Goal: Information Seeking & Learning: Learn about a topic

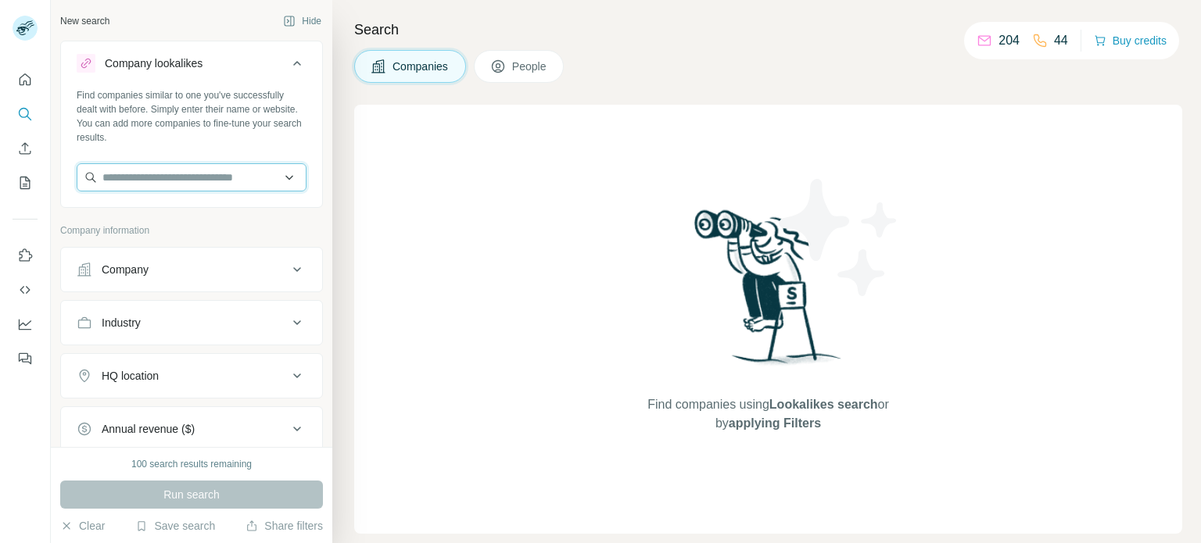
click at [217, 181] on input "text" at bounding box center [192, 177] width 230 height 28
click at [178, 274] on div "Company" at bounding box center [182, 270] width 211 height 16
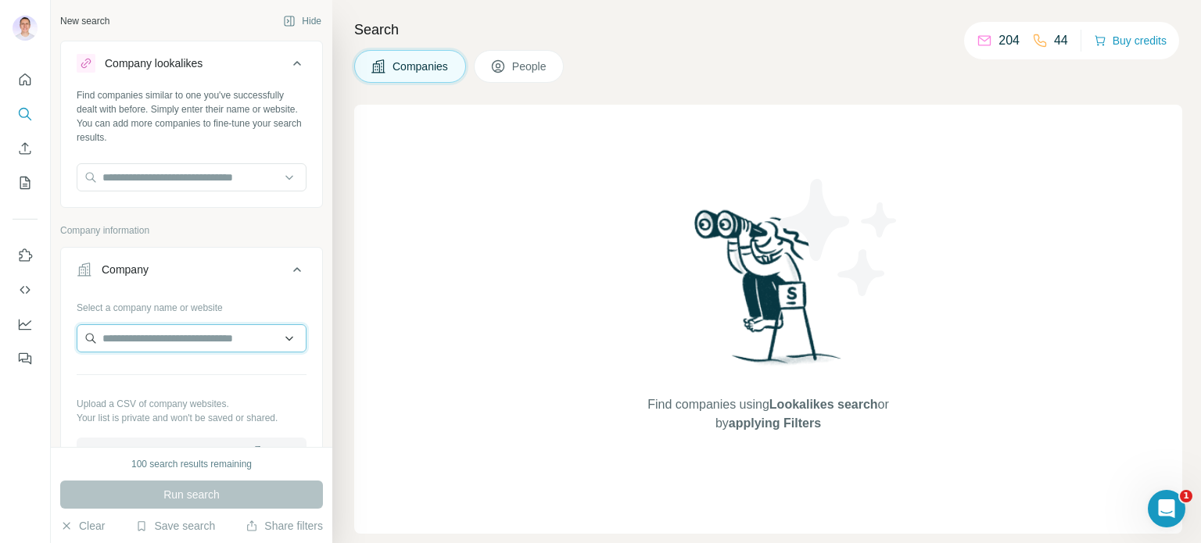
click at [163, 327] on input "text" at bounding box center [192, 339] width 230 height 28
click at [219, 374] on div "Type to search" at bounding box center [186, 374] width 210 height 31
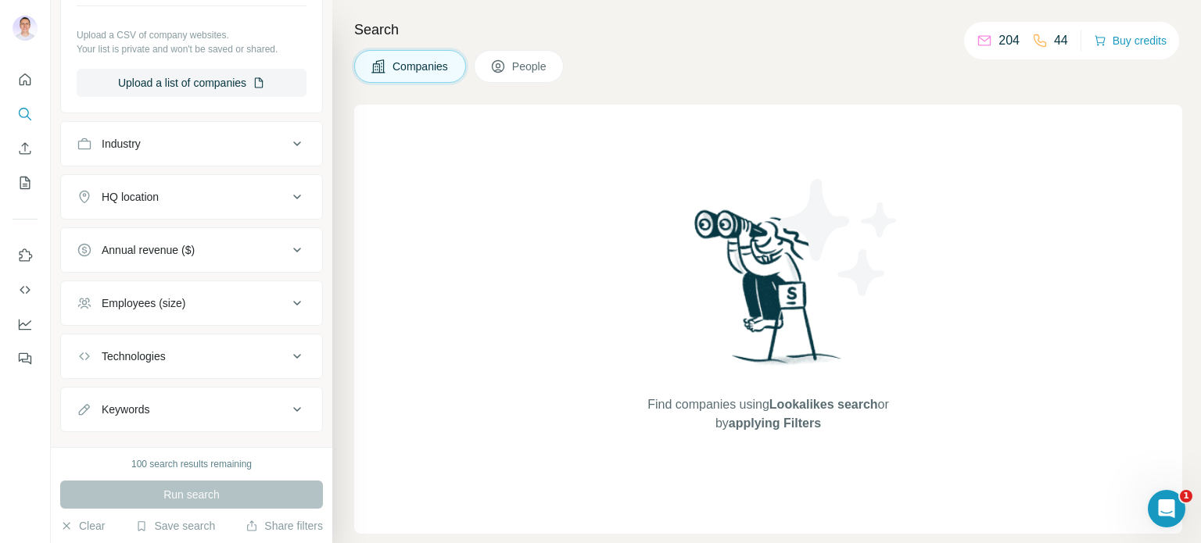
scroll to position [373, 0]
click at [239, 132] on div "Industry" at bounding box center [182, 140] width 211 height 16
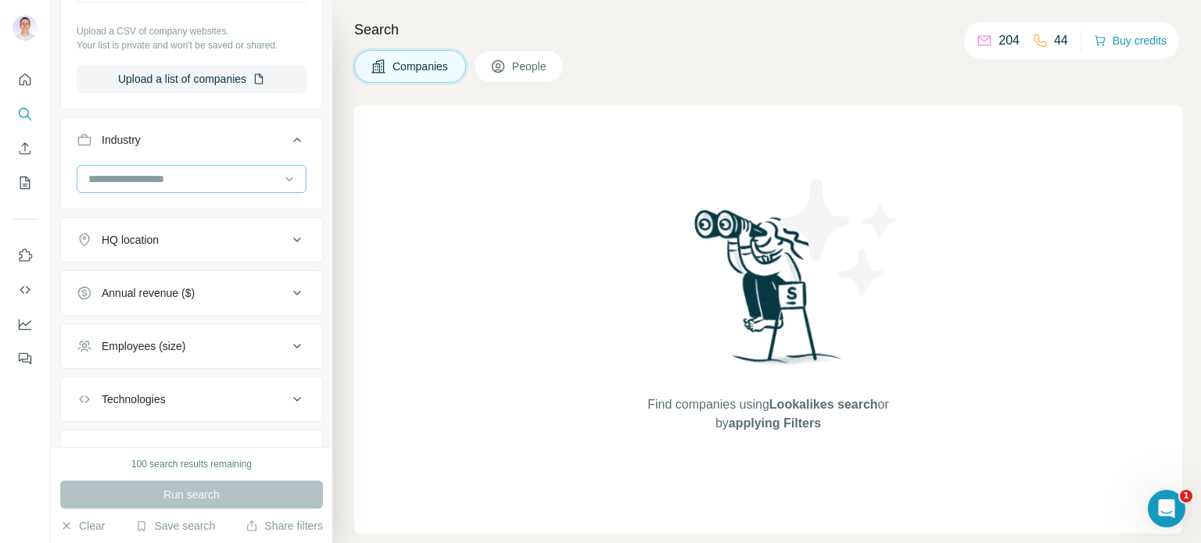
drag, startPoint x: 115, startPoint y: 182, endPoint x: 124, endPoint y: 182, distance: 9.4
click at [120, 182] on input at bounding box center [183, 178] width 193 height 17
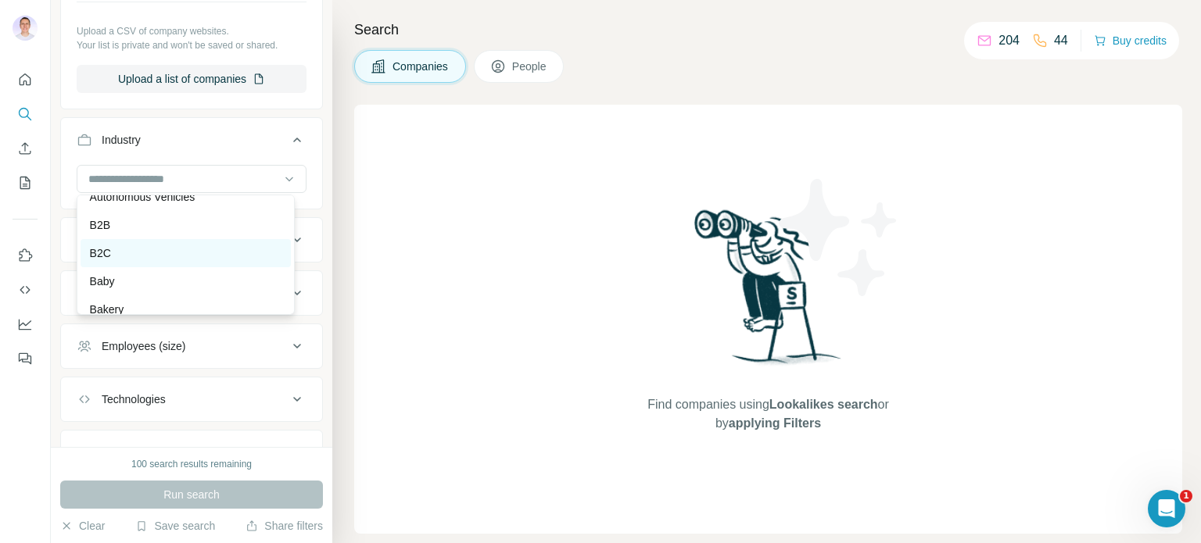
click at [119, 261] on div "B2C" at bounding box center [186, 254] width 192 height 16
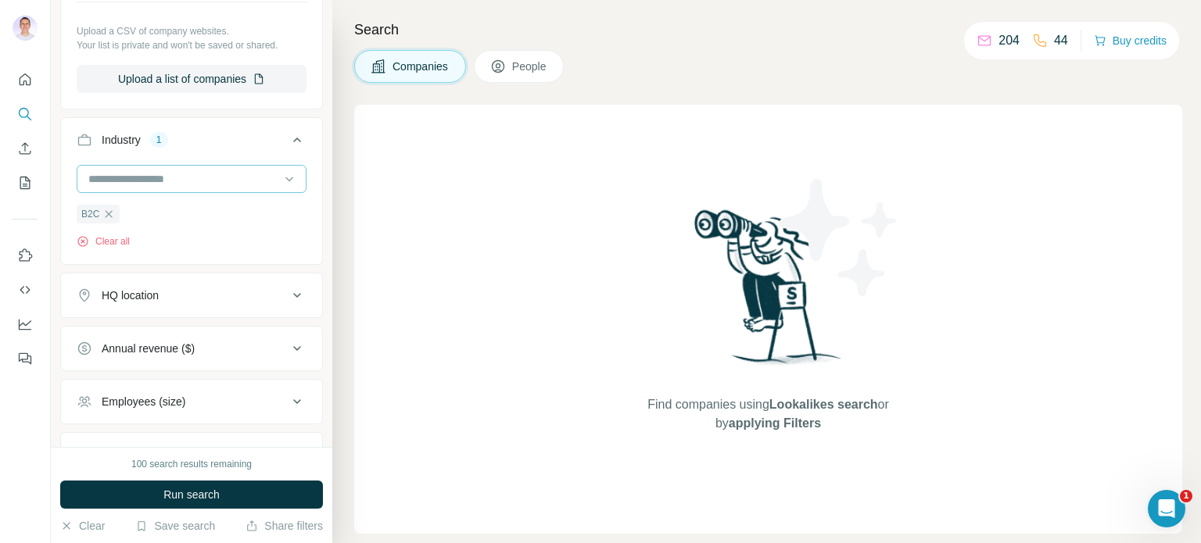
click at [184, 176] on input at bounding box center [183, 178] width 193 height 17
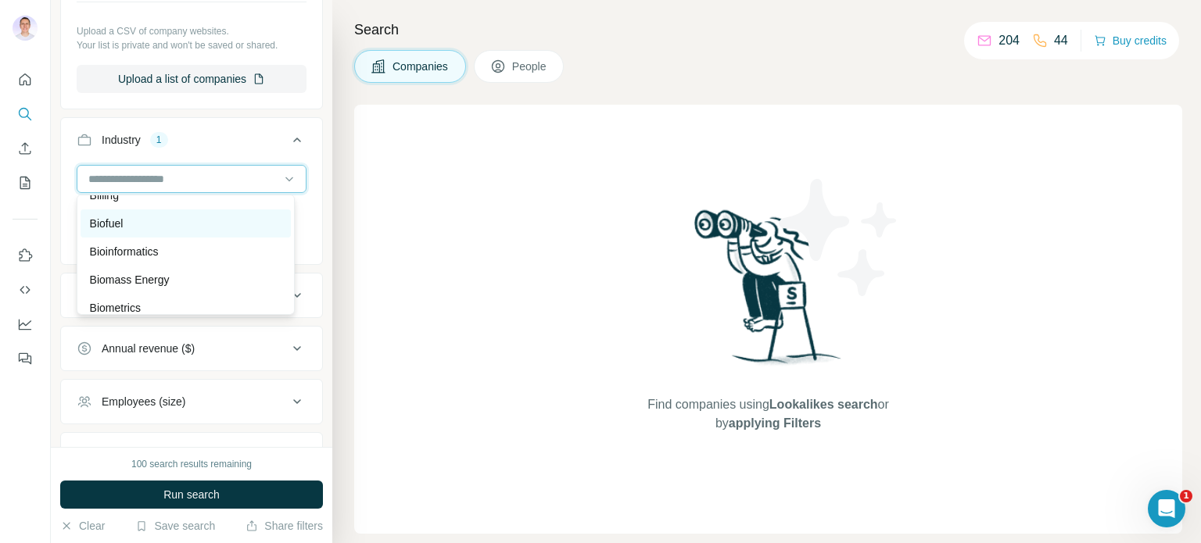
scroll to position [1428, 0]
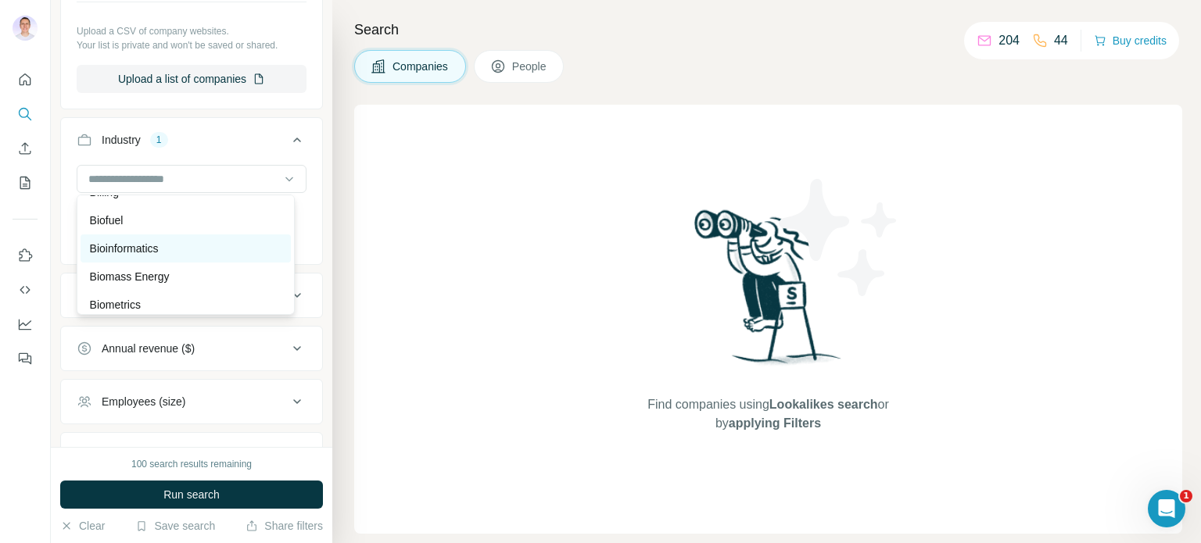
click at [166, 256] on div "Bioinformatics" at bounding box center [186, 249] width 192 height 16
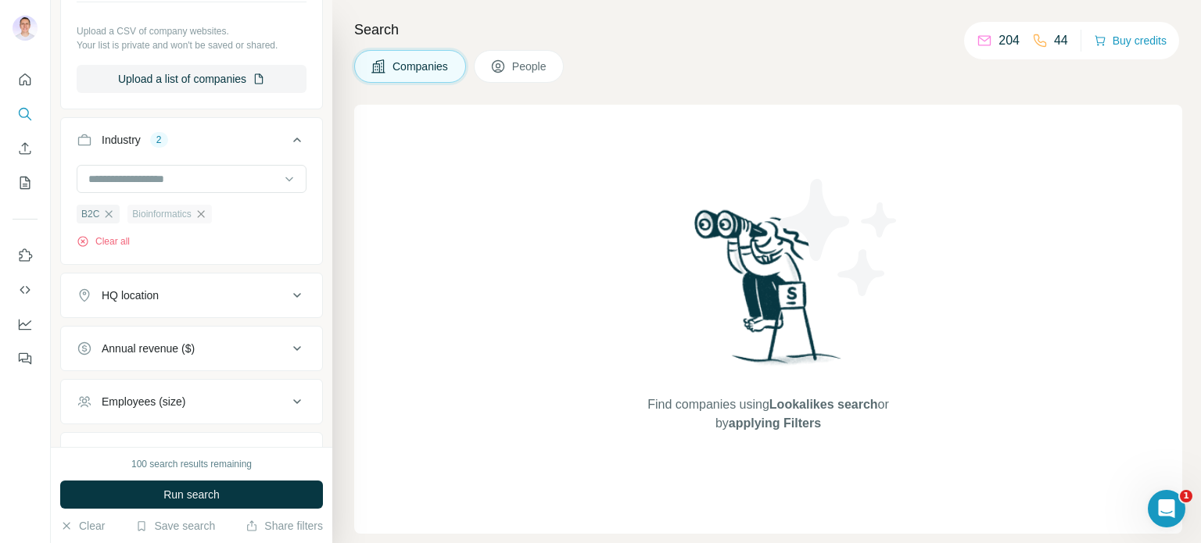
click at [207, 212] on icon "button" at bounding box center [201, 214] width 13 height 13
click at [211, 291] on div "HQ location" at bounding box center [182, 296] width 211 height 16
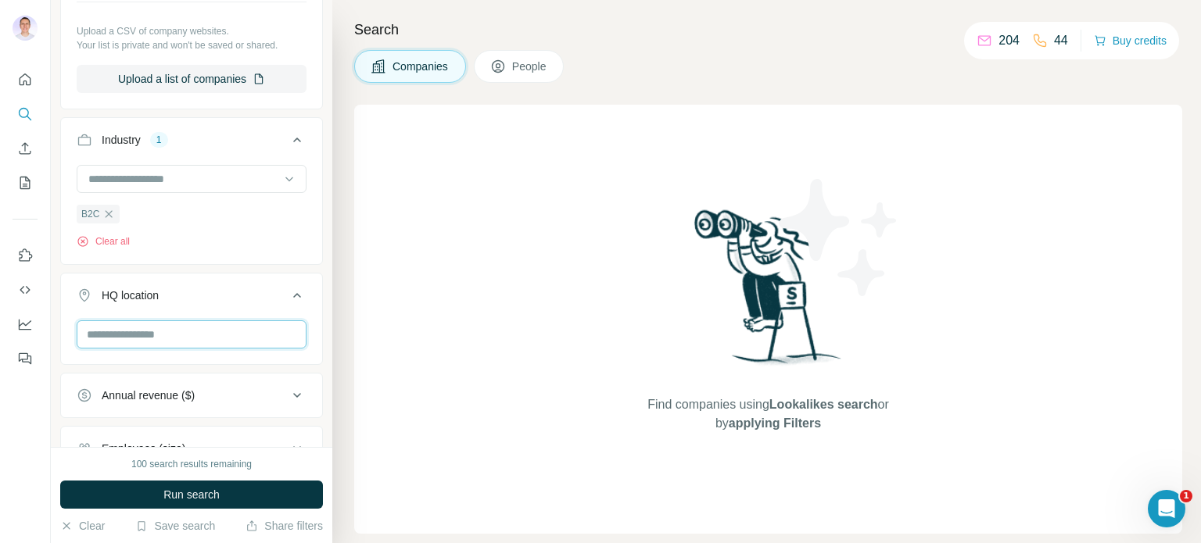
click at [147, 334] on input "text" at bounding box center [192, 335] width 230 height 28
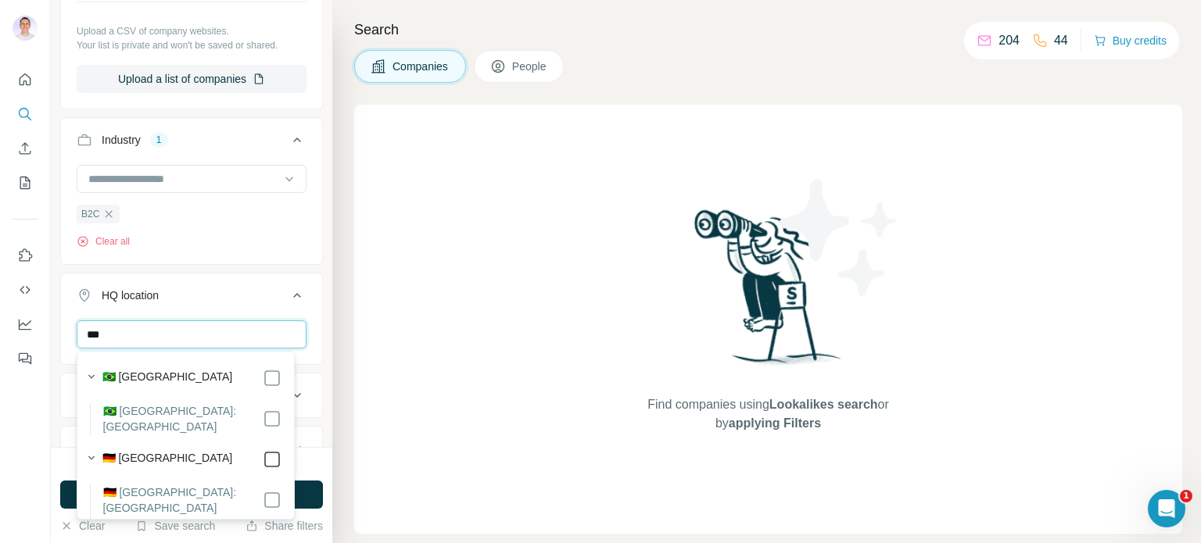
type input "***"
click at [77, 293] on icon at bounding box center [85, 296] width 16 height 16
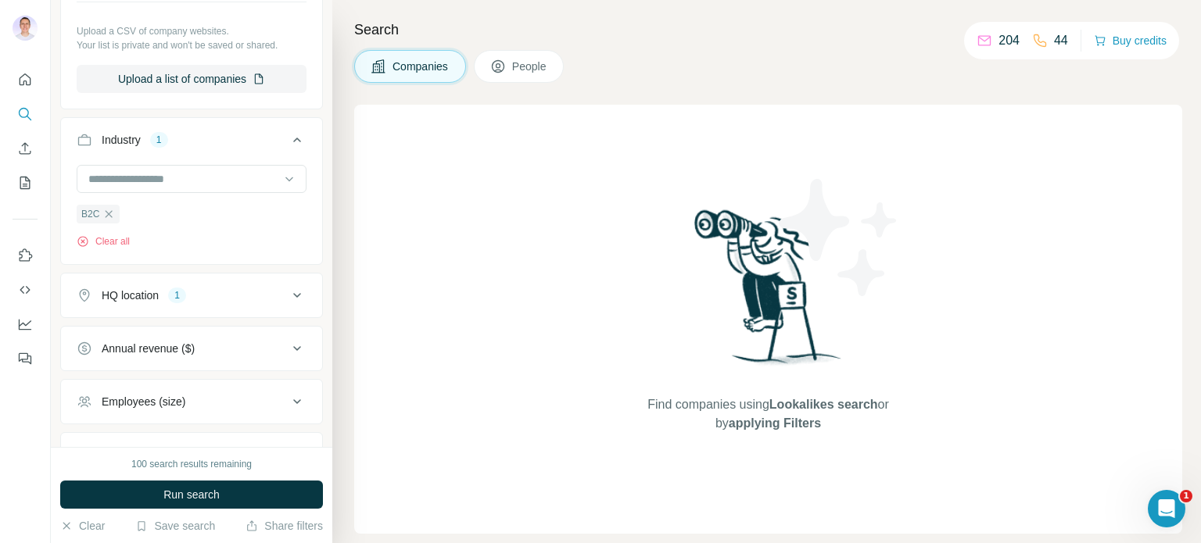
click at [203, 352] on div "Annual revenue ($)" at bounding box center [182, 349] width 211 height 16
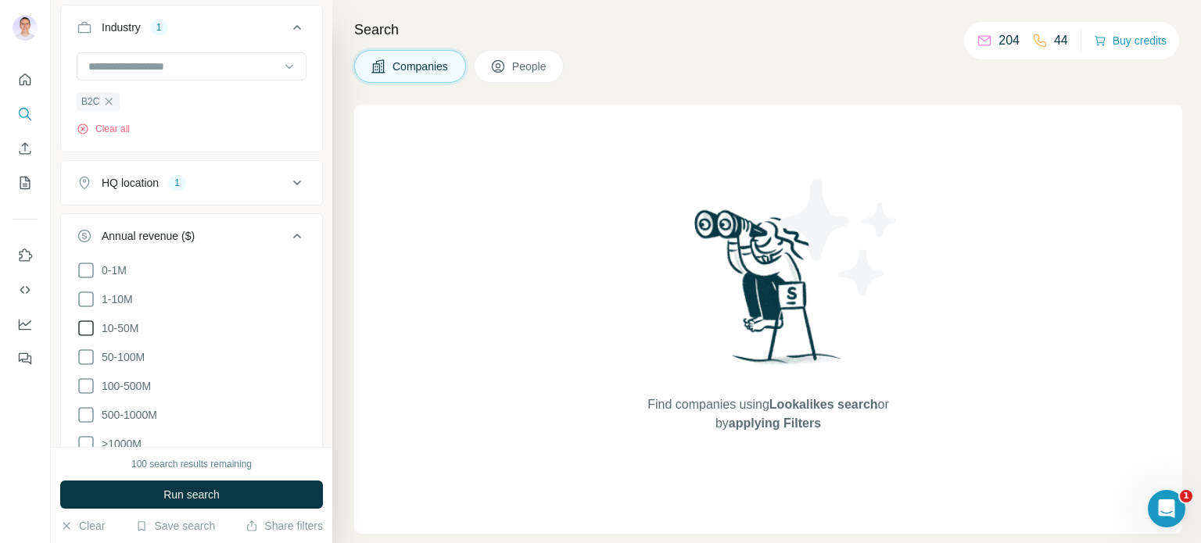
scroll to position [489, 0]
click at [84, 299] on icon at bounding box center [86, 296] width 19 height 19
click at [309, 206] on ul "Company Select a company name or website Upload a CSV of company websites. Your…" at bounding box center [191, 204] width 263 height 892
click at [288, 228] on icon at bounding box center [297, 233] width 19 height 19
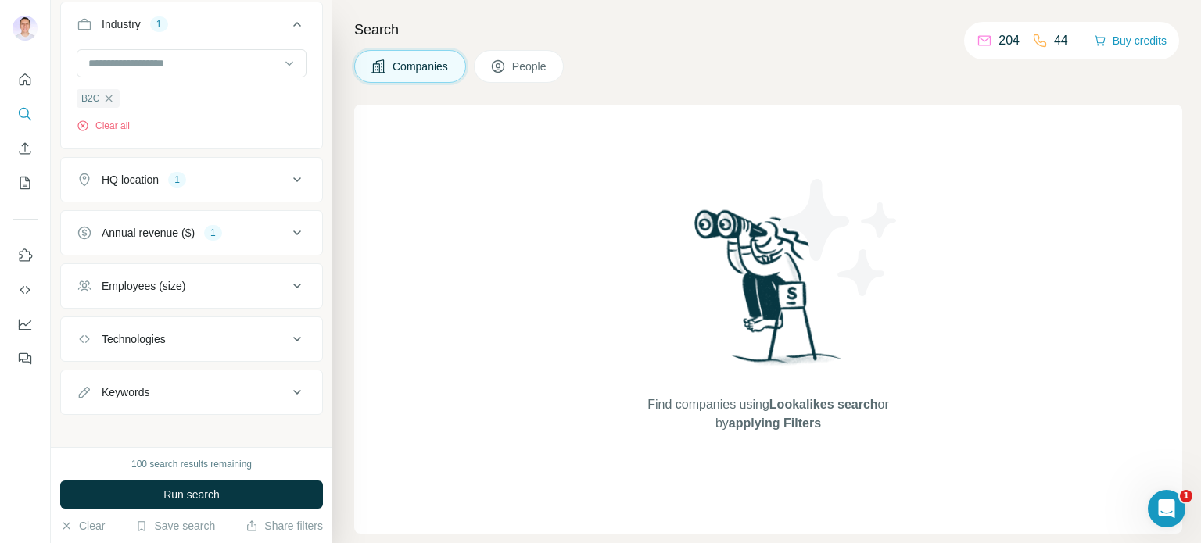
scroll to position [497, 0]
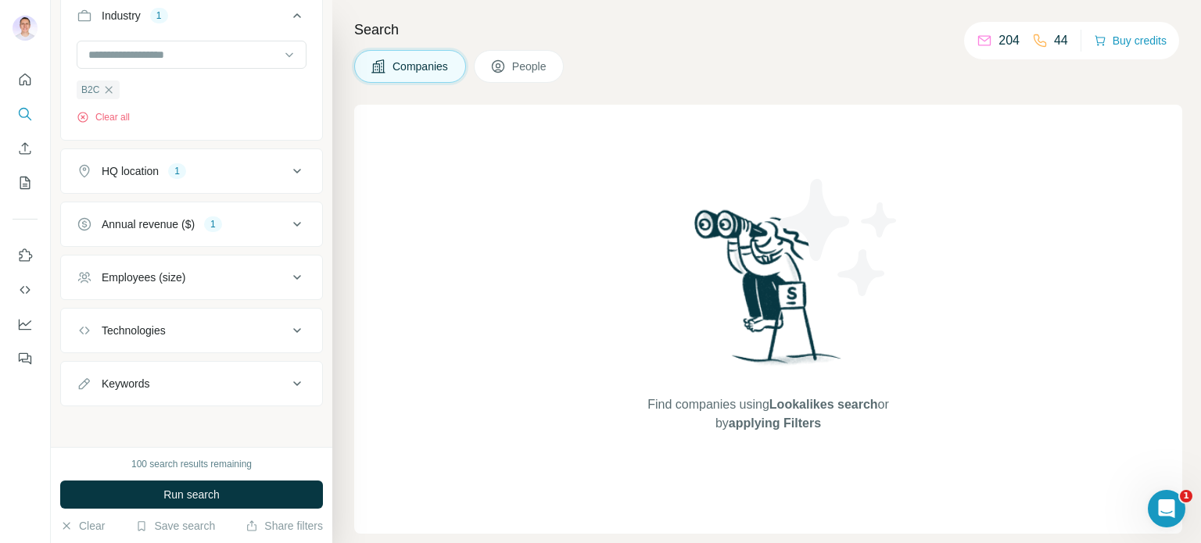
click at [241, 278] on div "Employees (size)" at bounding box center [182, 278] width 211 height 16
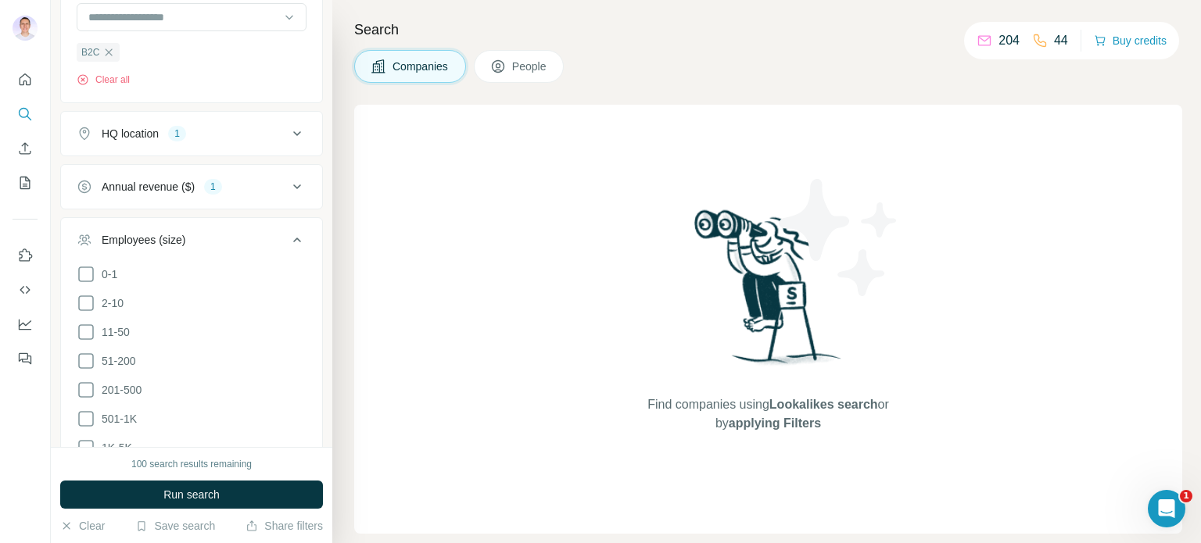
scroll to position [538, 0]
click at [88, 325] on icon at bounding box center [86, 329] width 19 height 19
click at [288, 237] on icon at bounding box center [297, 237] width 19 height 19
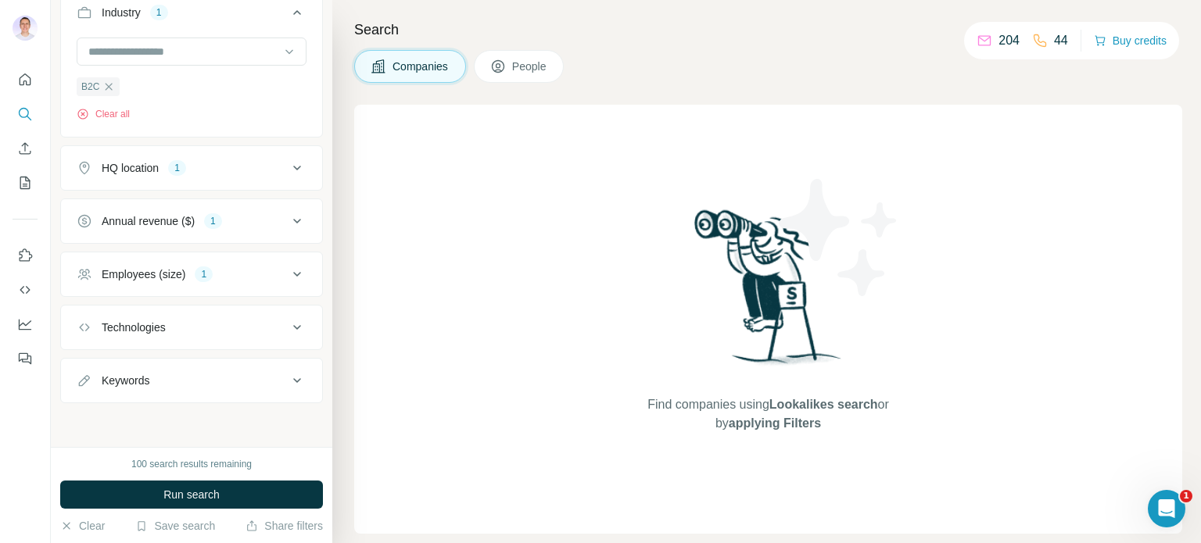
scroll to position [497, 0]
click at [223, 325] on div "Technologies" at bounding box center [182, 331] width 211 height 16
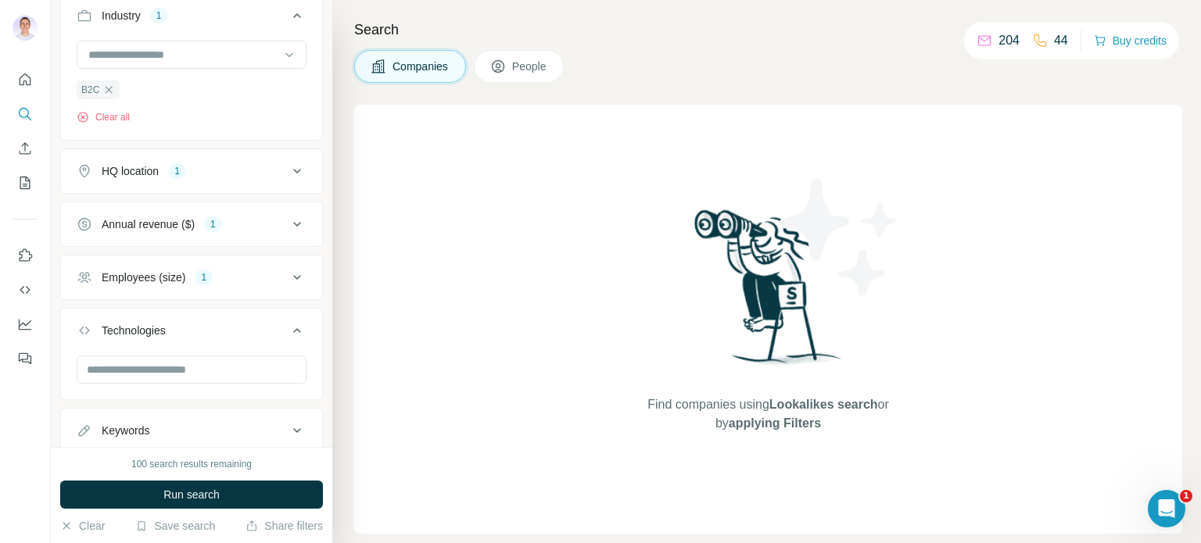
scroll to position [544, 0]
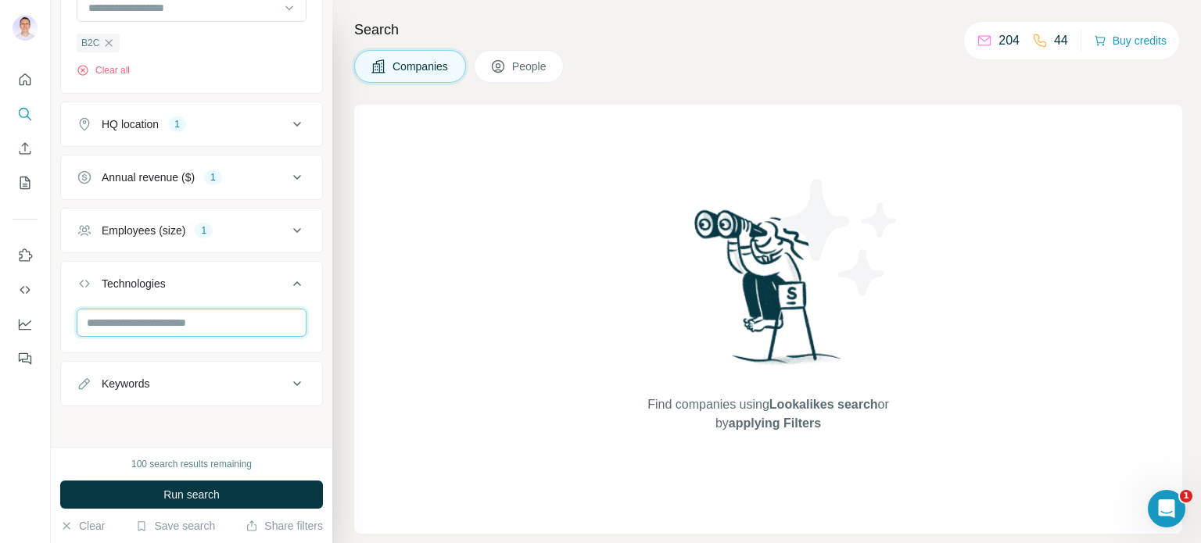
click at [185, 317] on input "text" at bounding box center [192, 323] width 230 height 28
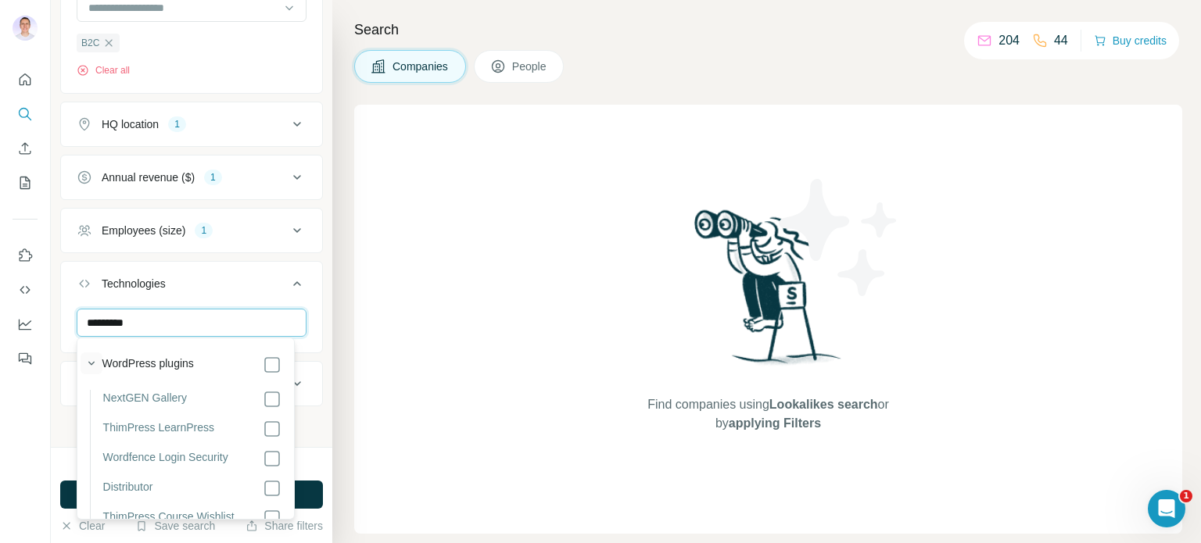
type input "*********"
click at [87, 363] on icon "button" at bounding box center [92, 364] width 16 height 16
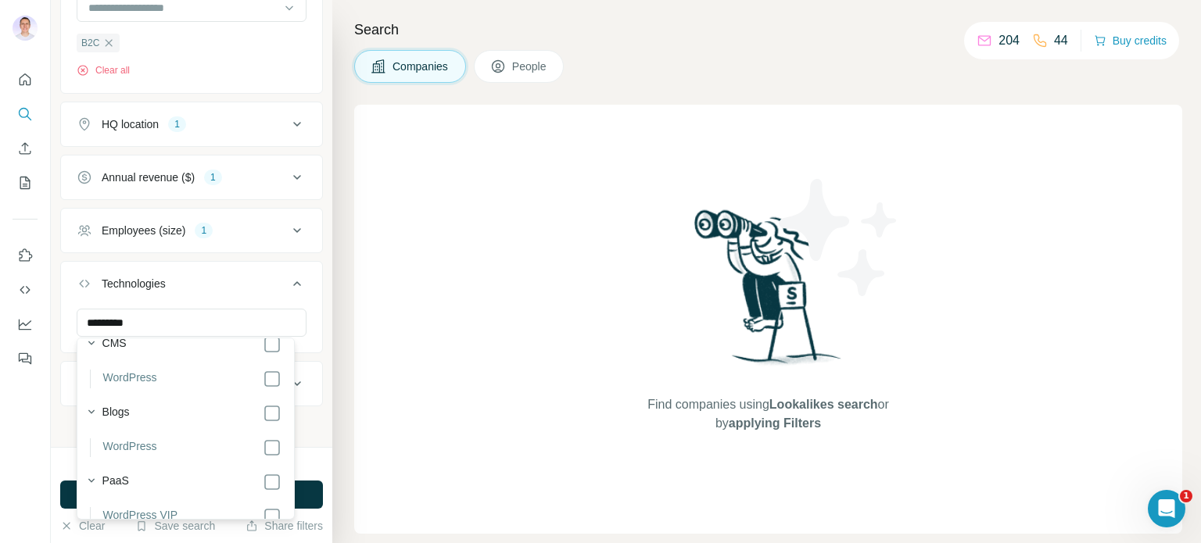
scroll to position [4439, 0]
click at [314, 346] on div "New search Hide Company lookalikes Find companies similar to one you've success…" at bounding box center [192, 223] width 282 height 447
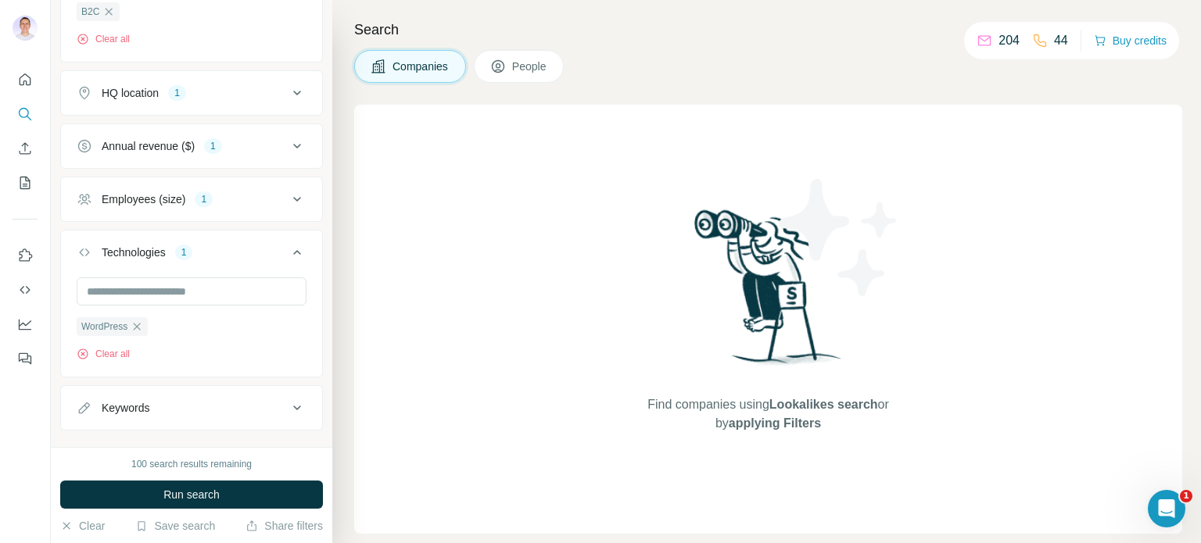
scroll to position [601, 0]
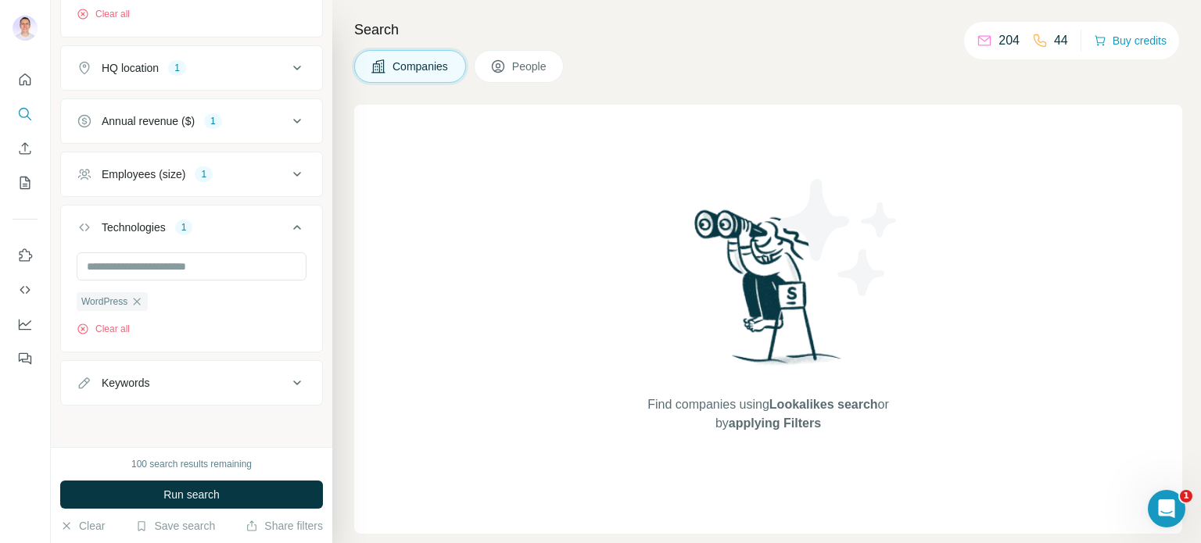
click at [199, 378] on div "Keywords" at bounding box center [182, 383] width 211 height 16
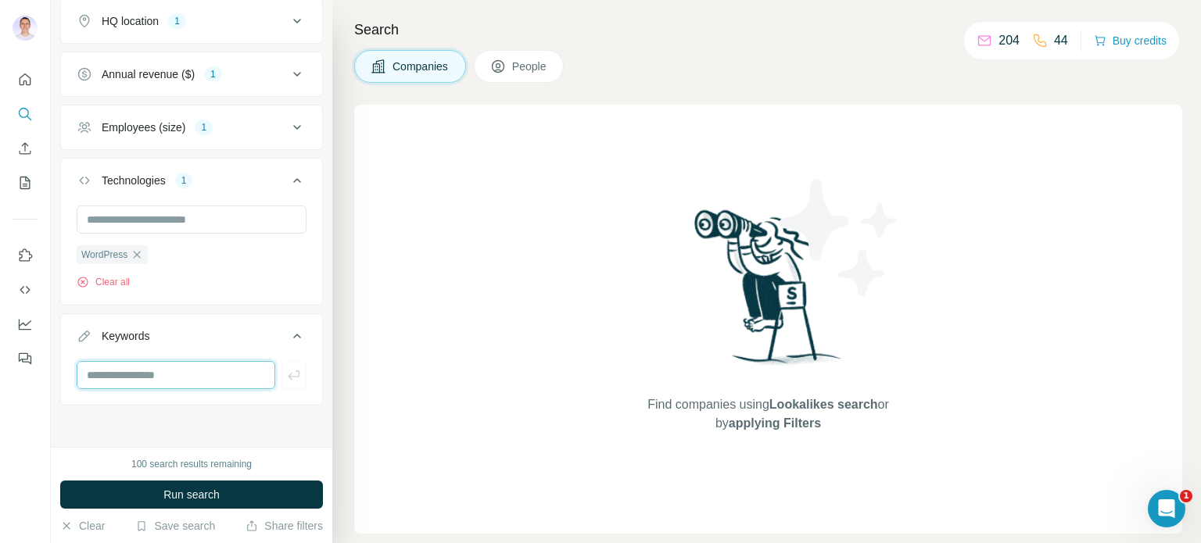
click at [164, 375] on input "text" at bounding box center [176, 375] width 199 height 28
click at [224, 485] on button "Run search" at bounding box center [191, 495] width 263 height 28
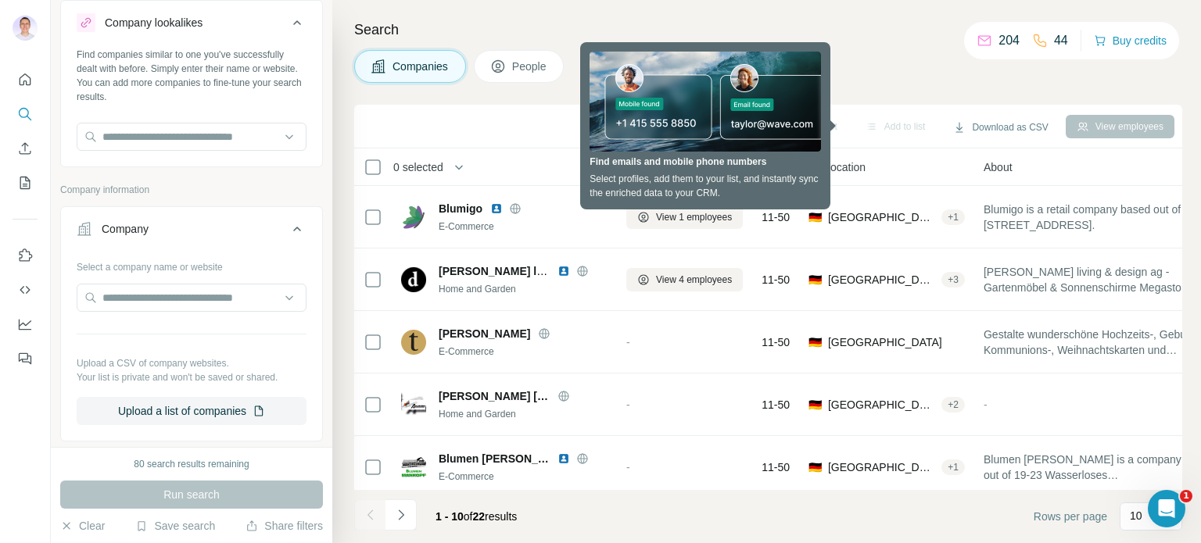
scroll to position [0, 0]
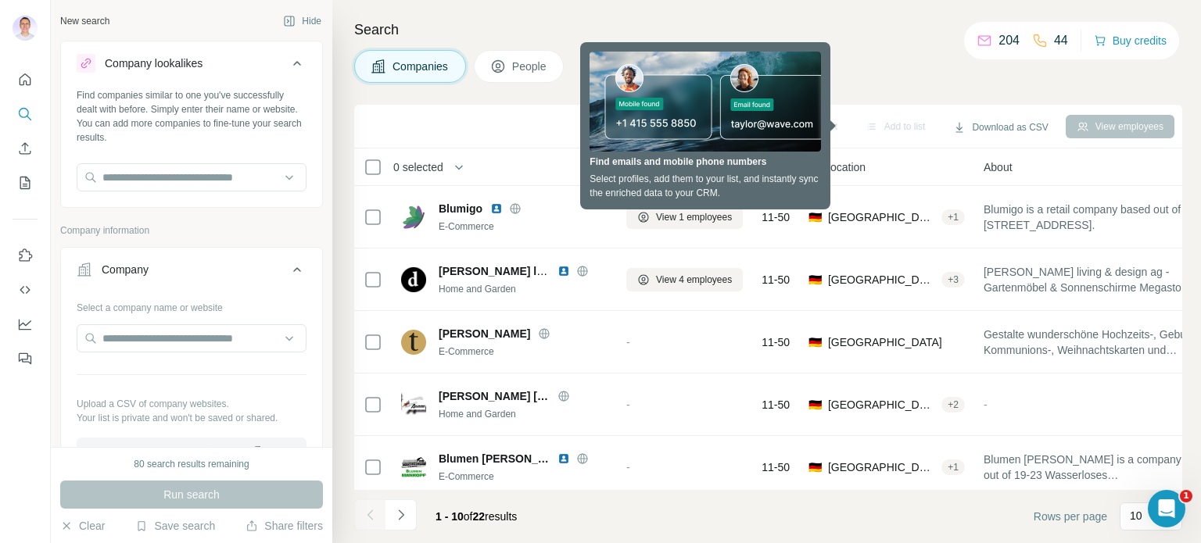
click at [888, 73] on div "Companies People" at bounding box center [768, 66] width 828 height 33
click at [515, 99] on div "Search Companies People Sync to HubSpot Add to list Download as CSV View employ…" at bounding box center [766, 271] width 869 height 543
click at [924, 71] on div "Companies People" at bounding box center [768, 66] width 828 height 33
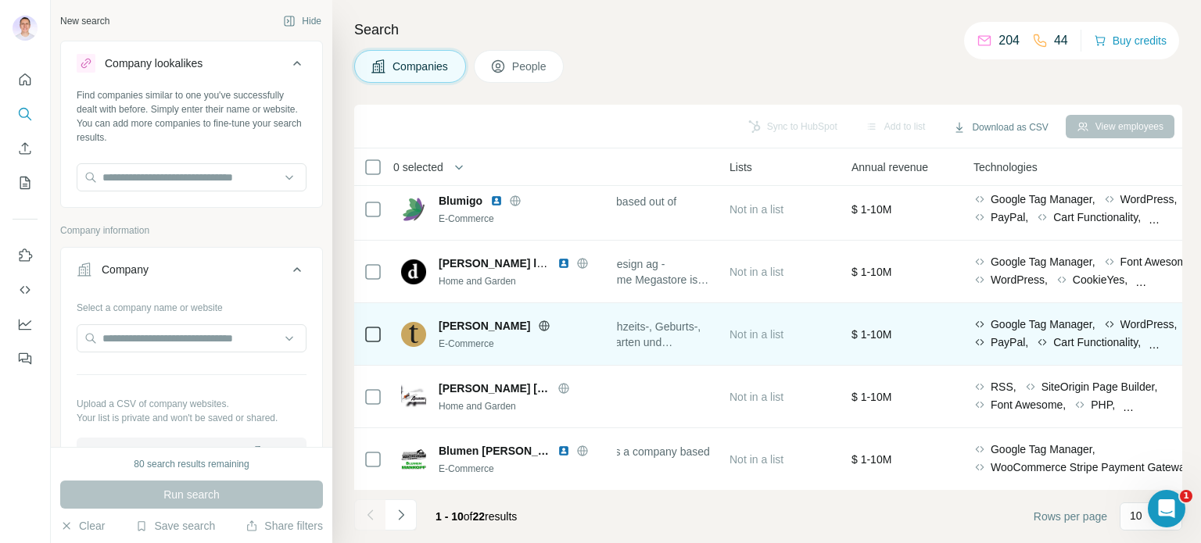
scroll to position [8, 0]
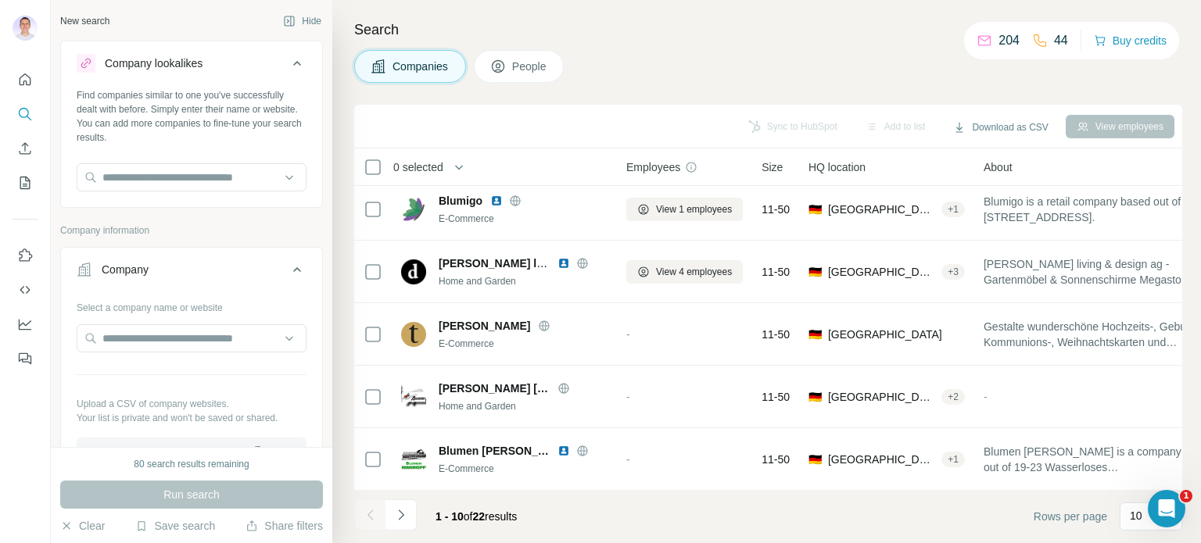
click at [518, 65] on span "People" at bounding box center [530, 67] width 36 height 16
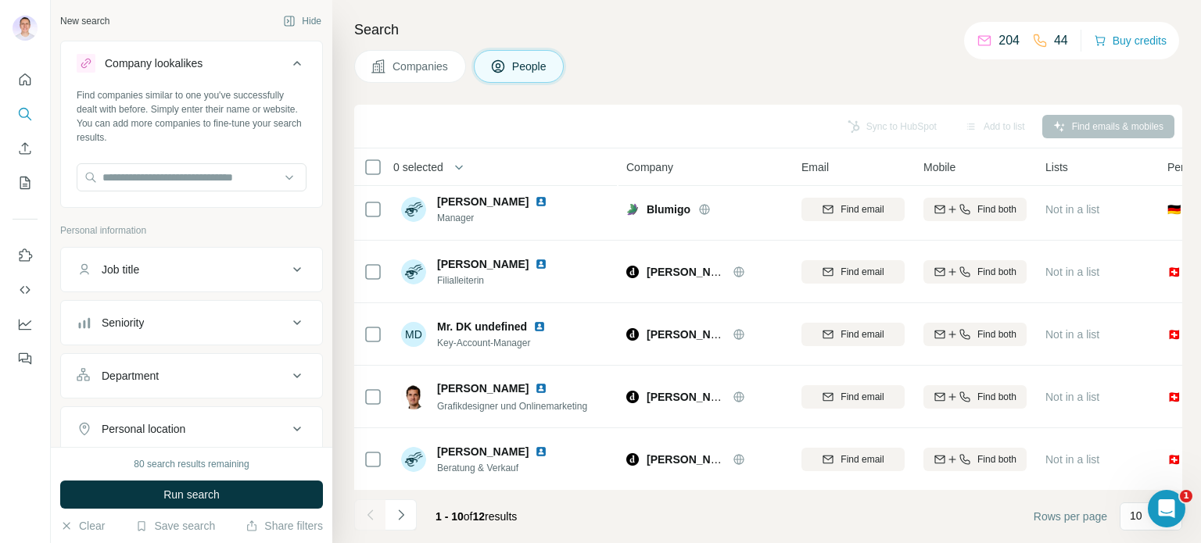
click at [440, 70] on span "Companies" at bounding box center [421, 67] width 57 height 16
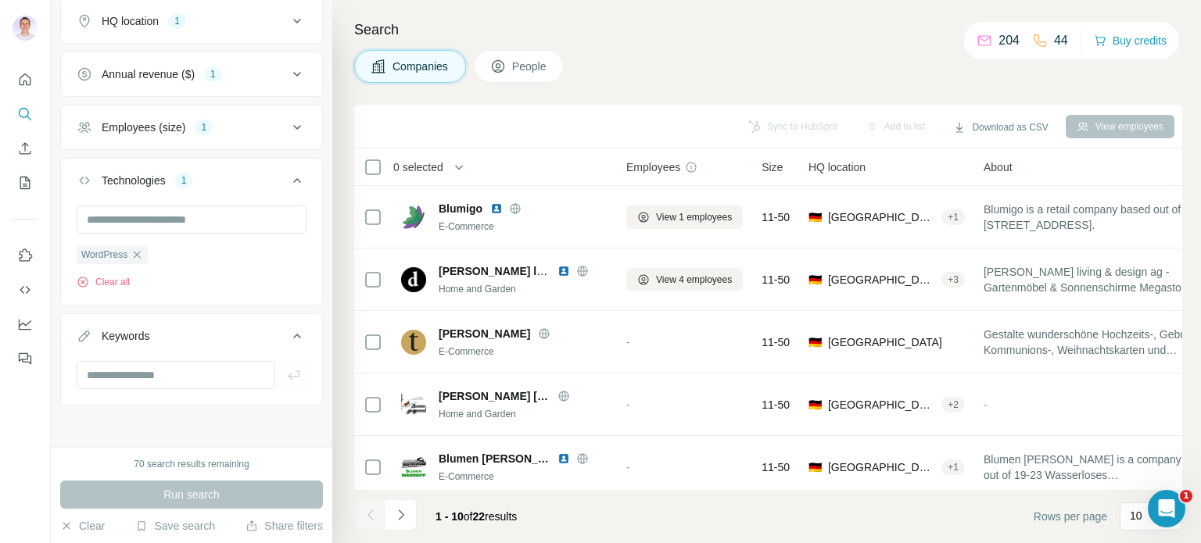
scroll to position [0, 2]
click at [482, 72] on button "People" at bounding box center [519, 66] width 91 height 33
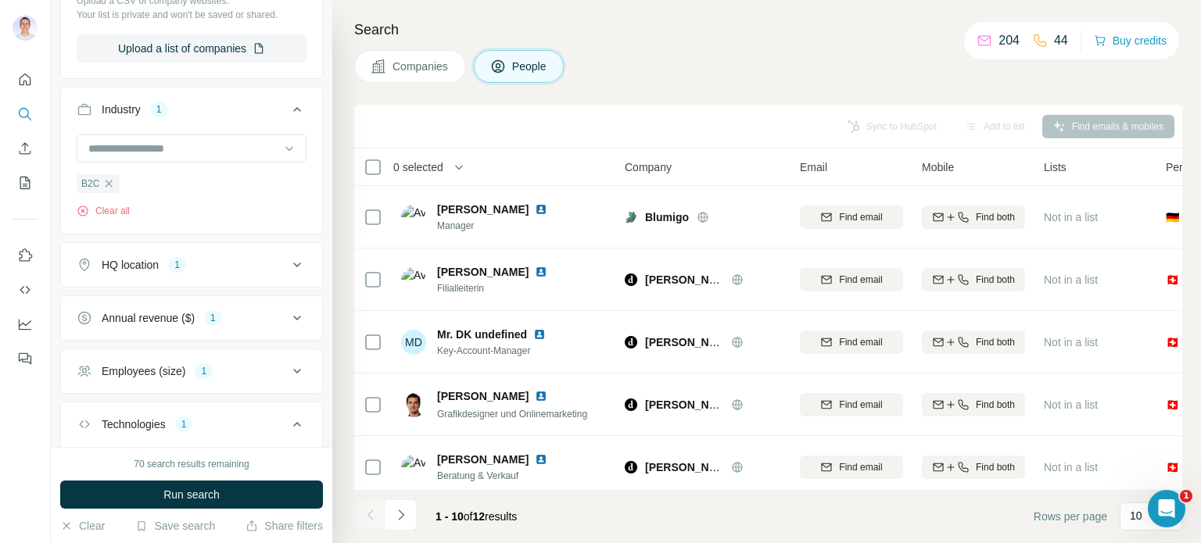
click at [515, 67] on span "People" at bounding box center [530, 67] width 36 height 16
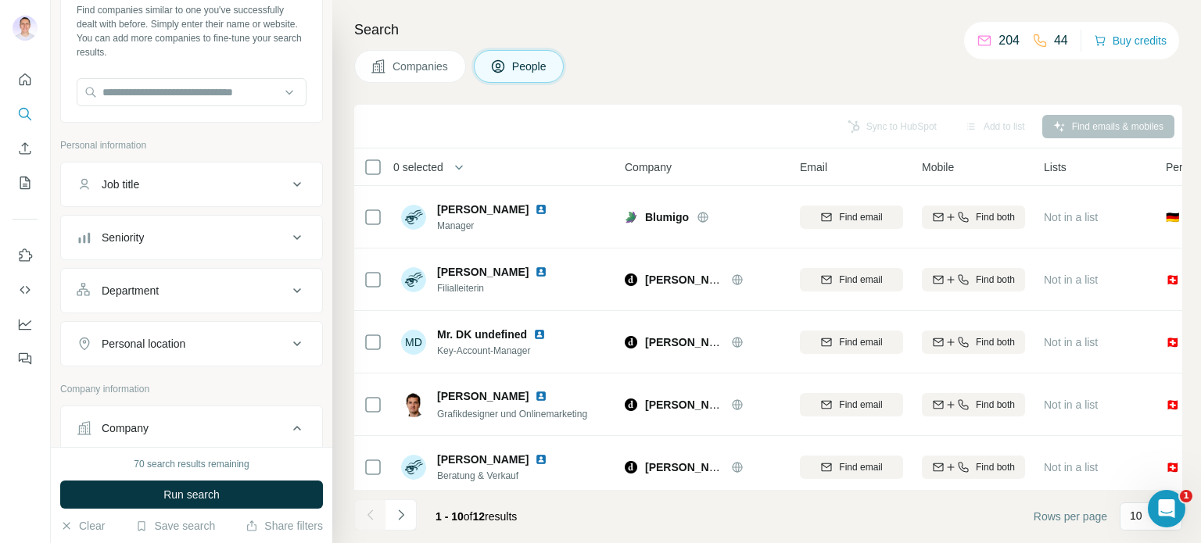
scroll to position [84, 0]
click at [223, 181] on div "Job title" at bounding box center [182, 186] width 211 height 16
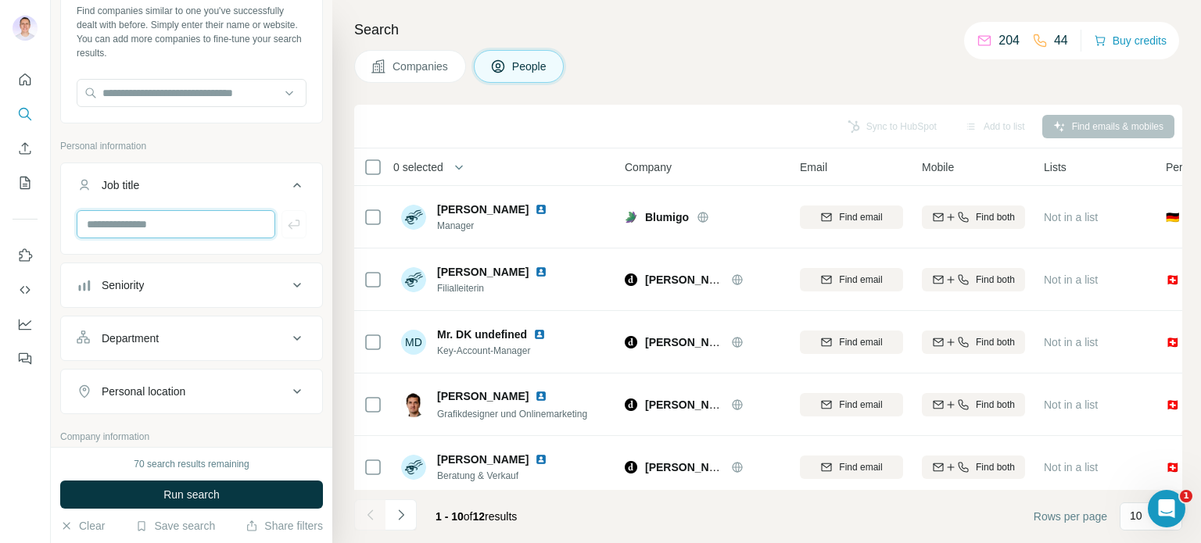
click at [171, 216] on input "text" at bounding box center [176, 224] width 199 height 28
type input "***"
type input "*"
type input "*******"
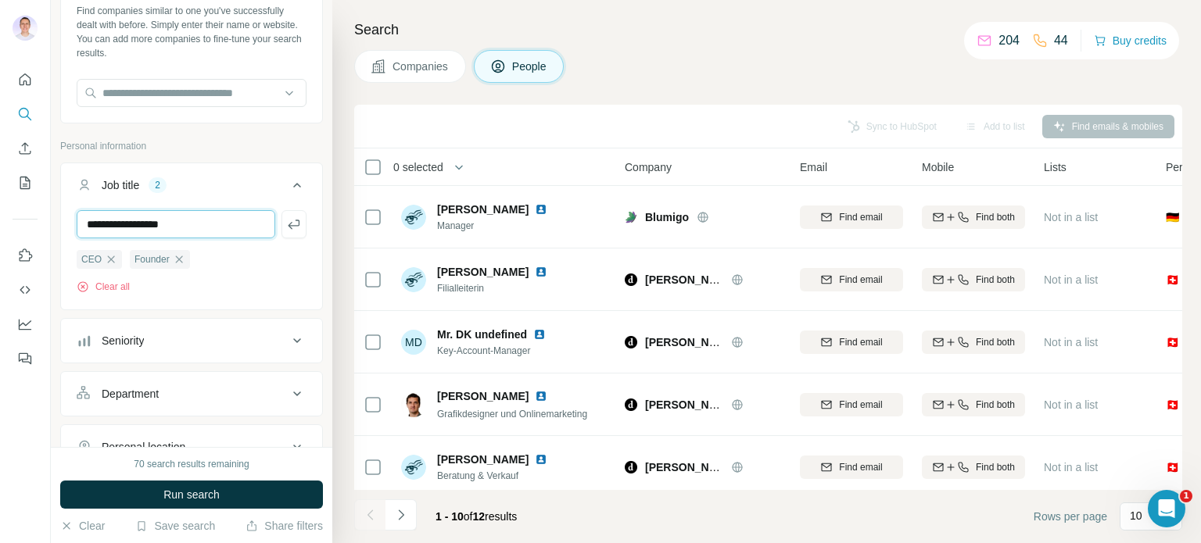
type input "**********"
click at [205, 224] on input "text" at bounding box center [176, 224] width 199 height 28
type input "**********"
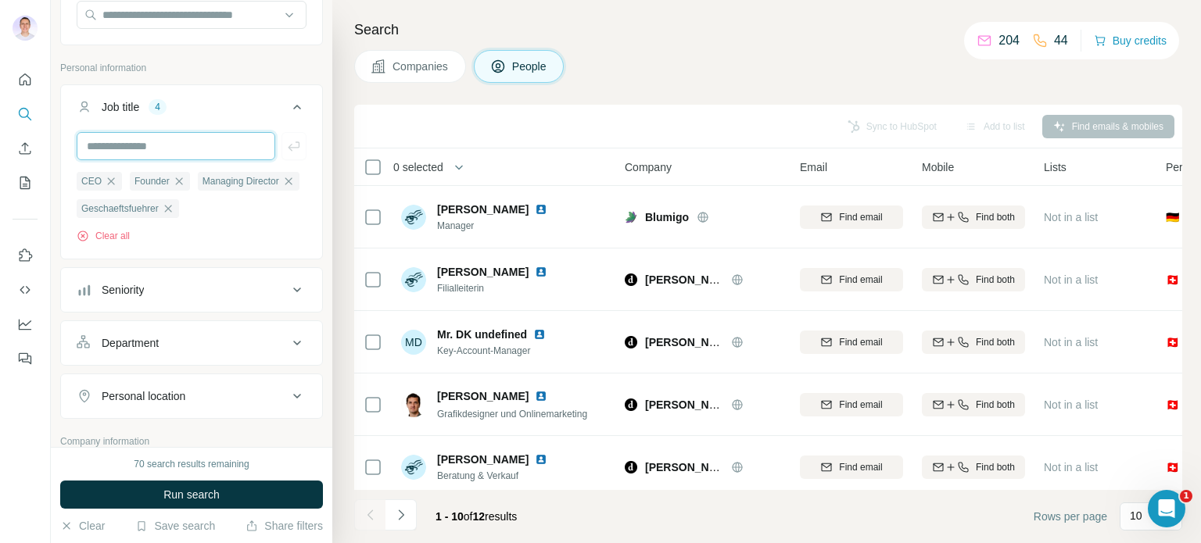
scroll to position [164, 0]
click at [256, 307] on button "Seniority" at bounding box center [191, 289] width 261 height 38
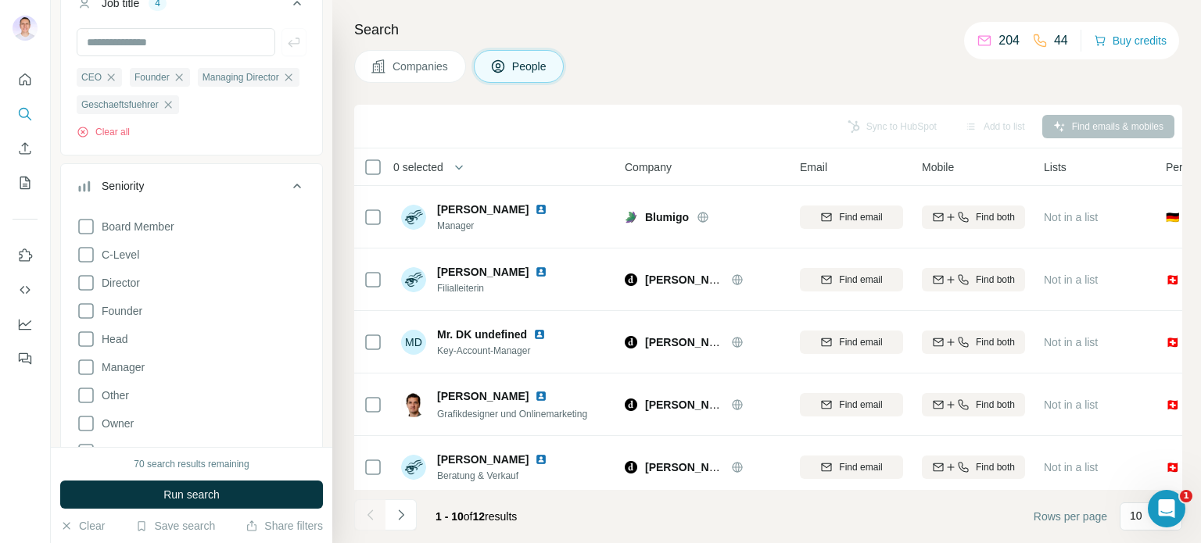
scroll to position [275, 0]
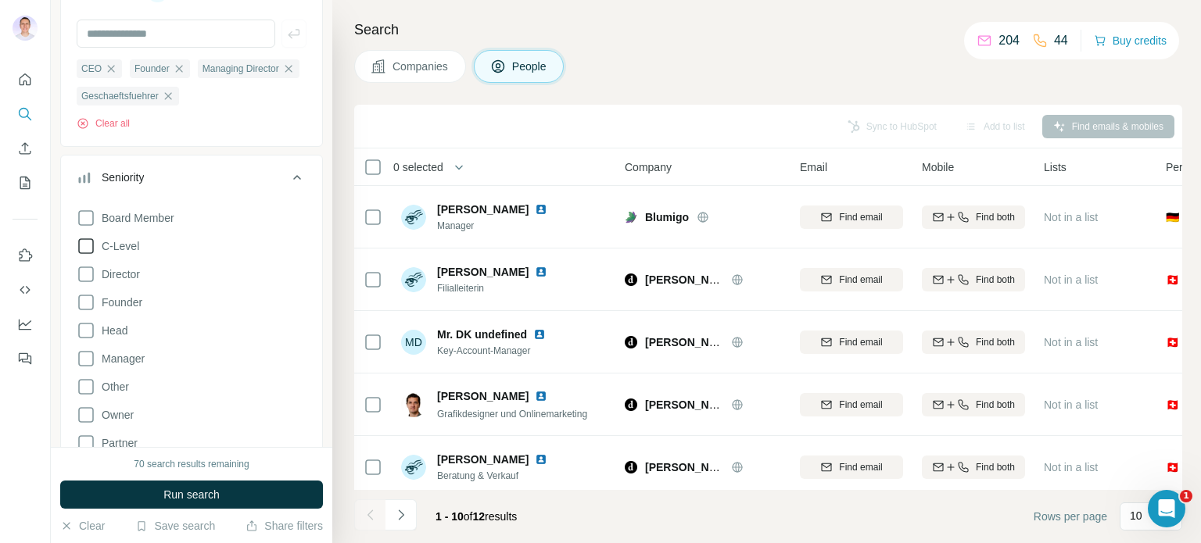
click at [78, 254] on icon at bounding box center [86, 247] width 16 height 16
click at [88, 284] on icon at bounding box center [86, 274] width 19 height 19
click at [88, 312] on icon at bounding box center [86, 302] width 19 height 19
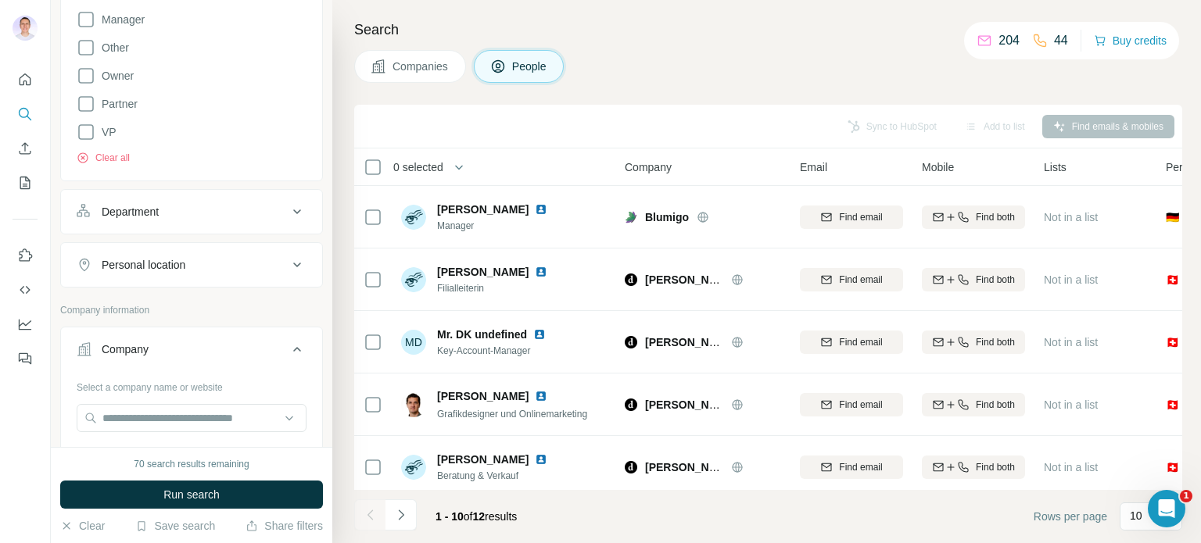
scroll to position [679, 0]
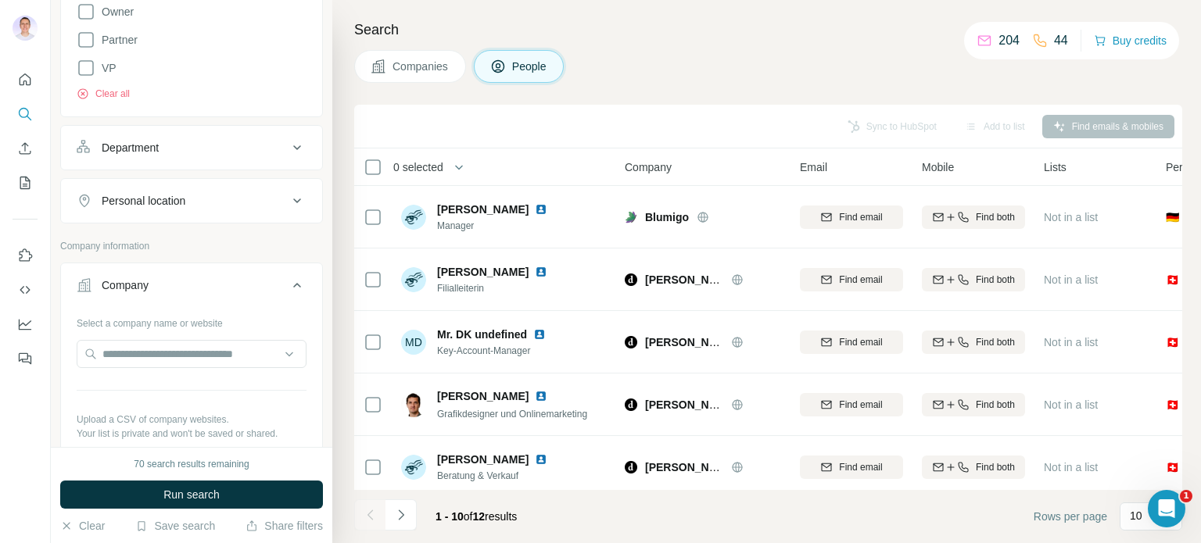
click at [158, 164] on button "Department" at bounding box center [191, 148] width 261 height 38
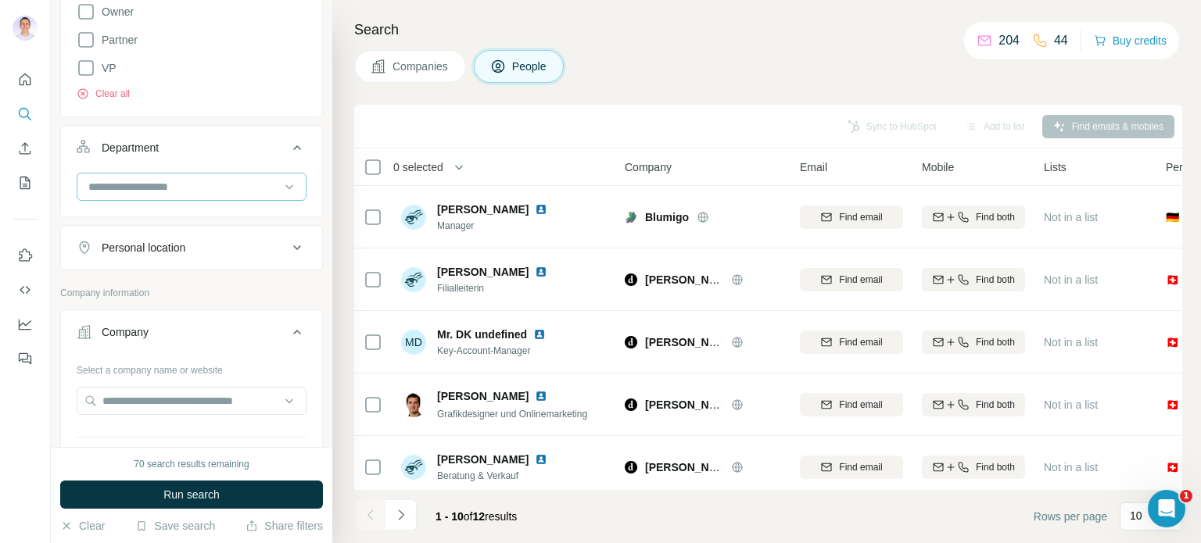
click at [210, 195] on input at bounding box center [183, 186] width 193 height 17
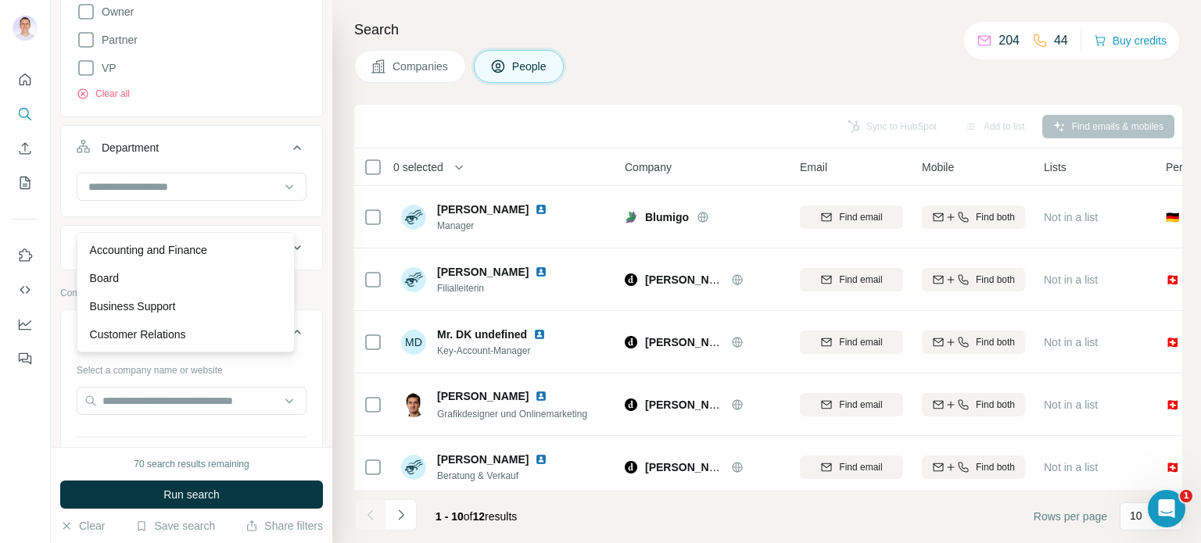
click at [55, 312] on div "New search Hide Company lookalikes Find companies similar to one you've success…" at bounding box center [192, 223] width 282 height 447
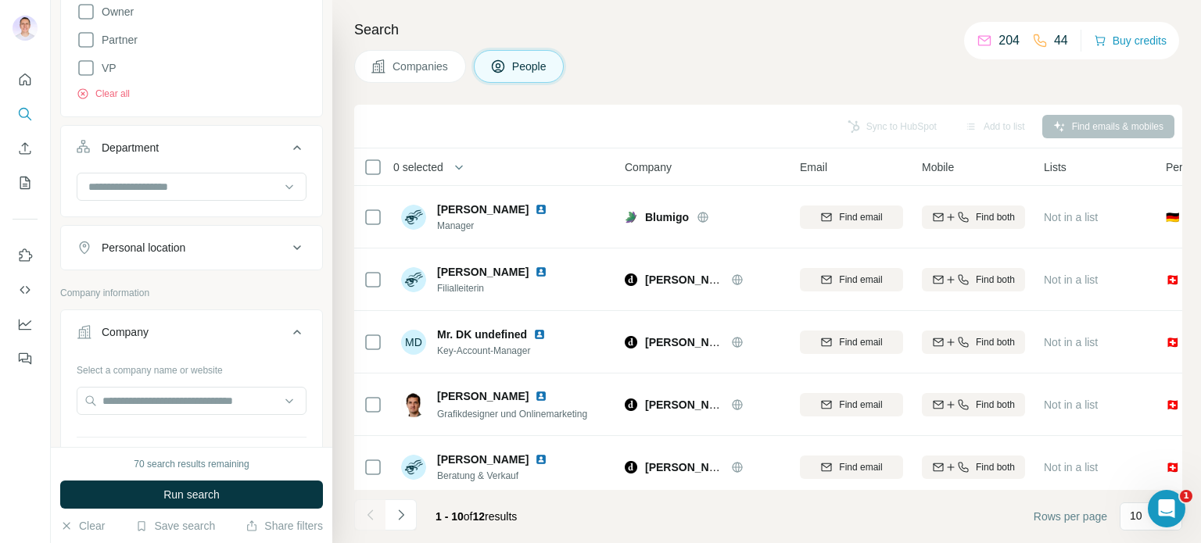
click at [181, 256] on div "Personal location" at bounding box center [144, 248] width 84 height 16
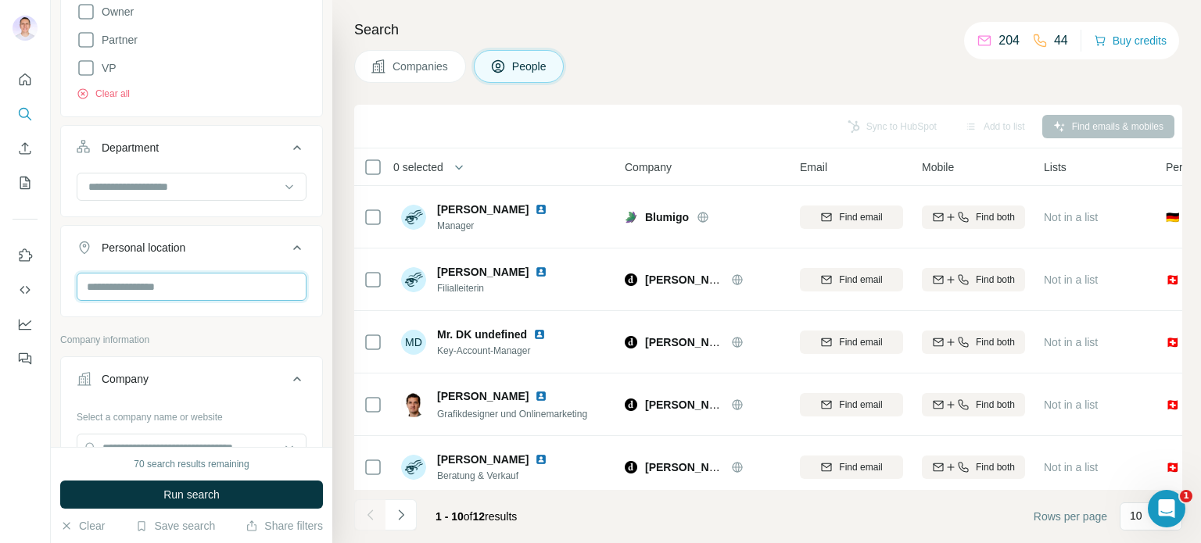
click at [150, 301] on input "text" at bounding box center [192, 287] width 230 height 28
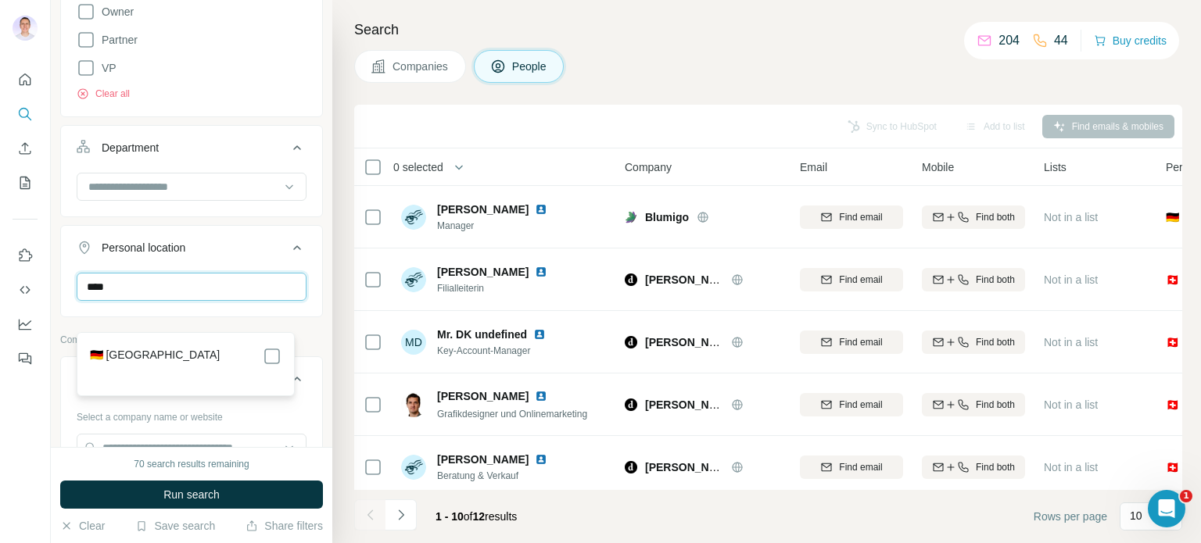
type input "****"
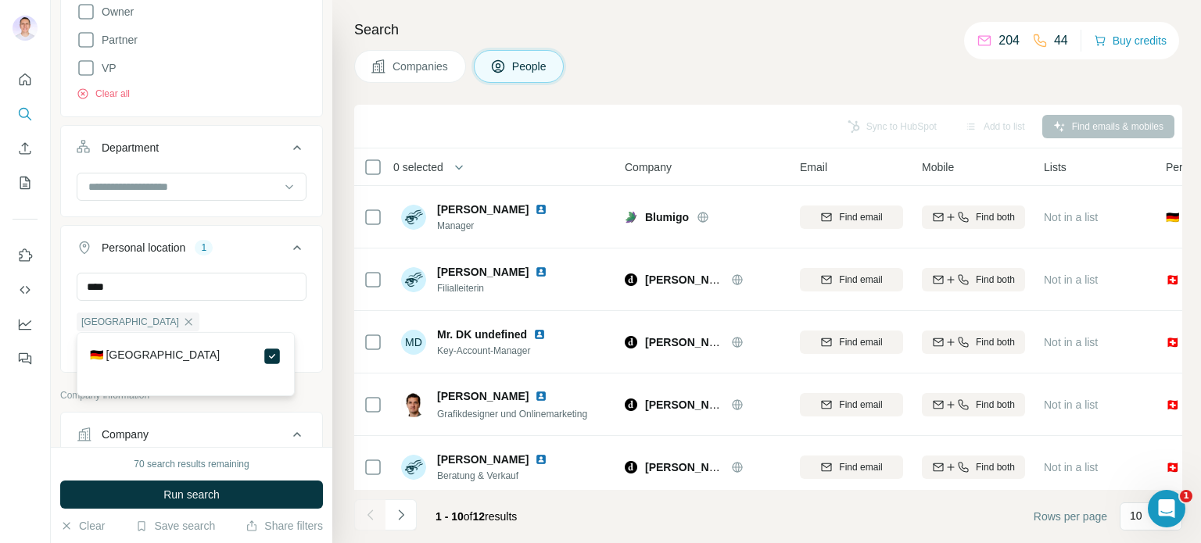
click at [257, 403] on p "Company information" at bounding box center [191, 396] width 263 height 14
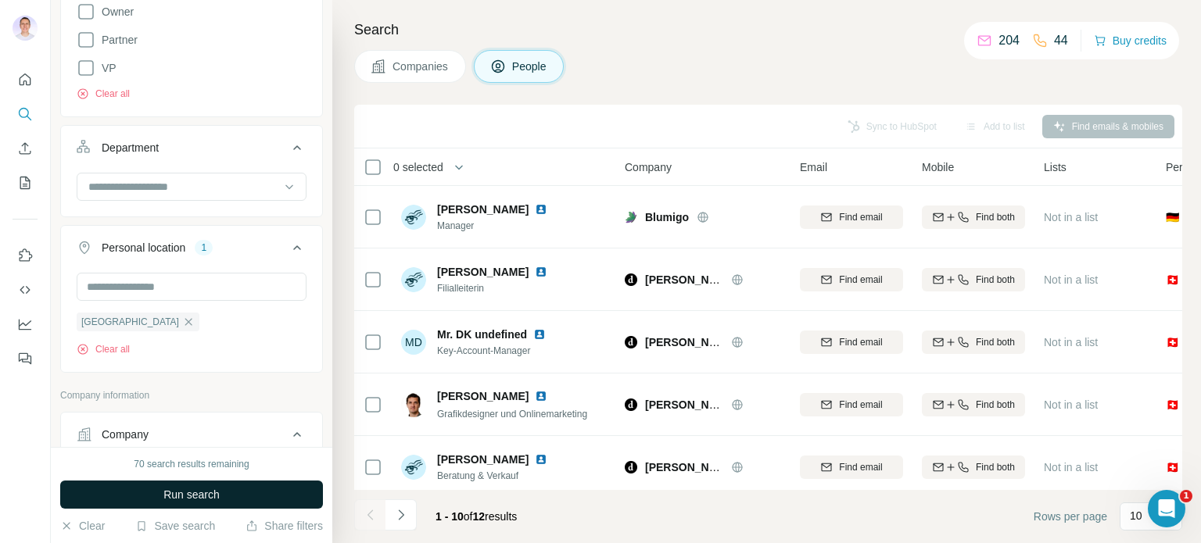
click at [228, 492] on button "Run search" at bounding box center [191, 495] width 263 height 28
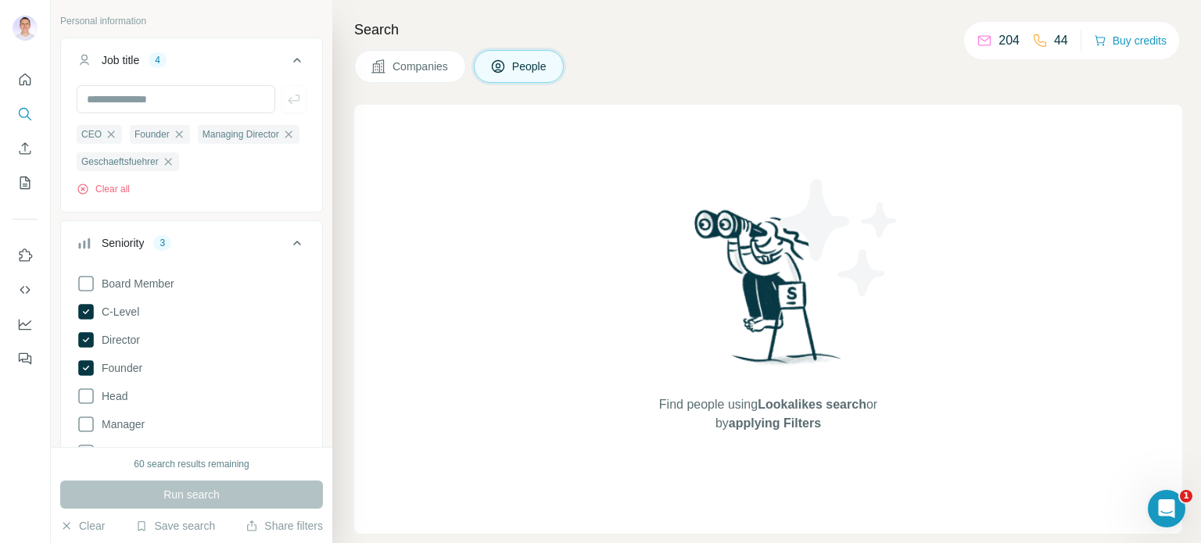
scroll to position [206, 0]
click at [113, 199] on div "CEO Founder Managing Director Geschaeftsfuehrer Clear all" at bounding box center [192, 163] width 230 height 72
click at [103, 199] on button "Clear all" at bounding box center [103, 192] width 53 height 14
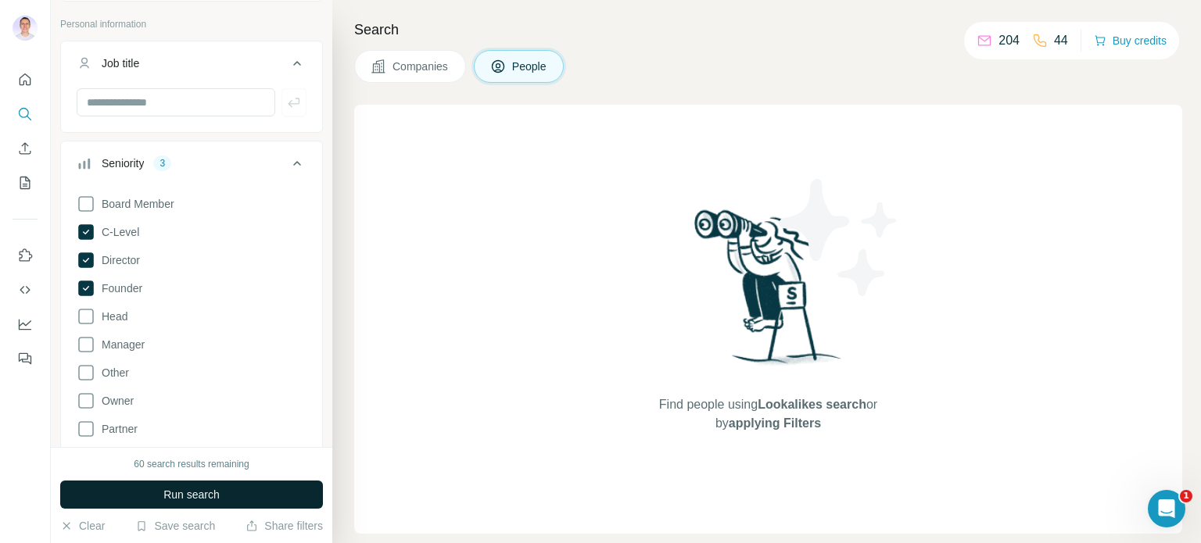
click at [195, 490] on span "Run search" at bounding box center [191, 495] width 56 height 16
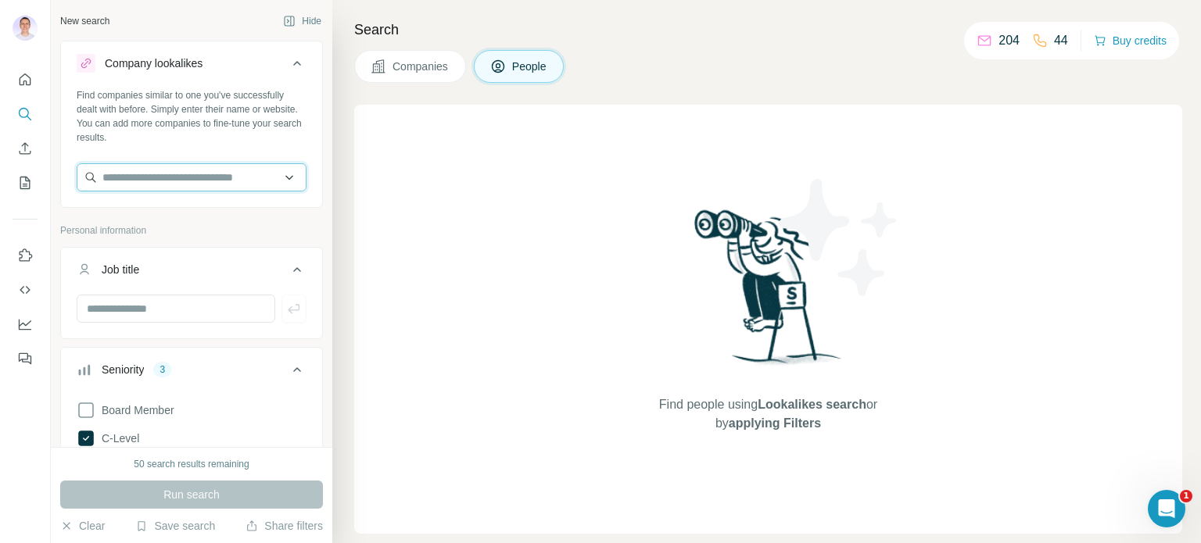
click at [181, 181] on input "text" at bounding box center [192, 177] width 230 height 28
click at [281, 227] on div "Type to search" at bounding box center [186, 214] width 210 height 31
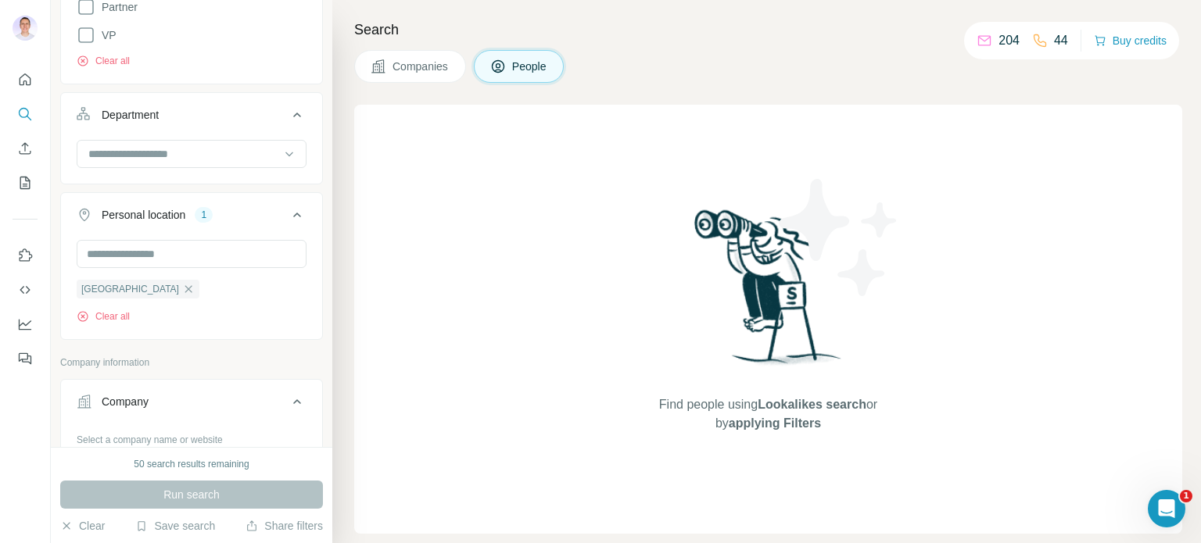
scroll to position [630, 0]
click at [165, 161] on div at bounding box center [183, 152] width 193 height 27
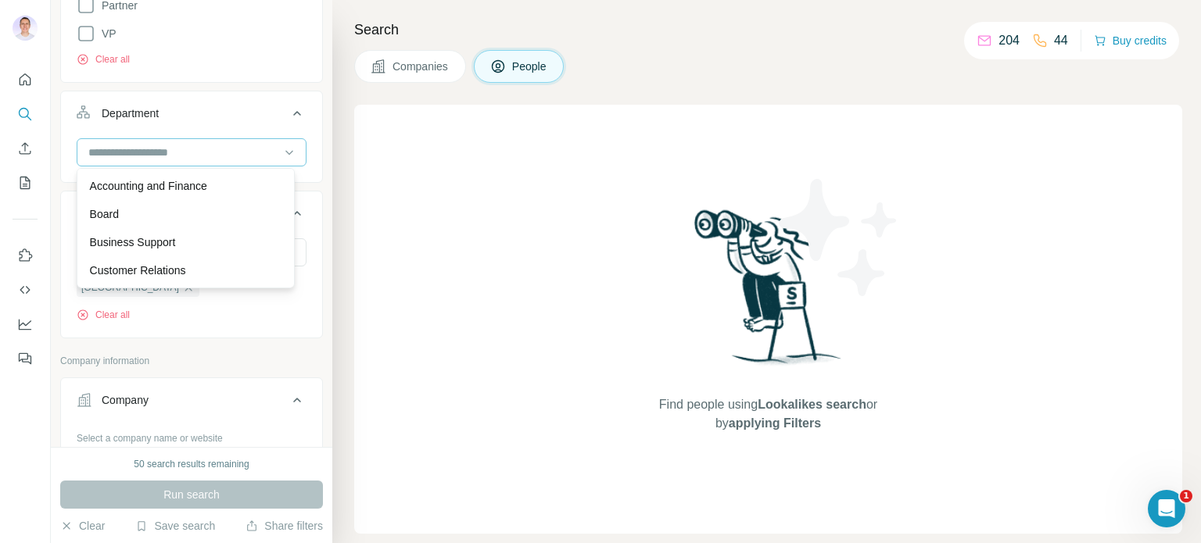
click at [165, 161] on div at bounding box center [183, 152] width 193 height 27
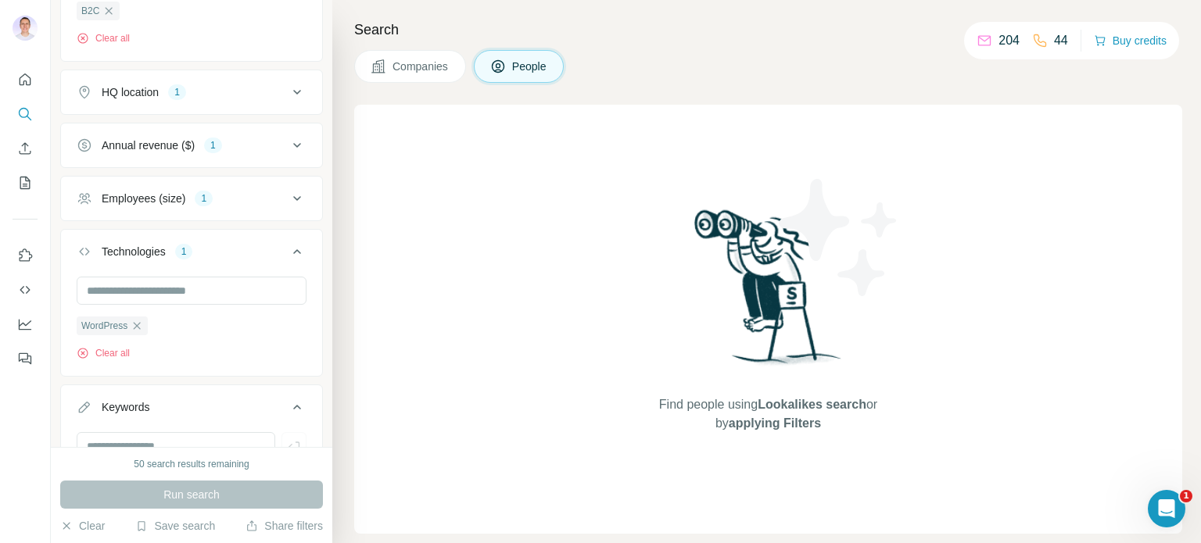
scroll to position [1408, 0]
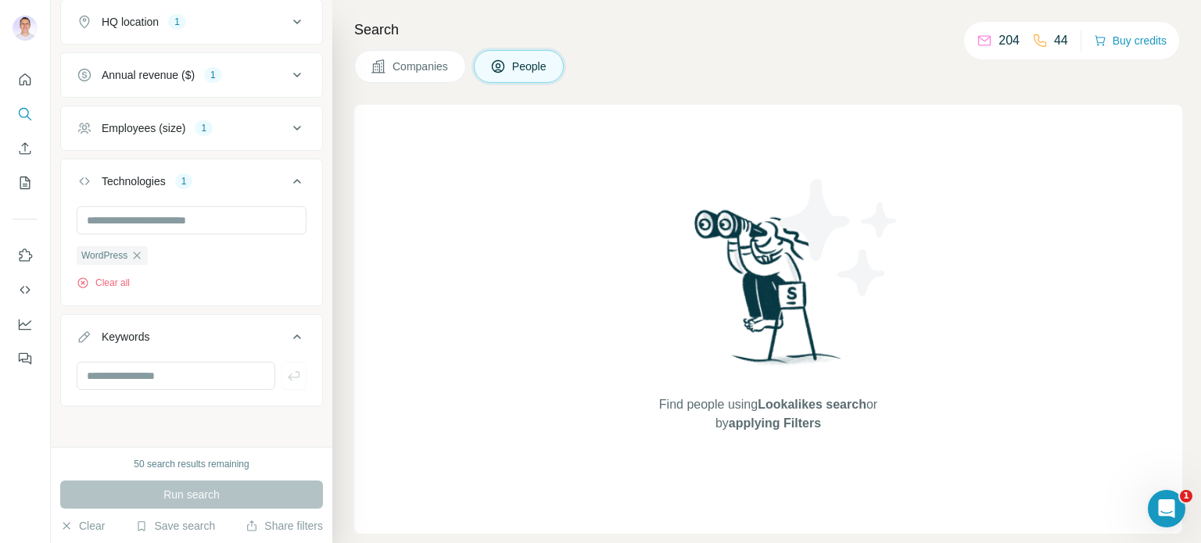
click at [429, 45] on div "Search Companies People Find people using Lookalikes search or by applying Filt…" at bounding box center [766, 271] width 869 height 543
click at [421, 52] on button "Companies" at bounding box center [410, 66] width 112 height 33
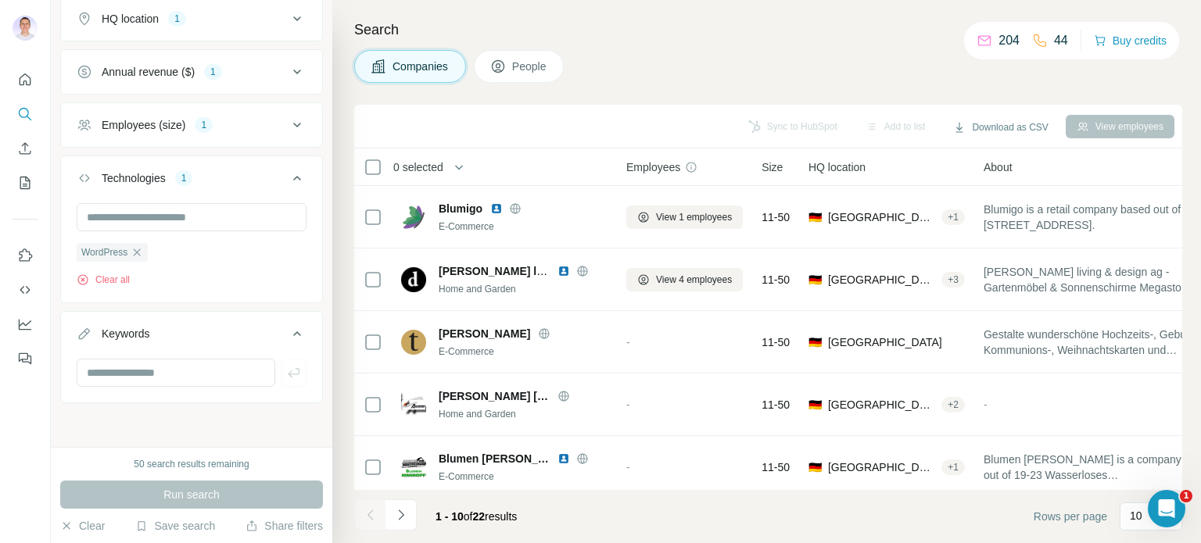
scroll to position [647, 0]
click at [413, 64] on span "Companies" at bounding box center [421, 67] width 57 height 16
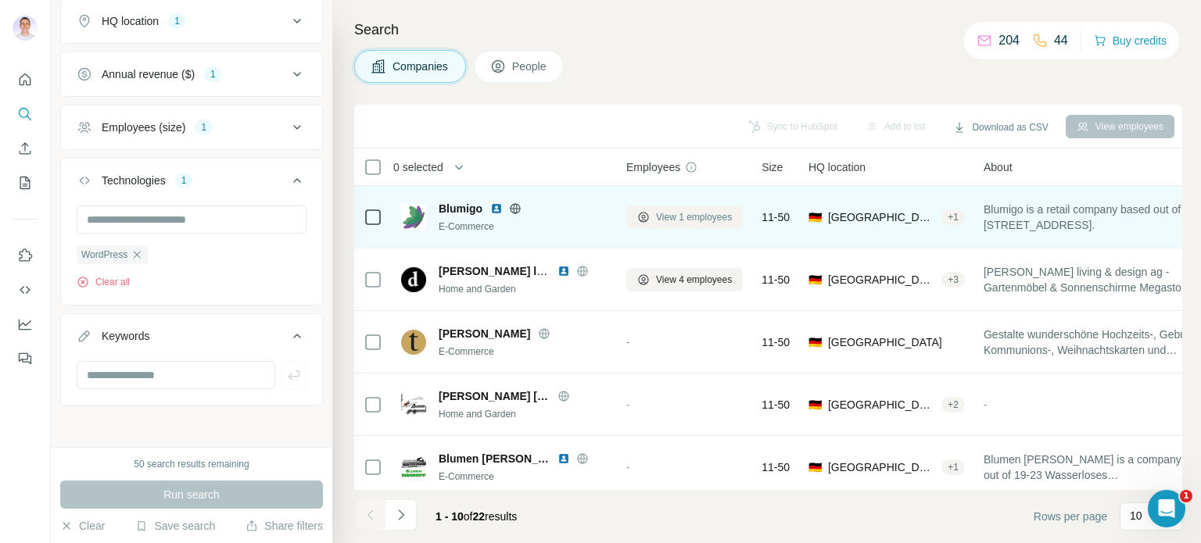
click at [671, 217] on span "View 1 employees" at bounding box center [694, 217] width 76 height 14
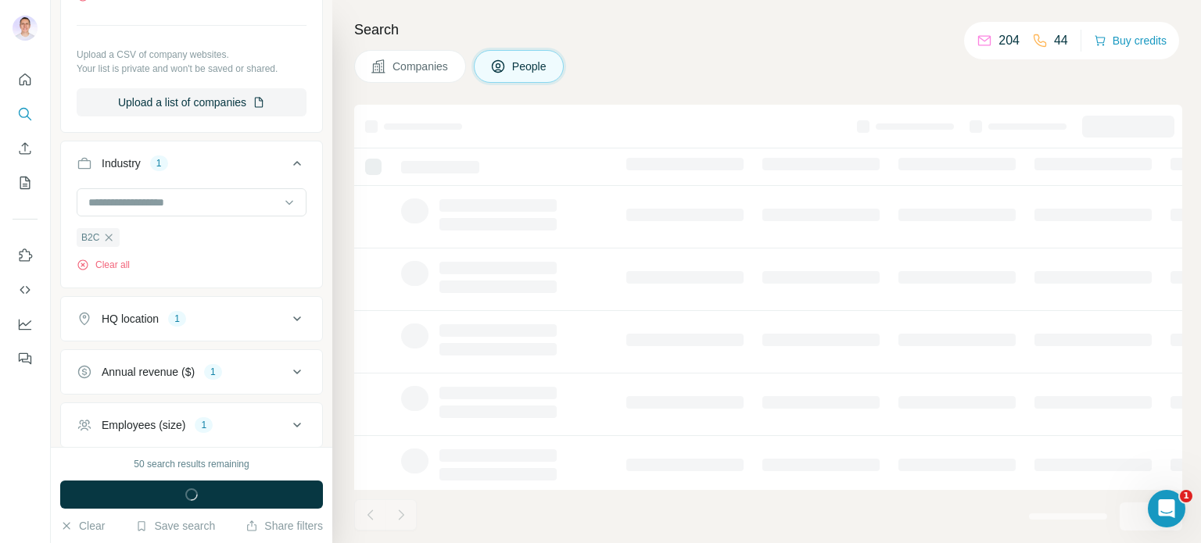
scroll to position [945, 0]
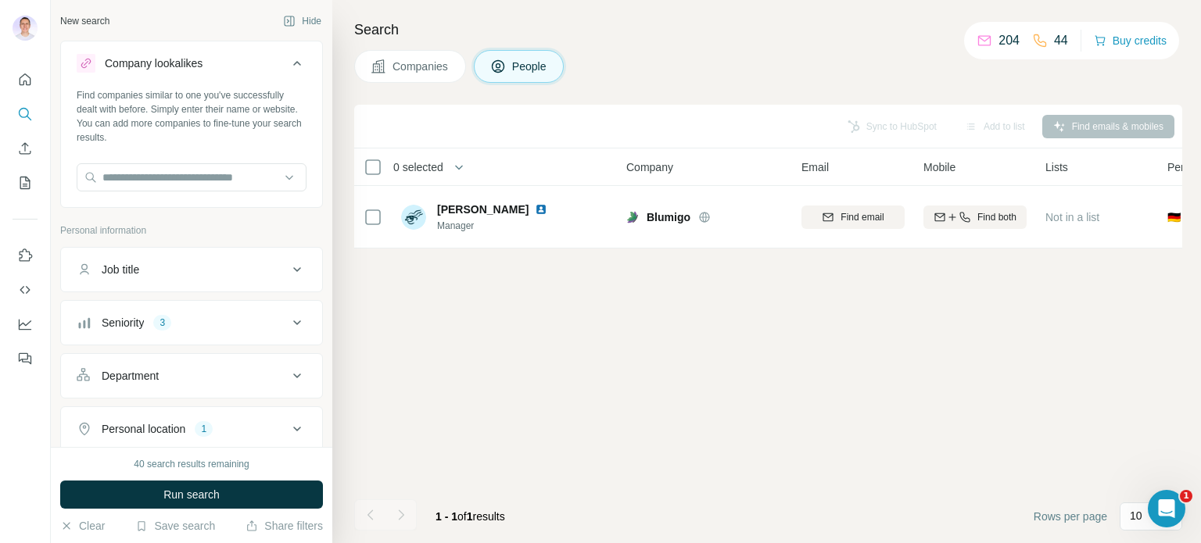
click at [418, 68] on span "Companies" at bounding box center [421, 67] width 57 height 16
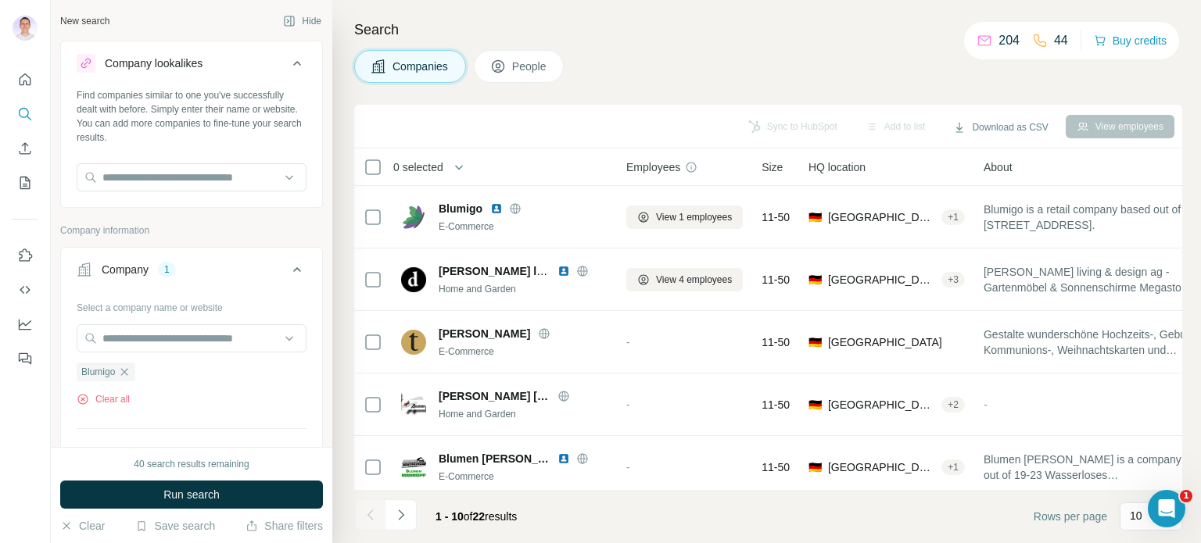
click at [536, 76] on button "People" at bounding box center [519, 66] width 91 height 33
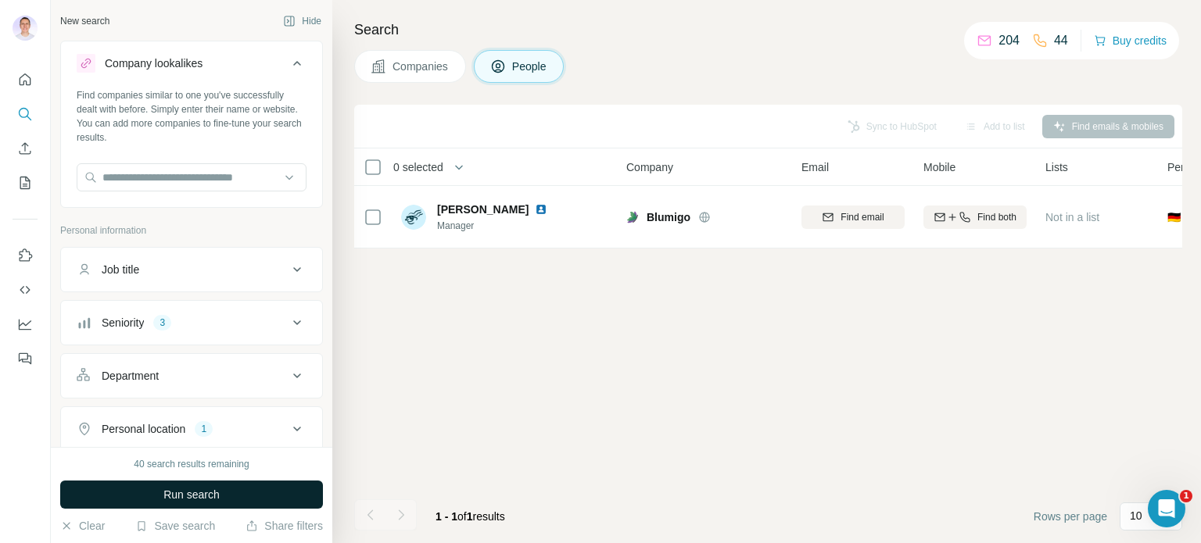
click at [203, 496] on span "Run search" at bounding box center [191, 495] width 56 height 16
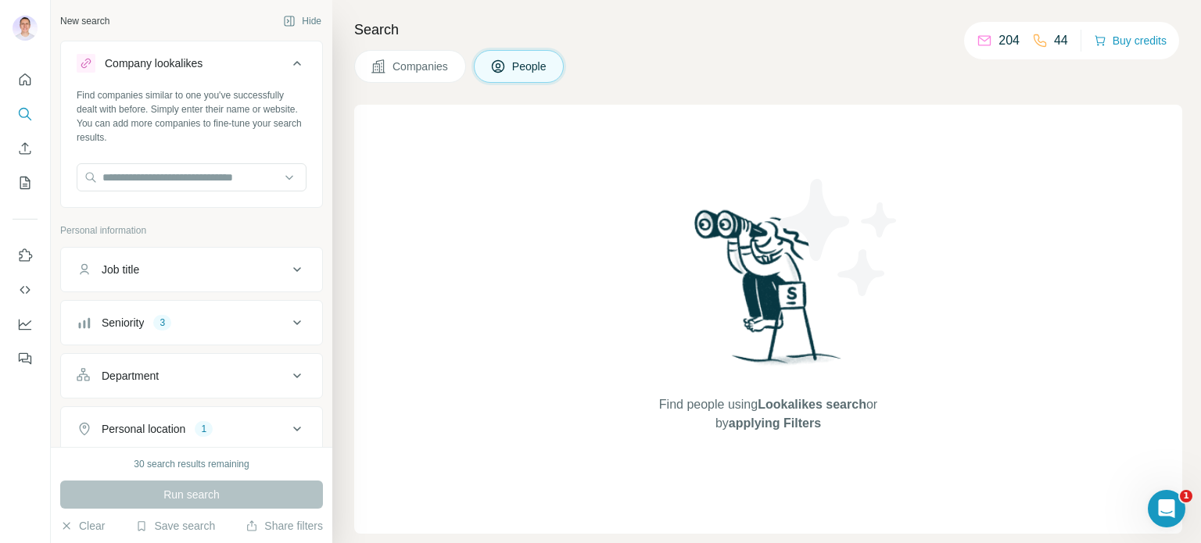
click at [385, 46] on div "Search Companies People Find people using Lookalikes search or by applying Filt…" at bounding box center [766, 271] width 869 height 543
click at [388, 54] on button "Companies" at bounding box center [410, 66] width 112 height 33
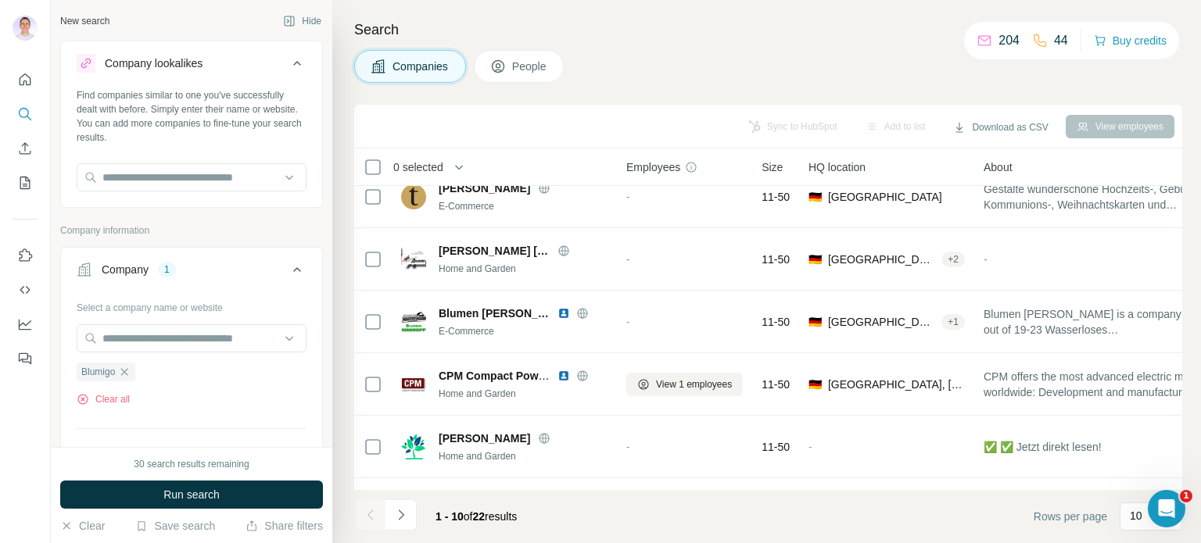
scroll to position [328, 0]
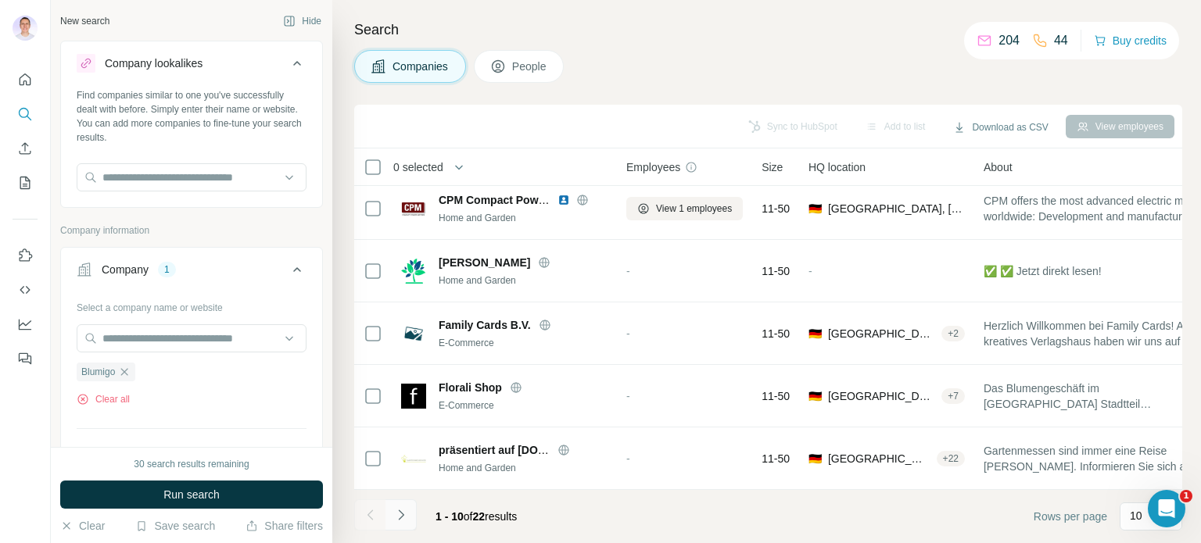
click at [401, 506] on button "Navigate to next page" at bounding box center [401, 515] width 31 height 31
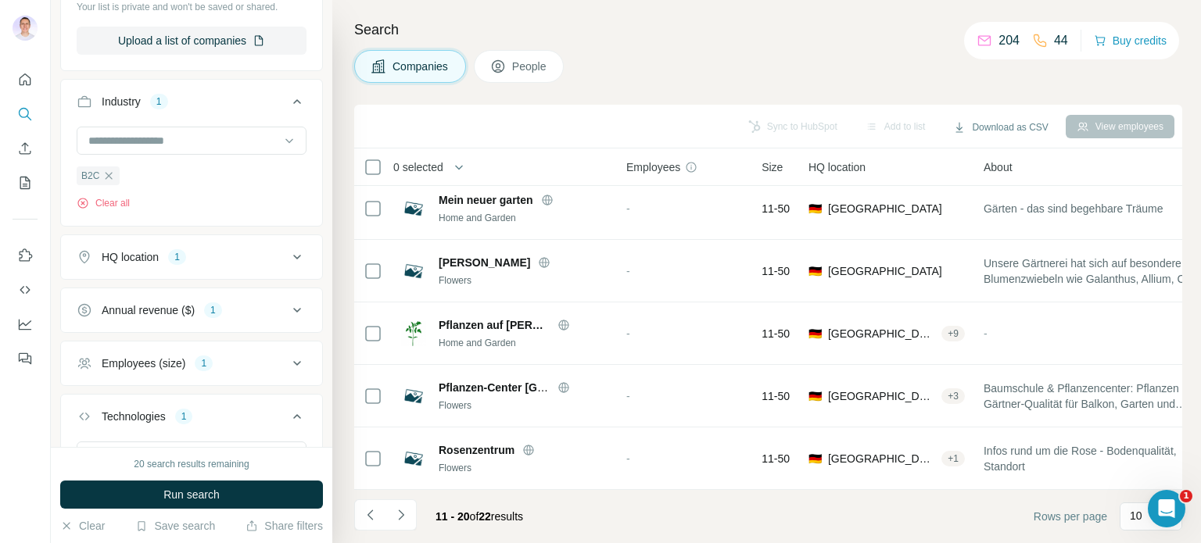
scroll to position [466, 0]
click at [220, 255] on div "HQ location 1" at bounding box center [182, 257] width 211 height 16
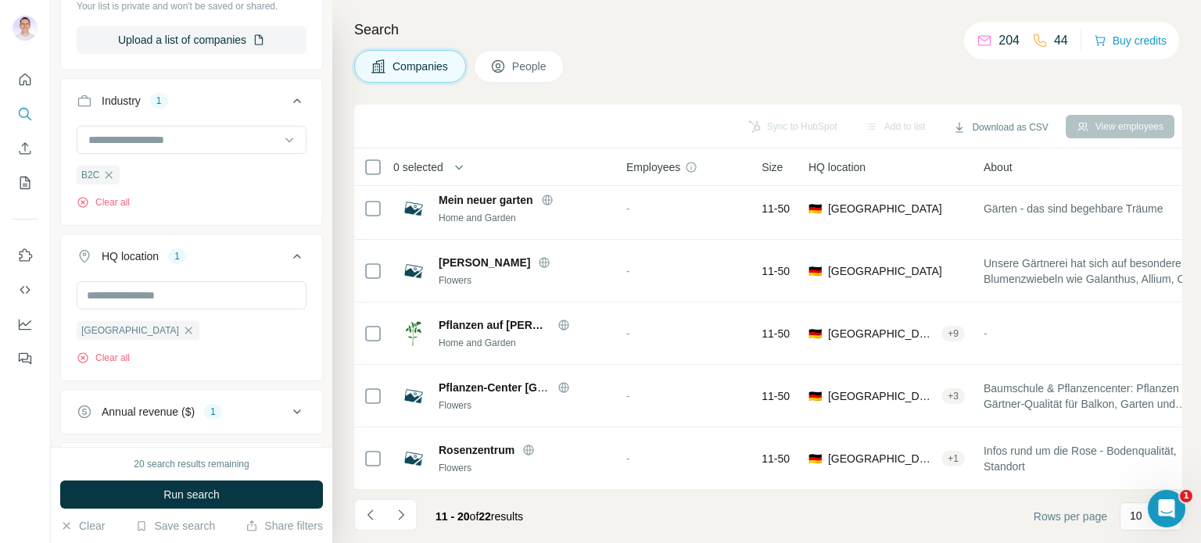
click at [220, 255] on div "HQ location 1" at bounding box center [182, 257] width 211 height 16
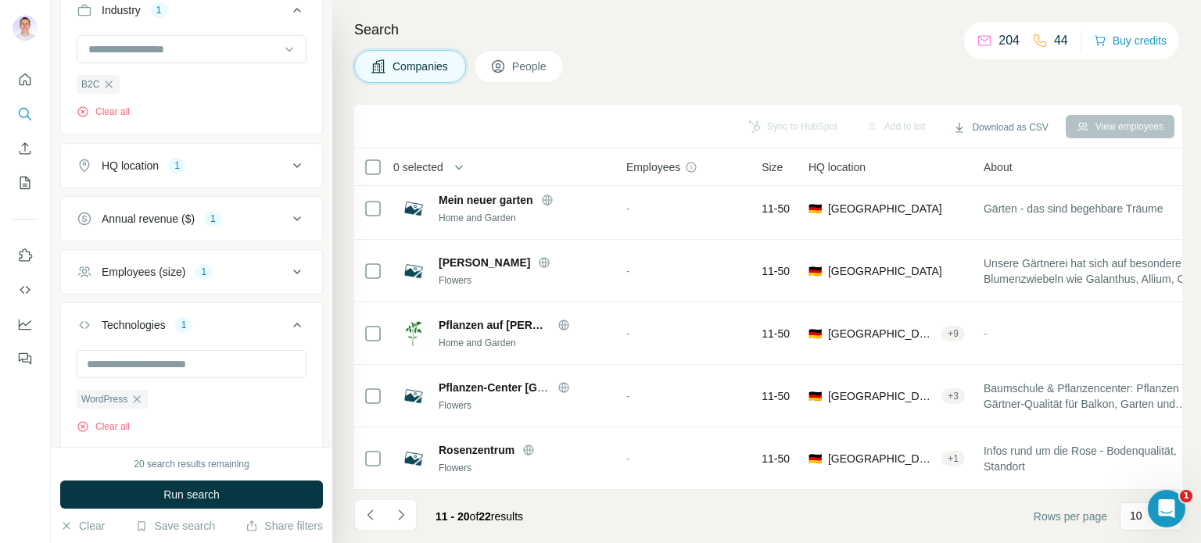
scroll to position [561, 0]
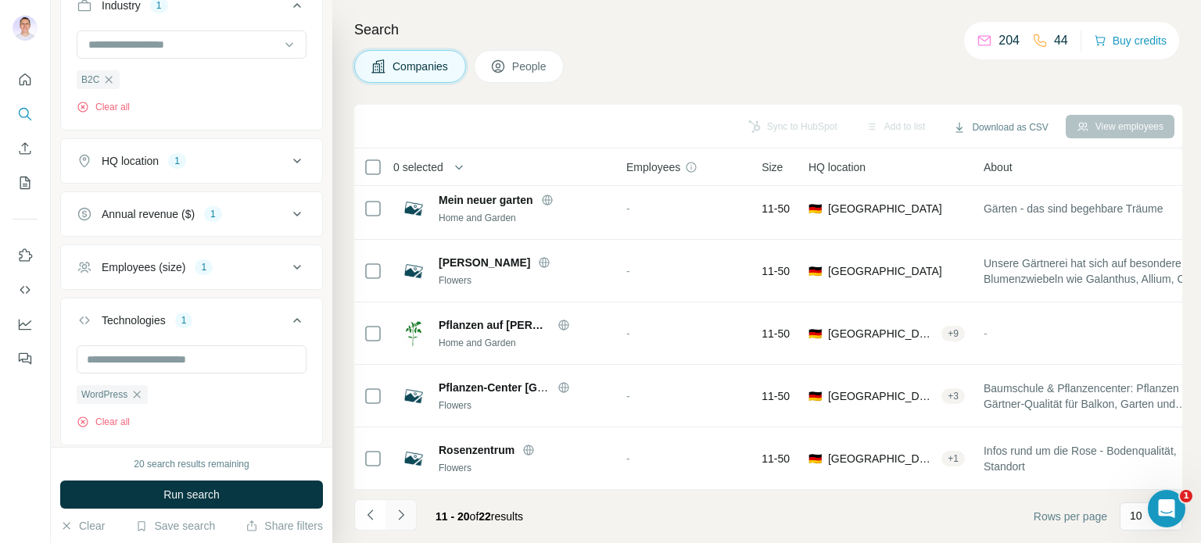
click at [393, 513] on icon "Navigate to next page" at bounding box center [401, 516] width 16 height 16
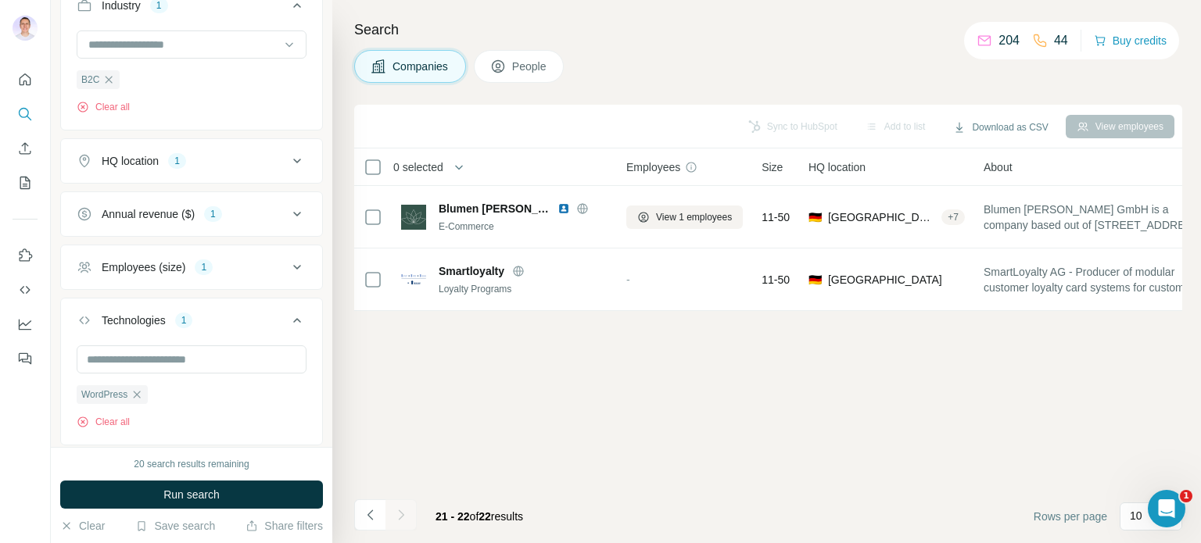
scroll to position [0, 0]
click at [371, 514] on icon "Navigate to previous page" at bounding box center [371, 516] width 16 height 16
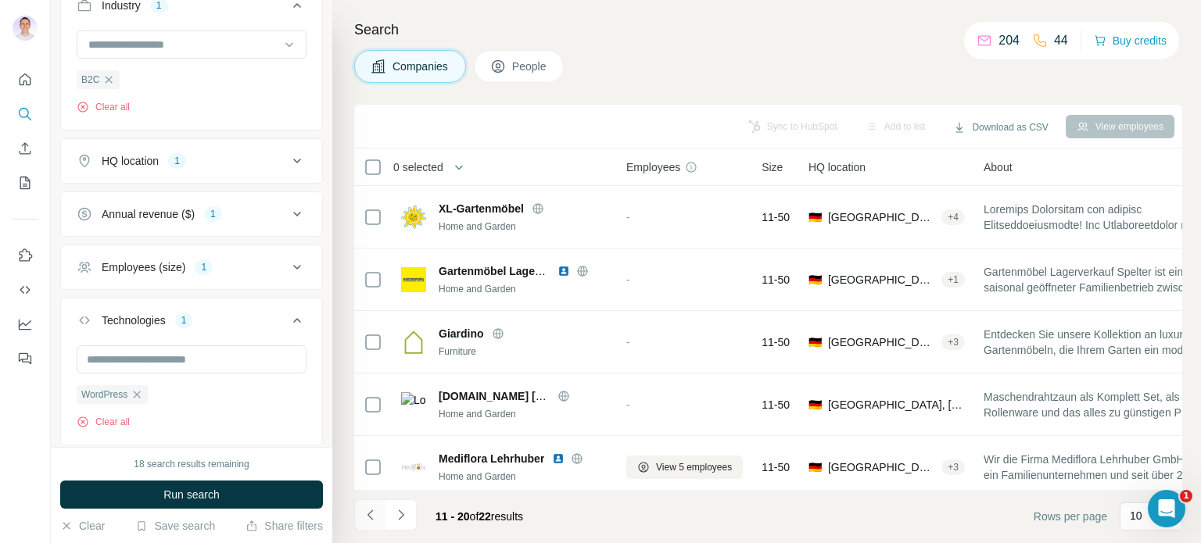
click at [371, 514] on icon "Navigate to previous page" at bounding box center [371, 516] width 16 height 16
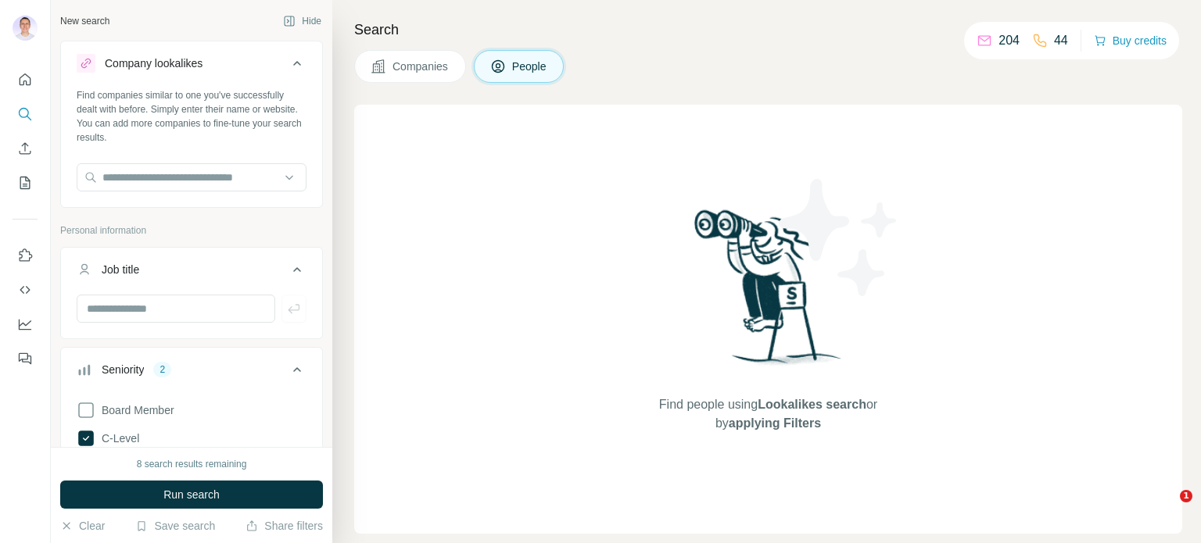
scroll to position [1186, 0]
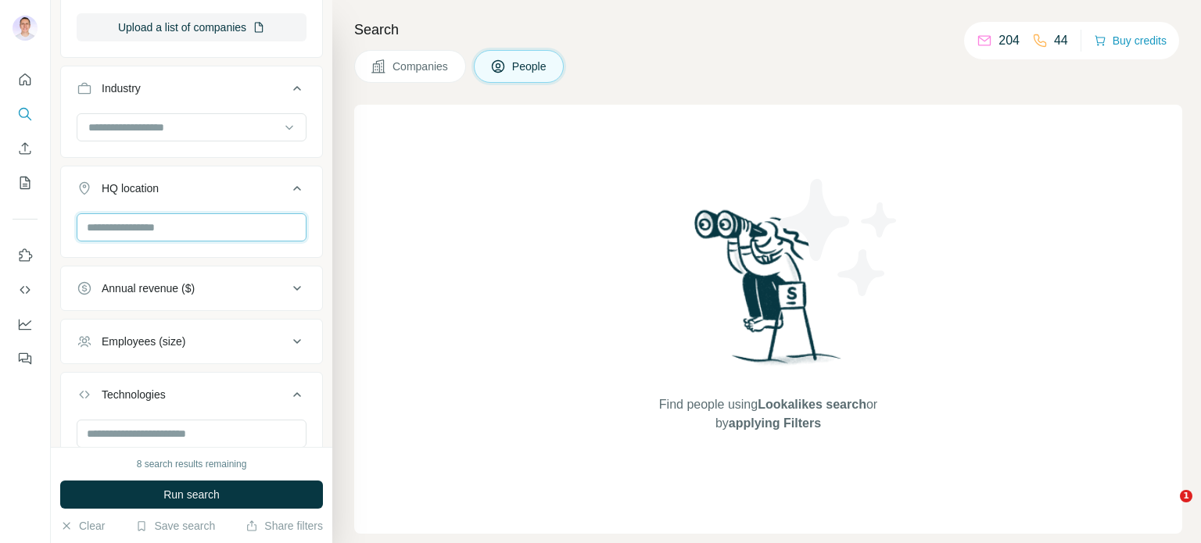
click at [144, 235] on input "text" at bounding box center [192, 227] width 230 height 28
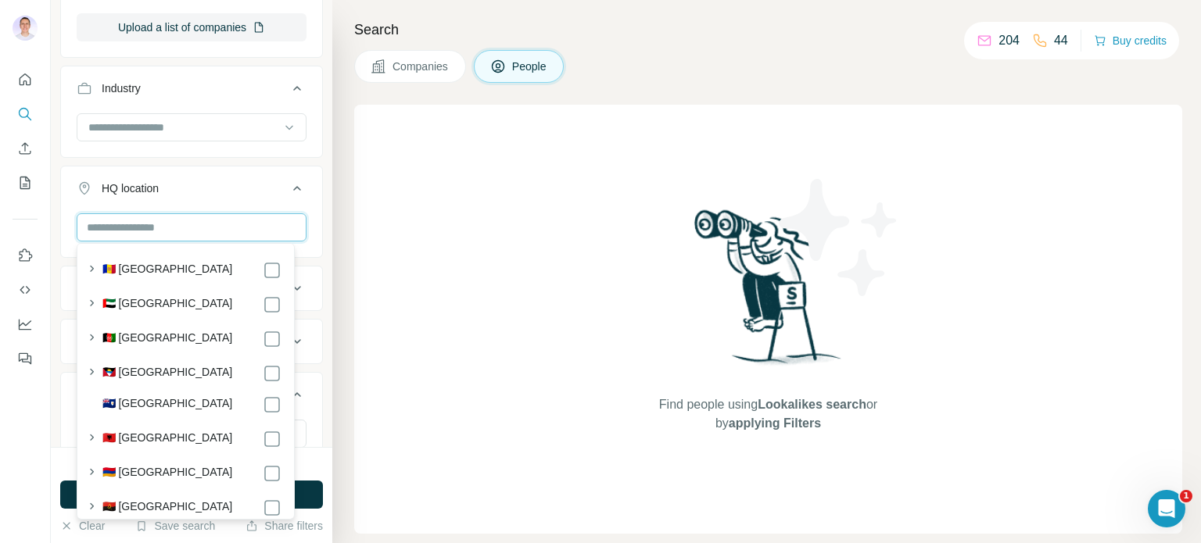
scroll to position [0, 0]
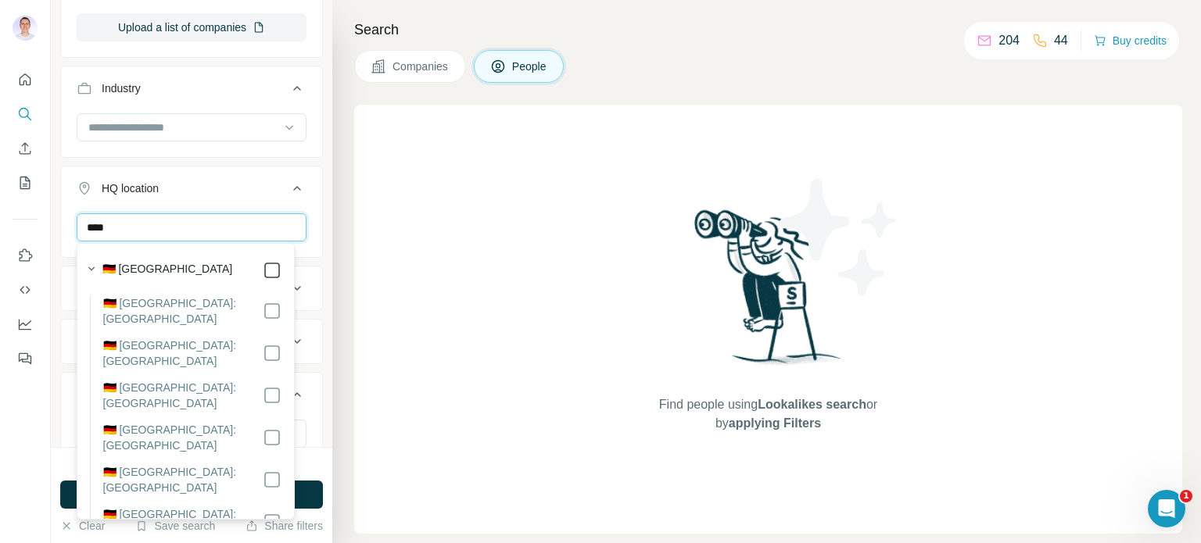
type input "****"
click at [317, 169] on div "New search Hide Company lookalikes Find companies similar to one you've success…" at bounding box center [192, 223] width 282 height 447
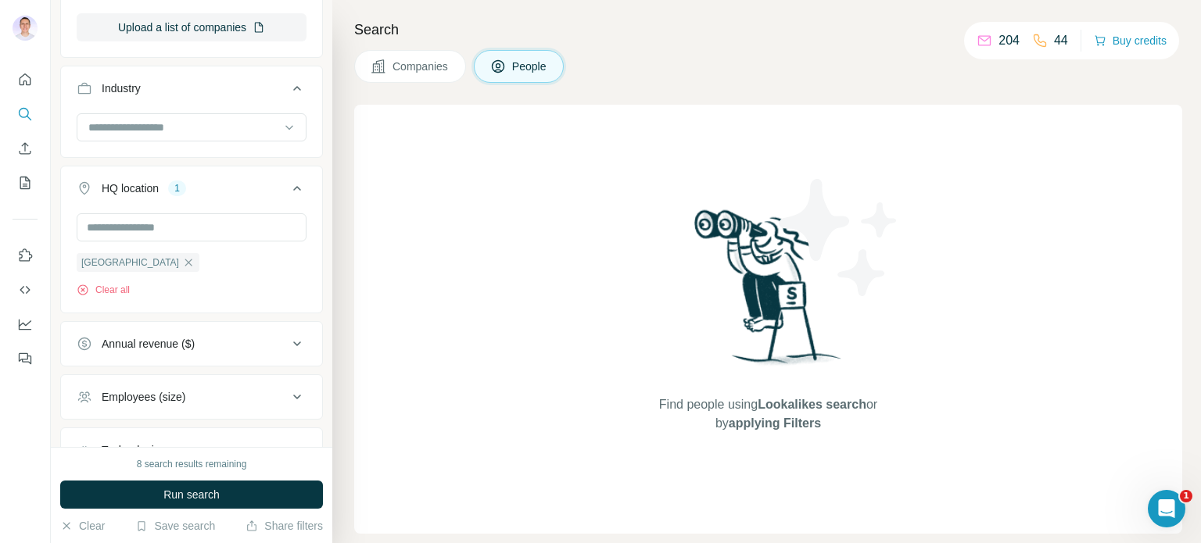
scroll to position [1269, 0]
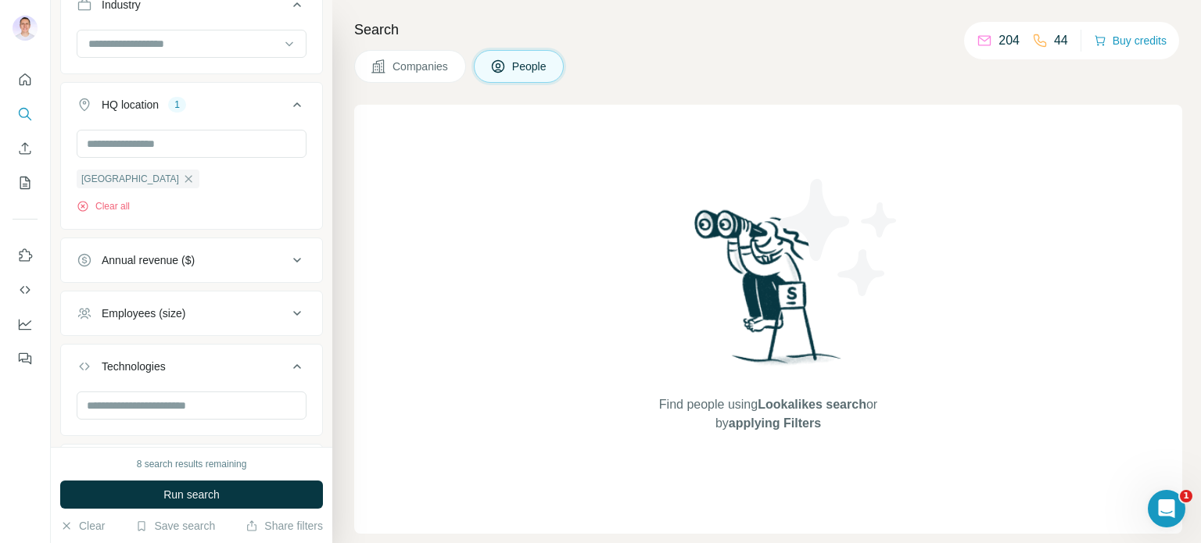
click at [289, 262] on icon at bounding box center [297, 260] width 19 height 19
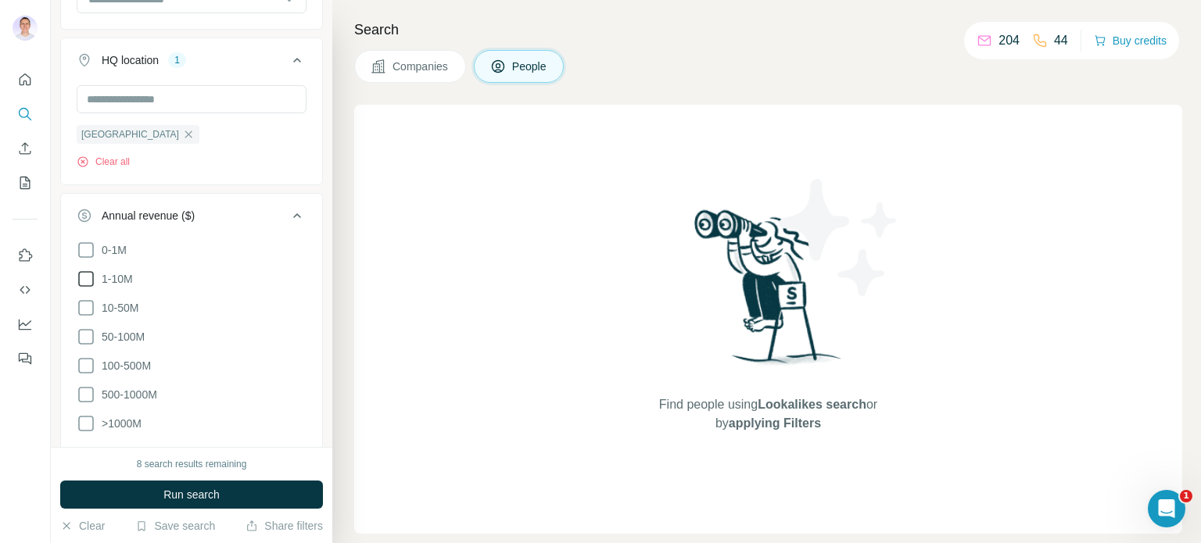
scroll to position [1322, 0]
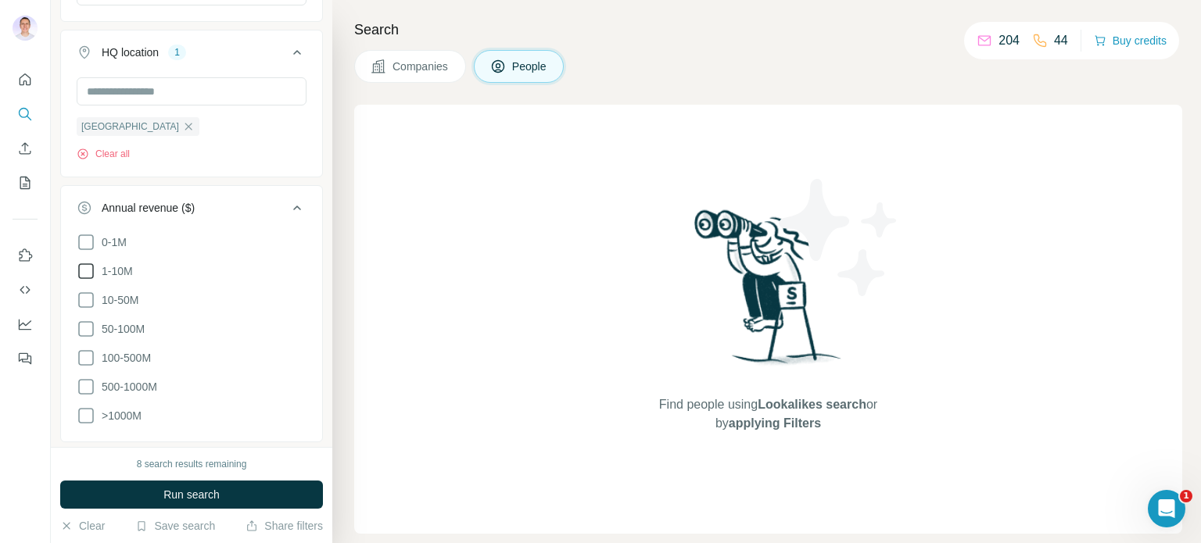
click at [84, 272] on icon at bounding box center [86, 271] width 19 height 19
click at [91, 300] on icon at bounding box center [86, 300] width 19 height 19
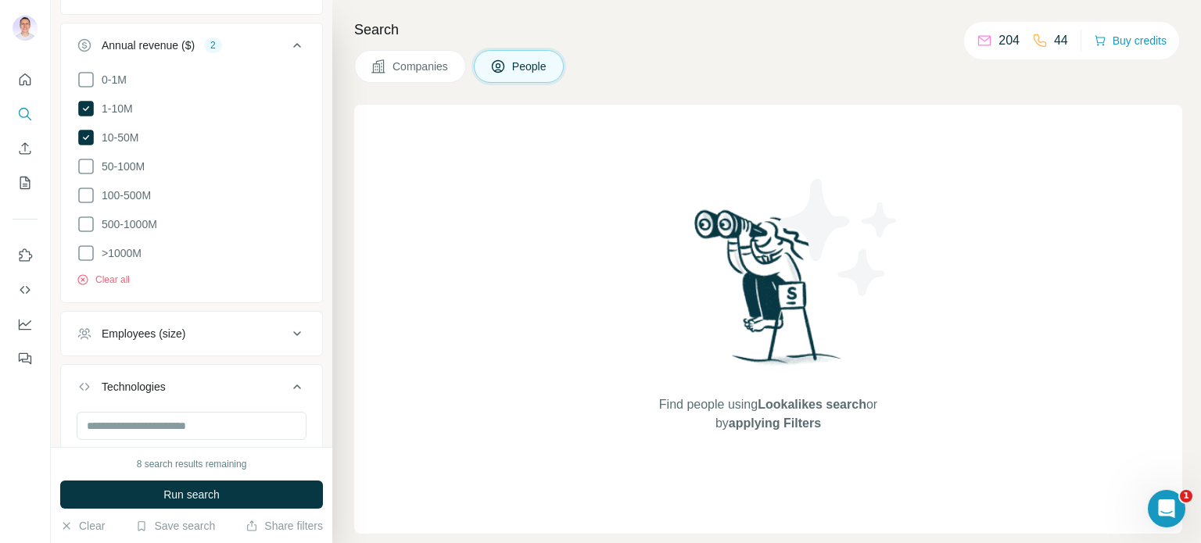
click at [218, 343] on button "Employees (size)" at bounding box center [191, 334] width 261 height 38
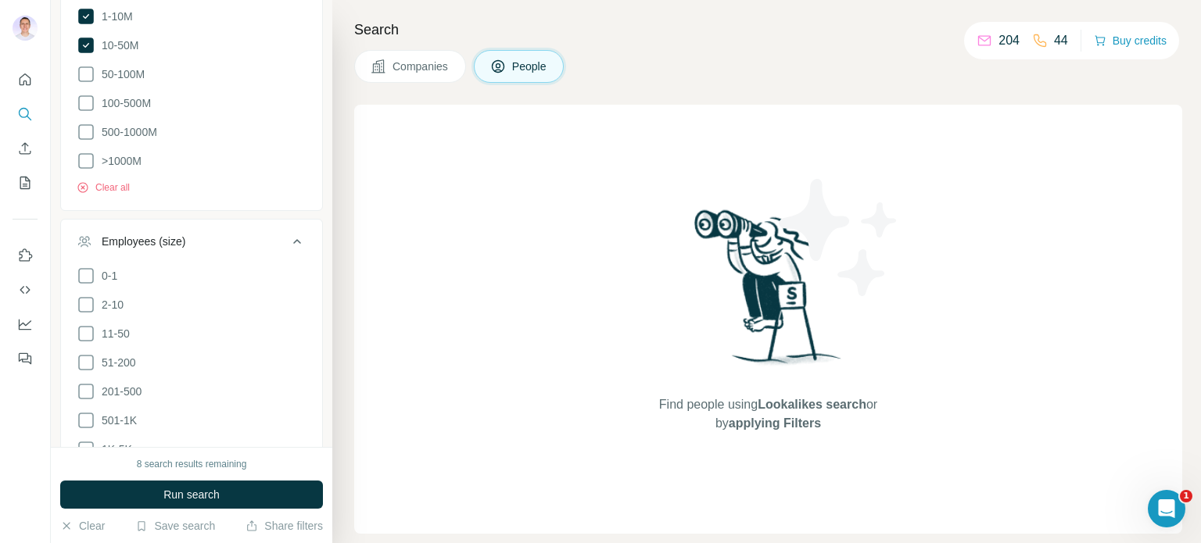
scroll to position [1578, 0]
click at [88, 325] on icon at bounding box center [86, 332] width 19 height 19
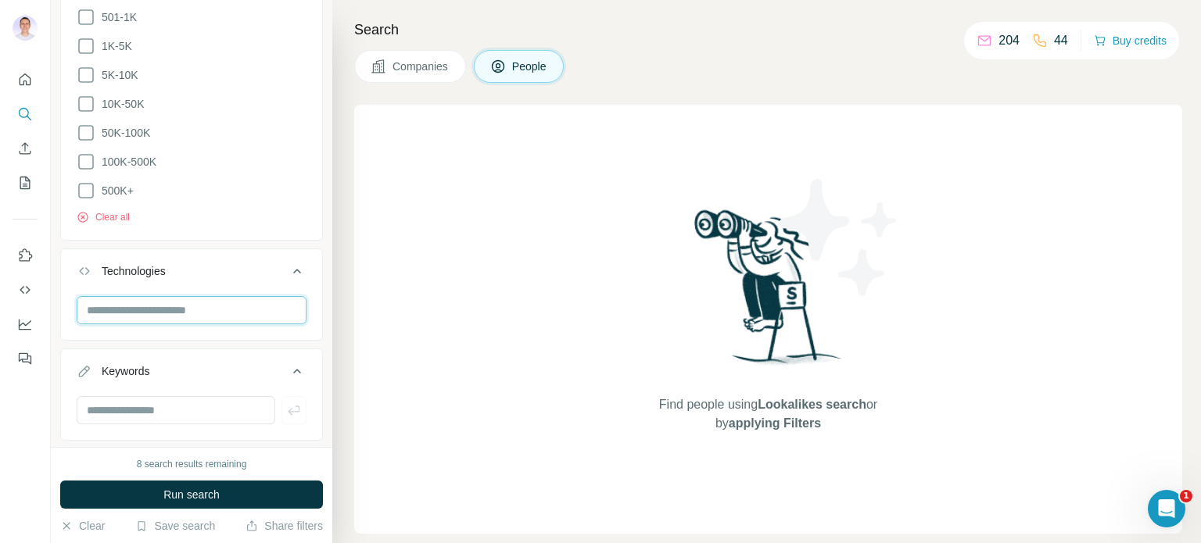
click at [163, 303] on input "text" at bounding box center [192, 310] width 230 height 28
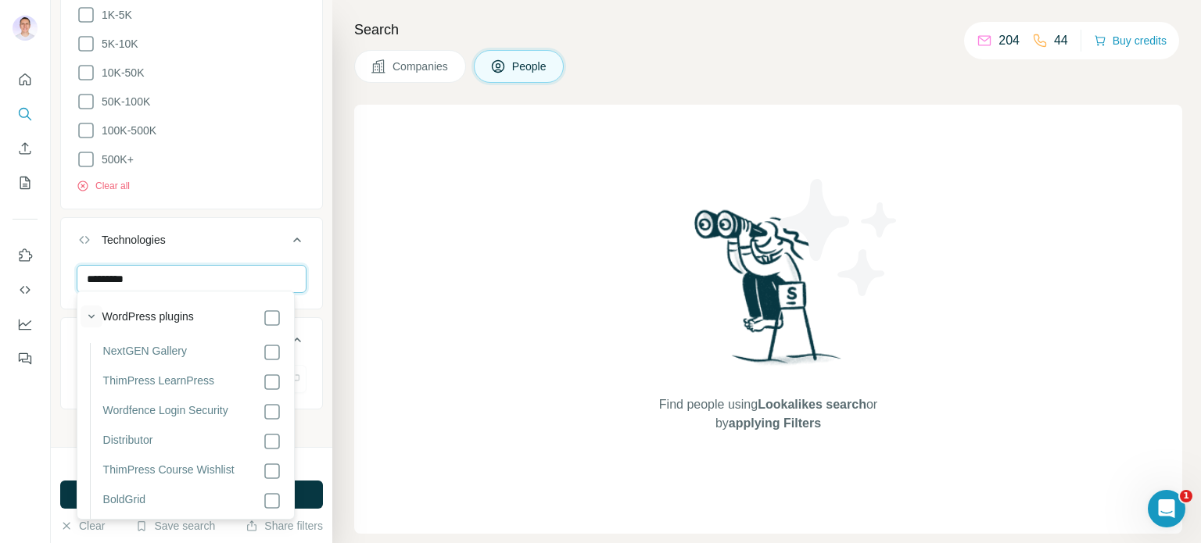
type input "*********"
click at [88, 316] on icon "button" at bounding box center [91, 317] width 6 height 4
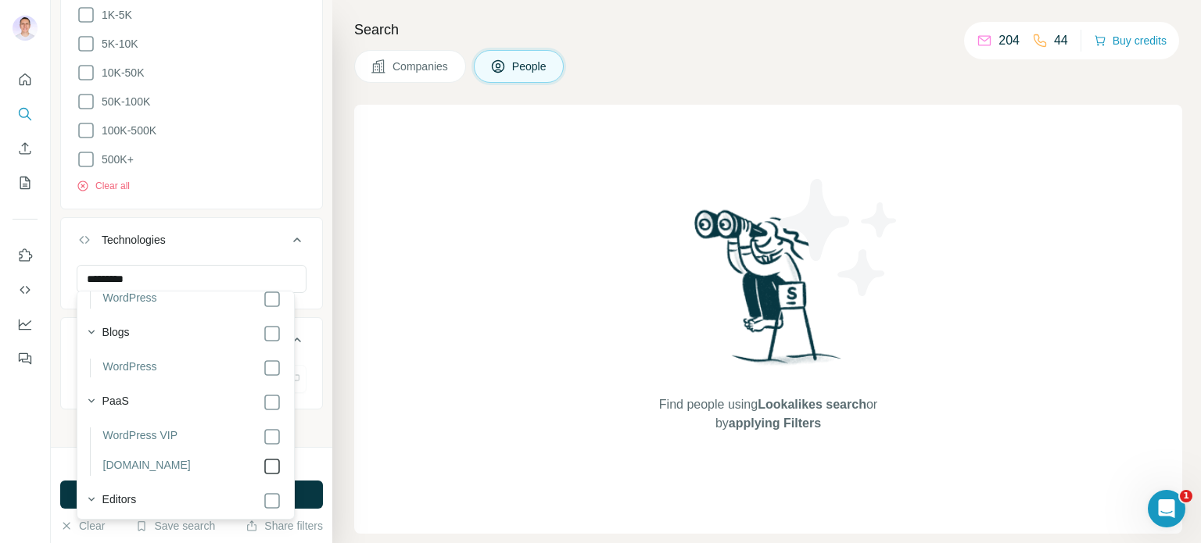
scroll to position [4471, 0]
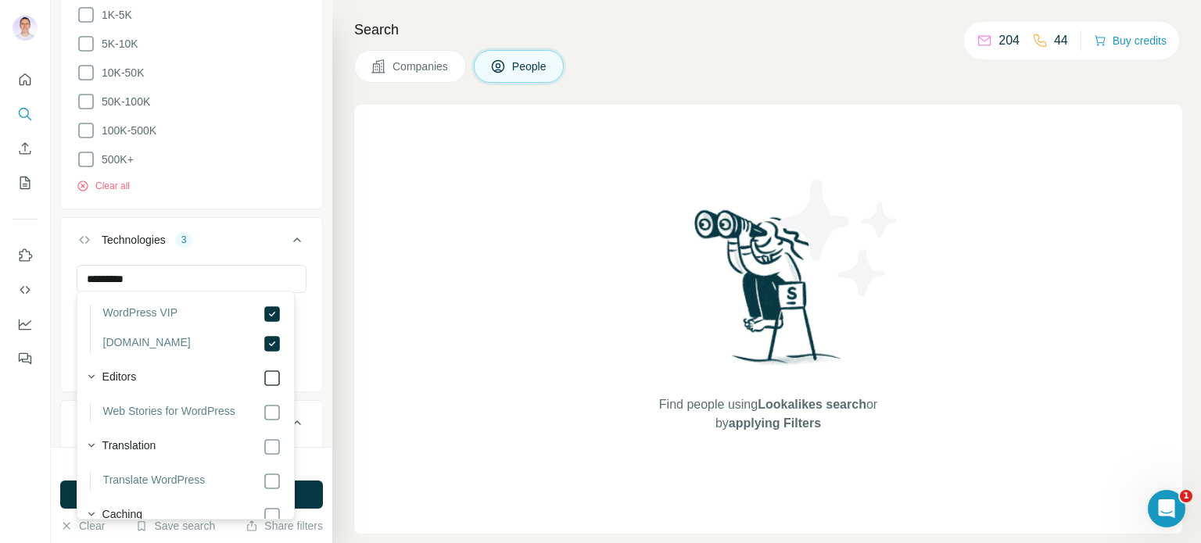
scroll to position [4597, 0]
click at [288, 231] on icon at bounding box center [297, 240] width 19 height 19
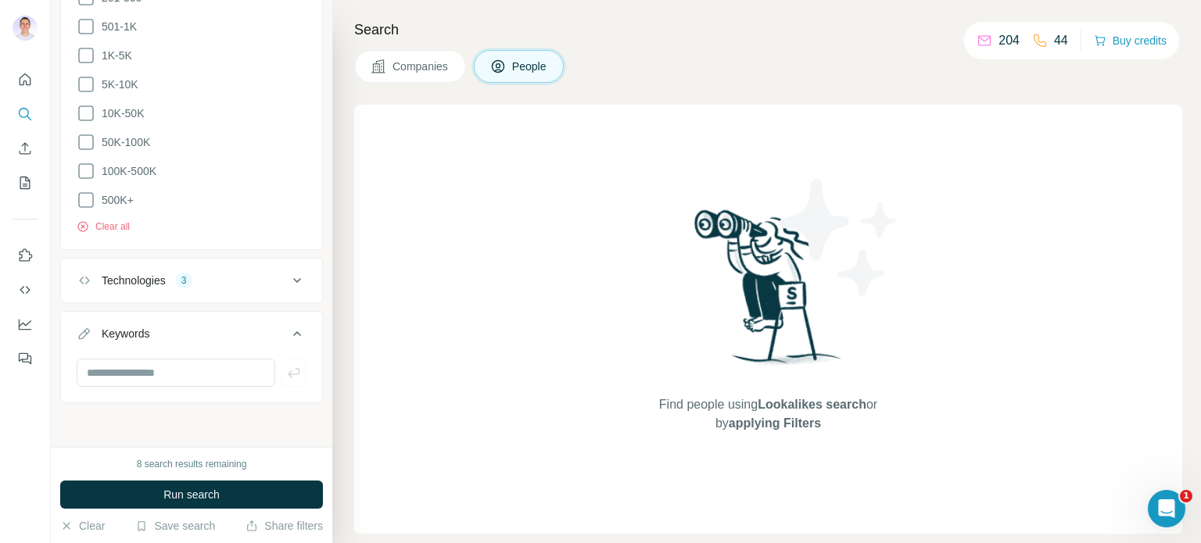
scroll to position [1964, 0]
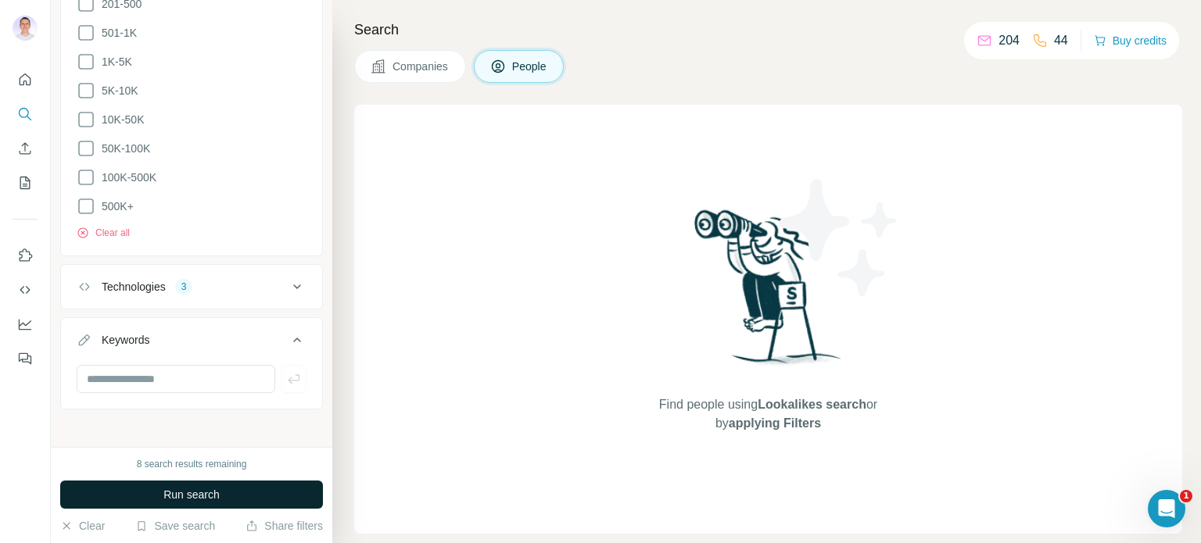
click at [191, 500] on span "Run search" at bounding box center [191, 495] width 56 height 16
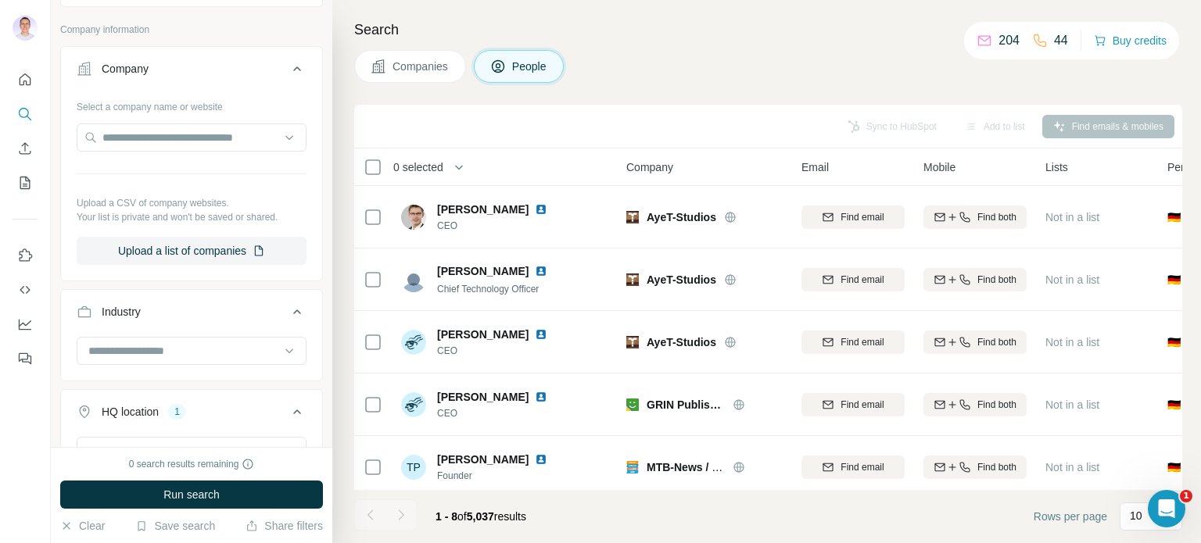
scroll to position [960, 0]
click at [167, 350] on input at bounding box center [183, 352] width 193 height 17
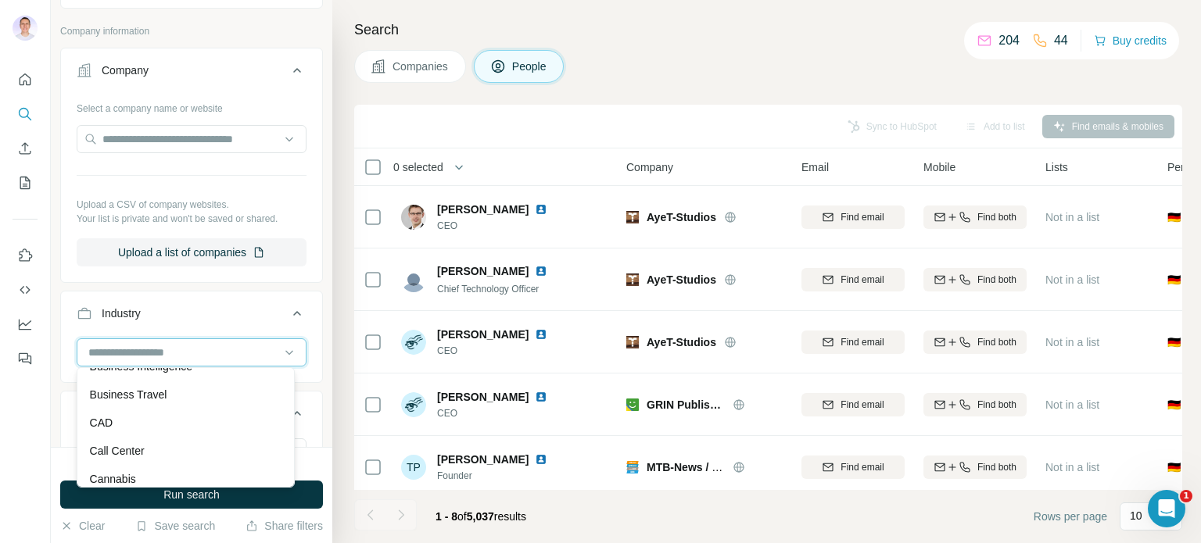
click at [167, 350] on input at bounding box center [183, 352] width 193 height 17
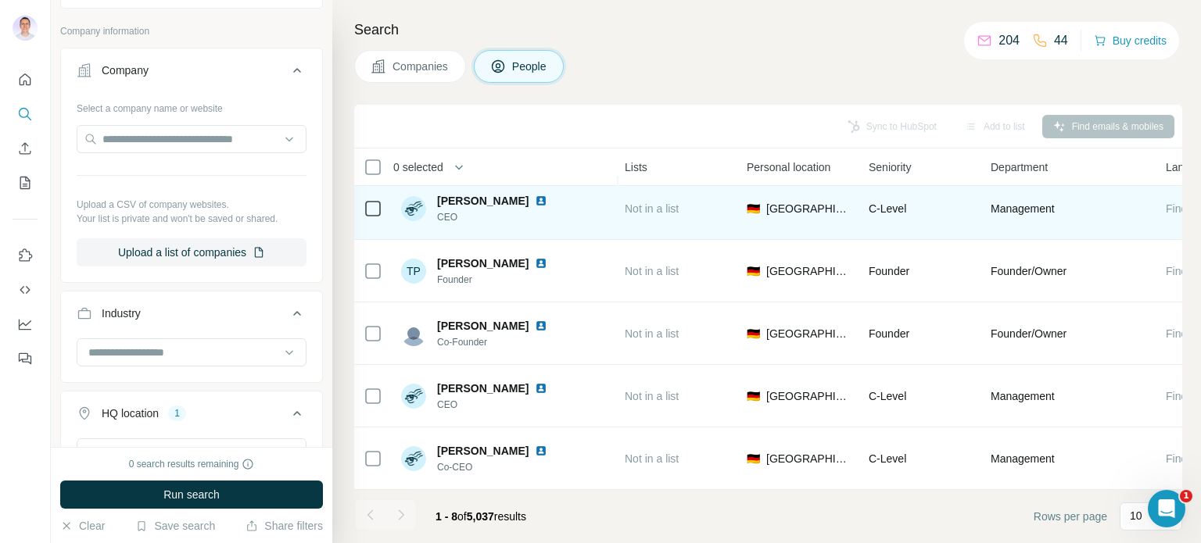
scroll to position [0, 421]
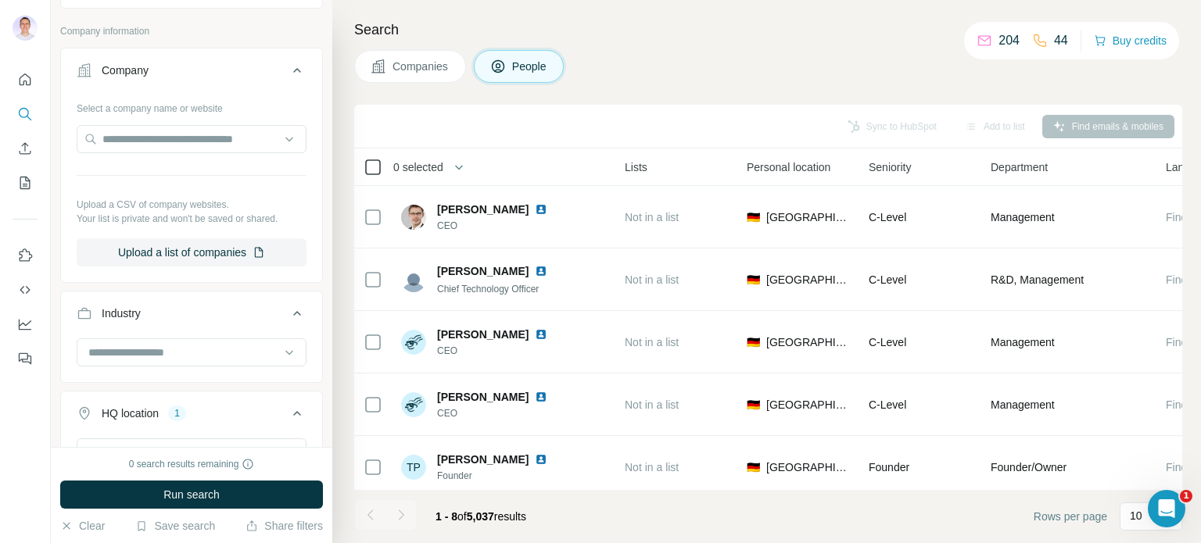
click at [364, 168] on icon at bounding box center [373, 167] width 19 height 19
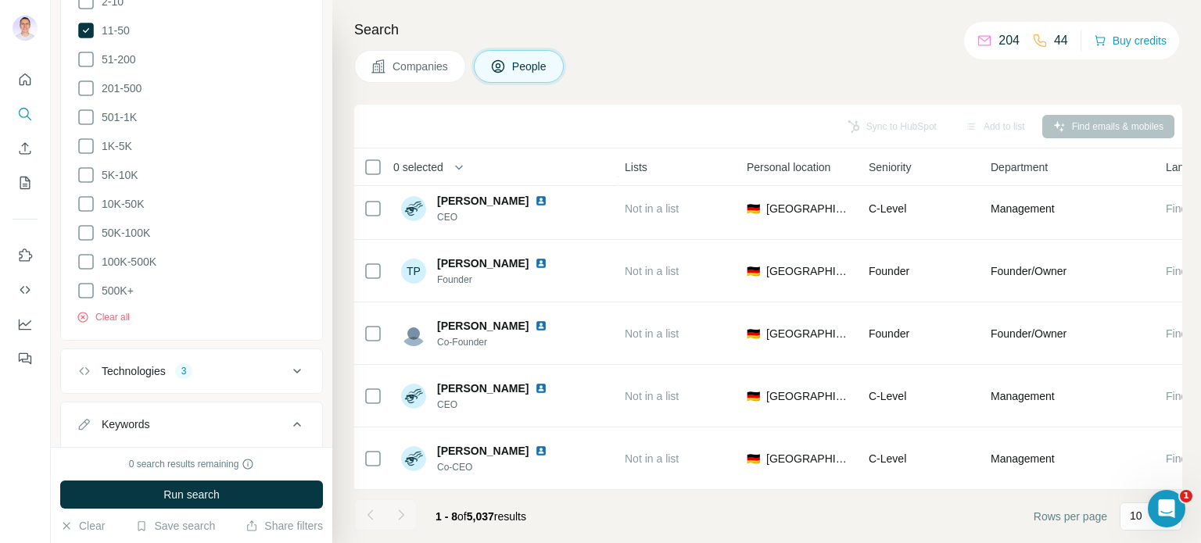
scroll to position [1964, 0]
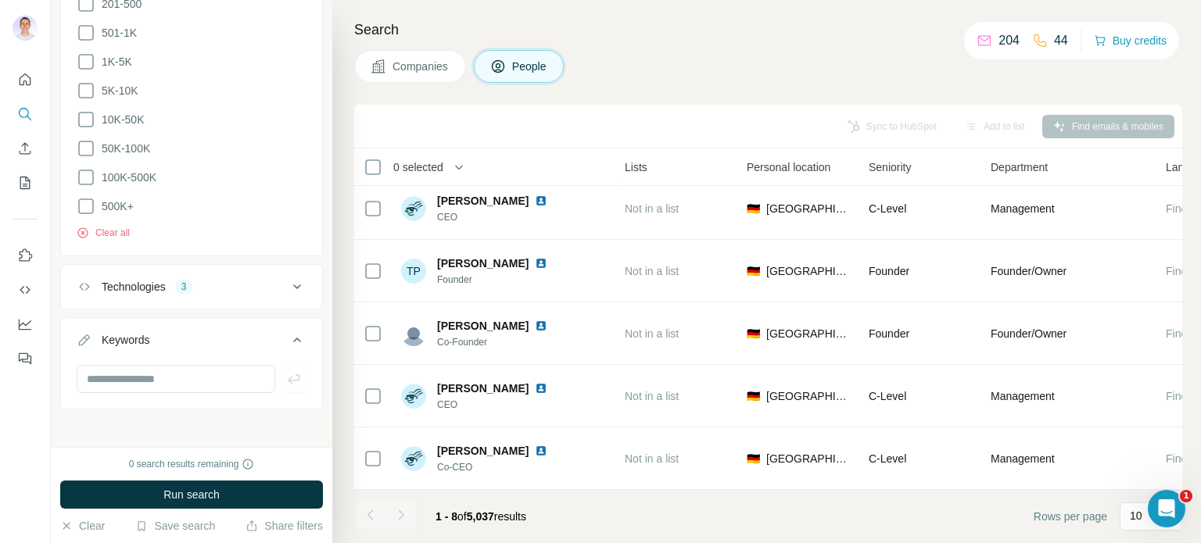
click at [225, 285] on div "Technologies 3" at bounding box center [182, 287] width 211 height 16
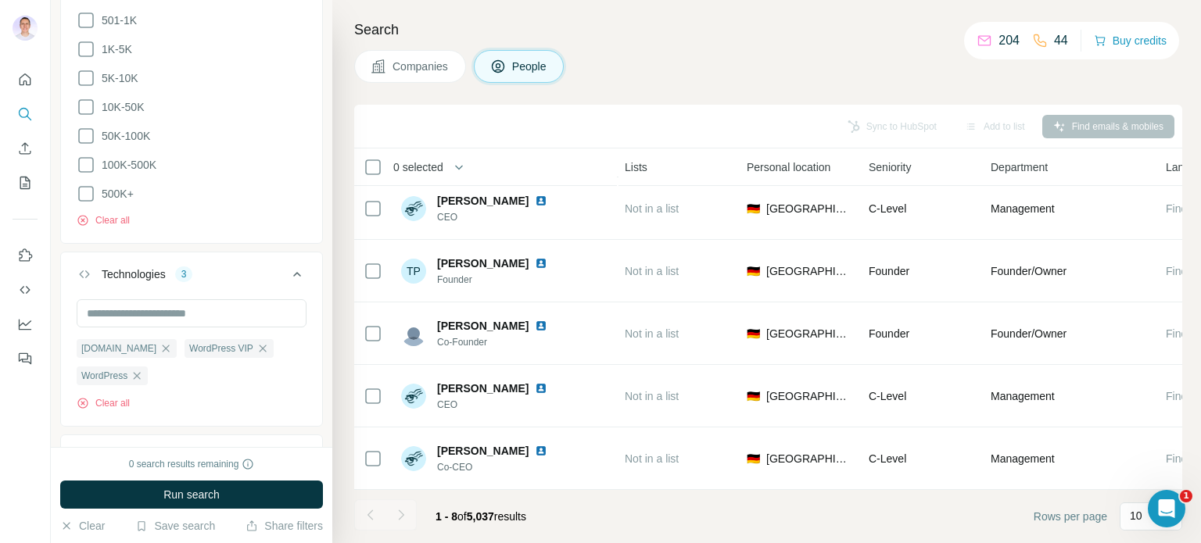
scroll to position [1980, 0]
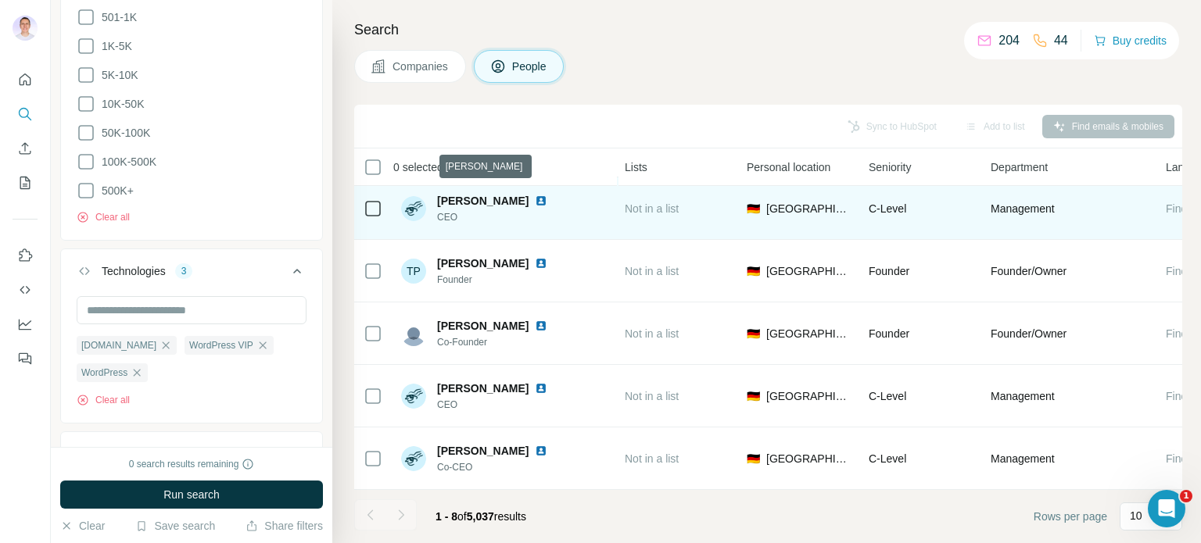
click at [526, 196] on span "Kirsten-Julian Sörries" at bounding box center [482, 201] width 91 height 13
click at [526, 195] on span "Kirsten-Julian Sörries" at bounding box center [482, 201] width 91 height 13
click at [547, 195] on img at bounding box center [541, 201] width 13 height 13
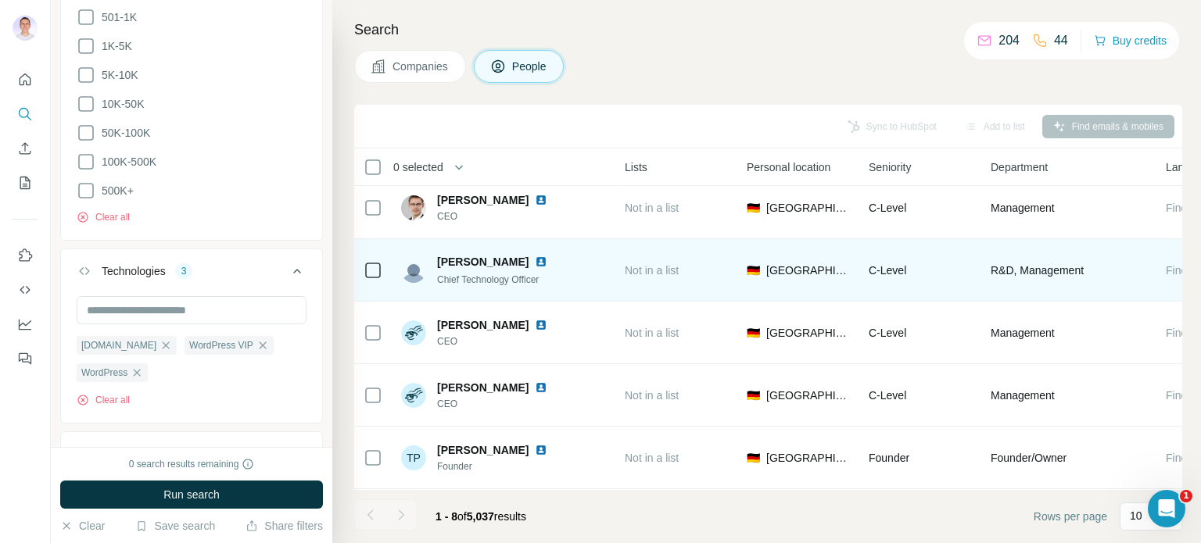
scroll to position [0, 421]
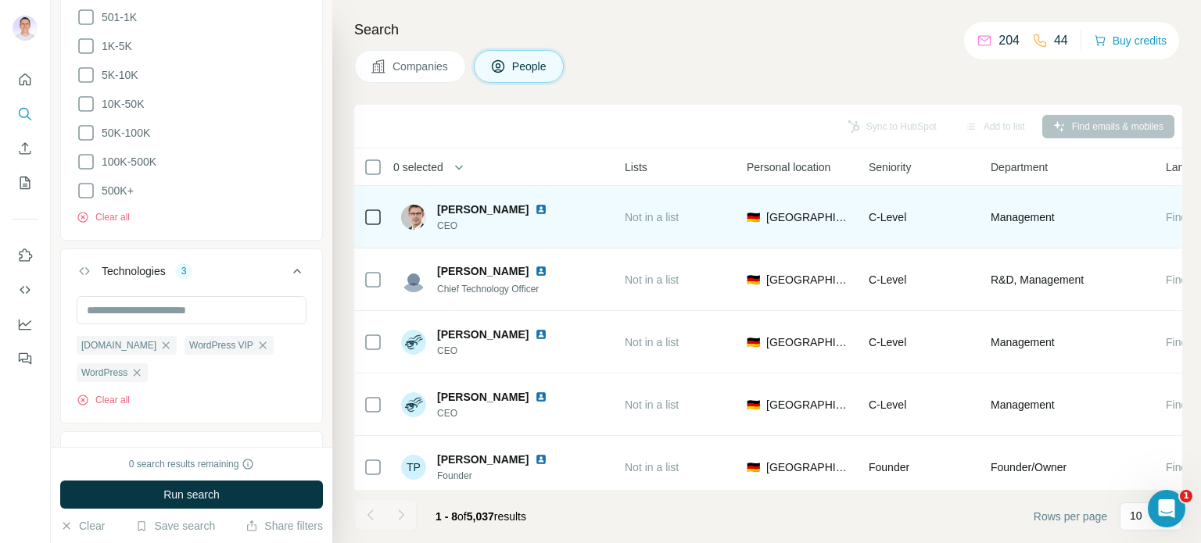
click at [535, 209] on img at bounding box center [541, 209] width 13 height 13
click at [535, 208] on img at bounding box center [541, 209] width 13 height 13
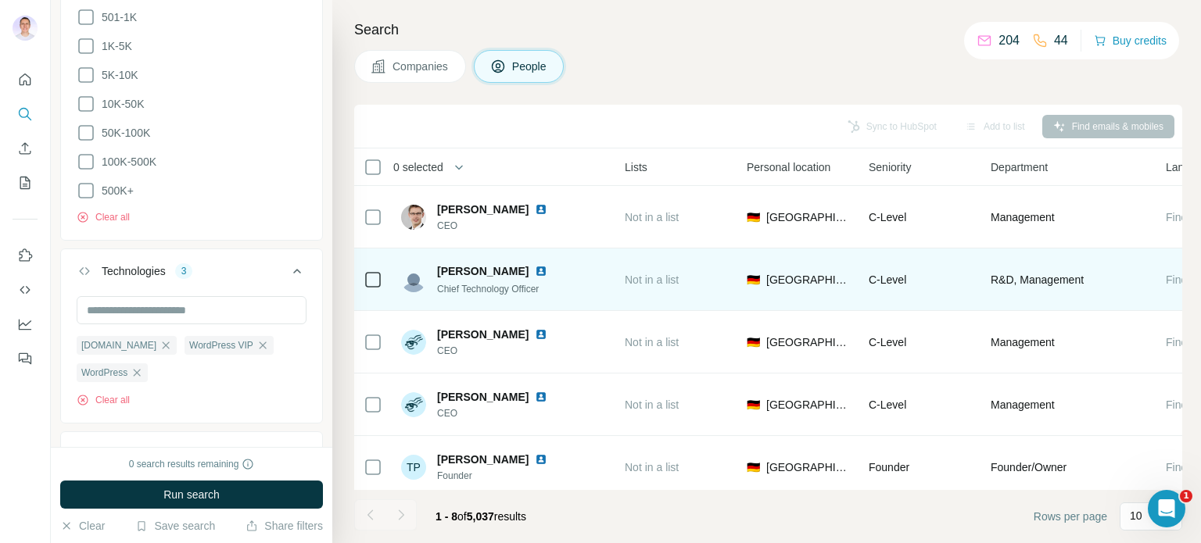
click at [535, 274] on img at bounding box center [541, 271] width 13 height 13
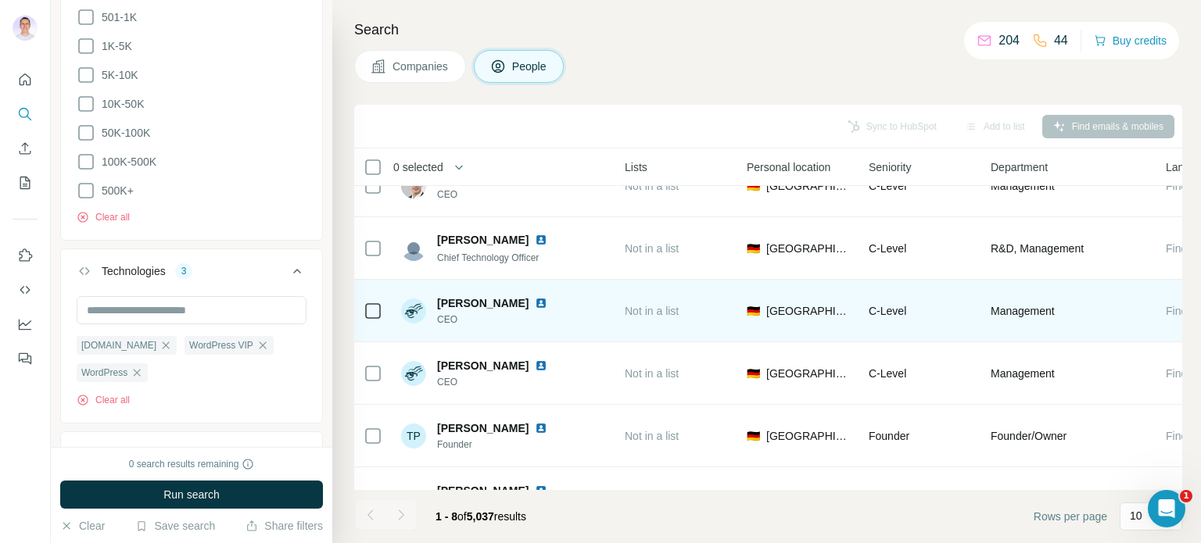
scroll to position [38, 421]
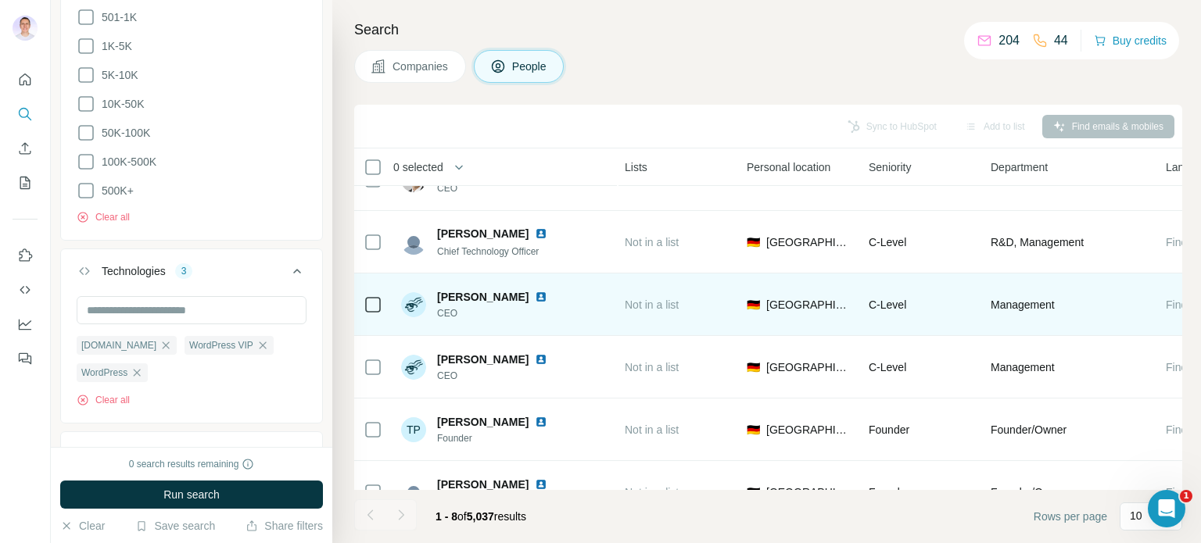
click at [535, 295] on img at bounding box center [541, 297] width 13 height 13
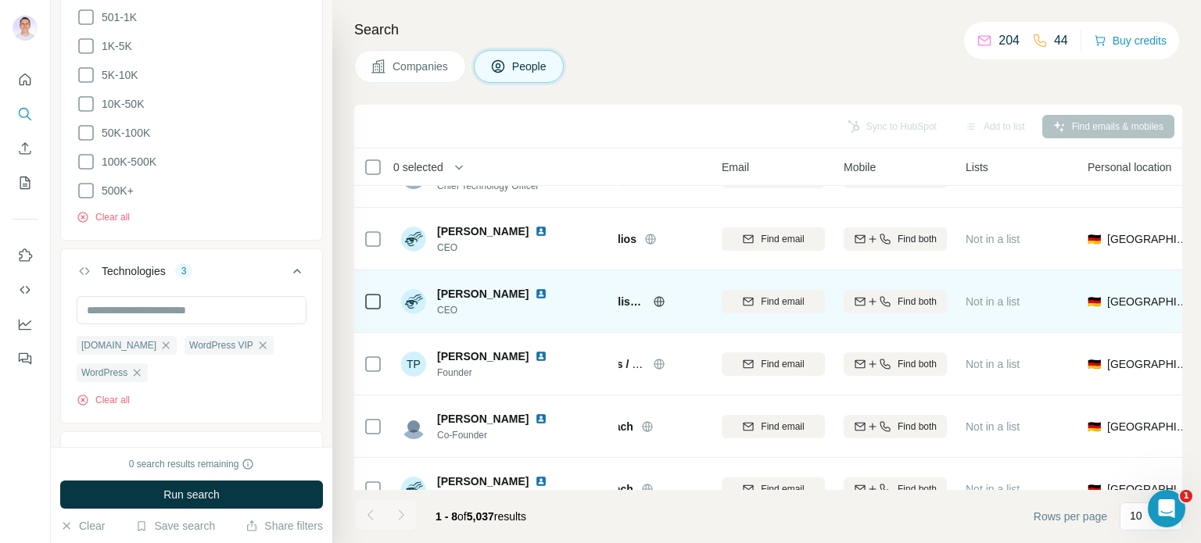
scroll to position [103, 0]
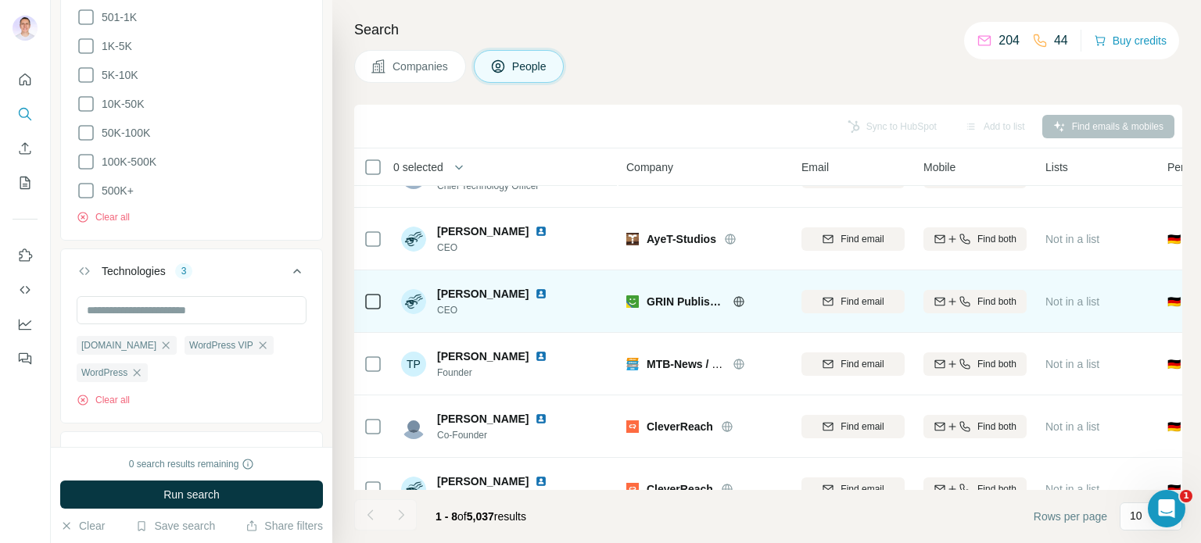
click at [547, 292] on img at bounding box center [541, 294] width 13 height 13
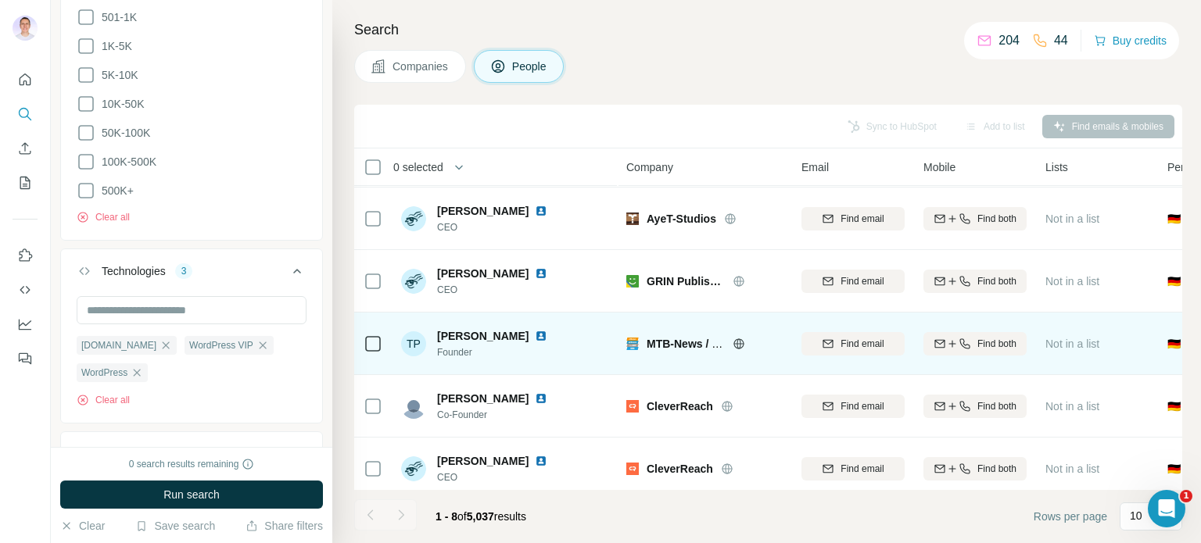
scroll to position [124, 0]
click at [535, 335] on img at bounding box center [541, 335] width 13 height 13
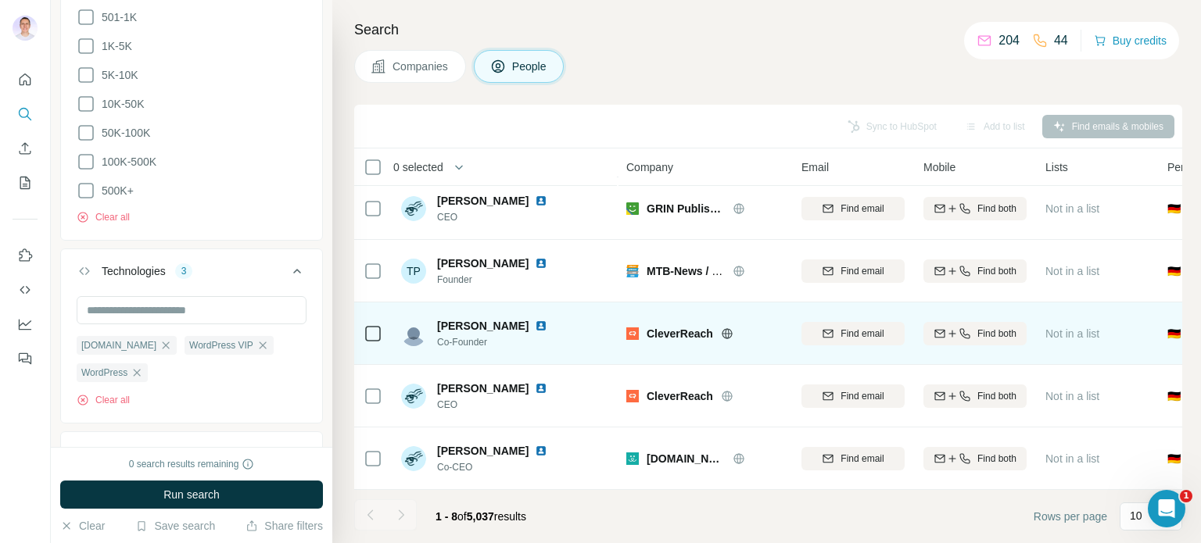
scroll to position [203, 0]
click at [535, 320] on img at bounding box center [541, 326] width 13 height 13
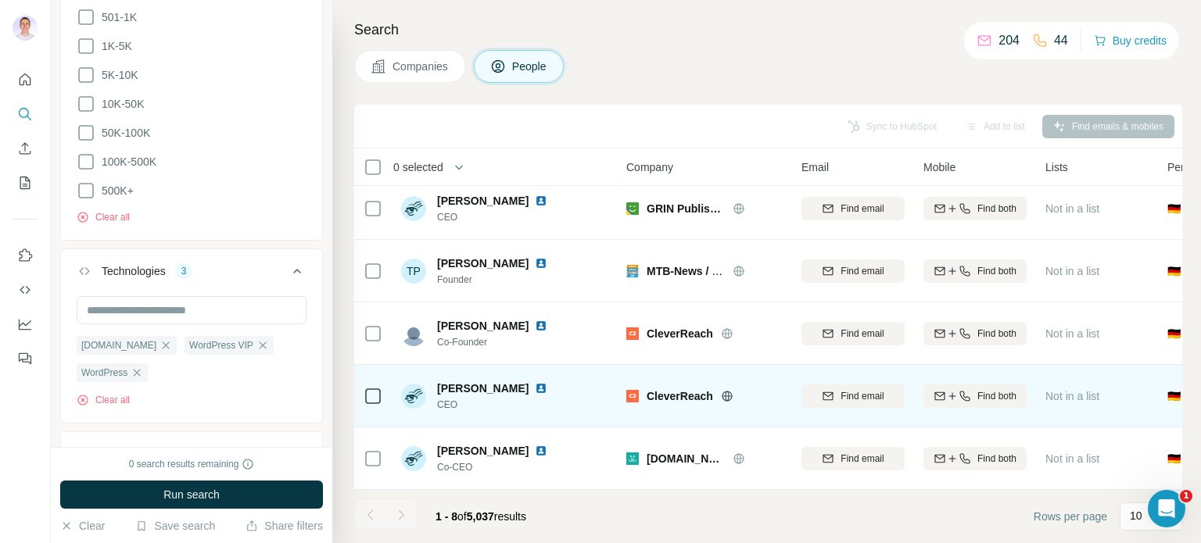
click at [547, 382] on img at bounding box center [541, 388] width 13 height 13
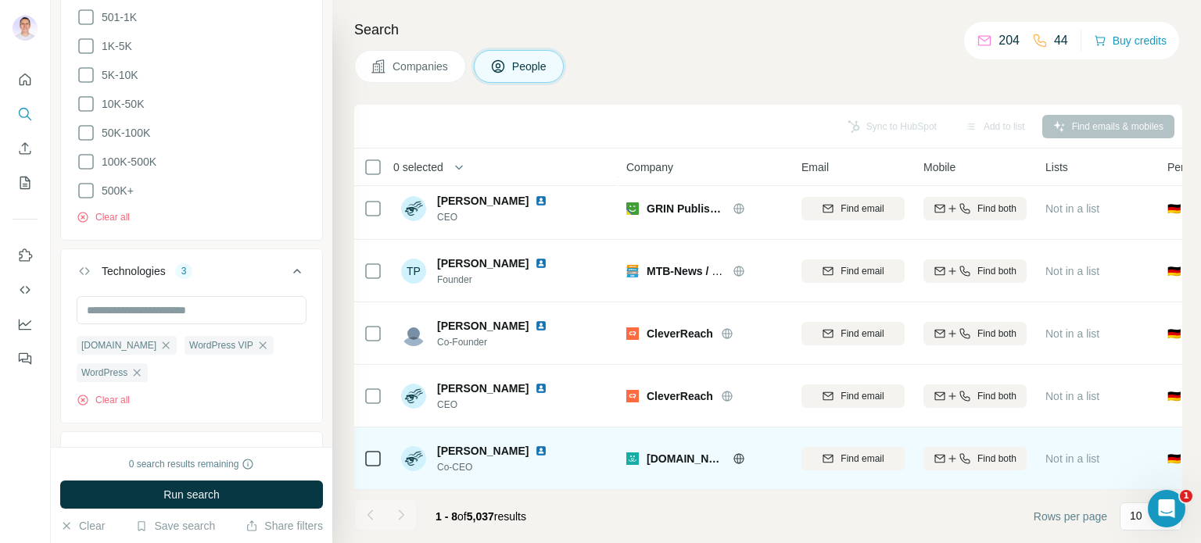
click at [547, 446] on img at bounding box center [541, 451] width 13 height 13
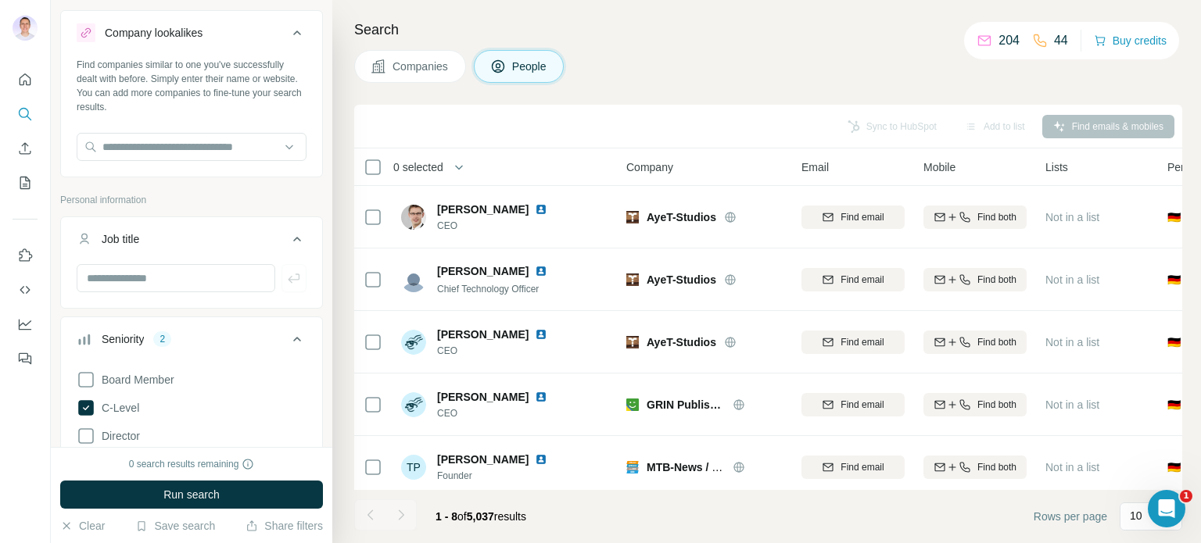
scroll to position [0, 0]
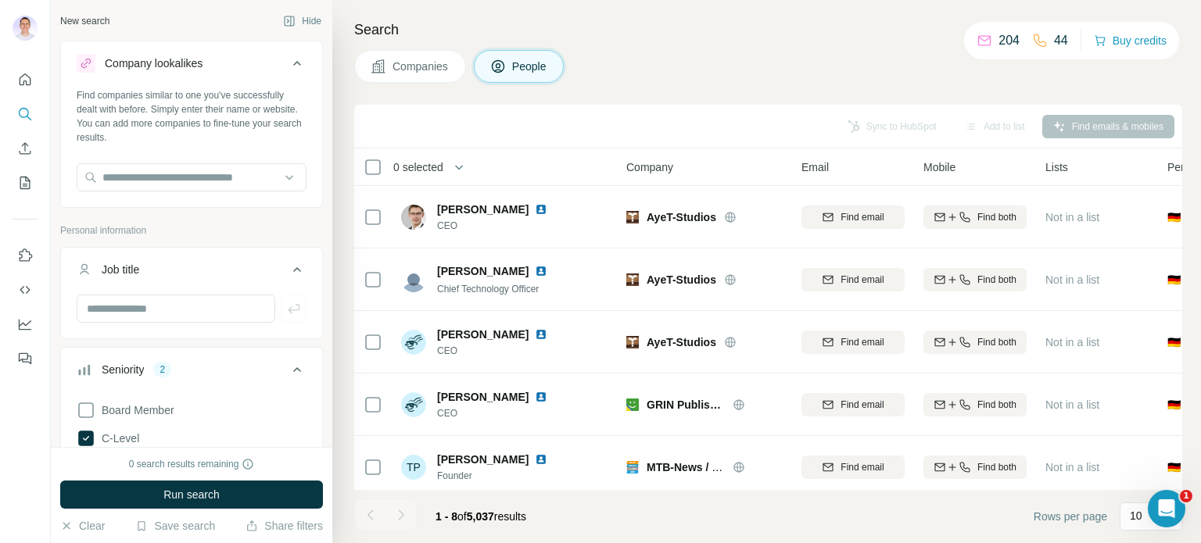
click at [1104, 127] on div "Sync to HubSpot Add to list Find emails & mobiles" at bounding box center [768, 126] width 812 height 27
click at [1110, 119] on div "Sync to HubSpot Add to list Find emails & mobiles" at bounding box center [768, 126] width 812 height 27
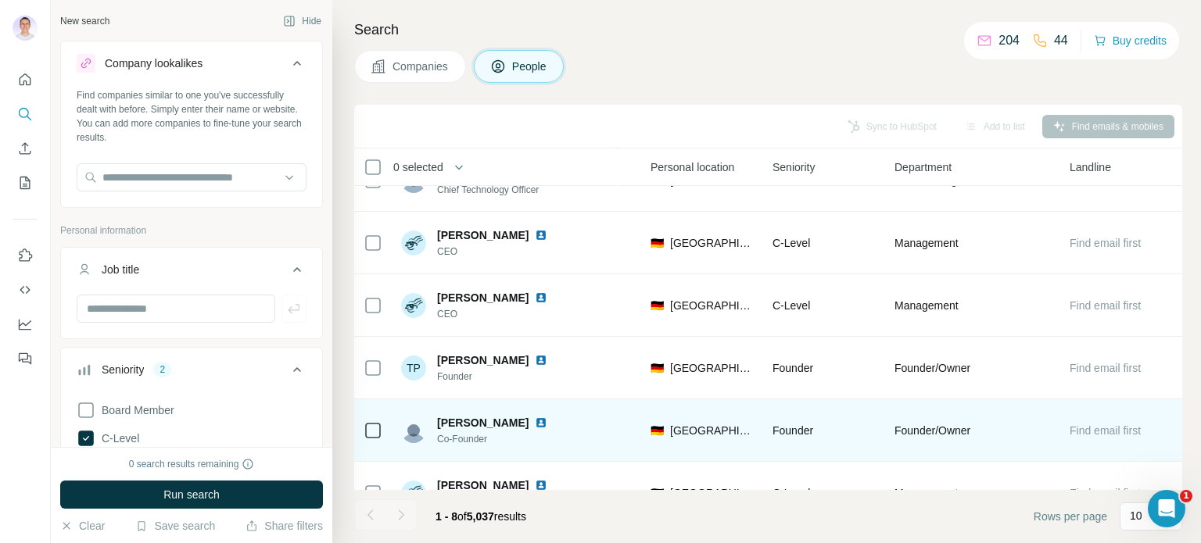
scroll to position [203, 525]
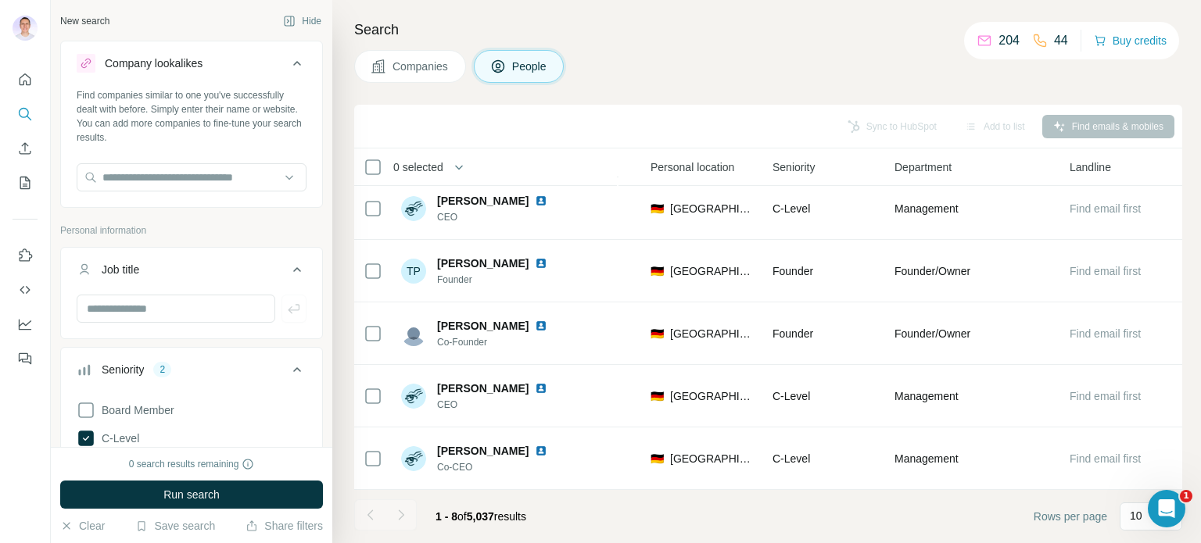
click at [472, 516] on span "5,037" at bounding box center [480, 517] width 27 height 13
click at [178, 525] on button "Save search" at bounding box center [175, 526] width 80 height 16
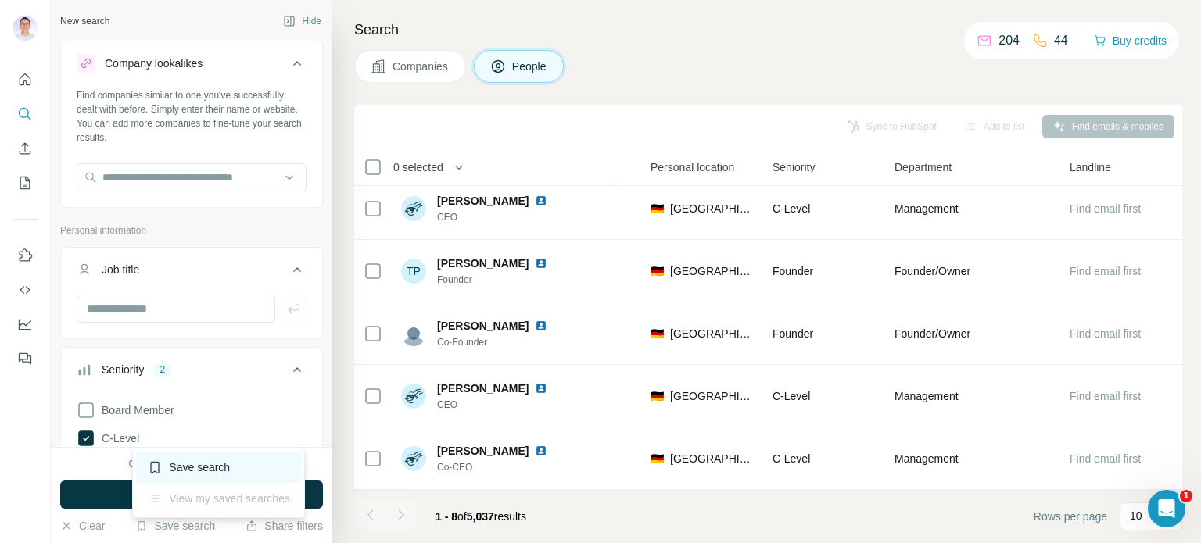
click at [216, 476] on div "Save search" at bounding box center [218, 467] width 165 height 31
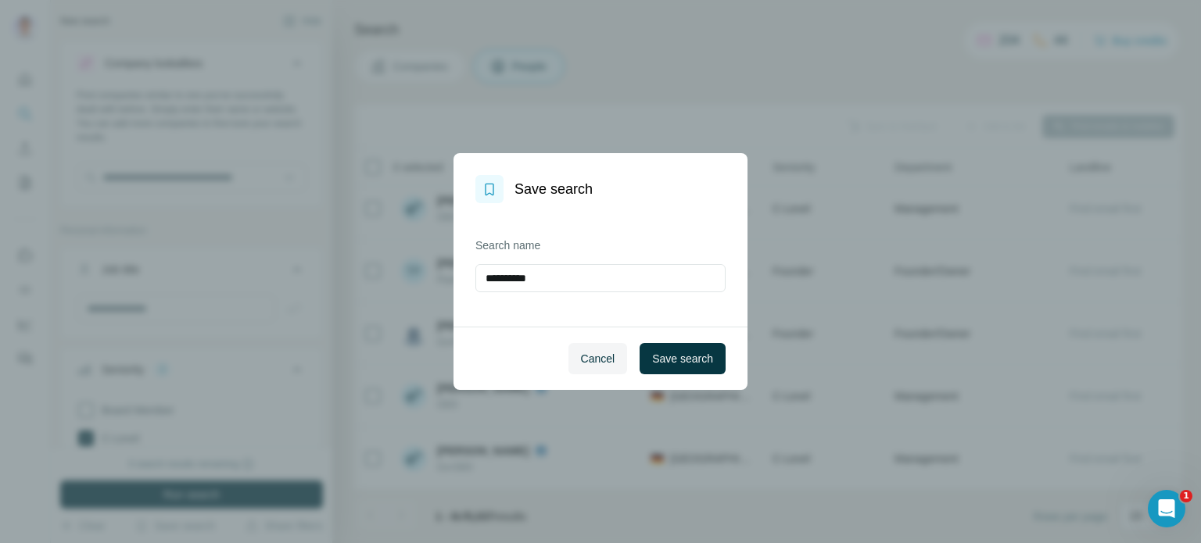
drag, startPoint x: 577, startPoint y: 287, endPoint x: 371, endPoint y: 268, distance: 206.5
click at [371, 268] on div "**********" at bounding box center [600, 271] width 1201 height 543
type input "**********"
click at [676, 347] on button "Save search" at bounding box center [683, 358] width 86 height 31
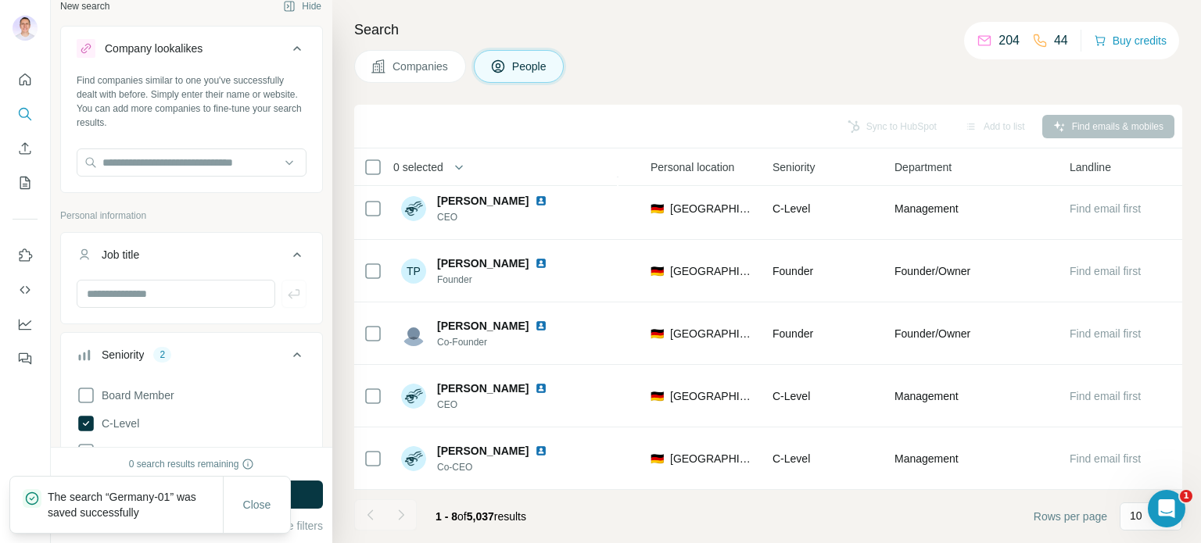
scroll to position [9, 0]
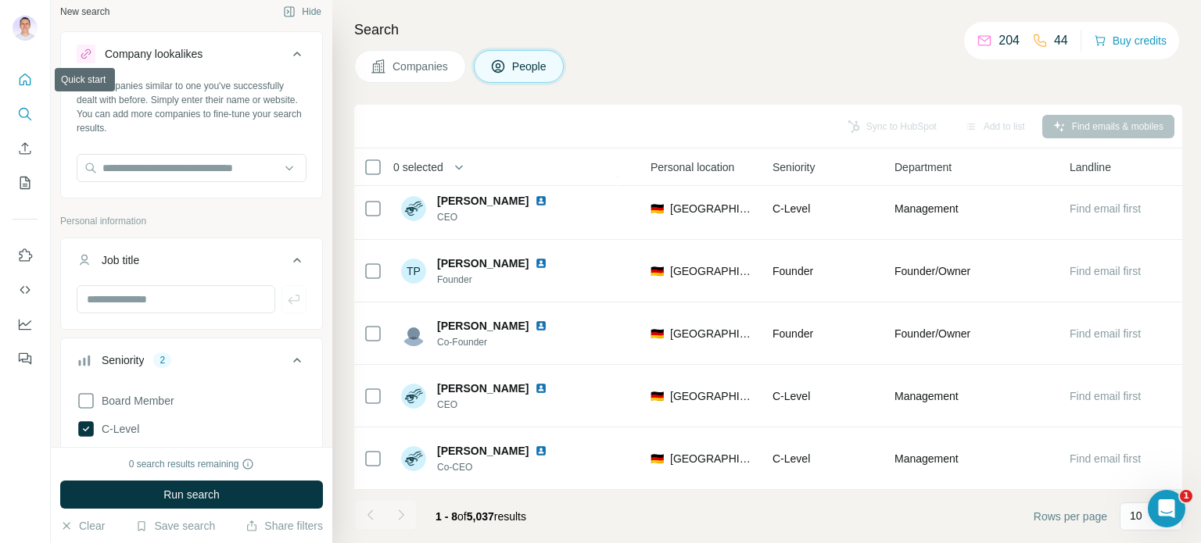
click at [26, 81] on icon "Quick start" at bounding box center [25, 80] width 16 height 16
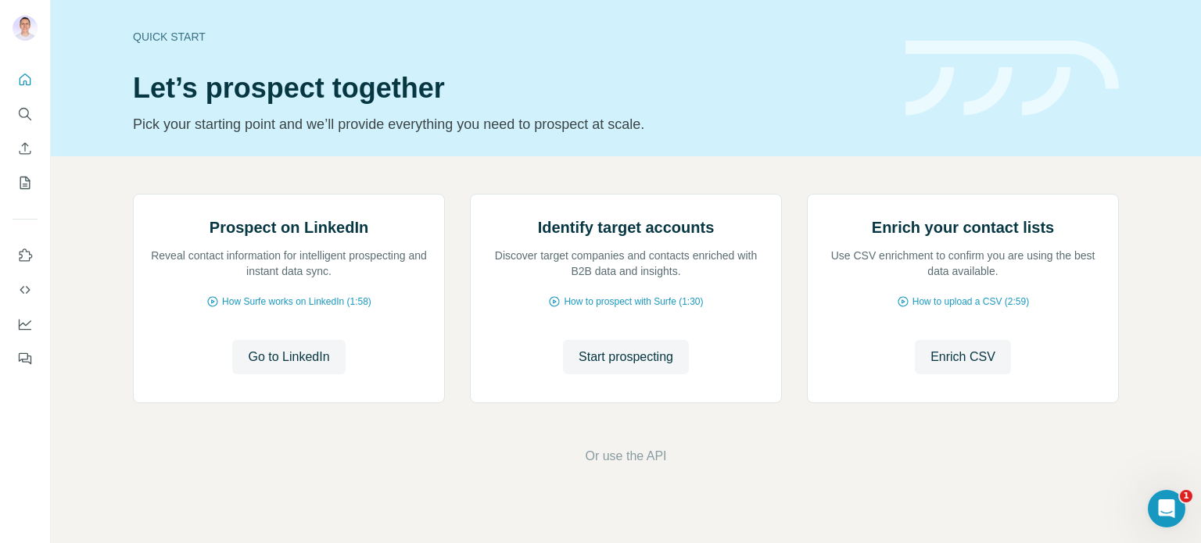
click at [572, 99] on h1 "Let’s prospect together" at bounding box center [510, 88] width 754 height 31
click at [27, 185] on icon "My lists" at bounding box center [25, 183] width 16 height 16
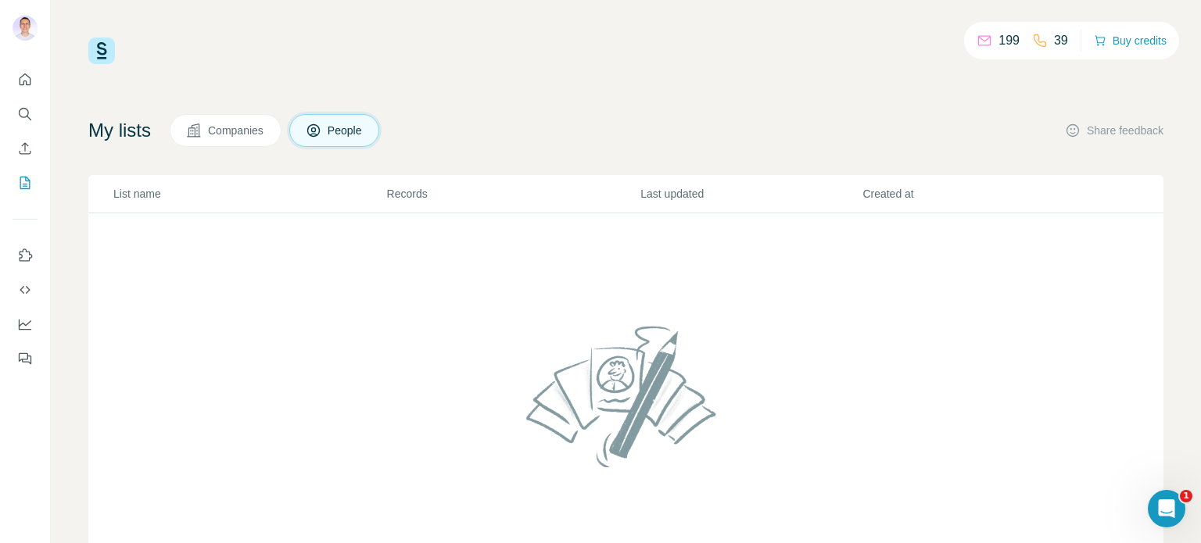
click at [229, 119] on button "Companies" at bounding box center [226, 130] width 112 height 33
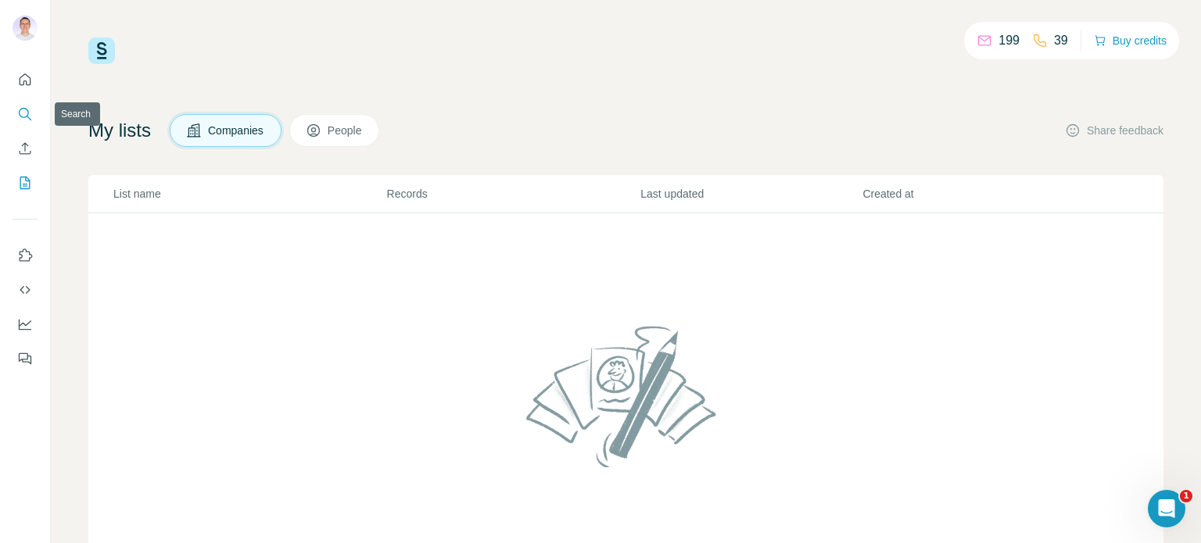
click at [36, 115] on button "Search" at bounding box center [25, 114] width 25 height 28
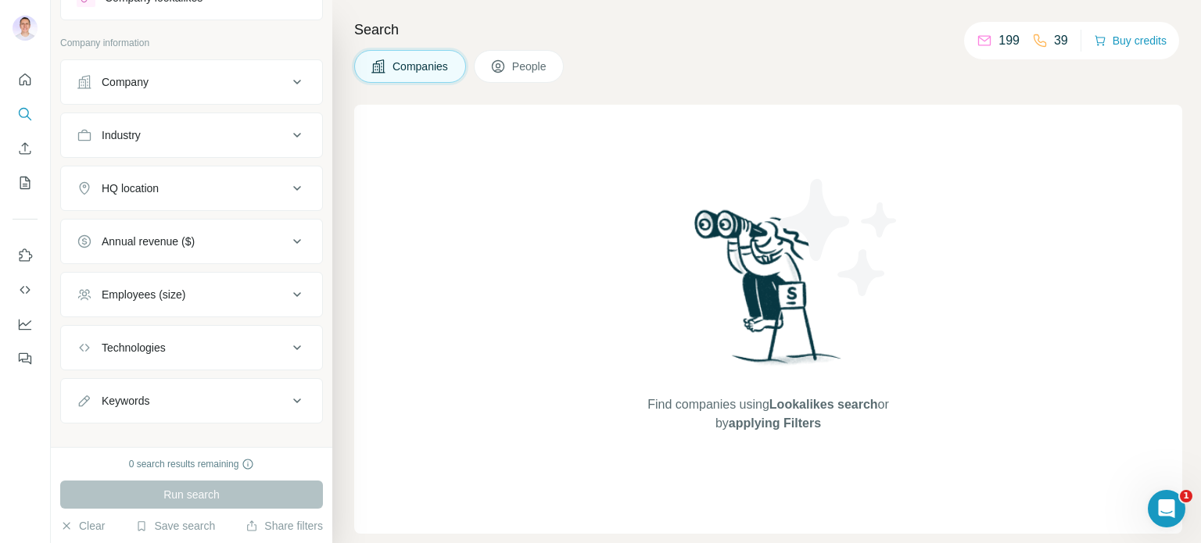
scroll to position [83, 0]
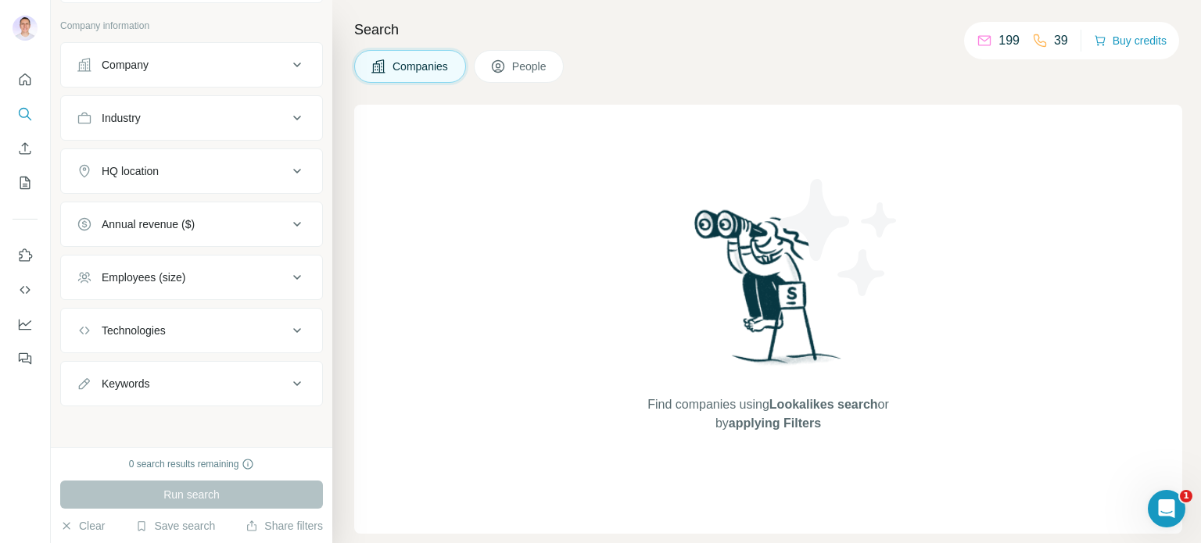
click at [523, 66] on span "People" at bounding box center [530, 67] width 36 height 16
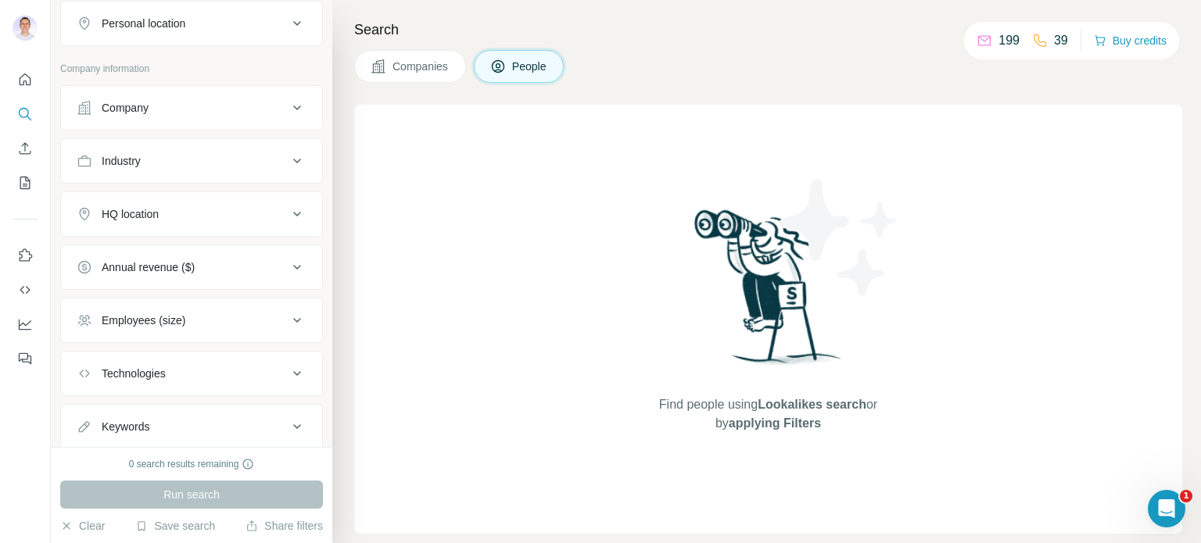
scroll to position [325, 0]
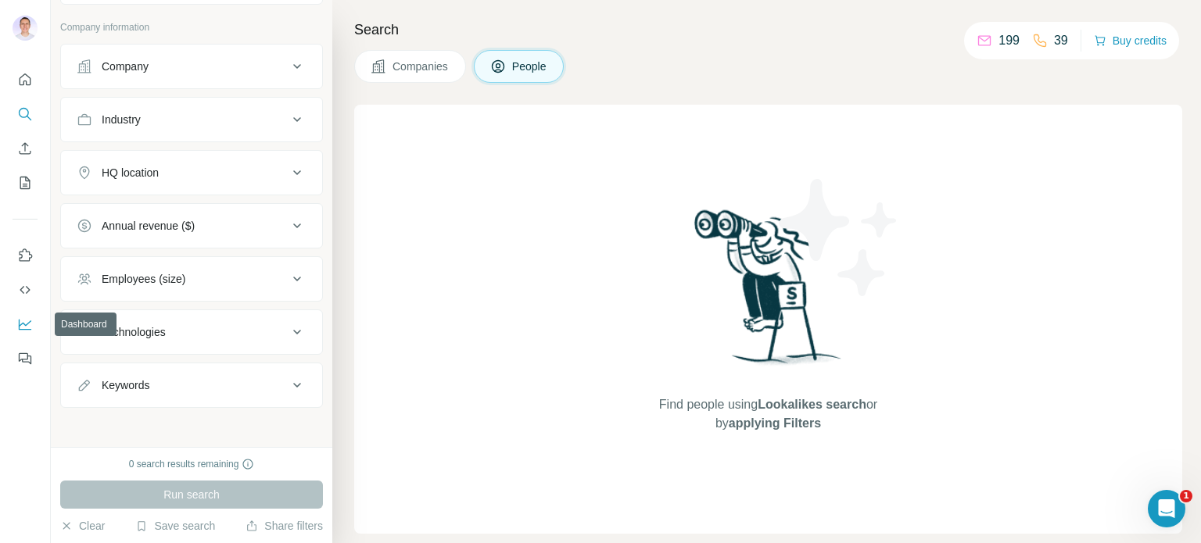
click at [19, 329] on icon "Dashboard" at bounding box center [25, 325] width 13 height 11
click at [433, 60] on span "Companies" at bounding box center [421, 67] width 57 height 16
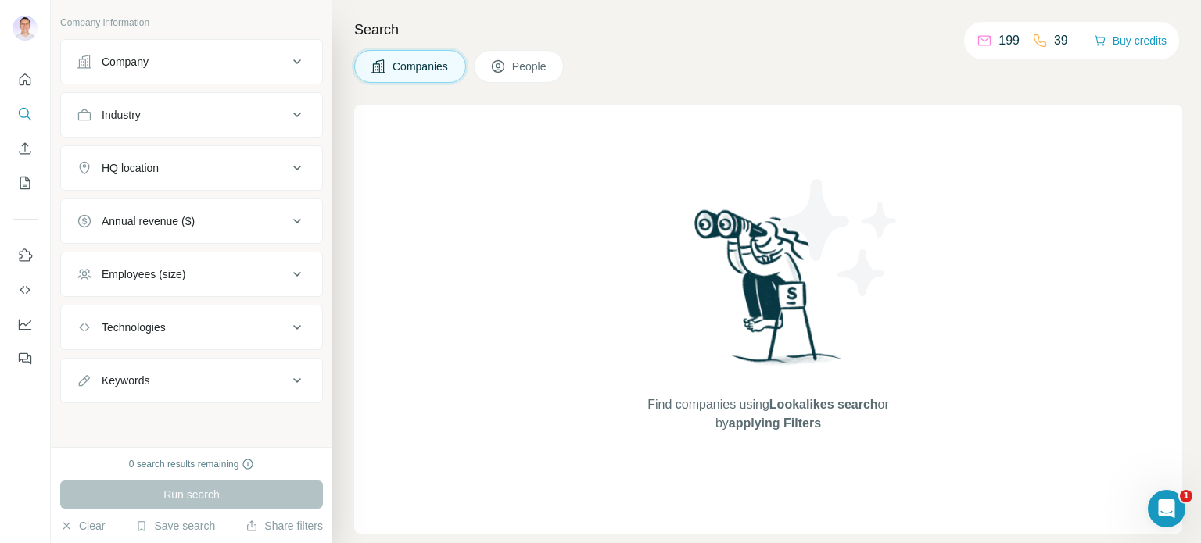
scroll to position [83, 0]
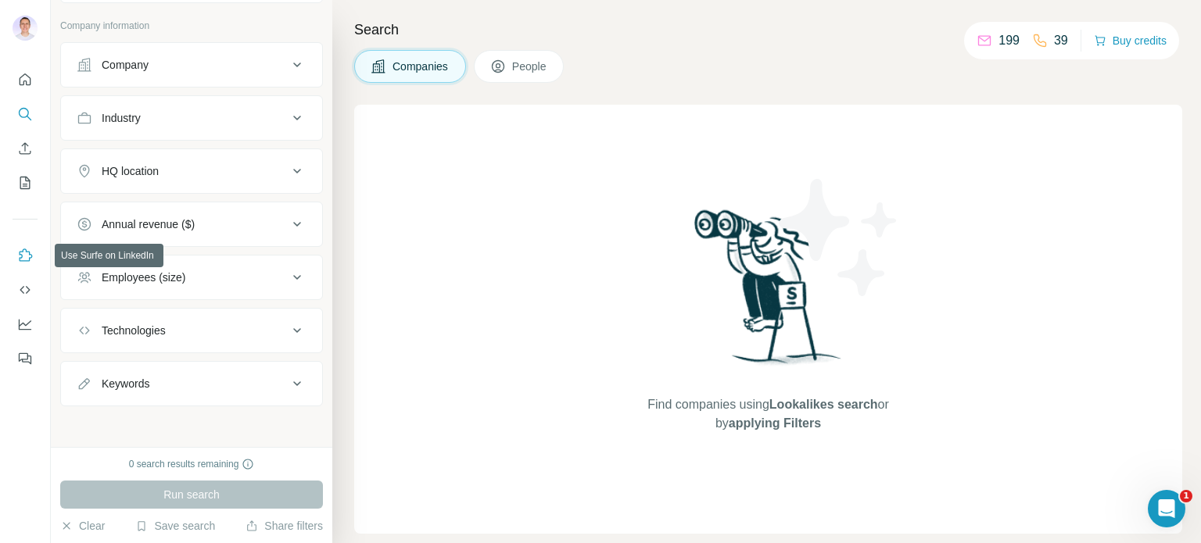
click at [25, 259] on icon "Use Surfe on LinkedIn" at bounding box center [25, 256] width 16 height 16
click at [28, 175] on icon "My lists" at bounding box center [25, 183] width 16 height 16
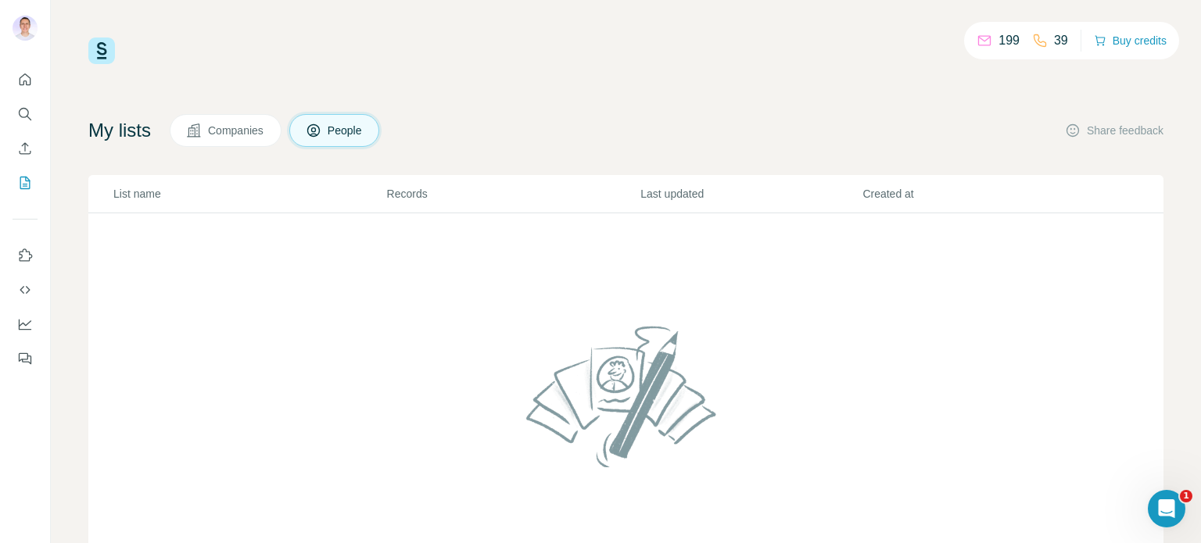
click at [231, 125] on span "Companies" at bounding box center [236, 131] width 57 height 16
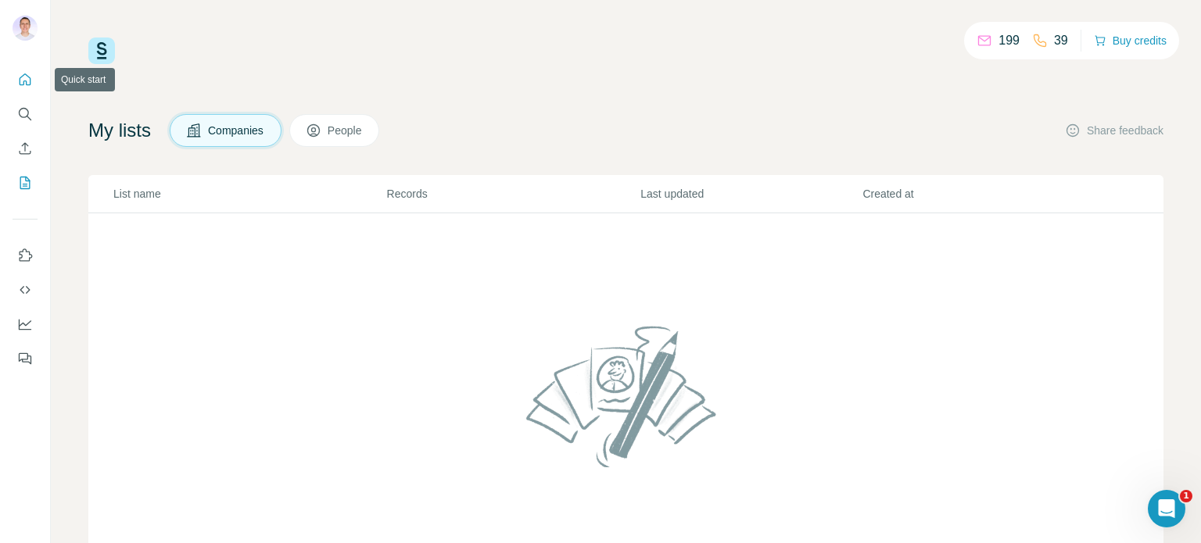
click at [26, 79] on icon "Quick start" at bounding box center [25, 80] width 16 height 16
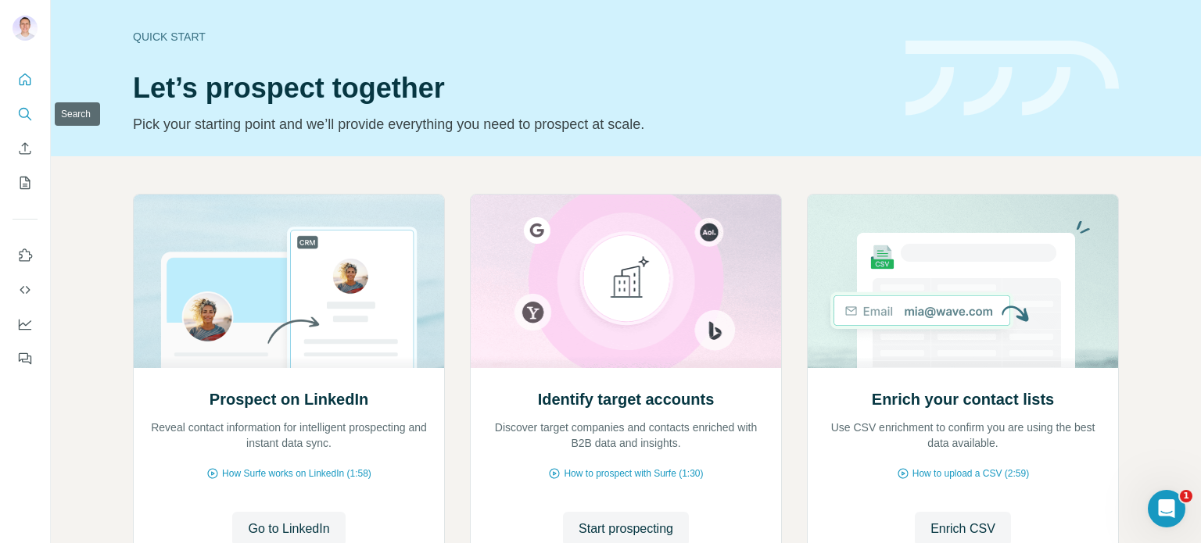
click at [27, 109] on icon "Search" at bounding box center [24, 113] width 10 height 10
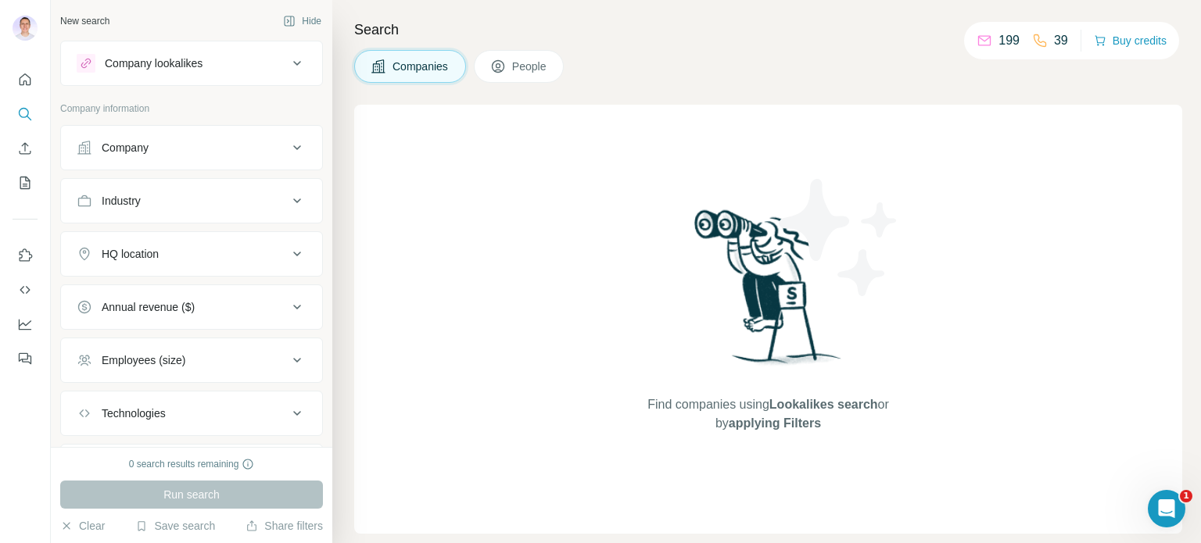
click at [999, 49] on p "199" at bounding box center [1009, 40] width 21 height 19
click at [288, 68] on icon at bounding box center [297, 63] width 19 height 19
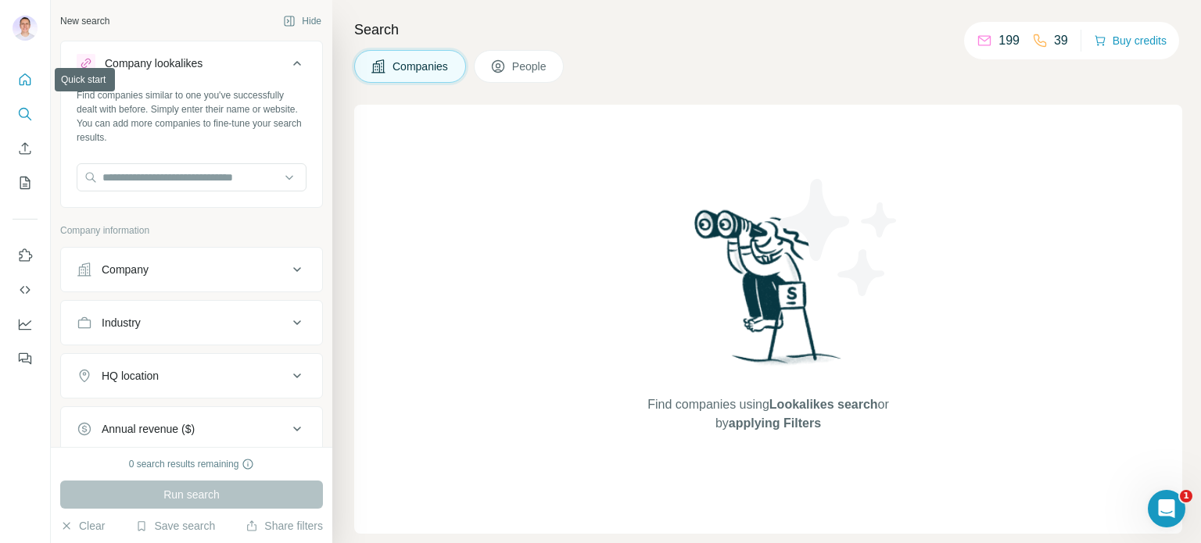
click at [23, 83] on icon "Quick start" at bounding box center [26, 80] width 12 height 12
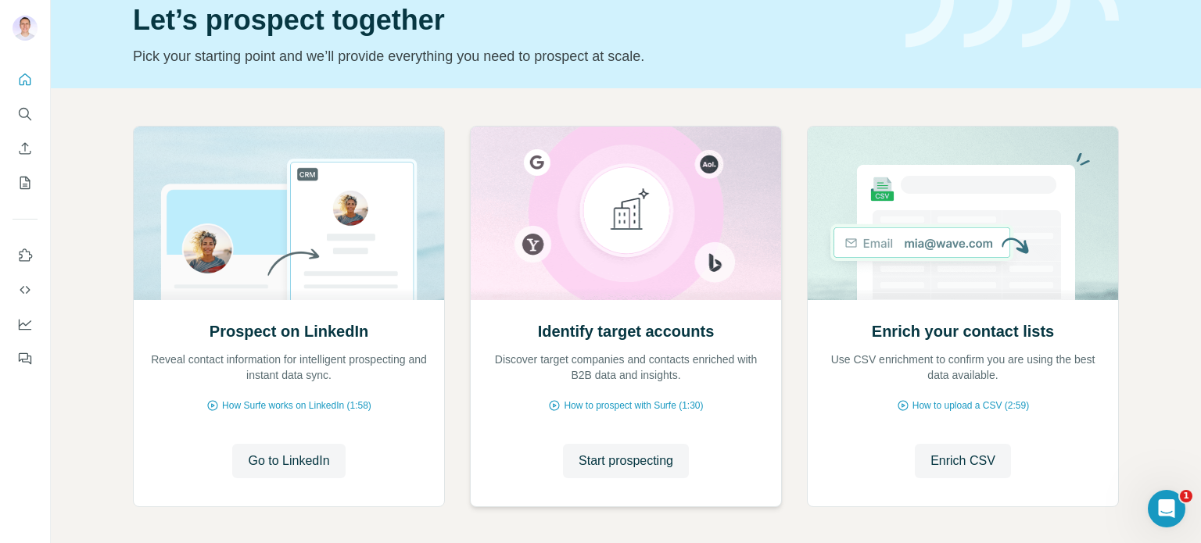
scroll to position [69, 0]
click at [629, 463] on span "Start prospecting" at bounding box center [626, 460] width 95 height 19
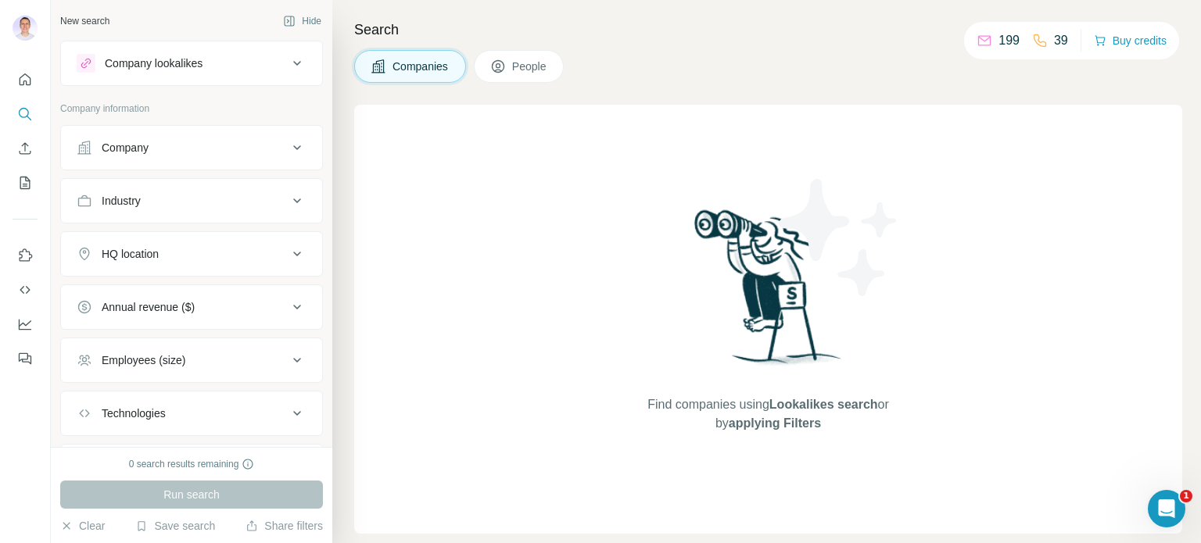
click at [194, 68] on div "Company lookalikes" at bounding box center [154, 64] width 98 height 16
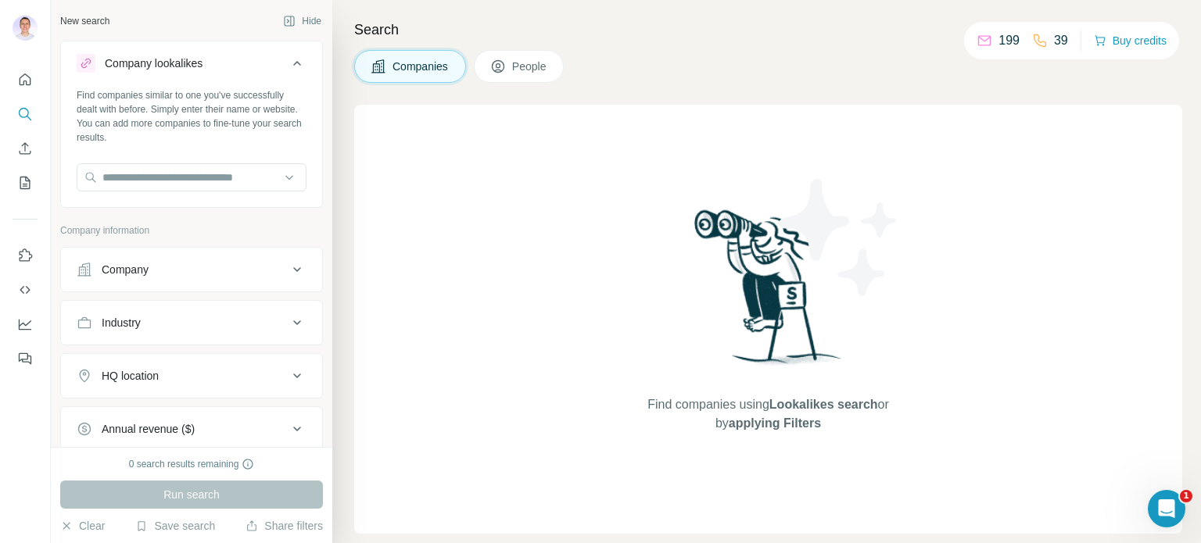
click at [194, 68] on div "Company lookalikes" at bounding box center [154, 64] width 98 height 16
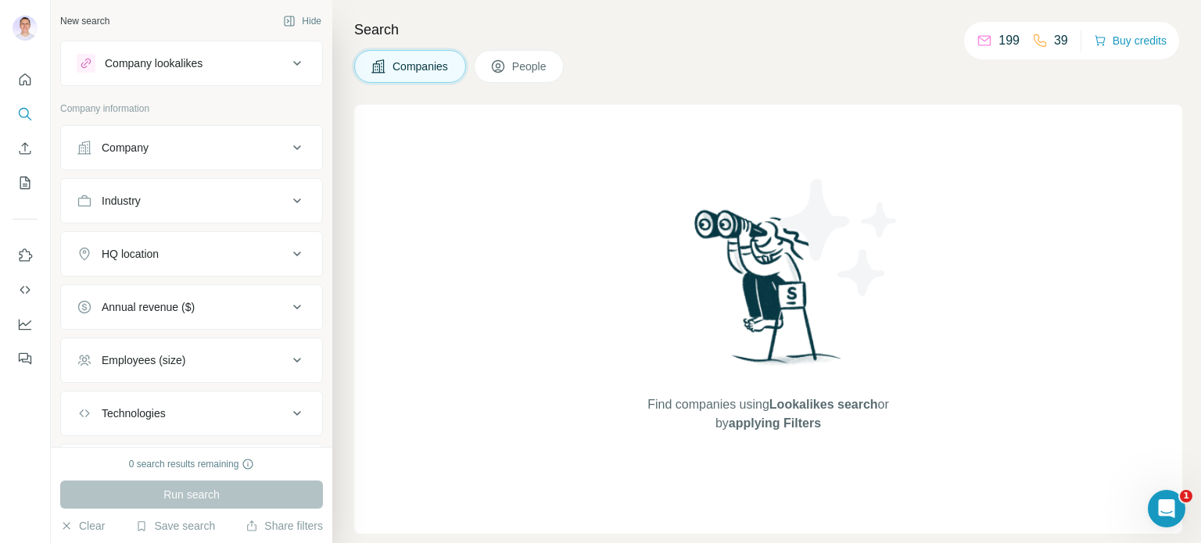
click at [190, 143] on div "Company" at bounding box center [182, 148] width 211 height 16
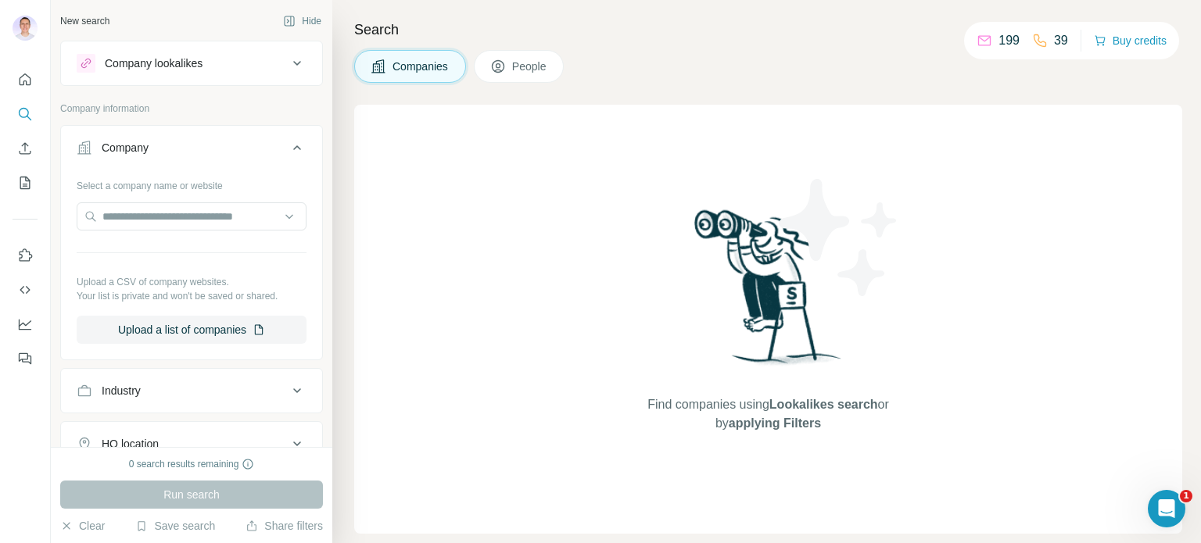
click at [141, 245] on div "Select a company name or website Upload a CSV of company websites. Your list is…" at bounding box center [192, 258] width 230 height 171
click at [151, 224] on input "text" at bounding box center [192, 217] width 230 height 28
click at [186, 254] on div "Type to search" at bounding box center [186, 252] width 210 height 31
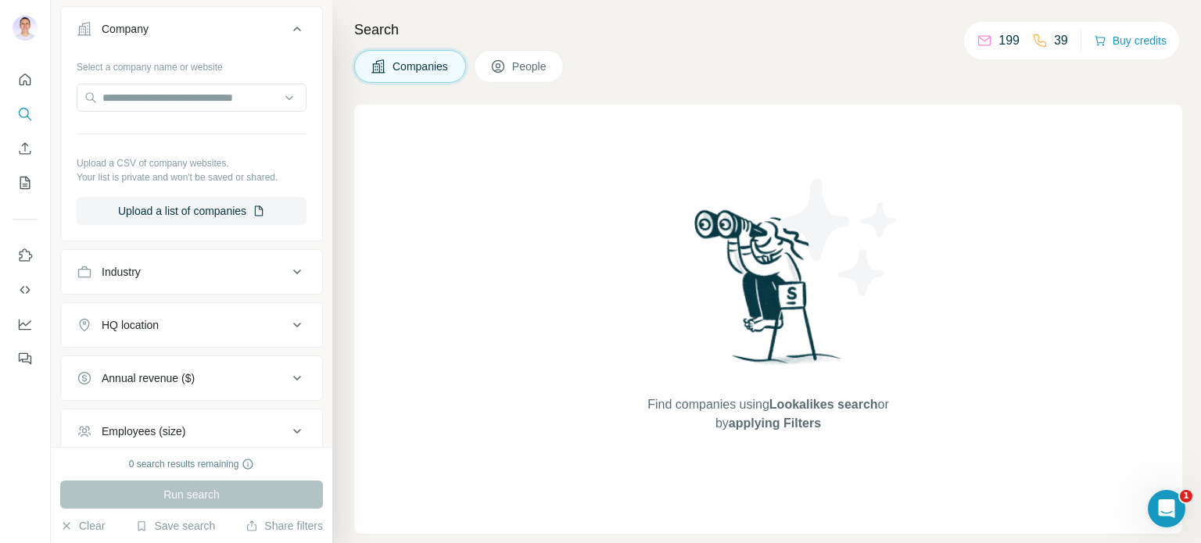
scroll to position [119, 0]
click at [292, 269] on icon at bounding box center [297, 272] width 19 height 19
click at [150, 310] on input at bounding box center [183, 311] width 193 height 17
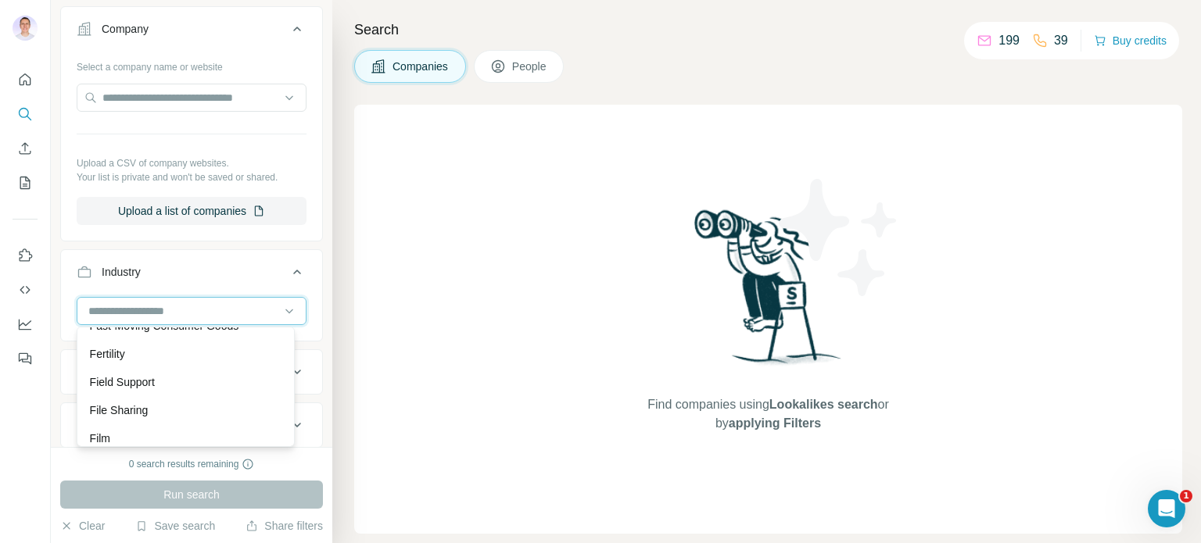
scroll to position [6201, 0]
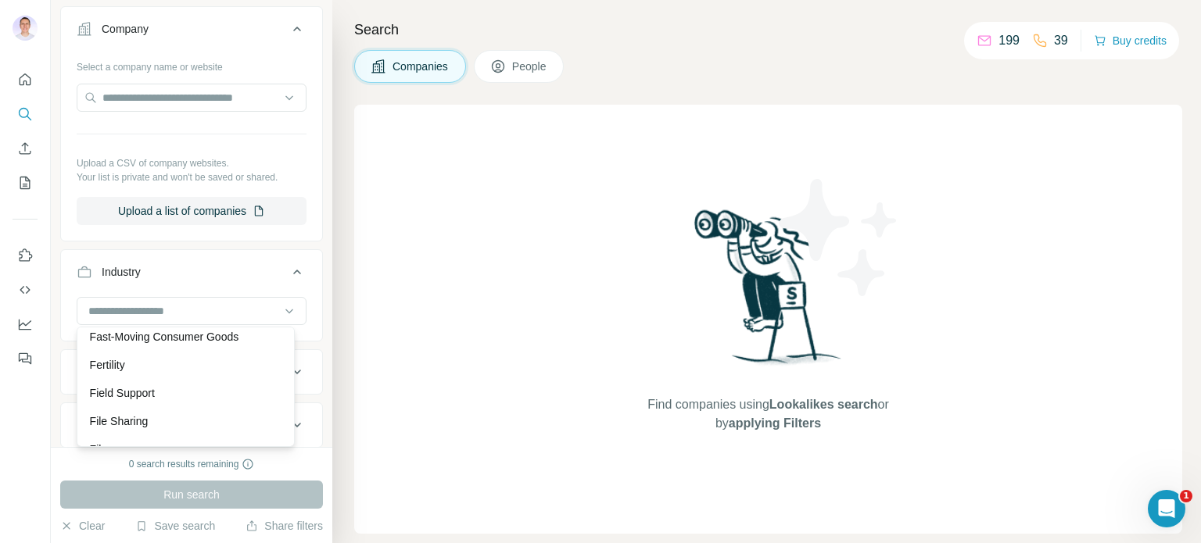
click at [122, 317] on p "Fashion" at bounding box center [109, 309] width 39 height 16
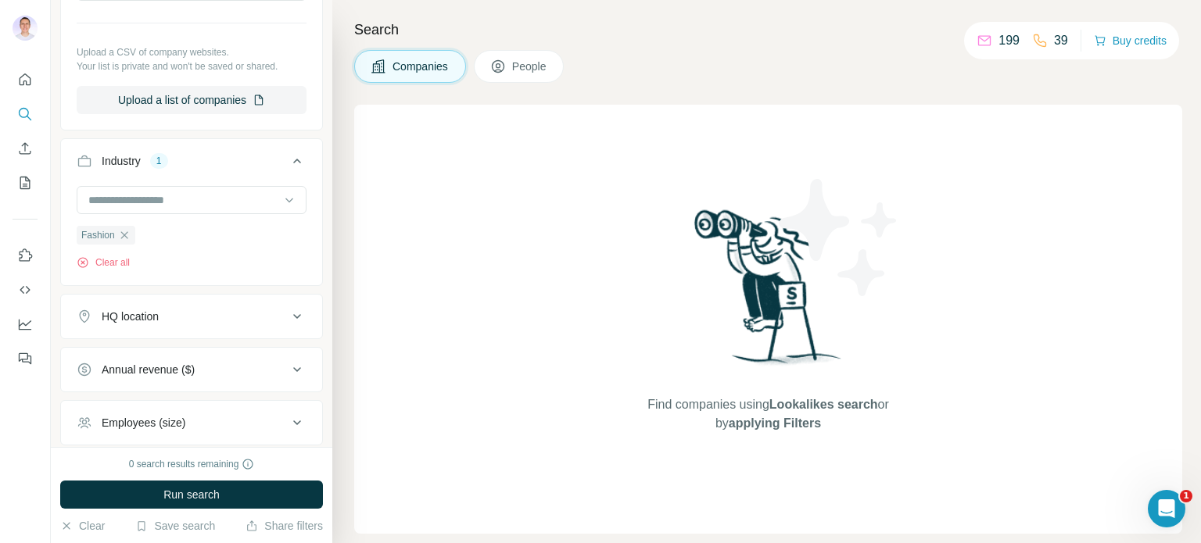
scroll to position [235, 0]
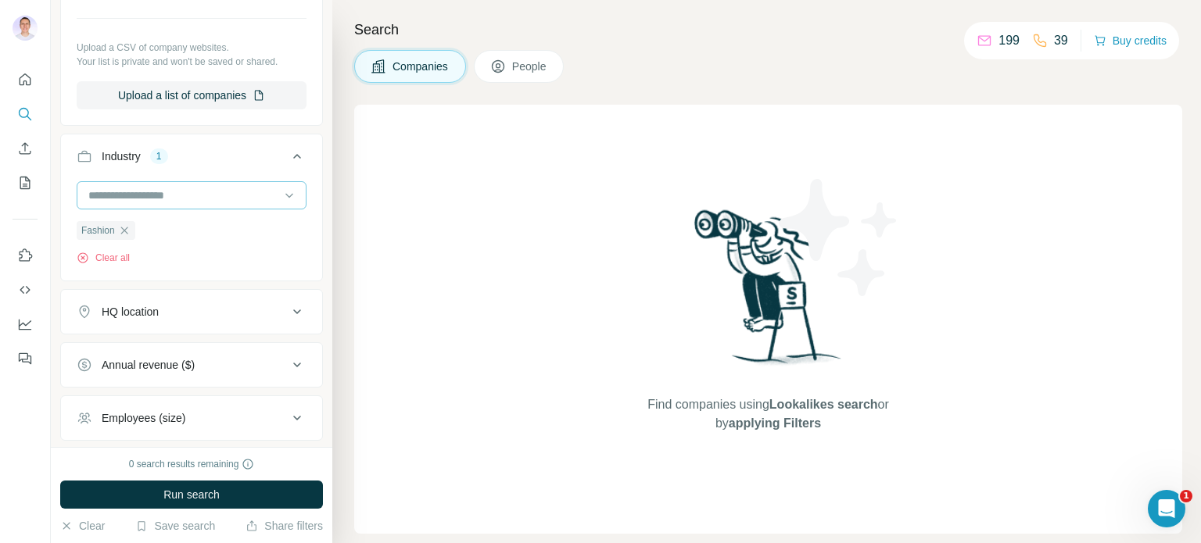
click at [192, 193] on input at bounding box center [183, 195] width 193 height 17
click at [120, 190] on input at bounding box center [183, 195] width 193 height 17
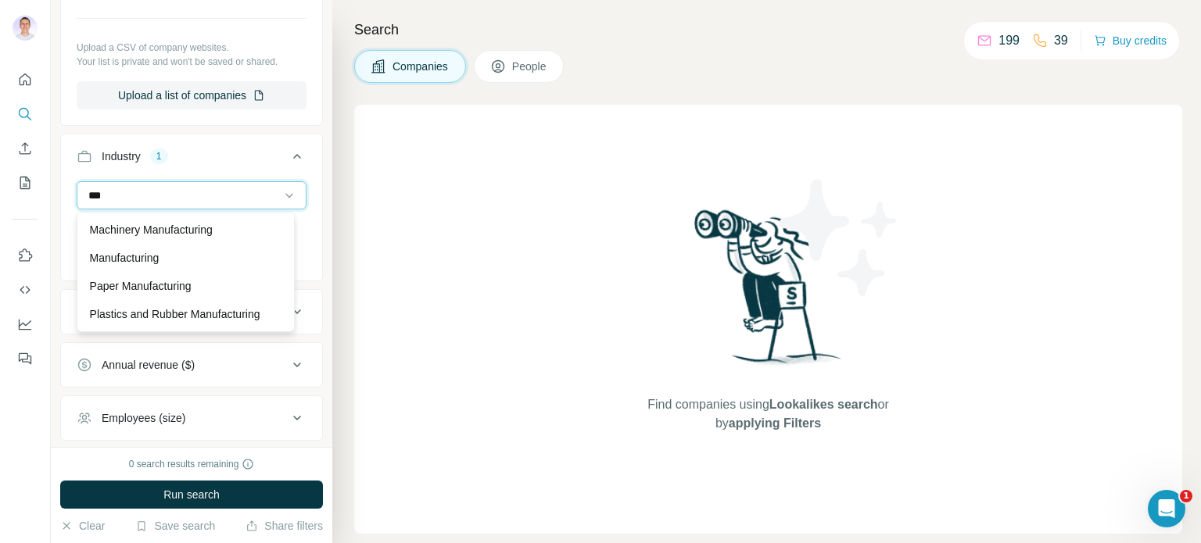
scroll to position [0, 0]
type input "*"
type input "****"
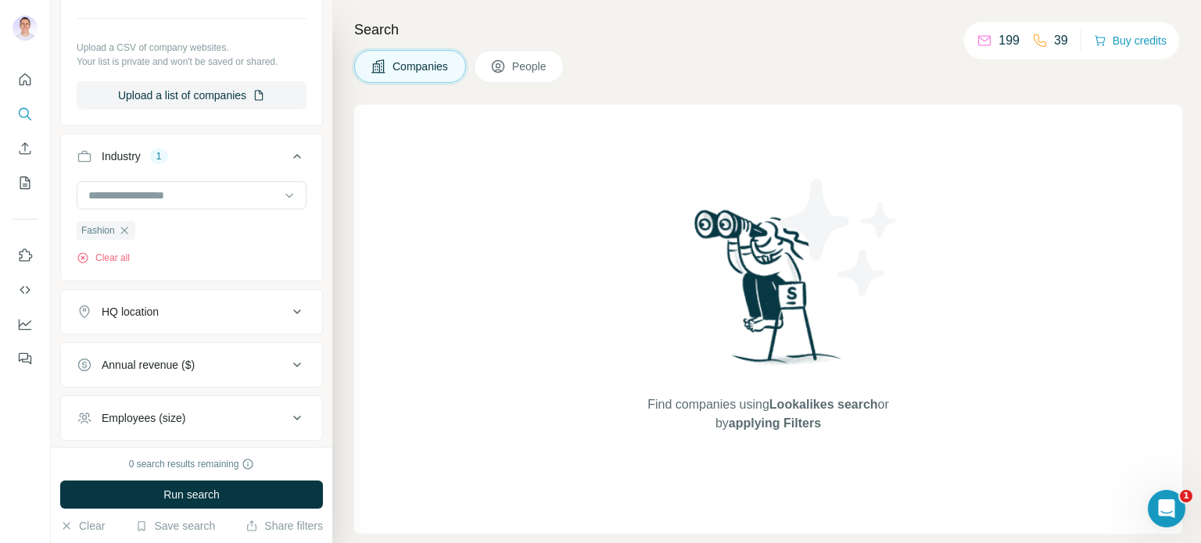
click at [297, 190] on div "Fashion Clear all" at bounding box center [191, 229] width 261 height 96
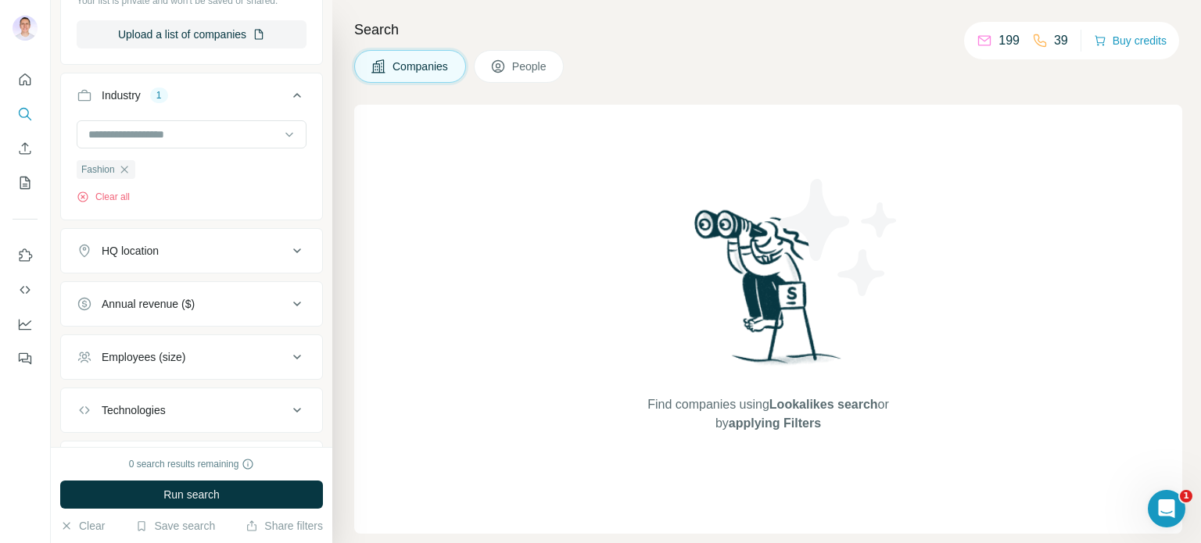
scroll to position [297, 0]
click at [186, 239] on button "HQ location" at bounding box center [191, 250] width 261 height 38
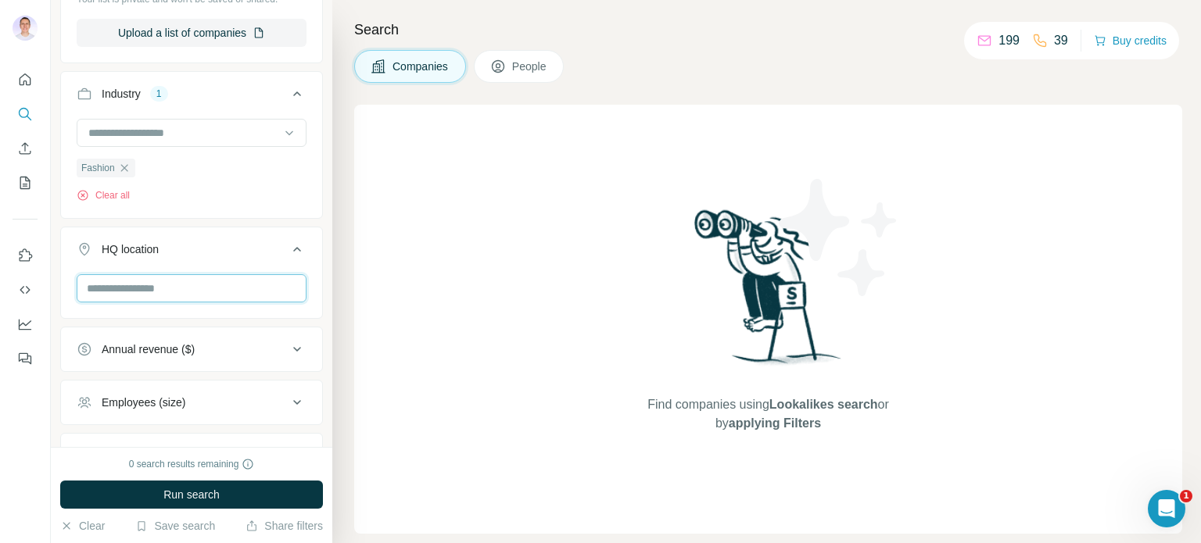
click at [151, 278] on input "text" at bounding box center [192, 288] width 230 height 28
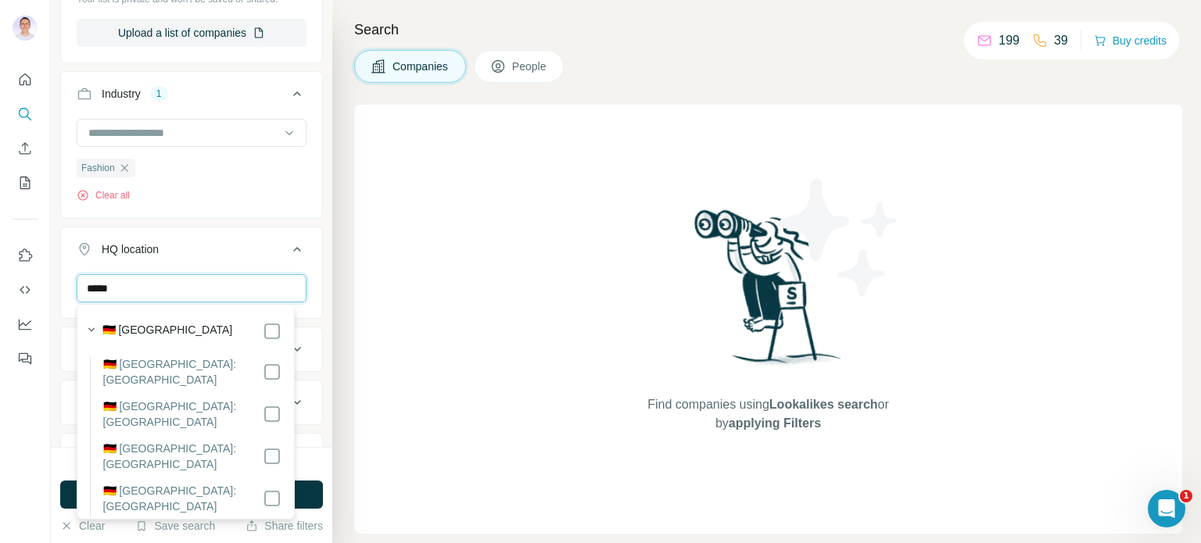
type input "*****"
click at [303, 220] on ul "Company Select a company name or website Upload a CSV of company websites. Your…" at bounding box center [191, 207] width 263 height 759
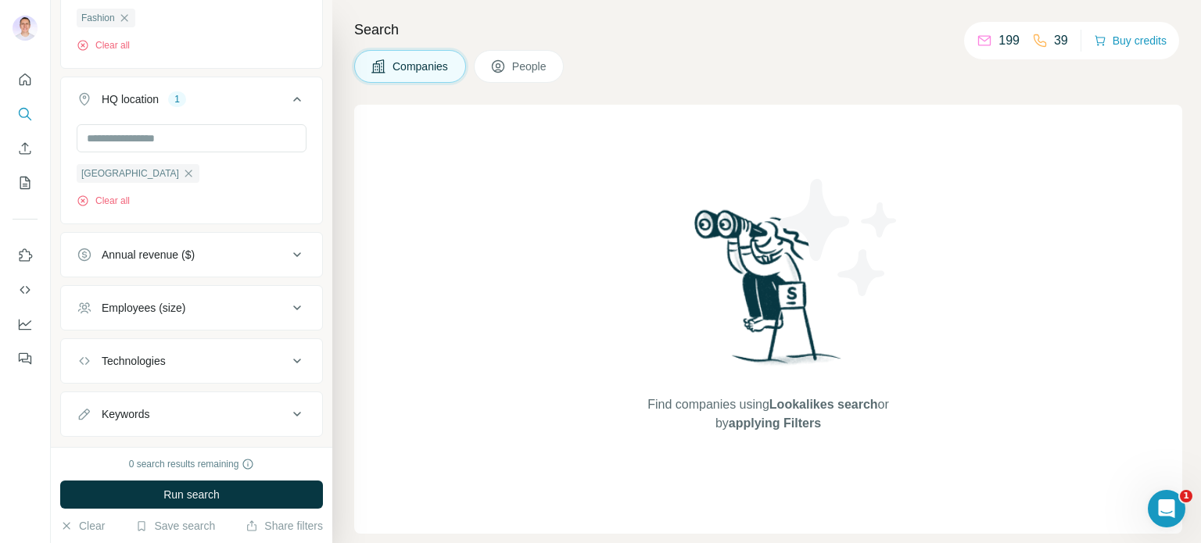
scroll to position [449, 0]
click at [288, 249] on icon at bounding box center [297, 253] width 19 height 19
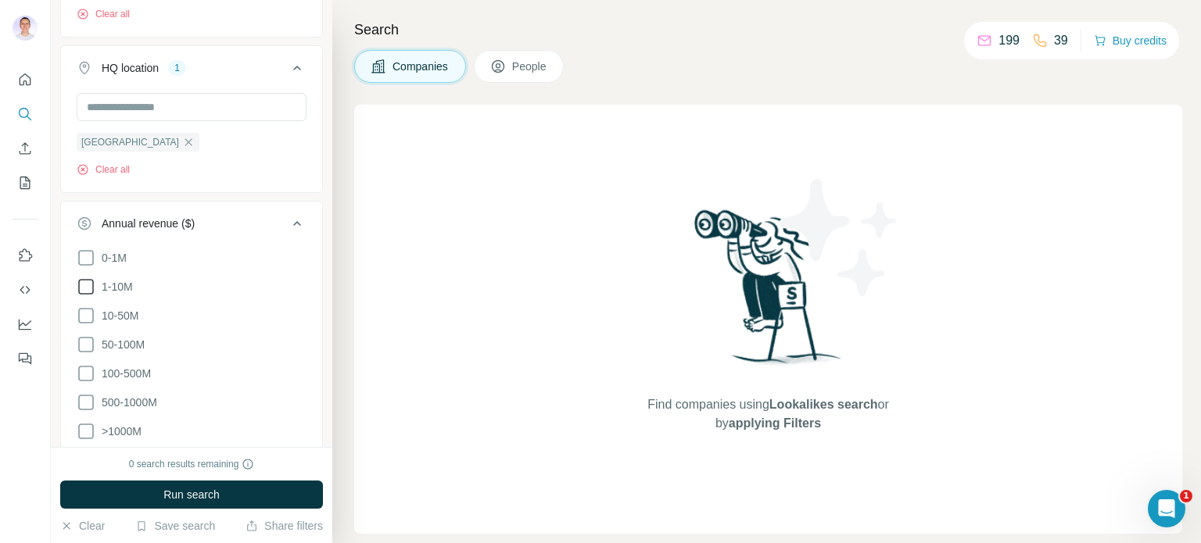
scroll to position [479, 0]
click at [84, 287] on icon at bounding box center [86, 287] width 19 height 19
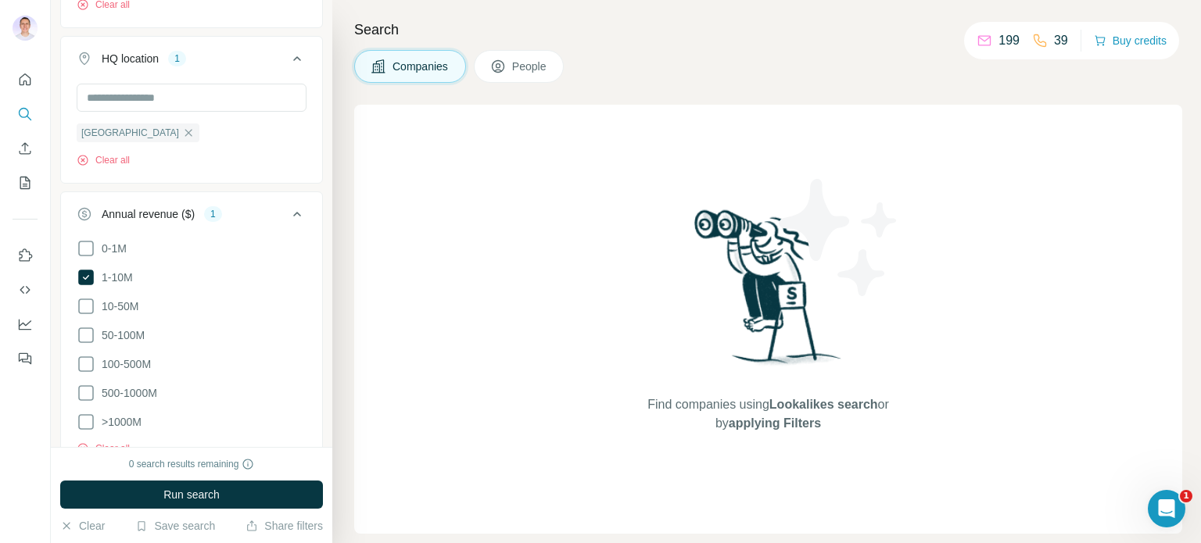
scroll to position [488, 0]
click at [315, 190] on div "New search Hide Company lookalikes Company information Company Select a company…" at bounding box center [192, 223] width 282 height 447
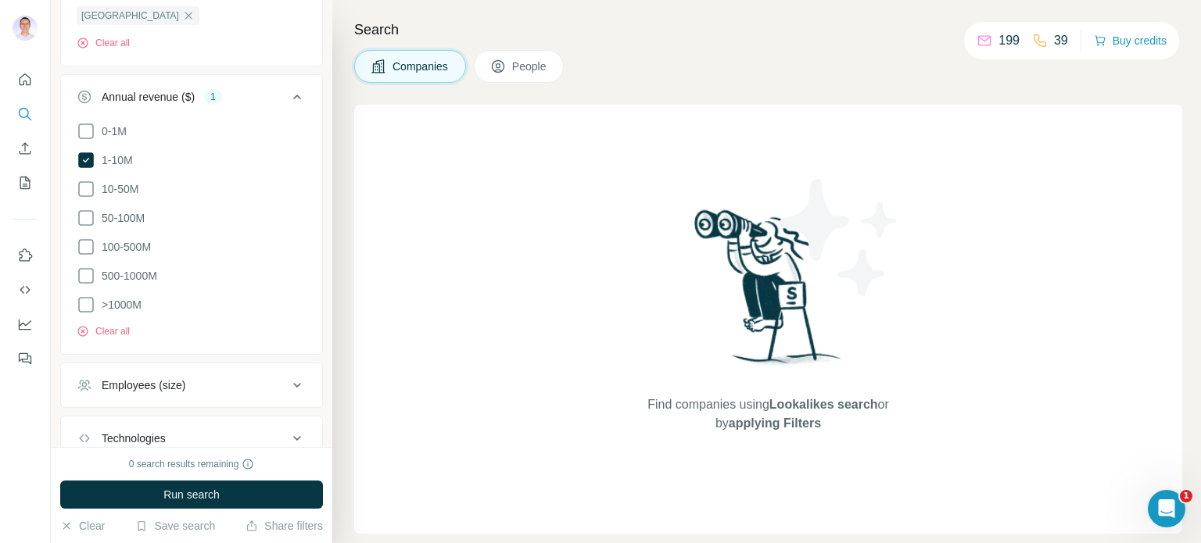
scroll to position [713, 0]
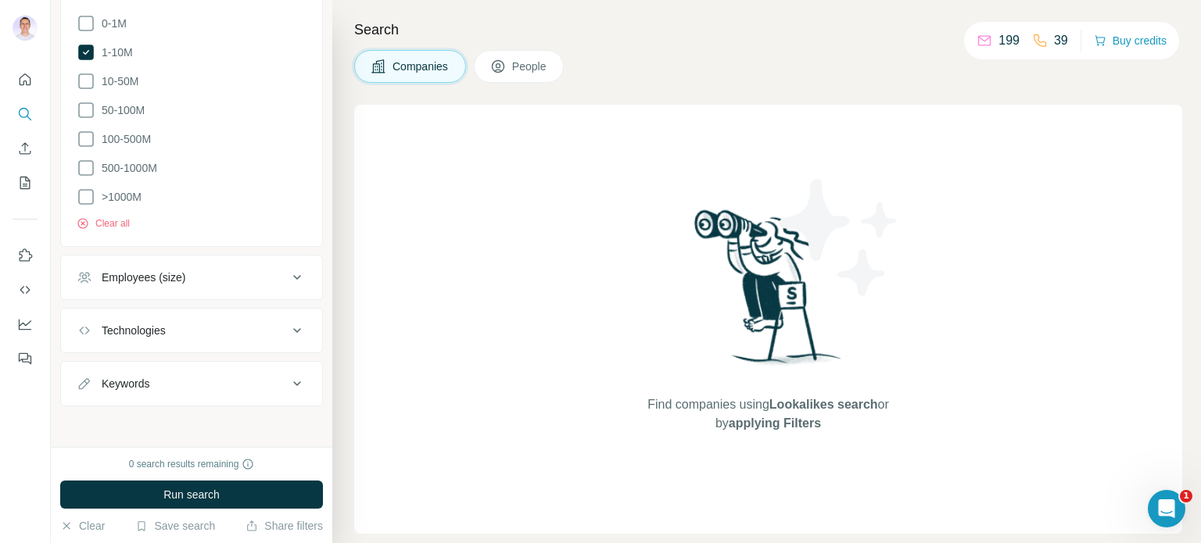
click at [239, 270] on div "Employees (size)" at bounding box center [182, 278] width 211 height 16
click at [84, 337] on icon at bounding box center [86, 341] width 19 height 19
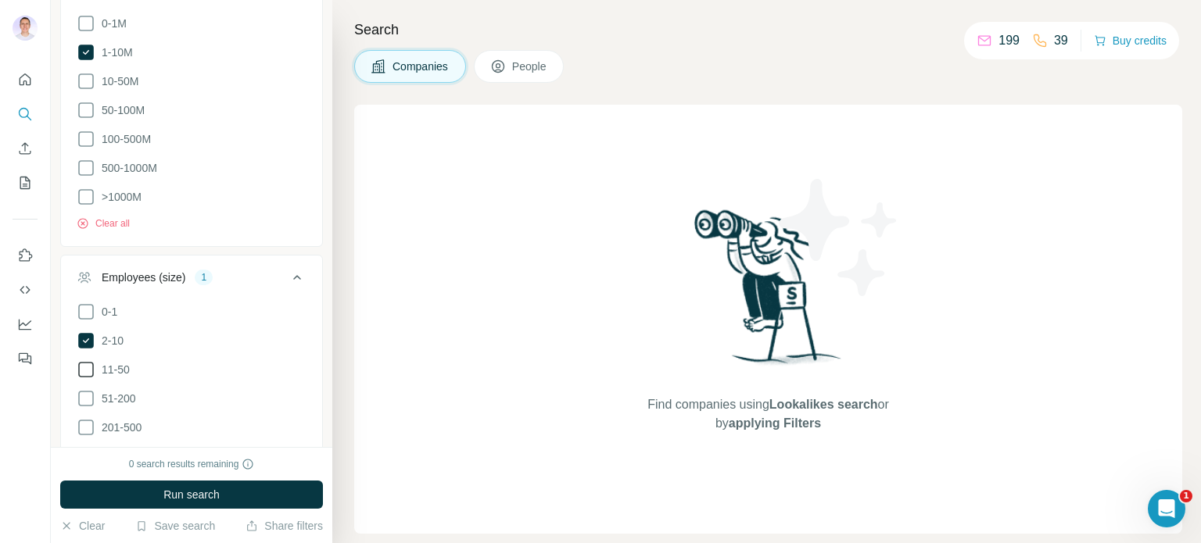
click at [84, 368] on icon at bounding box center [86, 370] width 19 height 19
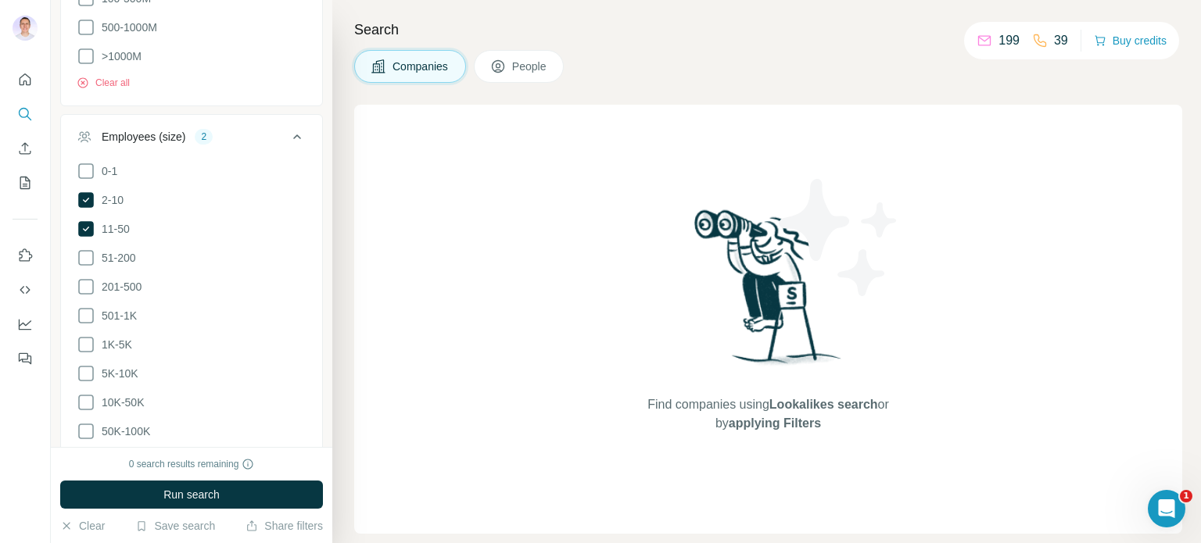
scroll to position [1092, 0]
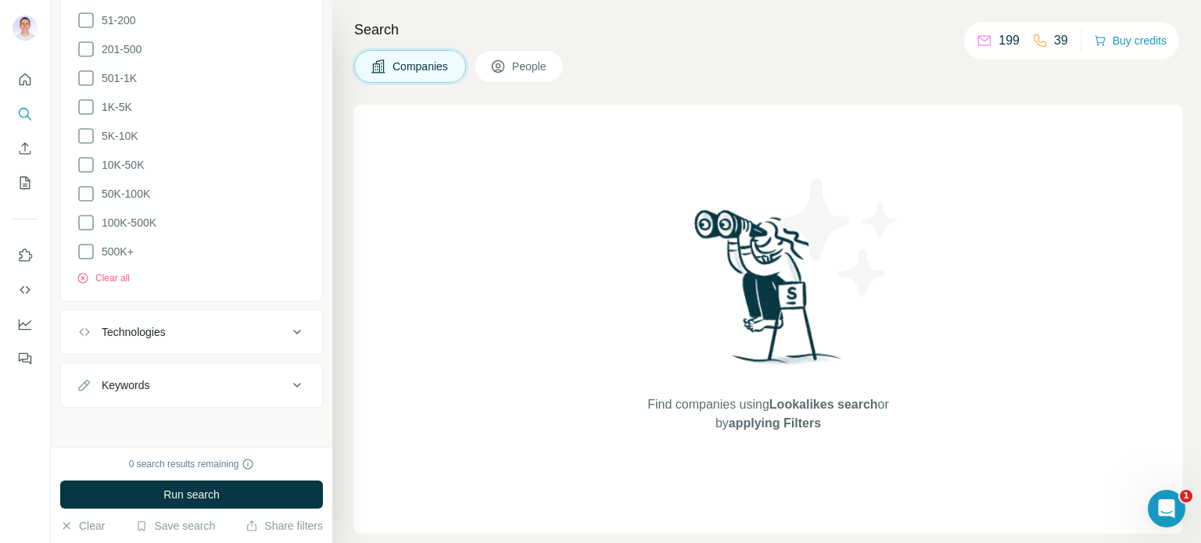
click at [216, 367] on button "Keywords" at bounding box center [191, 386] width 261 height 38
click at [146, 418] on input "text" at bounding box center [176, 425] width 199 height 28
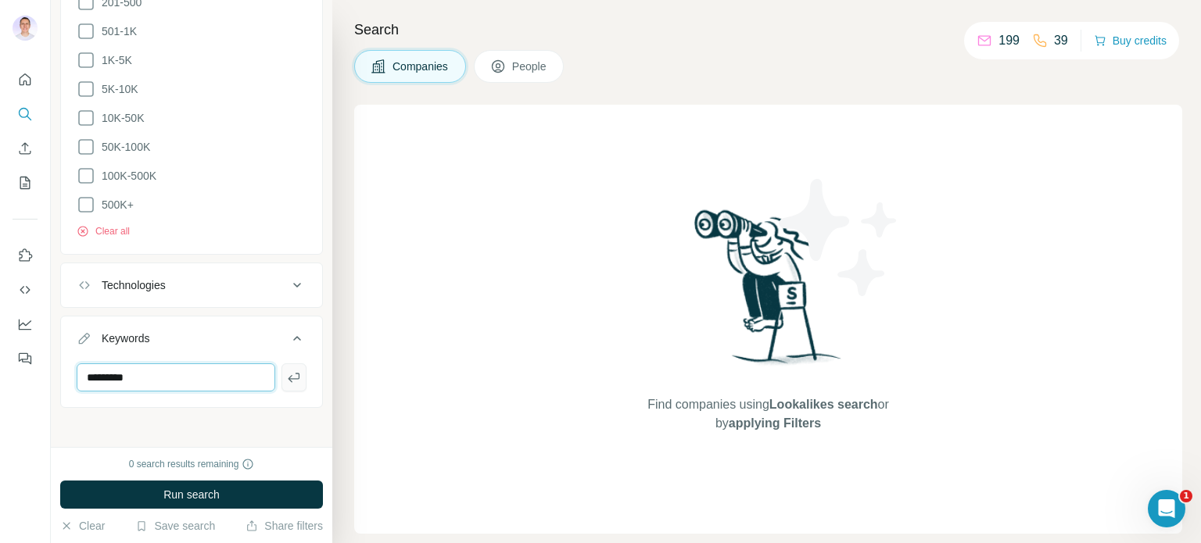
type input "*********"
click at [286, 375] on icon "button" at bounding box center [294, 378] width 16 height 16
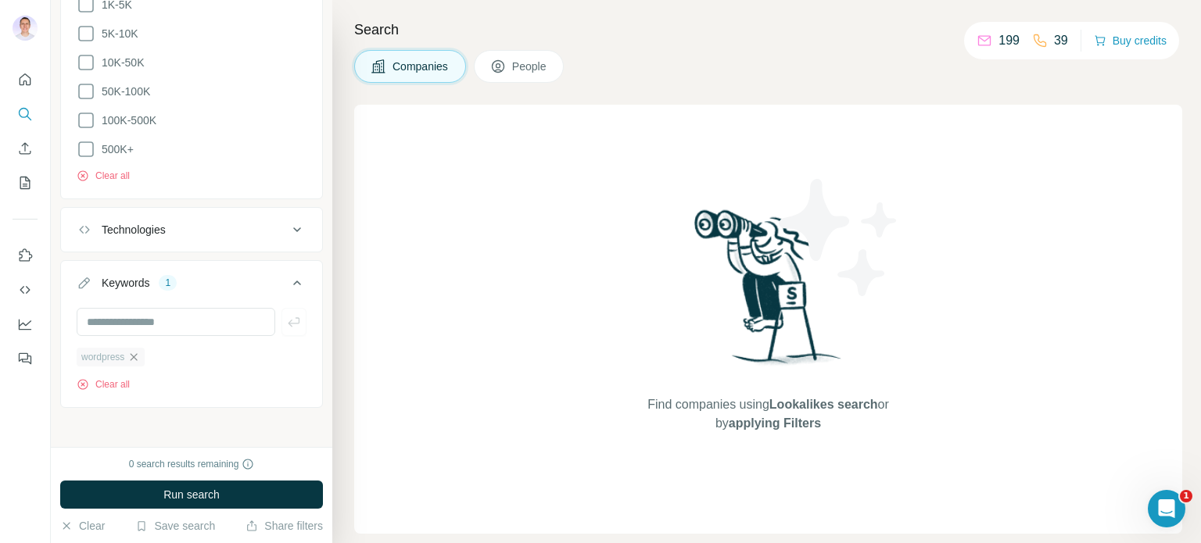
click at [140, 355] on icon "button" at bounding box center [133, 357] width 13 height 13
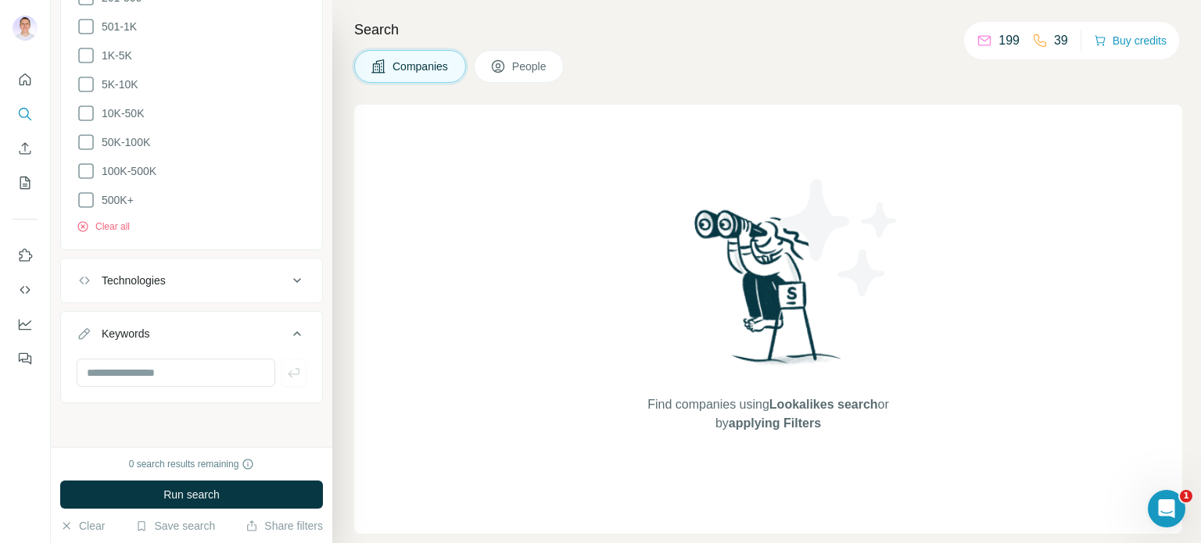
scroll to position [1139, 0]
click at [219, 279] on div "Technologies" at bounding box center [182, 286] width 211 height 16
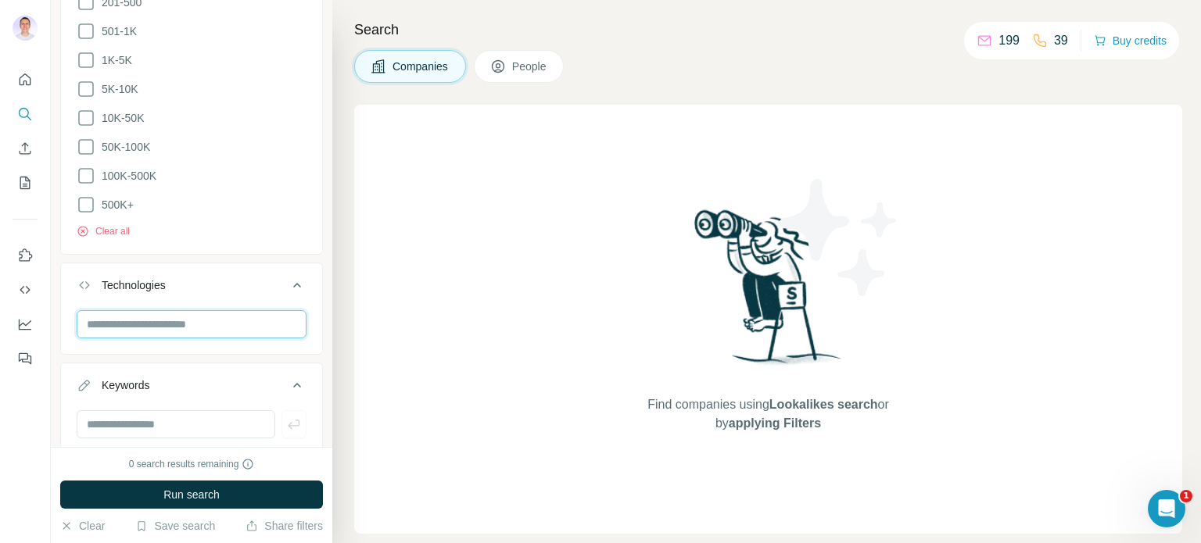
click at [169, 315] on input "text" at bounding box center [192, 324] width 230 height 28
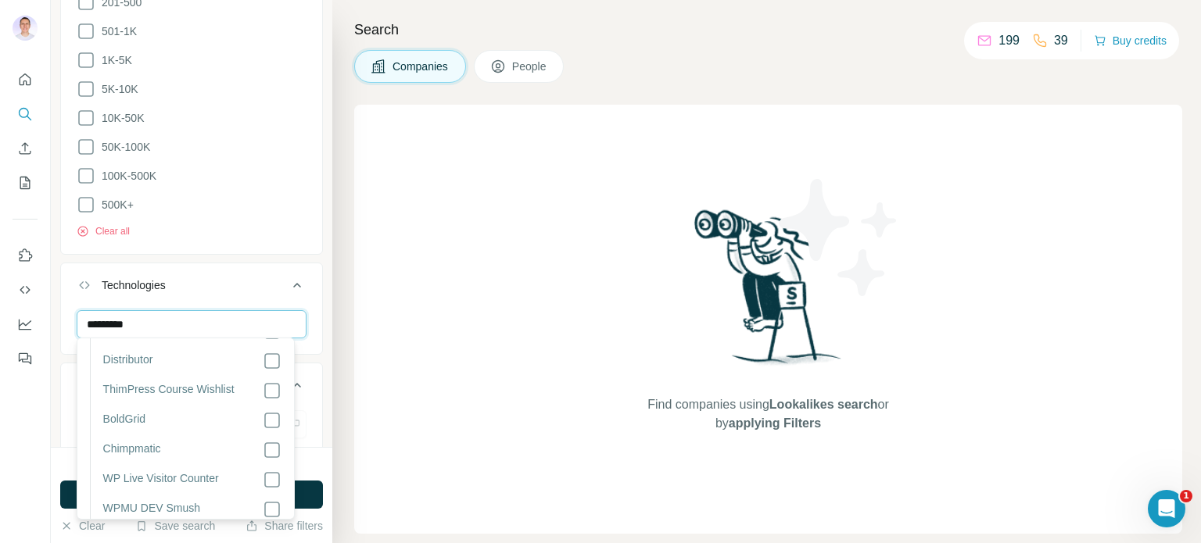
scroll to position [0, 0]
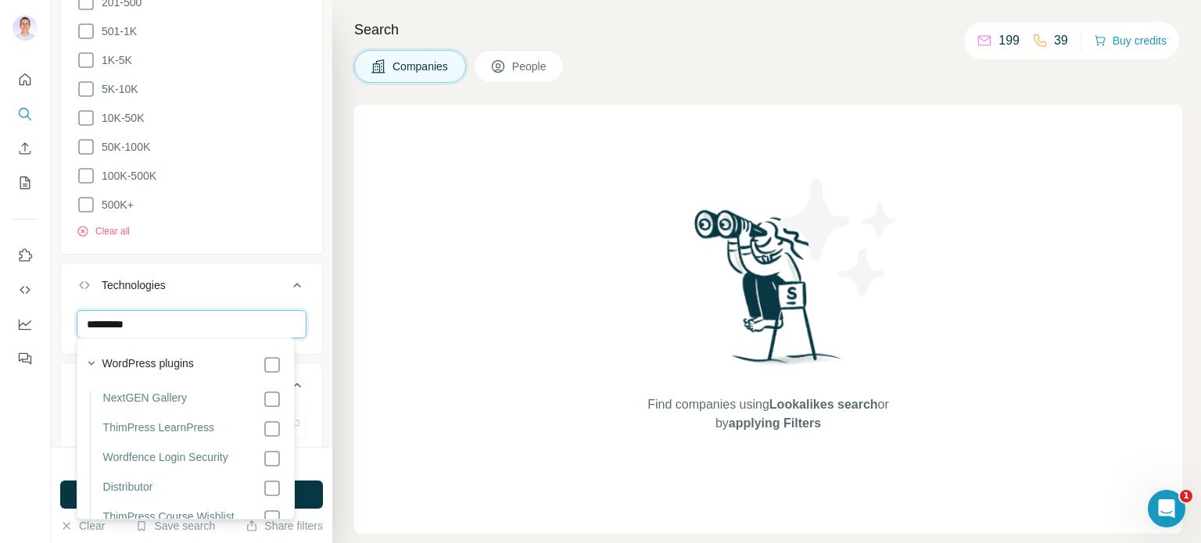
type input "*********"
click at [122, 363] on label "WordPress plugins" at bounding box center [147, 365] width 91 height 19
click at [89, 362] on icon "button" at bounding box center [92, 364] width 16 height 16
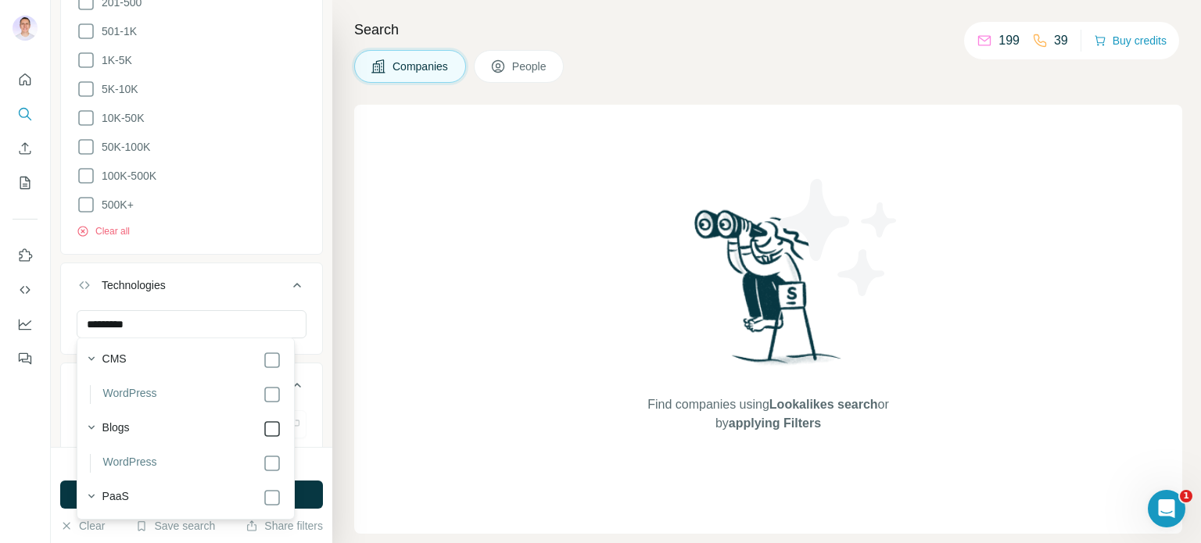
scroll to position [4423, 0]
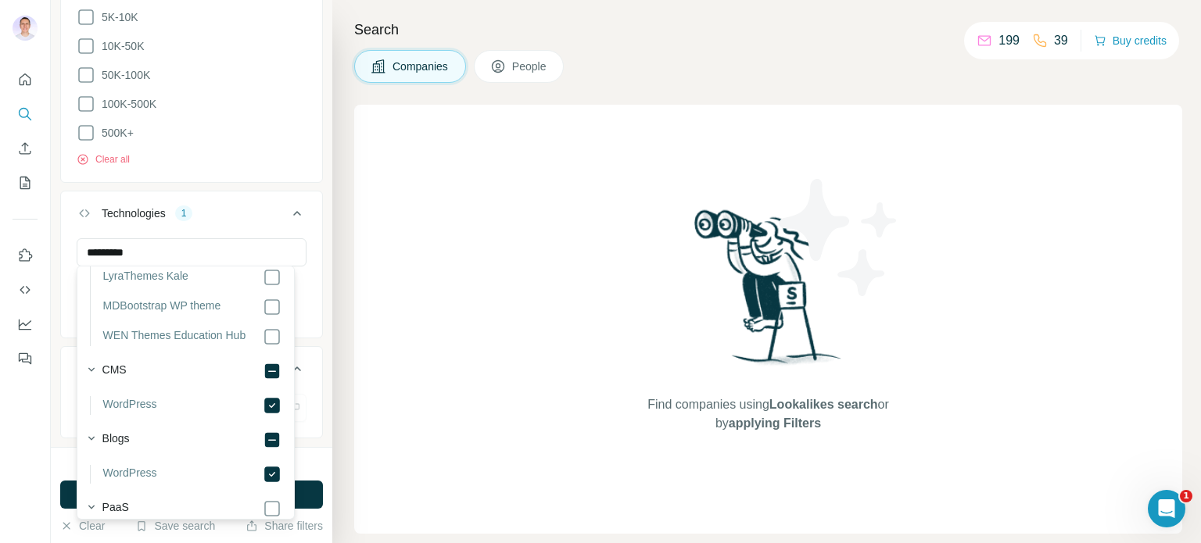
scroll to position [1204, 0]
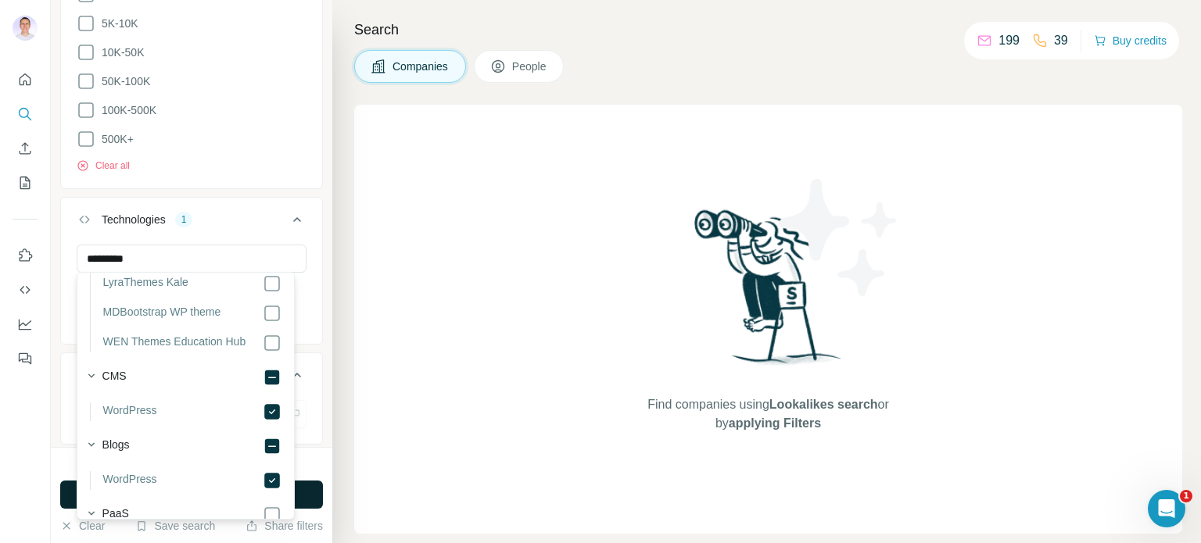
click at [319, 495] on button "Run search" at bounding box center [191, 495] width 263 height 28
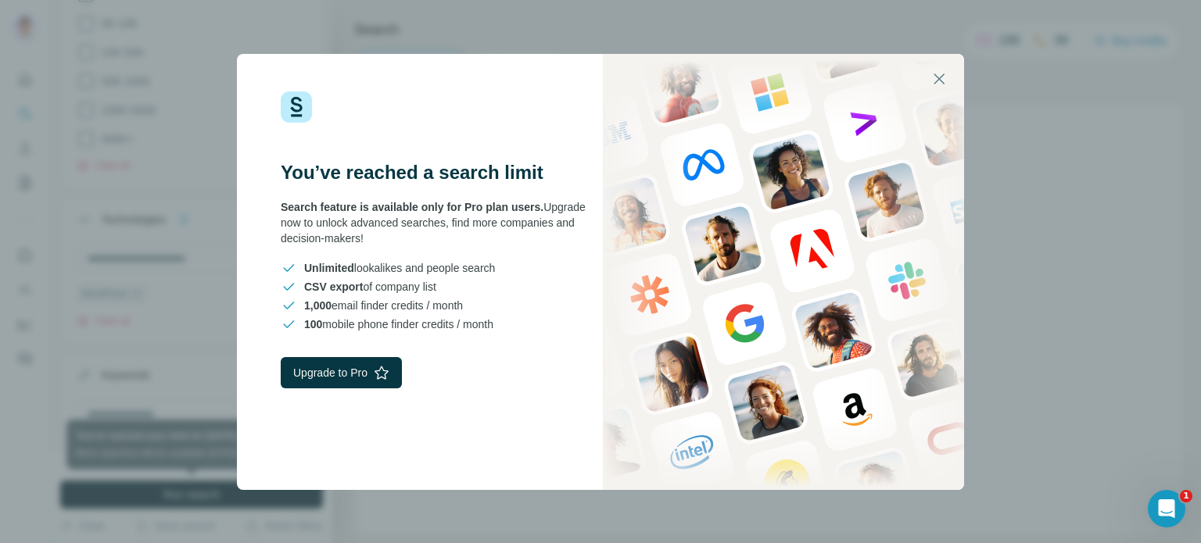
scroll to position [224, 0]
click at [341, 364] on button "Upgrade to Pro" at bounding box center [341, 372] width 121 height 31
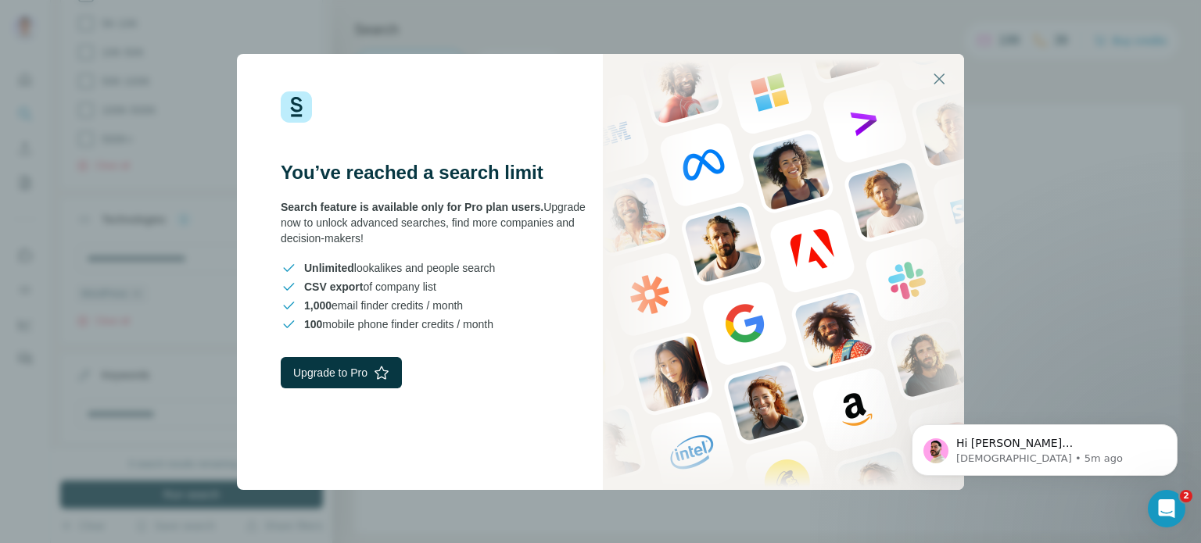
scroll to position [0, 0]
click at [949, 80] on button "button" at bounding box center [939, 79] width 38 height 38
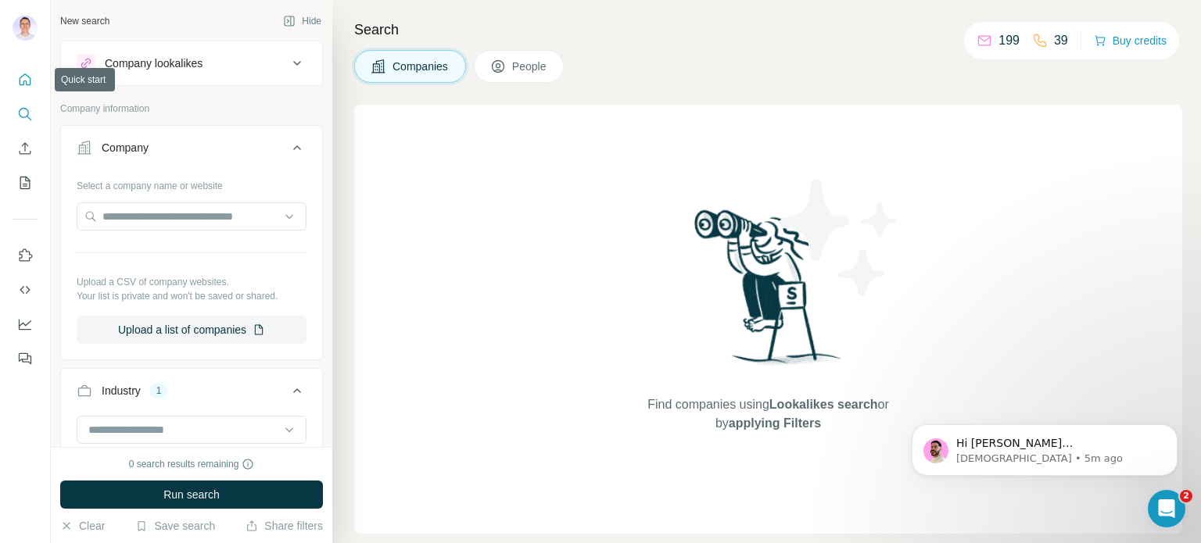
click at [25, 76] on icon "Quick start" at bounding box center [25, 80] width 16 height 16
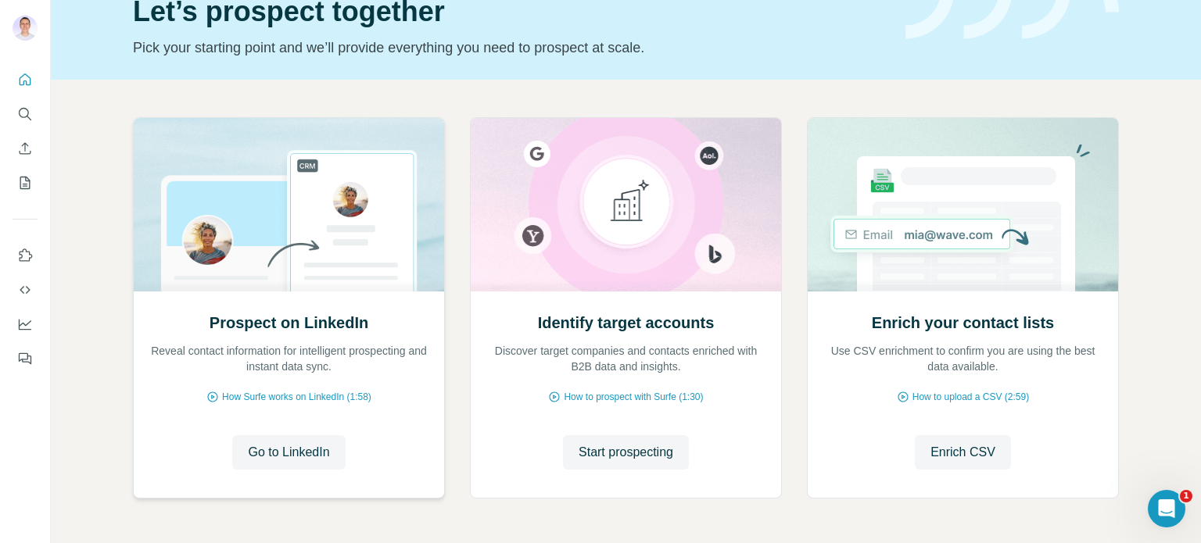
scroll to position [131, 0]
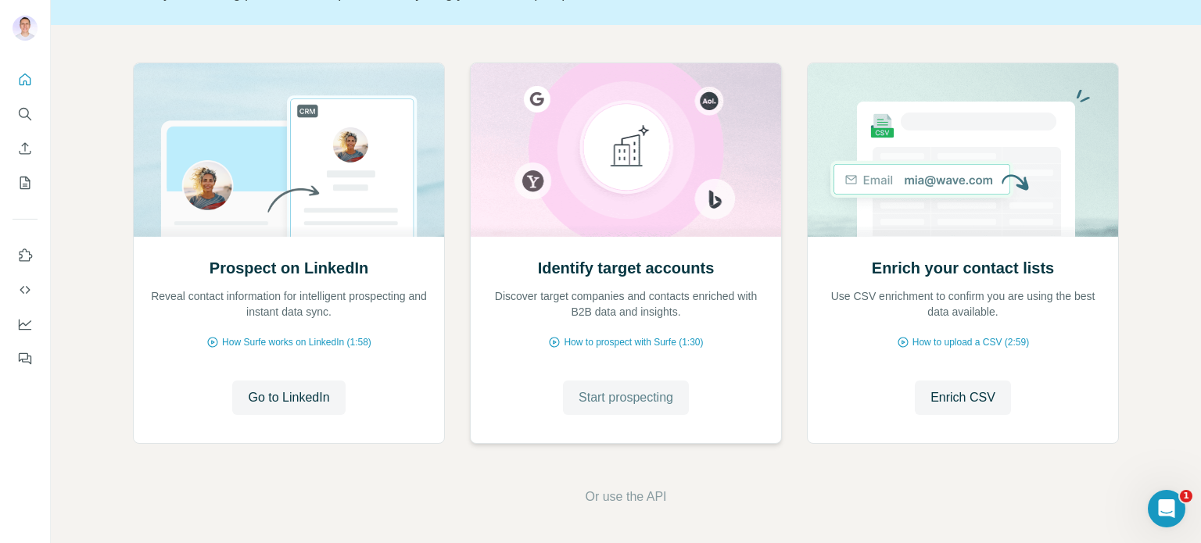
click at [623, 407] on button "Start prospecting" at bounding box center [626, 398] width 126 height 34
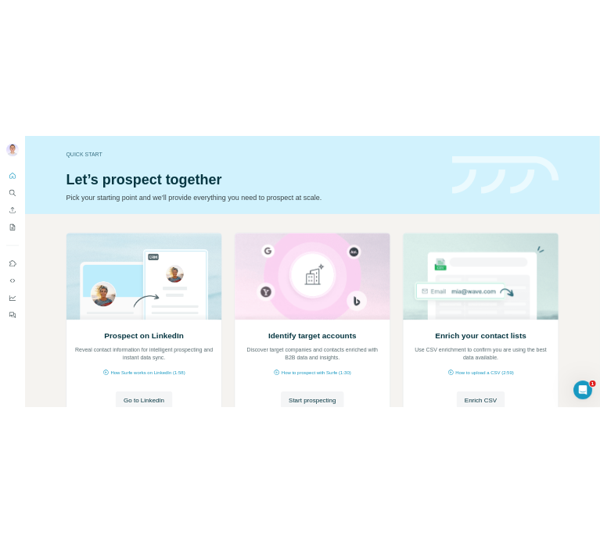
scroll to position [131, 0]
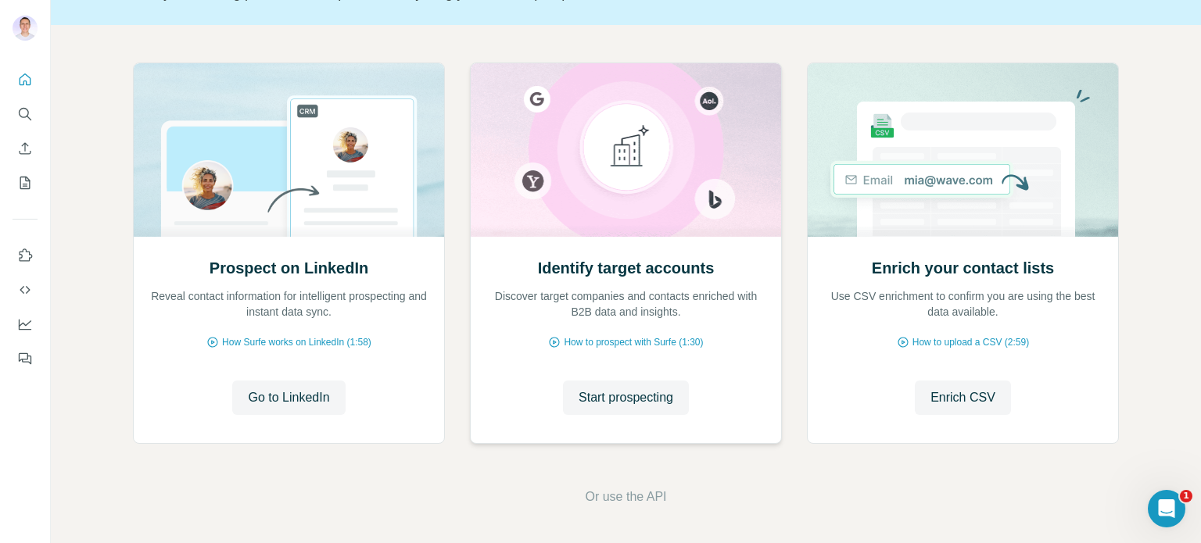
click at [581, 350] on div "Identify target accounts Discover target companies and contacts enriched with B…" at bounding box center [626, 339] width 310 height 208
click at [586, 343] on span "How to prospect with Surfe (1:30)" at bounding box center [633, 342] width 139 height 14
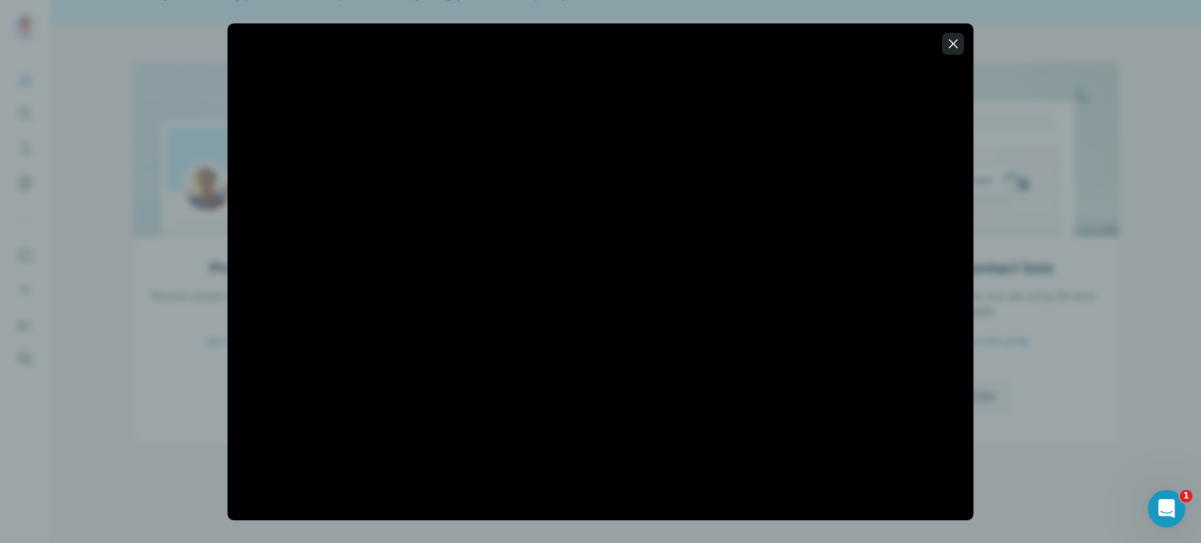
click at [942, 44] on button "button" at bounding box center [953, 44] width 22 height 22
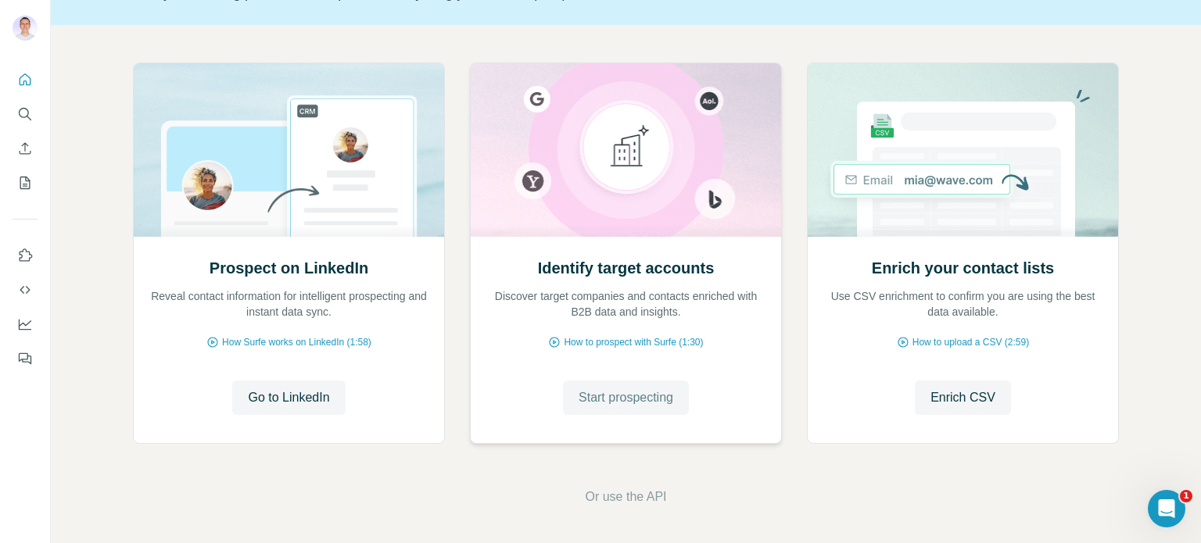
click at [639, 400] on span "Start prospecting" at bounding box center [626, 398] width 95 height 19
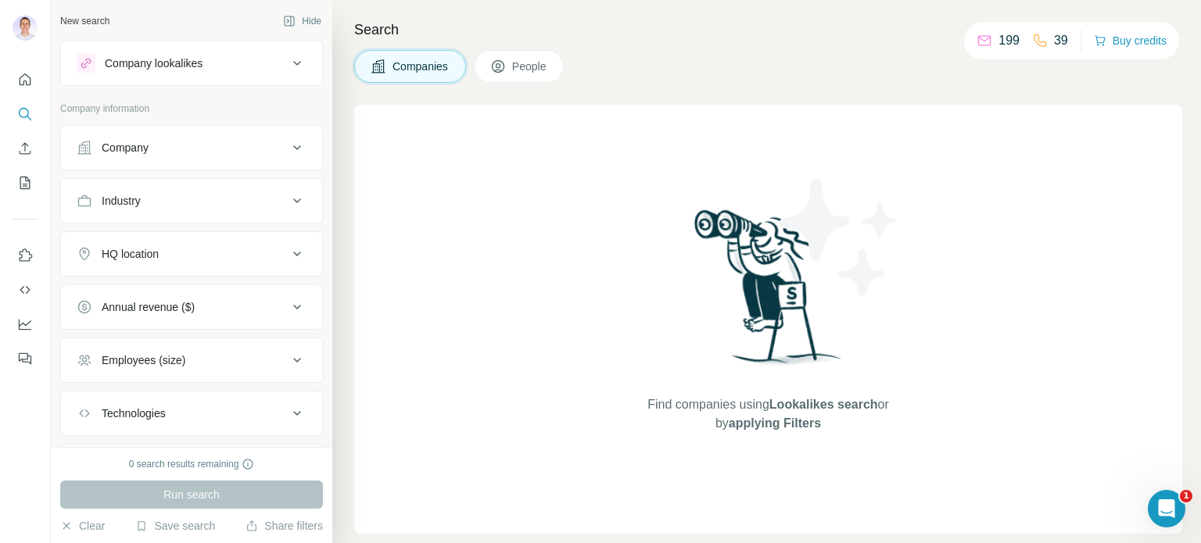
click at [532, 59] on span "People" at bounding box center [530, 67] width 36 height 16
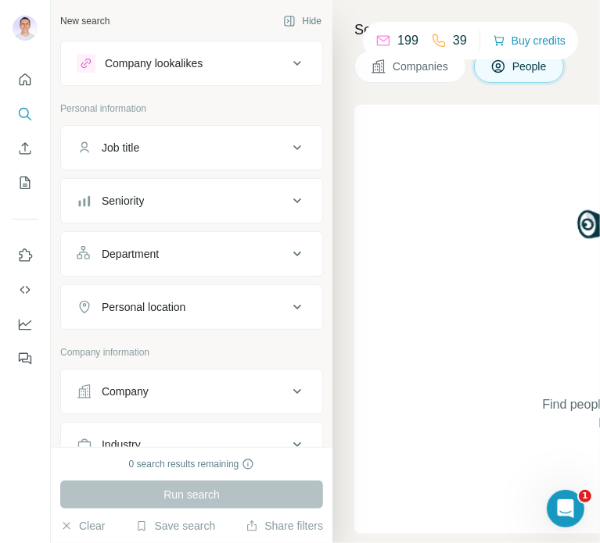
click at [264, 147] on div "Job title" at bounding box center [182, 148] width 211 height 16
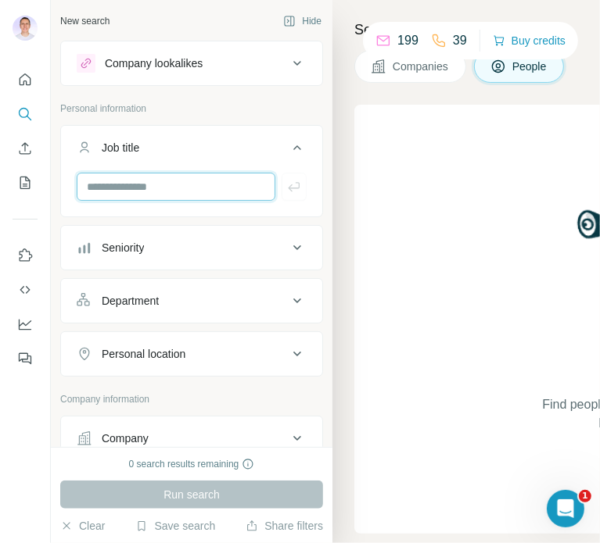
click at [191, 188] on input "text" at bounding box center [176, 187] width 199 height 28
click at [197, 249] on div "Seniority" at bounding box center [182, 248] width 211 height 16
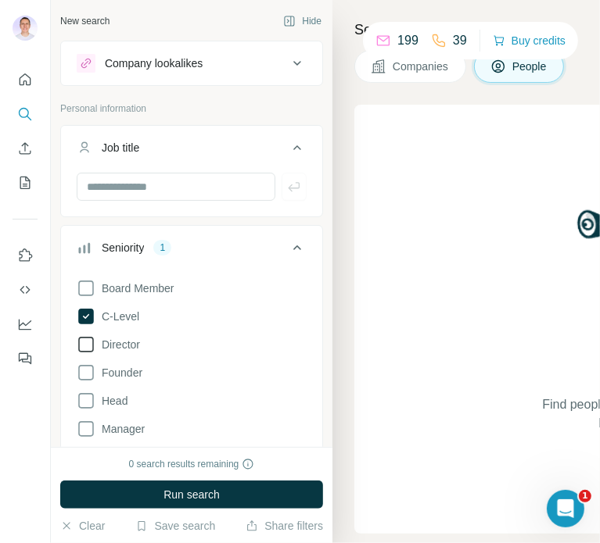
click at [84, 344] on icon at bounding box center [86, 344] width 19 height 19
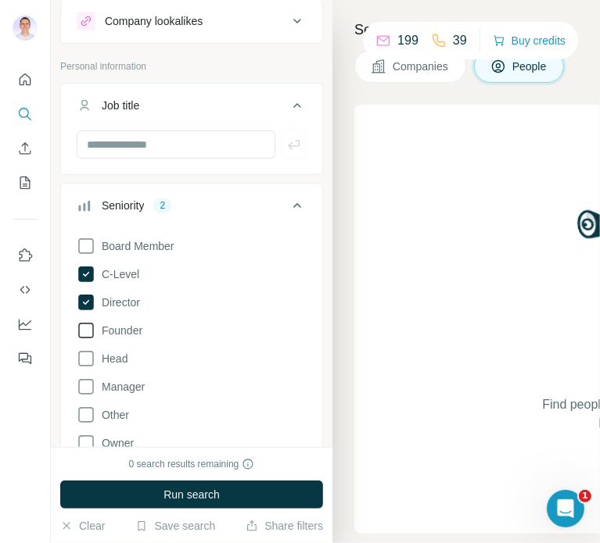
click at [90, 336] on icon at bounding box center [86, 331] width 16 height 16
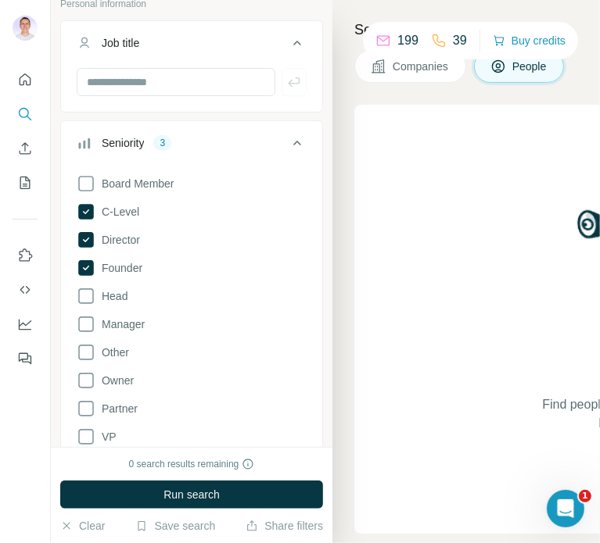
scroll to position [106, 0]
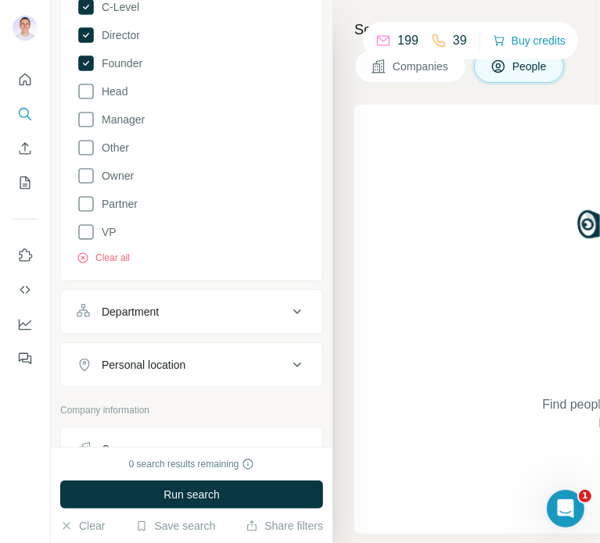
click at [238, 312] on div "Department" at bounding box center [182, 312] width 211 height 16
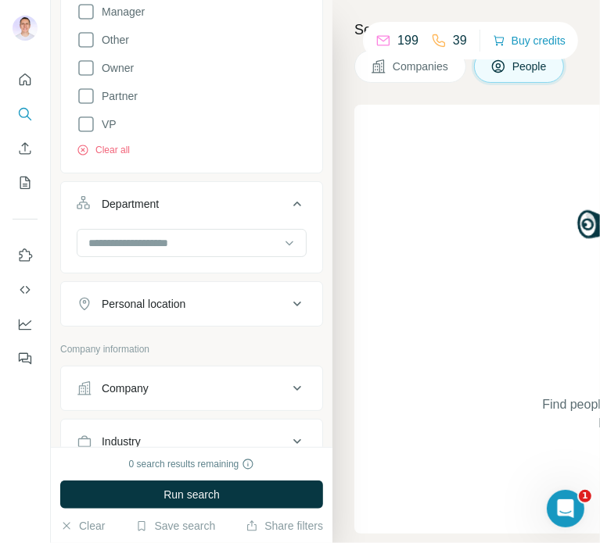
scroll to position [419, 0]
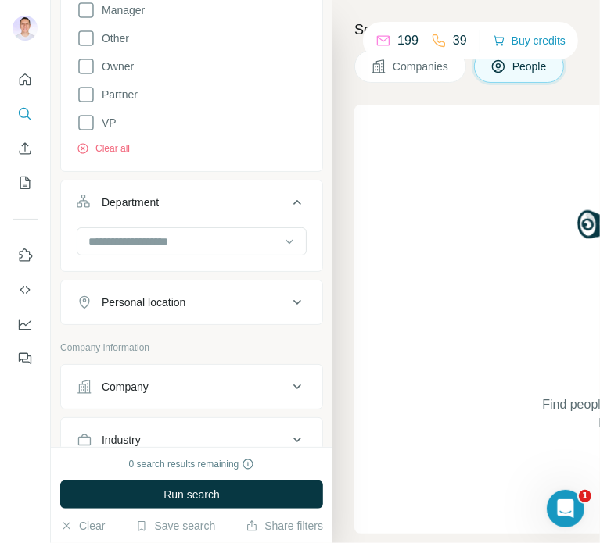
click at [213, 311] on button "Personal location" at bounding box center [191, 303] width 261 height 38
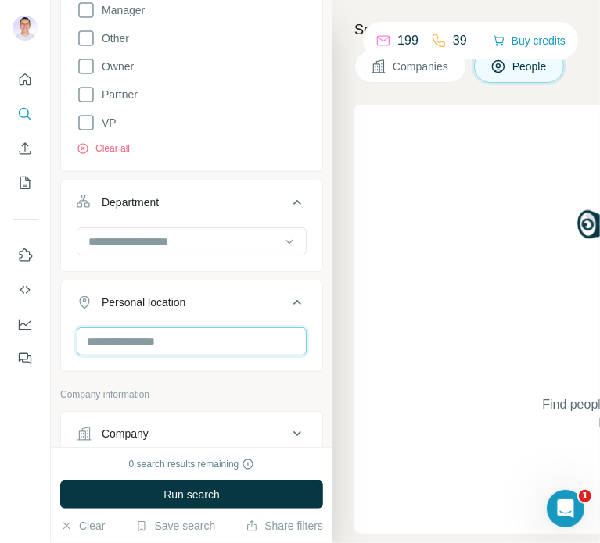
click at [165, 343] on input "text" at bounding box center [192, 342] width 230 height 28
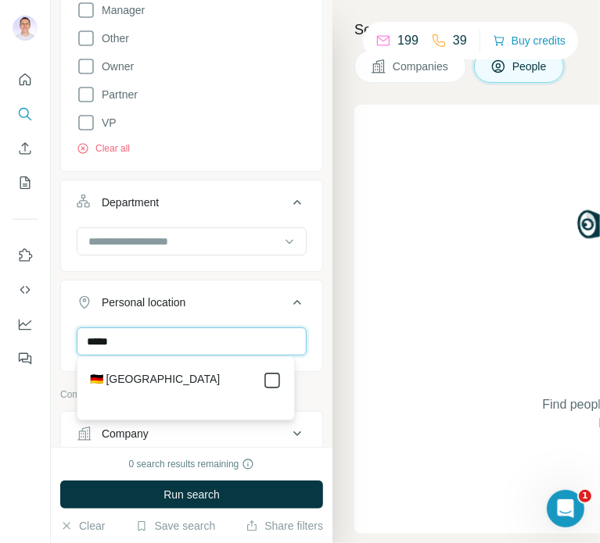
type input "*****"
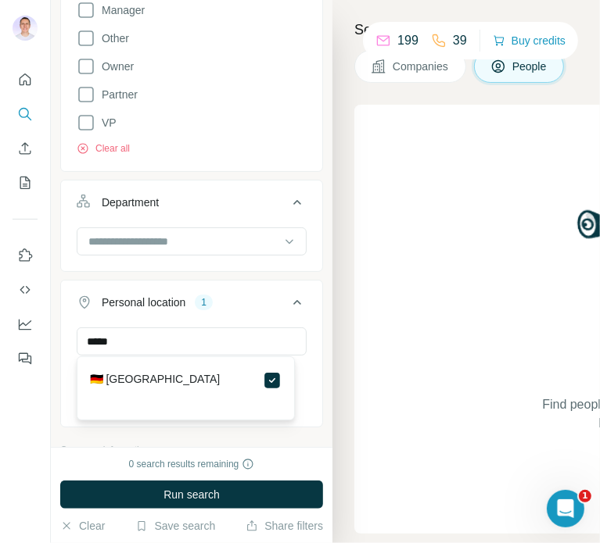
click at [303, 383] on div "***** Germany Clear all" at bounding box center [191, 376] width 261 height 96
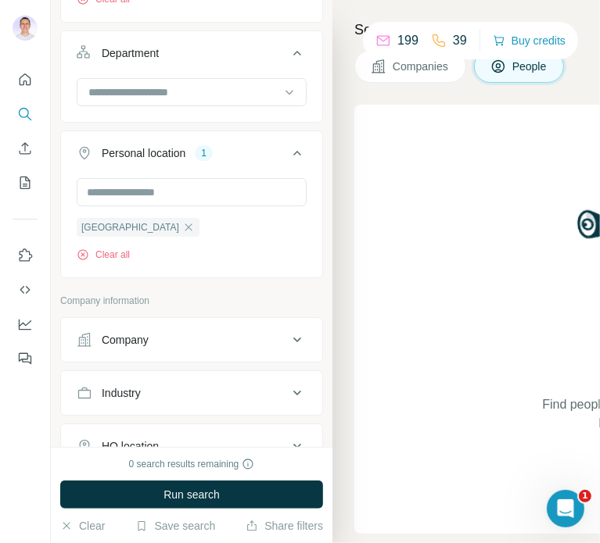
click at [213, 330] on button "Company" at bounding box center [191, 340] width 261 height 38
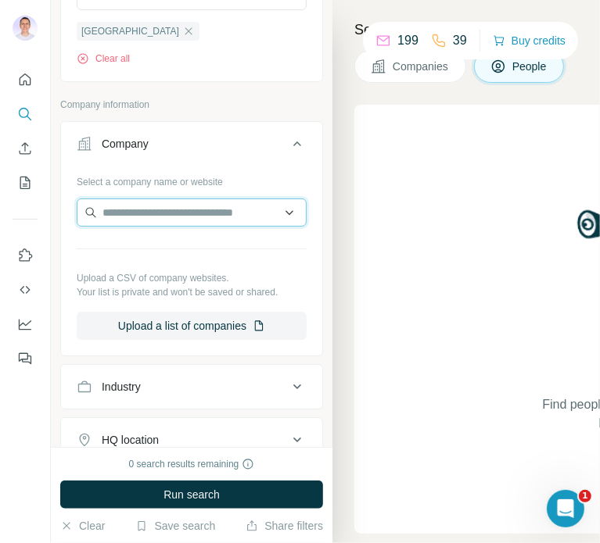
click at [196, 203] on input "text" at bounding box center [192, 213] width 230 height 28
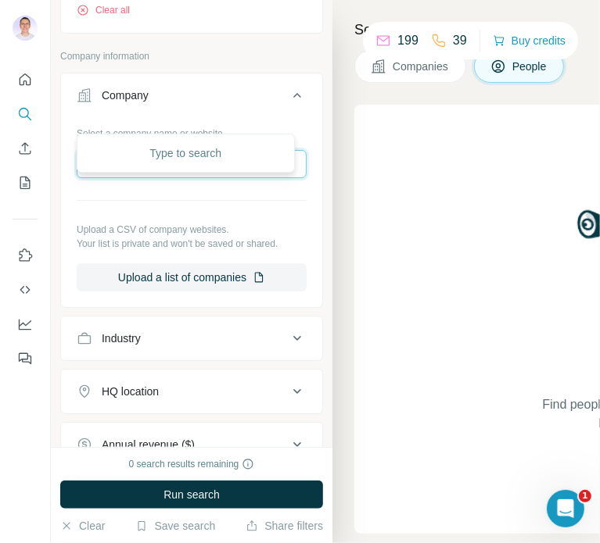
scroll to position [881, 0]
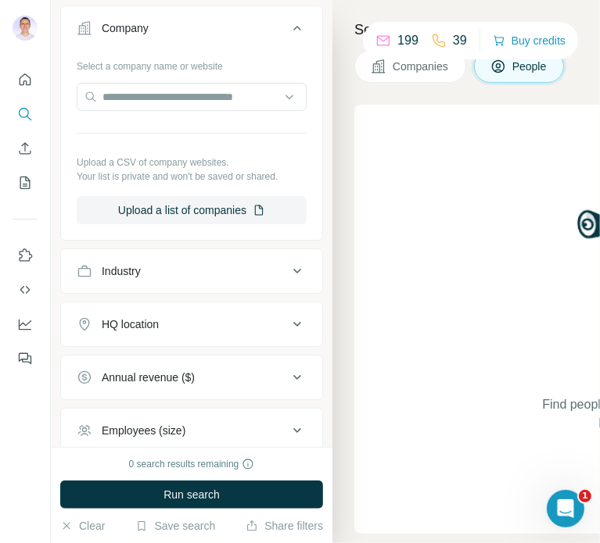
click at [178, 266] on div "Industry" at bounding box center [182, 272] width 211 height 16
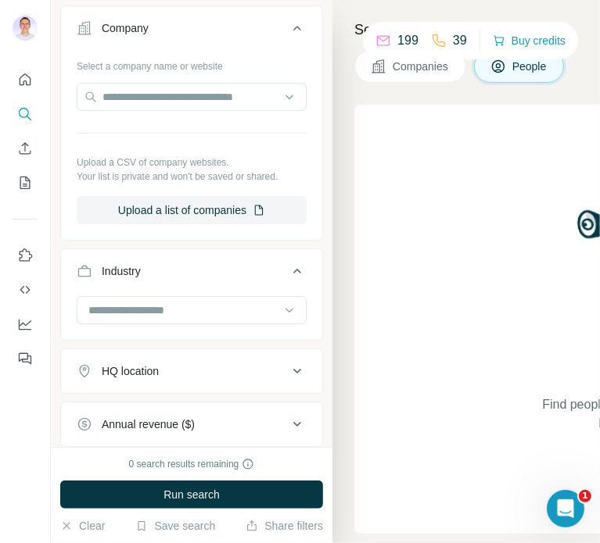
scroll to position [949, 0]
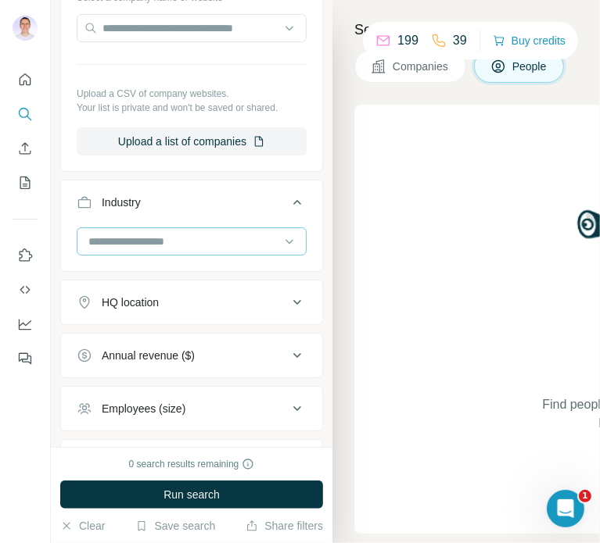
click at [177, 237] on input at bounding box center [183, 241] width 193 height 17
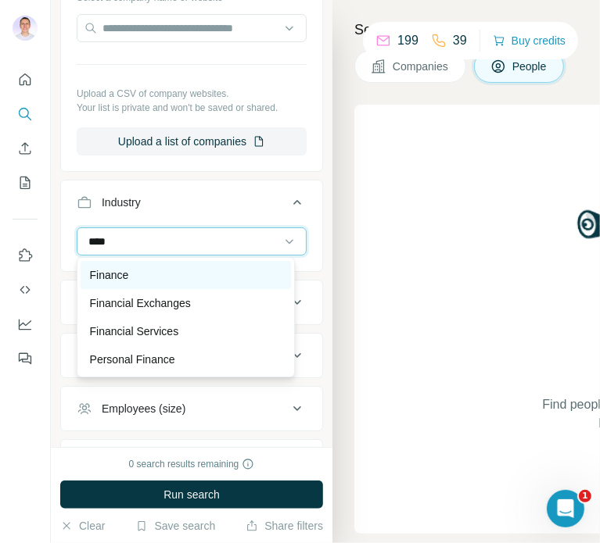
type input "****"
click at [135, 271] on div "Finance" at bounding box center [186, 275] width 192 height 16
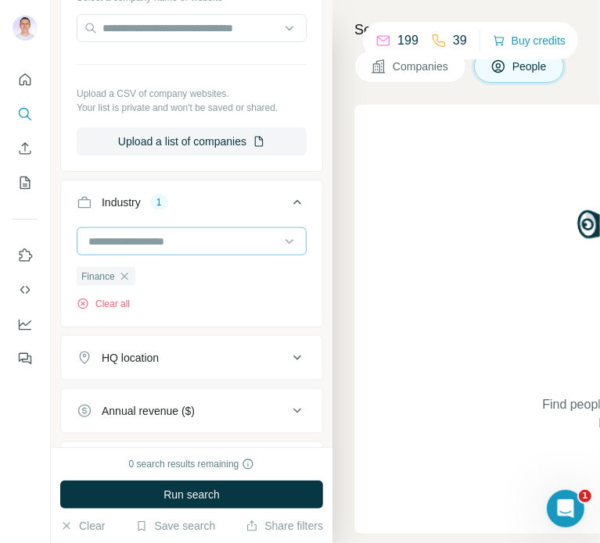
click at [169, 239] on input at bounding box center [183, 241] width 193 height 17
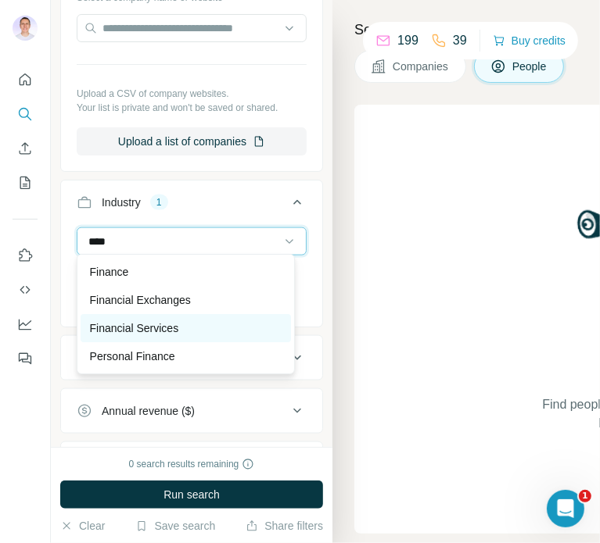
scroll to position [952, 0]
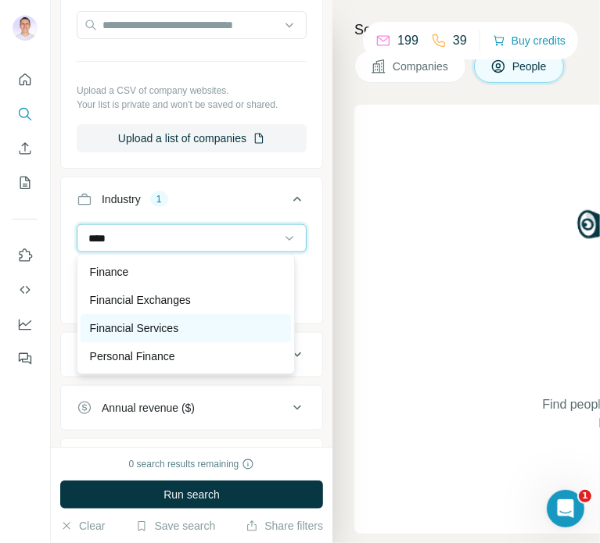
type input "****"
click at [169, 325] on p "Financial Services" at bounding box center [134, 329] width 89 height 16
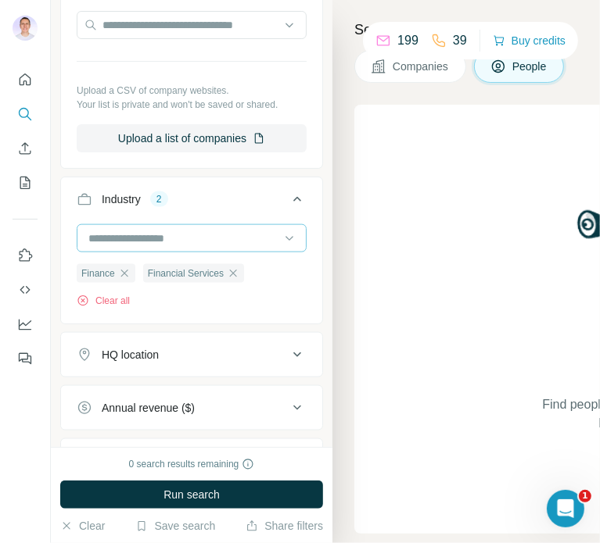
click at [185, 231] on input at bounding box center [183, 238] width 193 height 17
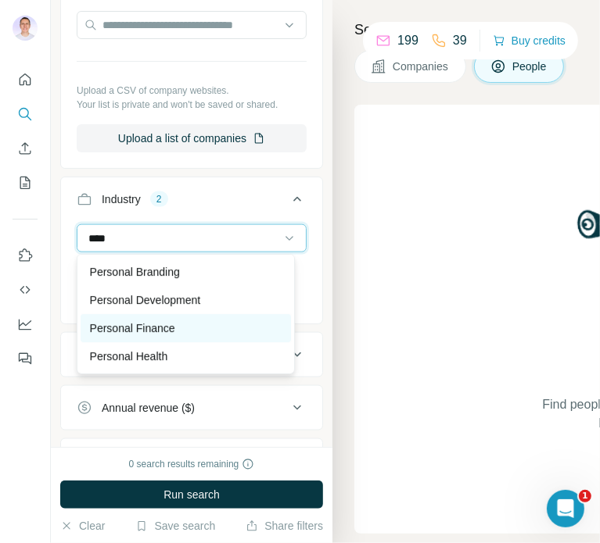
type input "****"
click at [163, 328] on p "Personal Finance" at bounding box center [132, 329] width 85 height 16
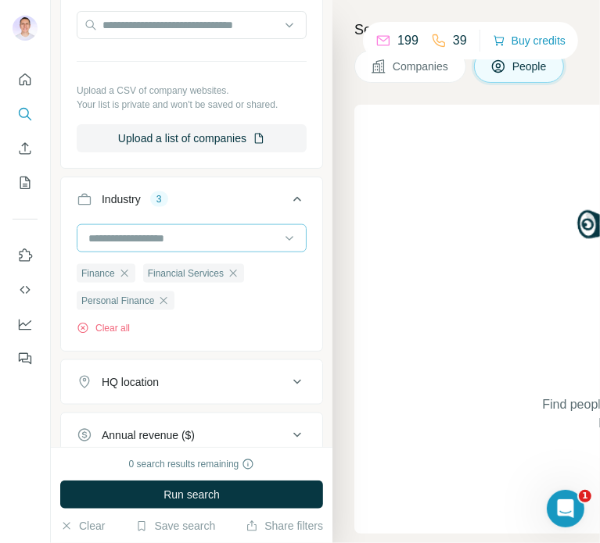
click at [224, 230] on input at bounding box center [183, 238] width 193 height 17
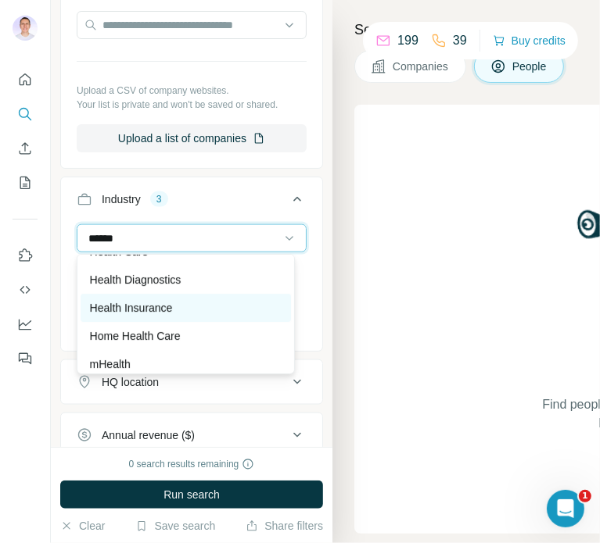
scroll to position [49, 0]
type input "******"
click at [173, 314] on p "Health Insurance" at bounding box center [131, 308] width 83 height 16
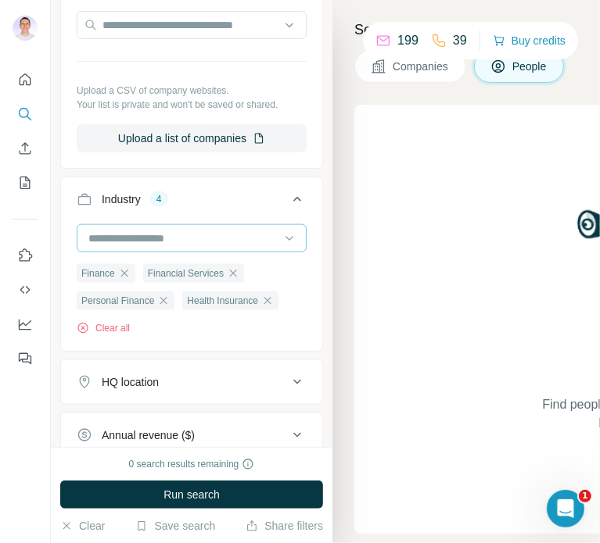
click at [166, 239] on input at bounding box center [183, 238] width 193 height 17
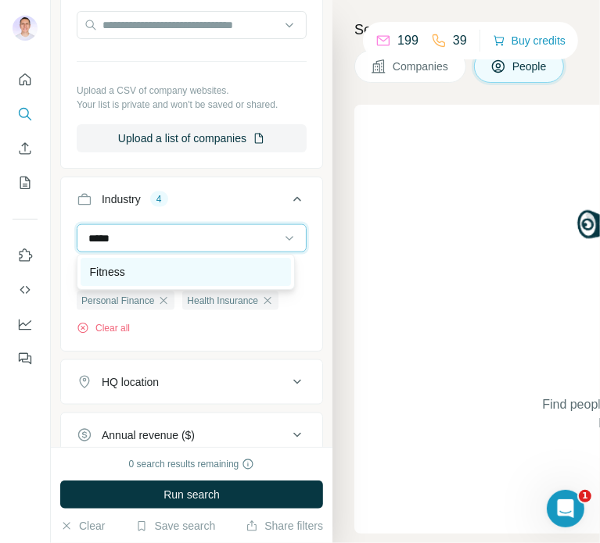
type input "*****"
click at [109, 264] on p "Fitness" at bounding box center [107, 272] width 35 height 16
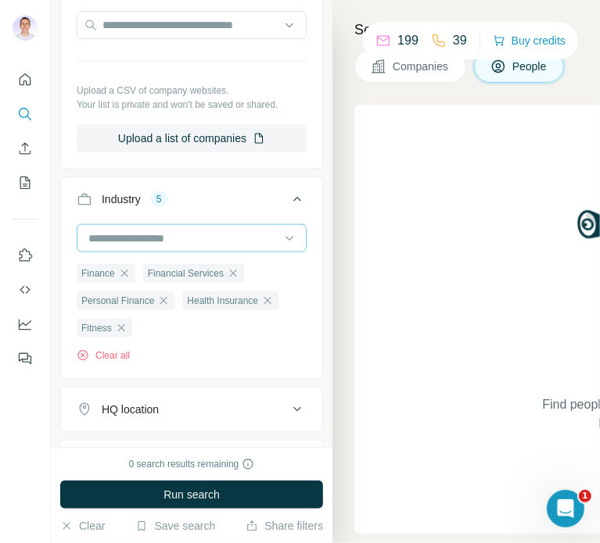
click at [167, 237] on input at bounding box center [183, 238] width 193 height 17
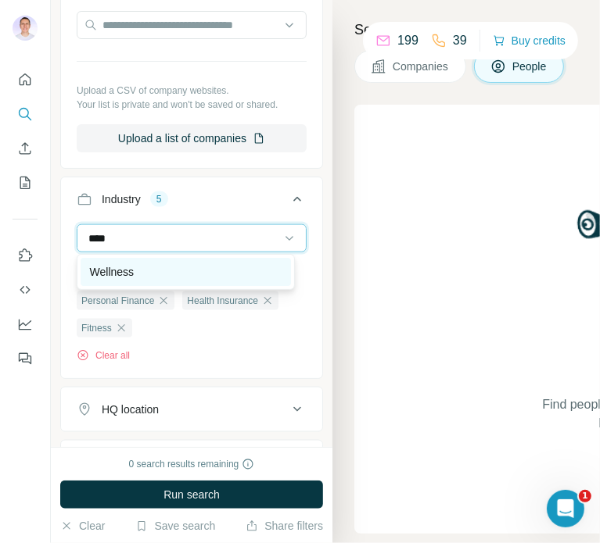
type input "****"
click at [138, 265] on div "Wellness" at bounding box center [186, 272] width 192 height 16
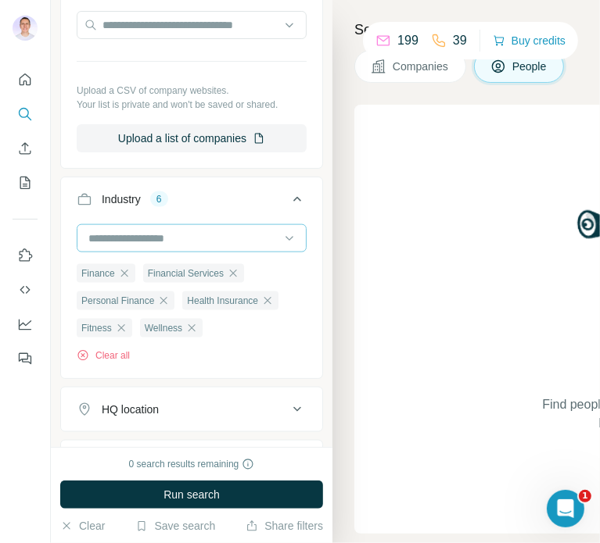
click at [142, 243] on input at bounding box center [183, 238] width 193 height 17
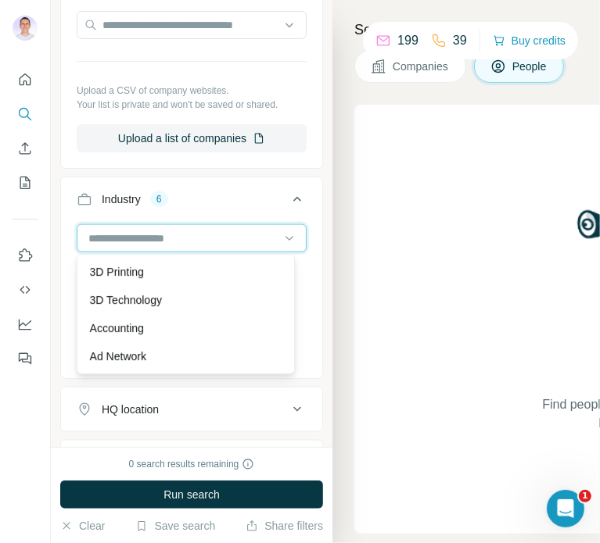
click at [144, 234] on input at bounding box center [183, 238] width 193 height 17
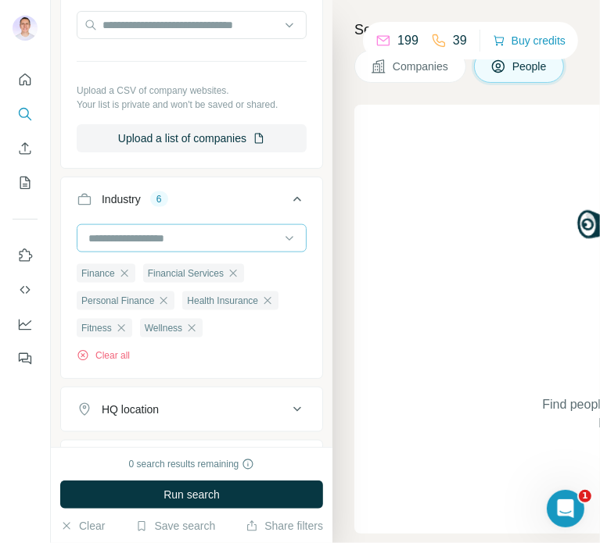
click at [144, 234] on input at bounding box center [183, 238] width 193 height 17
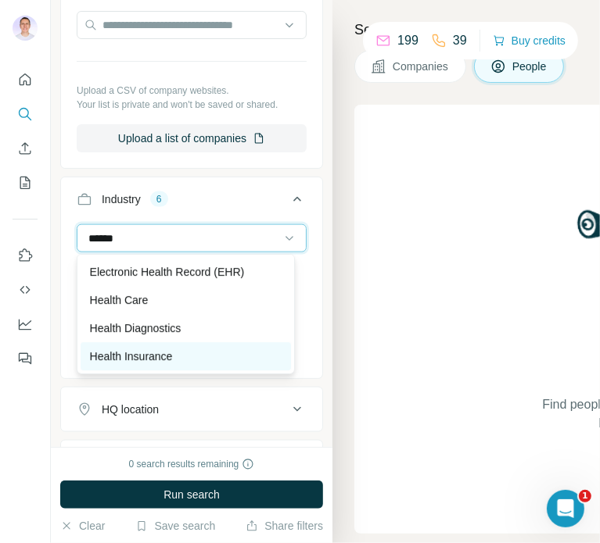
type input "******"
click at [143, 359] on p "Health Insurance" at bounding box center [131, 357] width 83 height 16
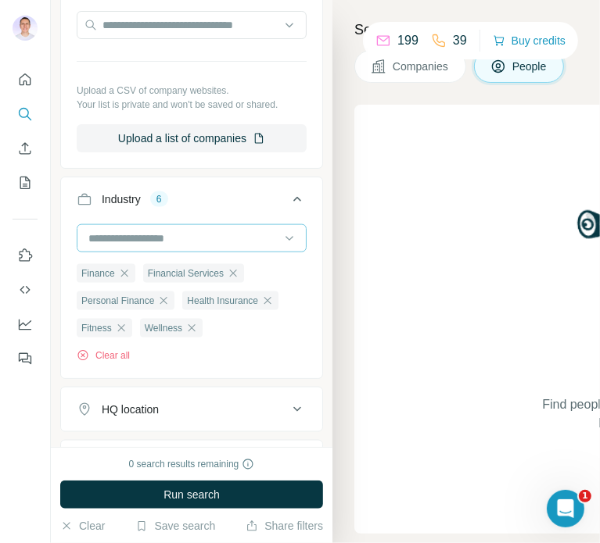
click at [167, 240] on input at bounding box center [183, 238] width 193 height 17
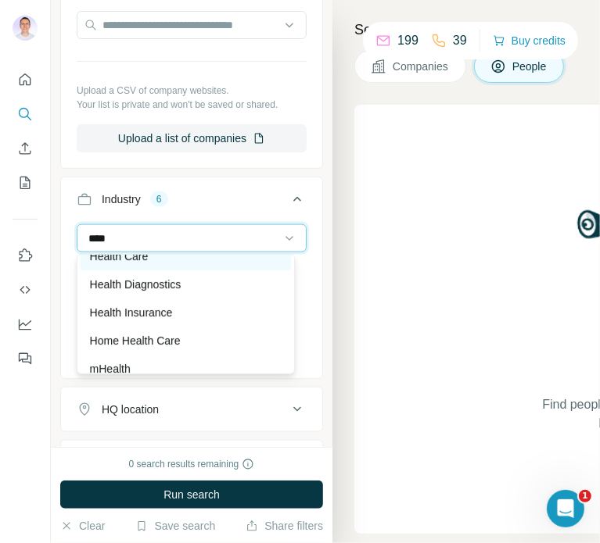
scroll to position [40, 0]
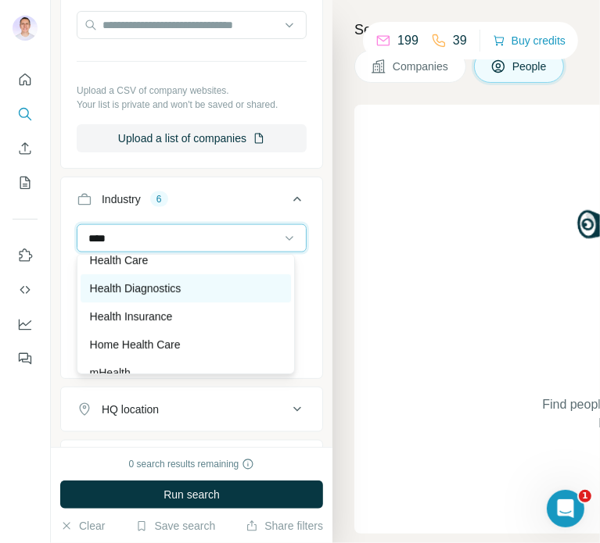
type input "****"
click at [154, 288] on p "Health Diagnostics" at bounding box center [135, 289] width 91 height 16
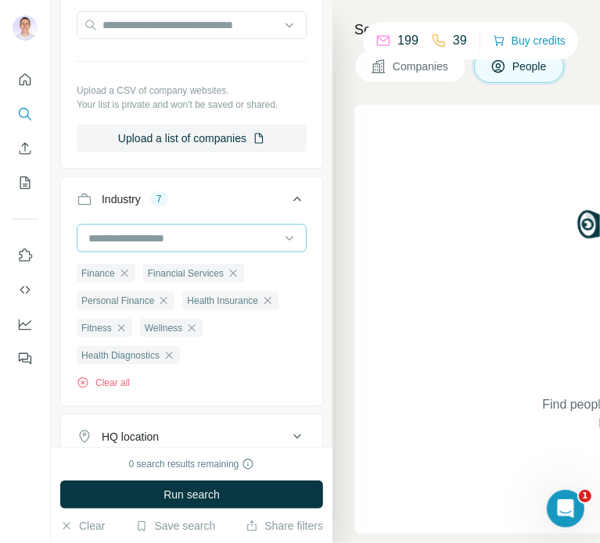
click at [148, 241] on input at bounding box center [183, 238] width 193 height 17
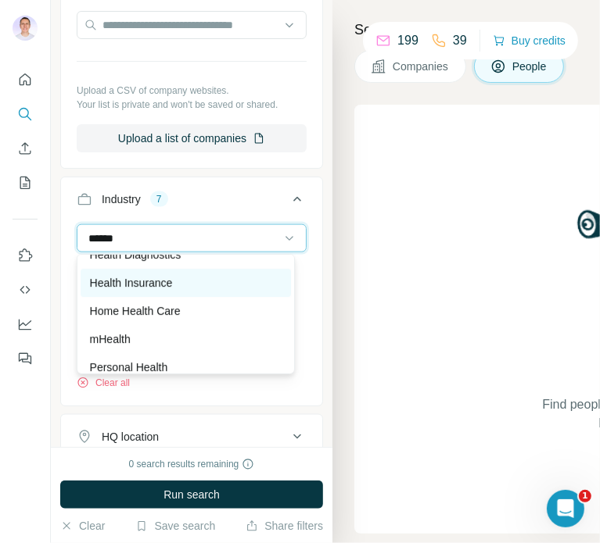
scroll to position [84, 0]
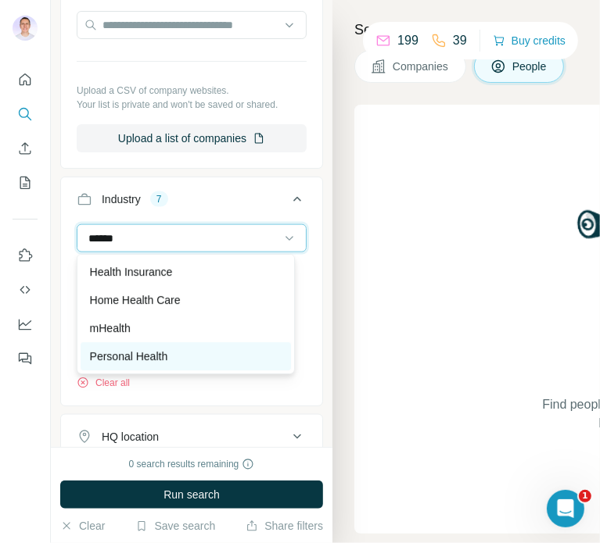
type input "******"
click at [124, 359] on p "Personal Health" at bounding box center [129, 357] width 78 height 16
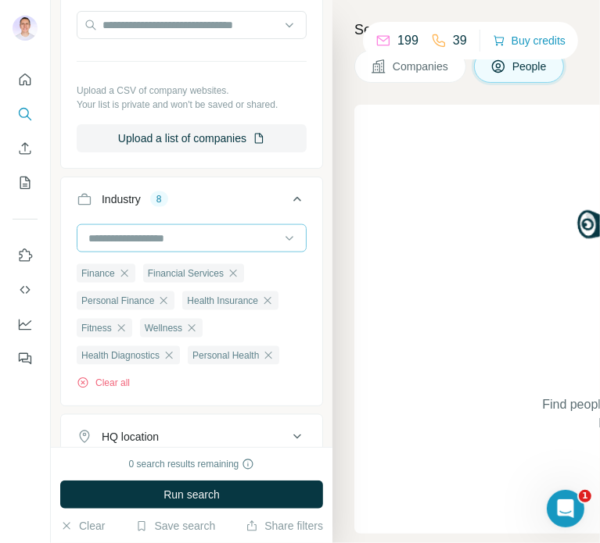
click at [181, 245] on div at bounding box center [183, 238] width 193 height 27
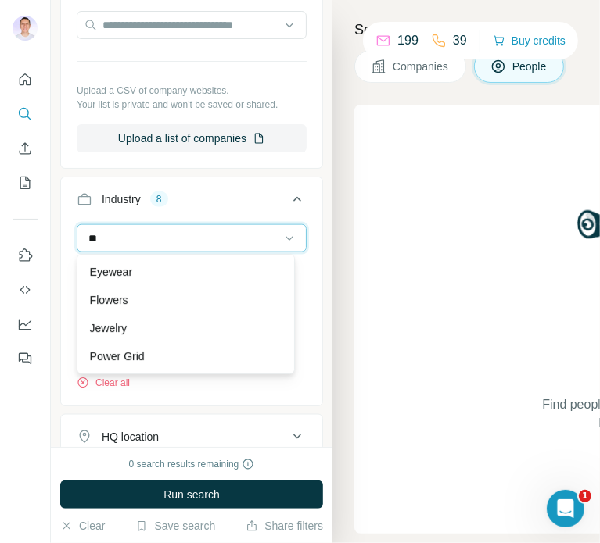
type input "*"
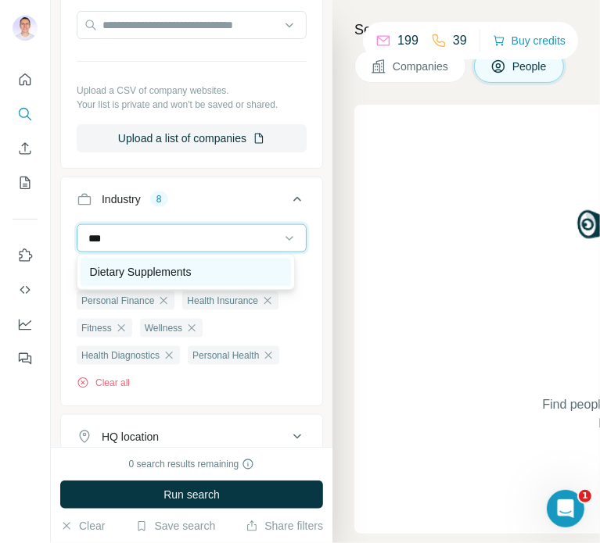
type input "***"
click at [151, 271] on p "Dietary Supplements" at bounding box center [141, 272] width 102 height 16
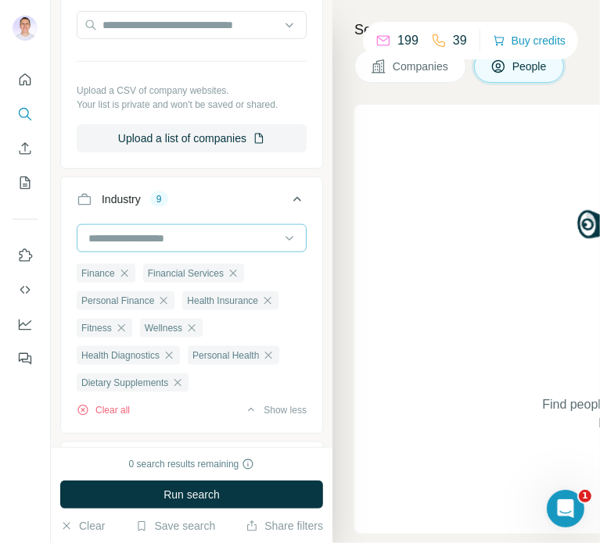
click at [159, 231] on input at bounding box center [183, 238] width 193 height 17
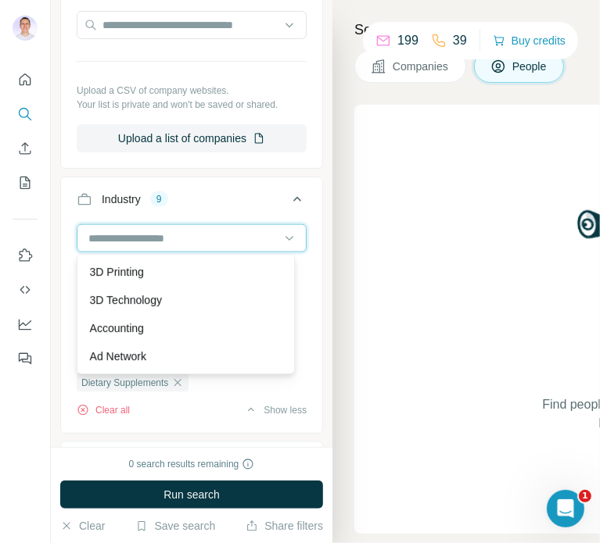
click at [168, 239] on input at bounding box center [183, 238] width 193 height 17
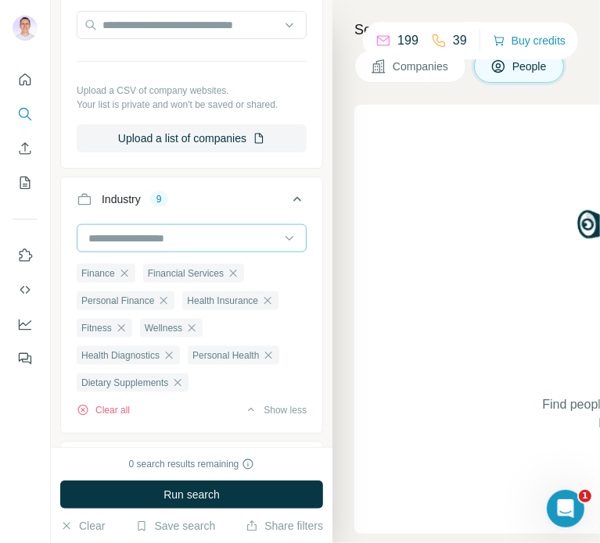
click at [161, 237] on input at bounding box center [183, 238] width 193 height 17
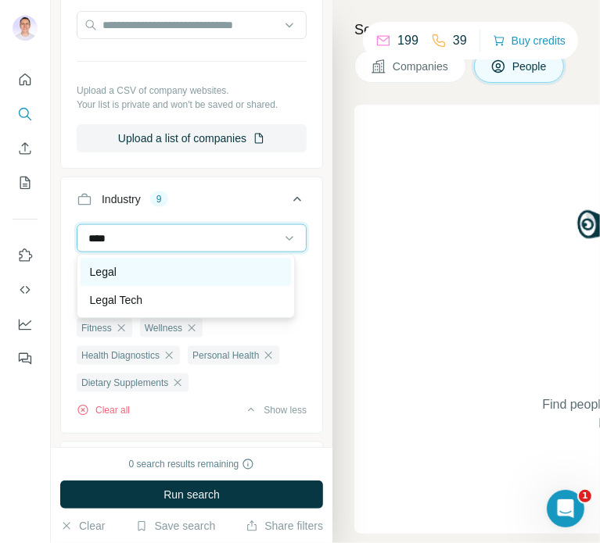
type input "****"
click at [128, 265] on div "Legal" at bounding box center [186, 272] width 192 height 16
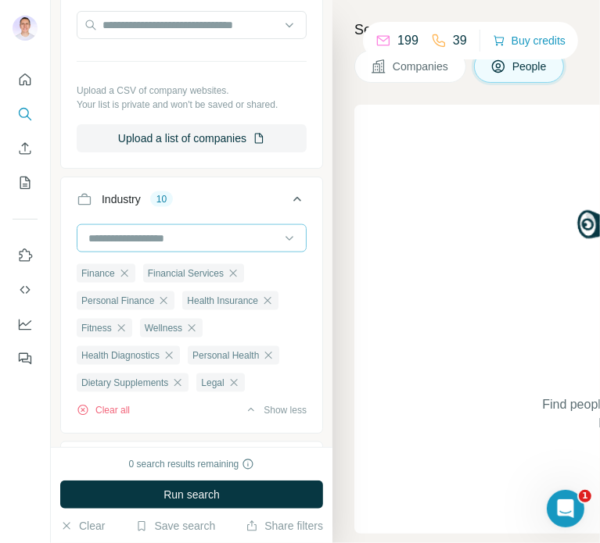
click at [149, 235] on input at bounding box center [183, 238] width 193 height 17
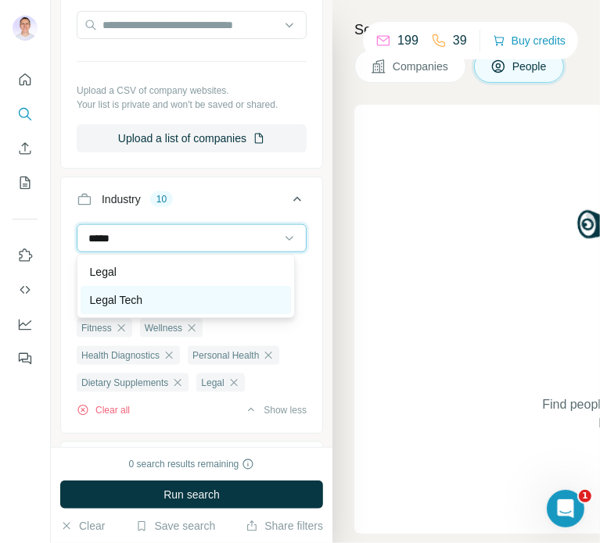
type input "*****"
click at [120, 293] on p "Legal Tech" at bounding box center [116, 300] width 52 height 16
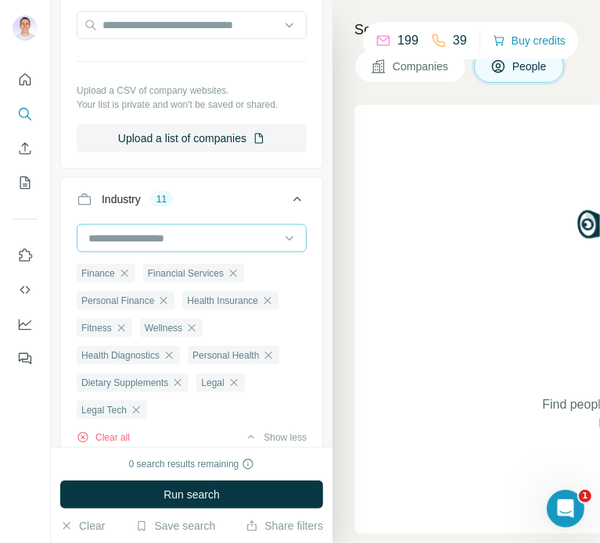
click at [206, 239] on input at bounding box center [183, 238] width 193 height 17
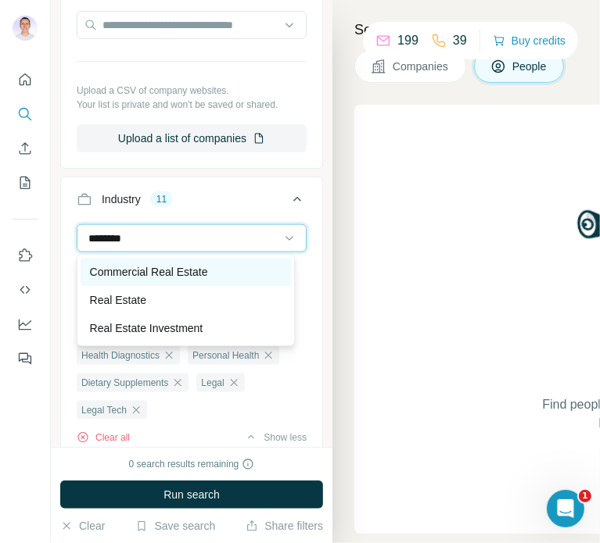
type input "********"
click at [170, 271] on p "Commercial Real Estate" at bounding box center [149, 272] width 118 height 16
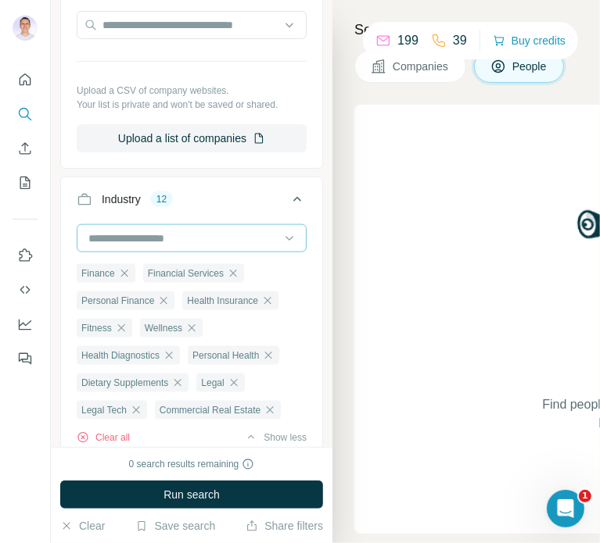
click at [161, 237] on input at bounding box center [183, 238] width 193 height 17
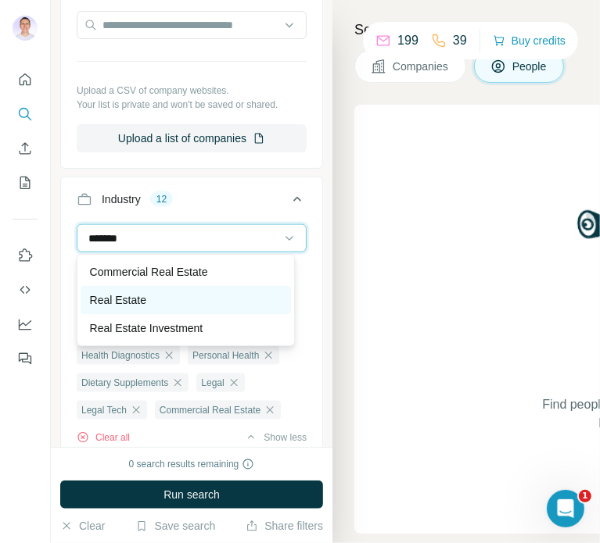
type input "*******"
click at [124, 308] on div "Real Estate" at bounding box center [186, 300] width 210 height 28
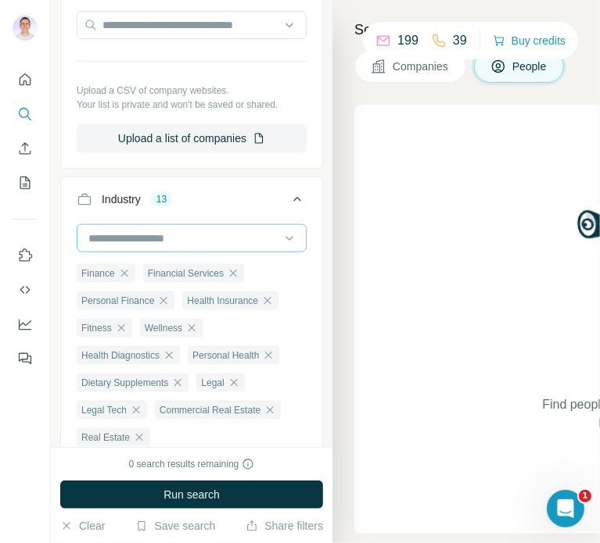
click at [155, 239] on input at bounding box center [183, 238] width 193 height 17
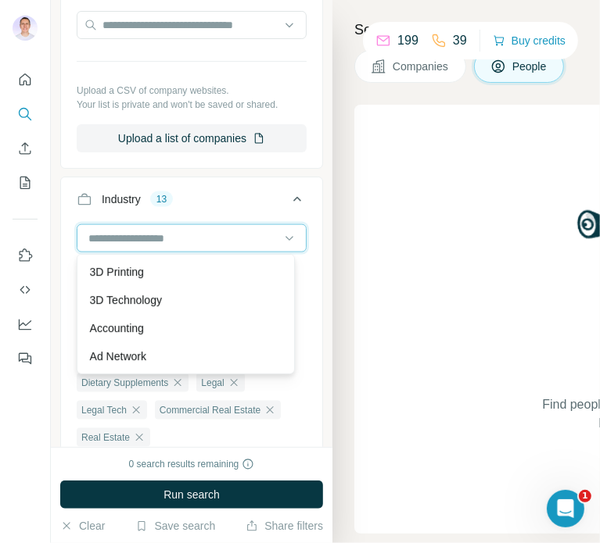
click at [138, 235] on input at bounding box center [183, 238] width 193 height 17
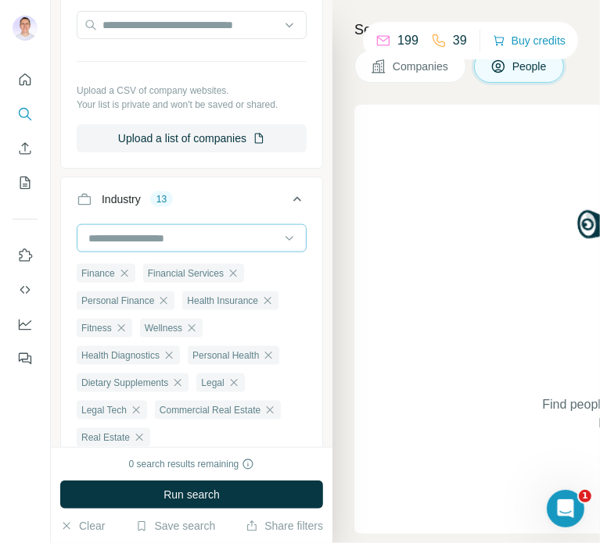
click at [138, 235] on input at bounding box center [183, 238] width 193 height 17
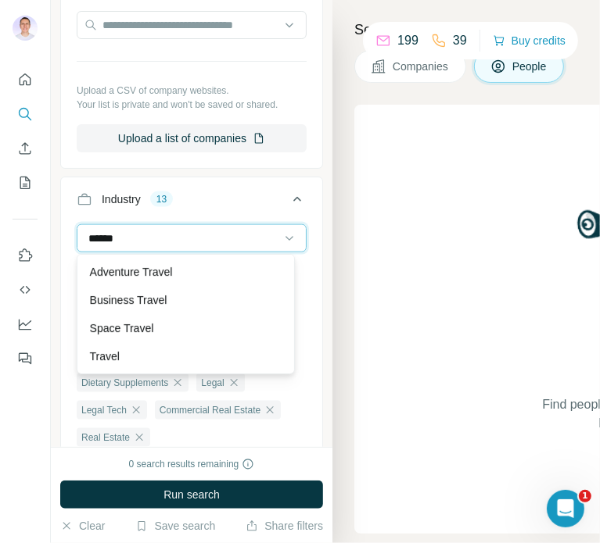
type input "******"
click at [131, 274] on p "Adventure Travel" at bounding box center [131, 272] width 83 height 16
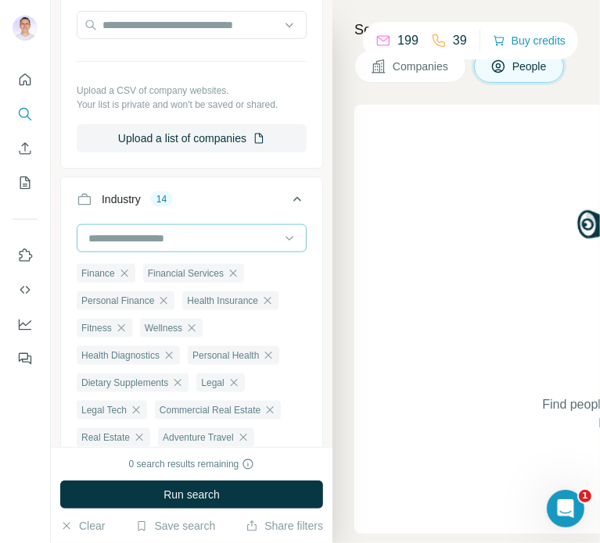
click at [141, 232] on input at bounding box center [183, 238] width 193 height 17
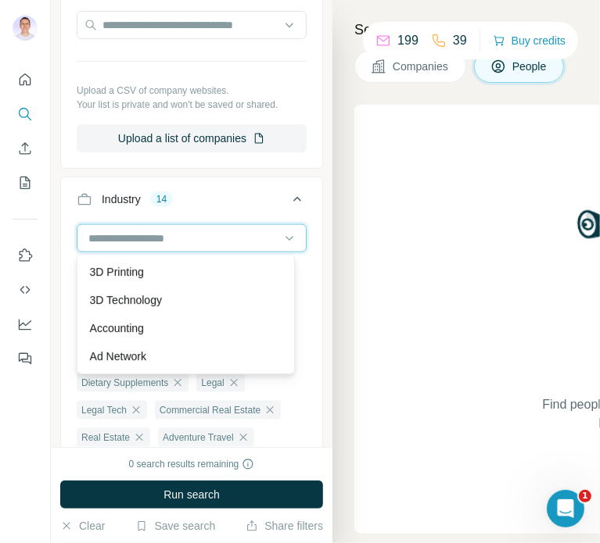
click at [135, 234] on input at bounding box center [183, 238] width 193 height 17
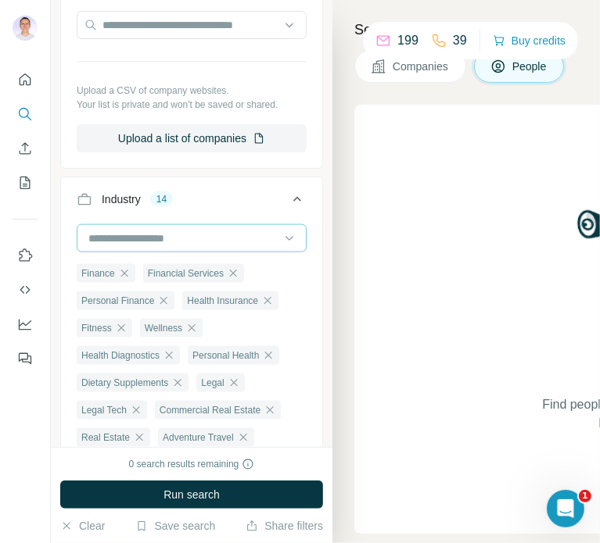
click at [135, 234] on input at bounding box center [183, 238] width 193 height 17
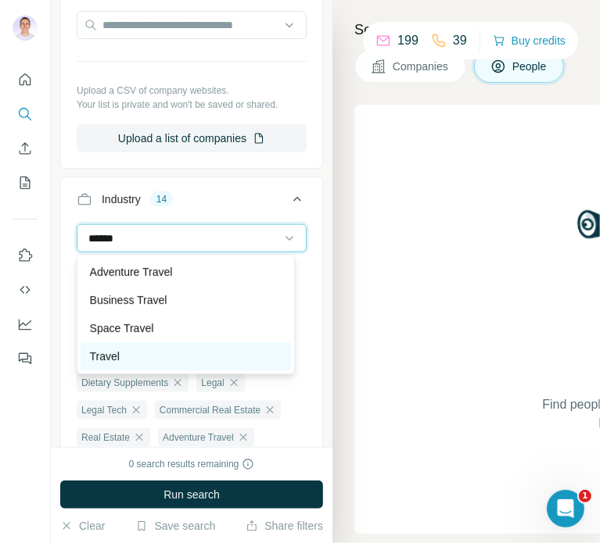
type input "******"
click at [126, 356] on div "Travel" at bounding box center [186, 357] width 192 height 16
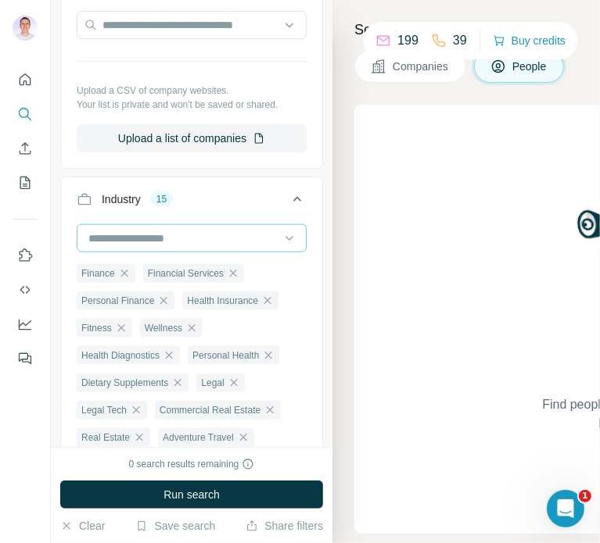
click at [117, 235] on input at bounding box center [183, 238] width 193 height 17
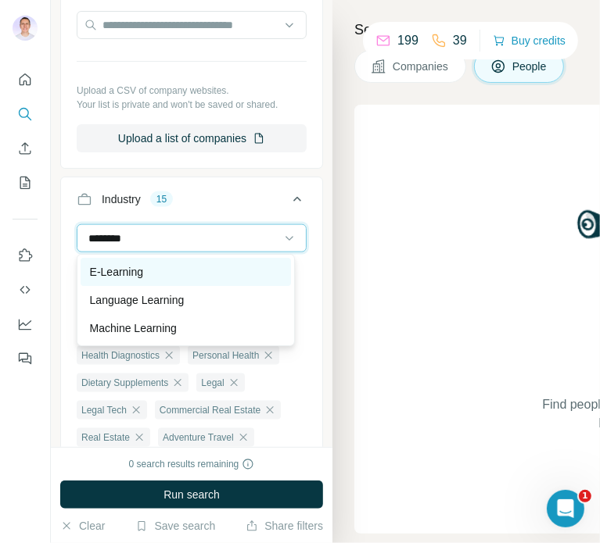
type input "********"
click at [125, 262] on div "E-Learning" at bounding box center [186, 272] width 210 height 28
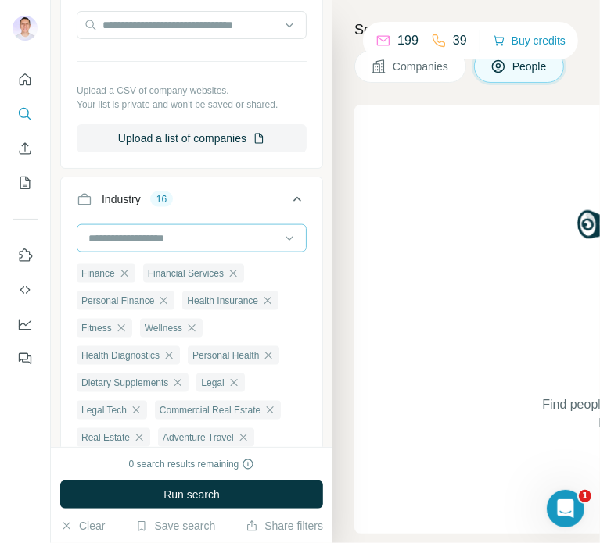
click at [149, 242] on input at bounding box center [183, 238] width 193 height 17
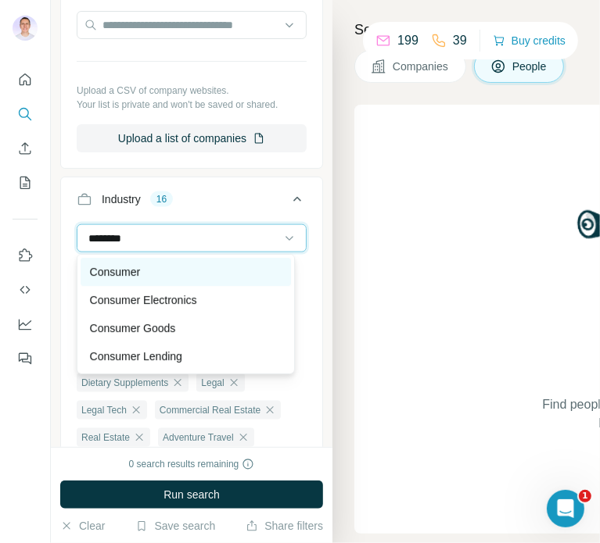
type input "********"
click at [154, 273] on div "Consumer" at bounding box center [186, 272] width 192 height 16
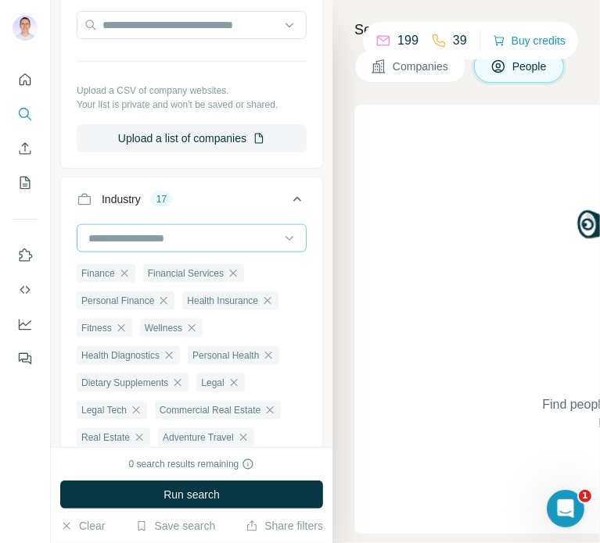
click at [138, 230] on input at bounding box center [183, 238] width 193 height 17
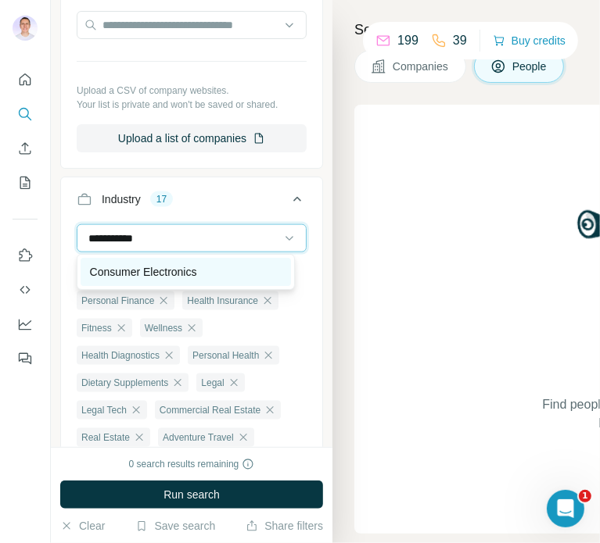
type input "**********"
click at [150, 265] on p "Consumer Electronics" at bounding box center [143, 272] width 107 height 16
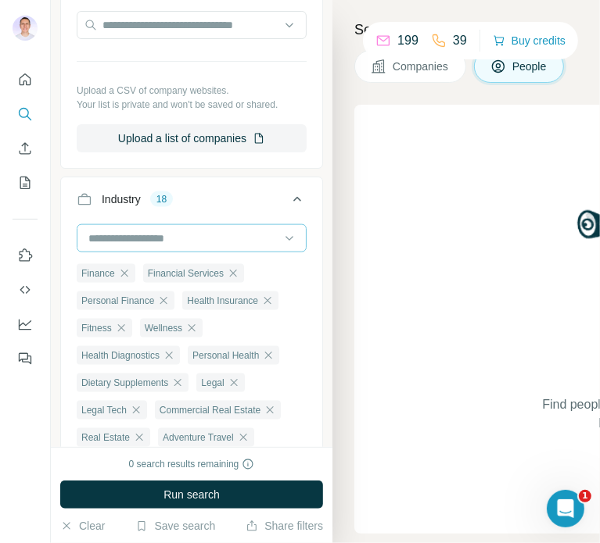
click at [163, 234] on input at bounding box center [183, 238] width 193 height 17
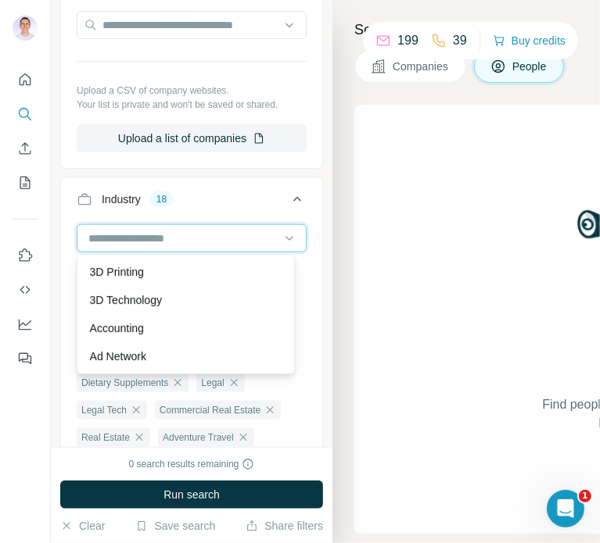
click at [163, 234] on input at bounding box center [183, 238] width 193 height 17
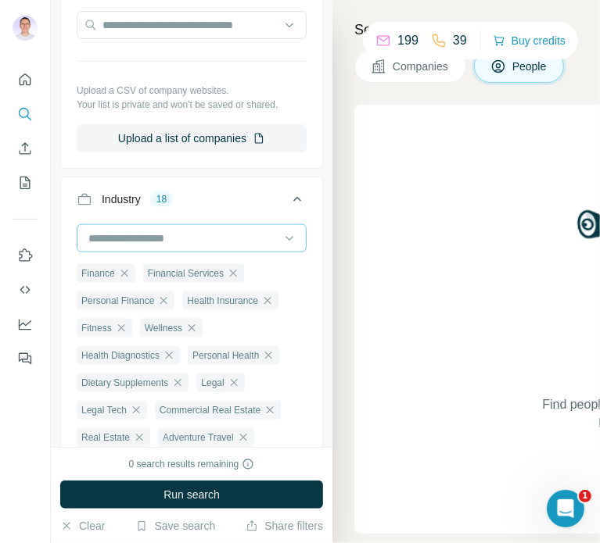
click at [181, 235] on input at bounding box center [183, 238] width 193 height 17
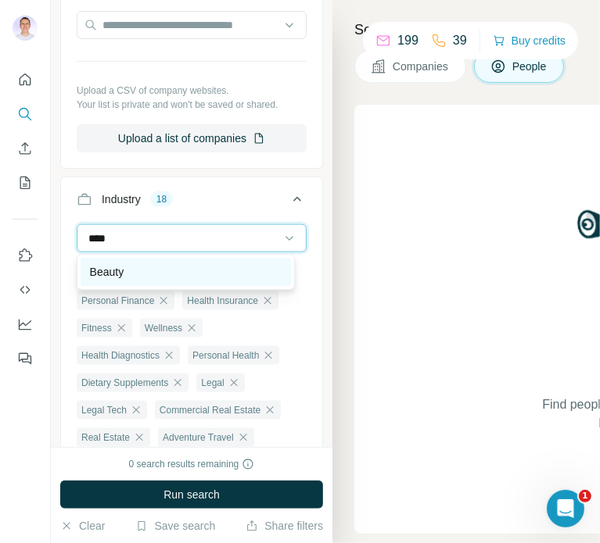
type input "****"
click at [116, 273] on p "Beauty" at bounding box center [107, 272] width 34 height 16
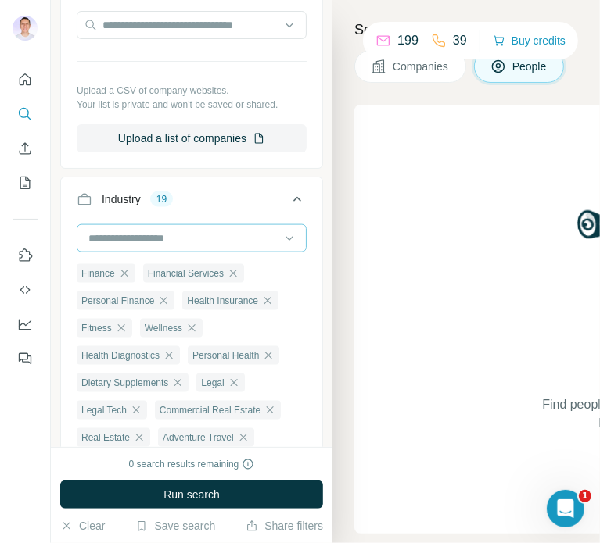
click at [176, 237] on input at bounding box center [183, 238] width 193 height 17
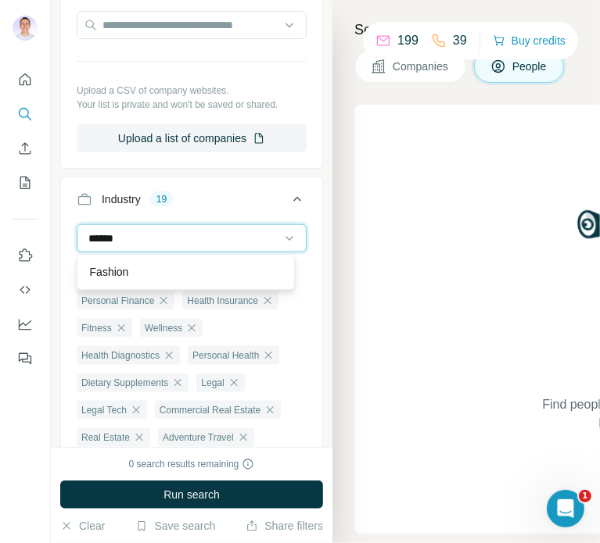
type input "******"
click at [118, 286] on div "Fashion" at bounding box center [186, 272] width 218 height 36
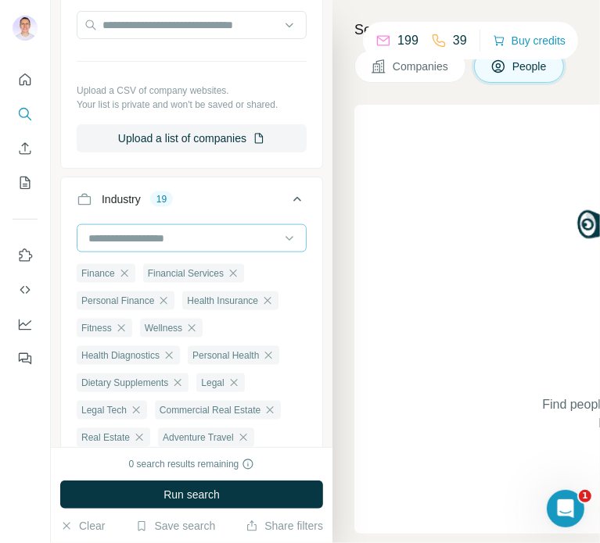
click at [145, 239] on input at bounding box center [183, 238] width 193 height 17
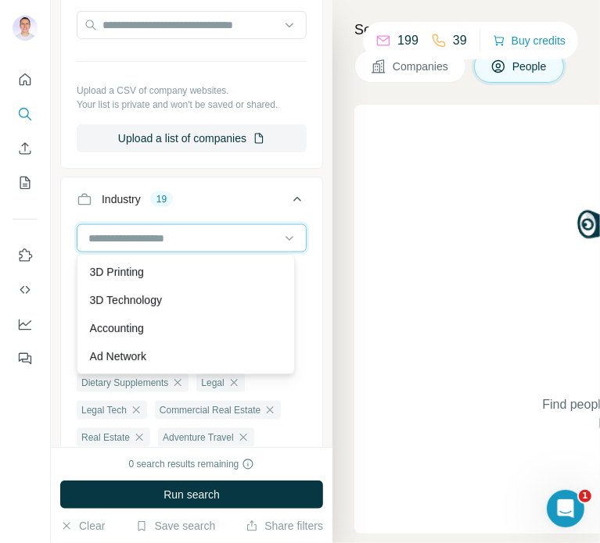
click at [149, 237] on input at bounding box center [183, 238] width 193 height 17
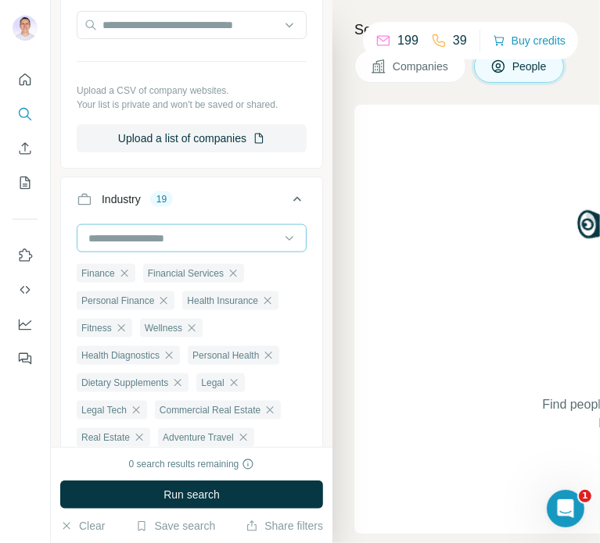
click at [138, 230] on input at bounding box center [183, 238] width 193 height 17
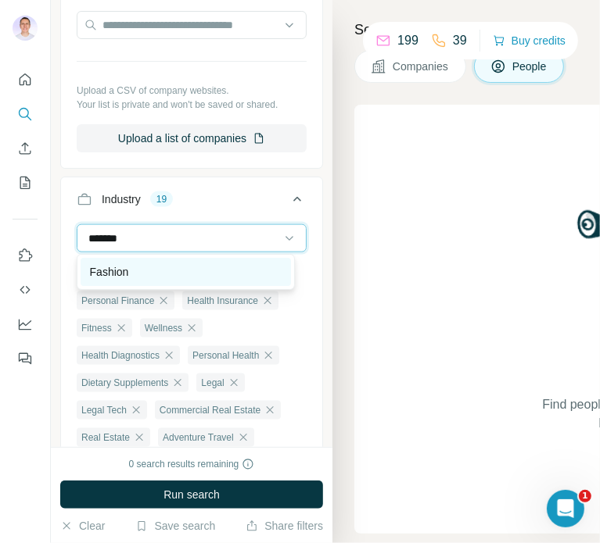
type input "*******"
click at [125, 268] on p "Fashion" at bounding box center [109, 272] width 39 height 16
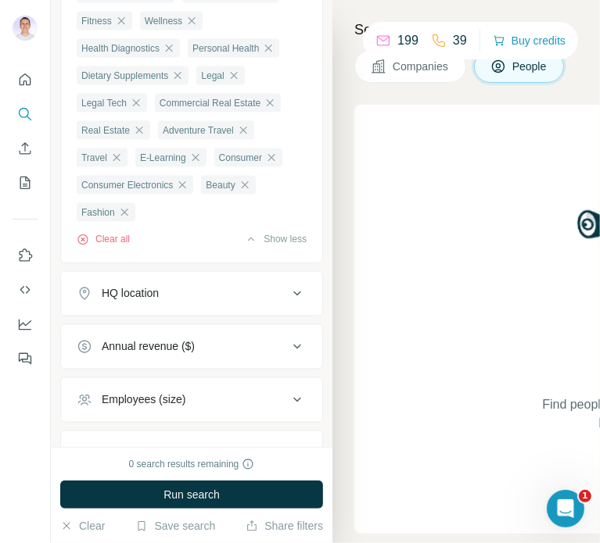
scroll to position [1263, 0]
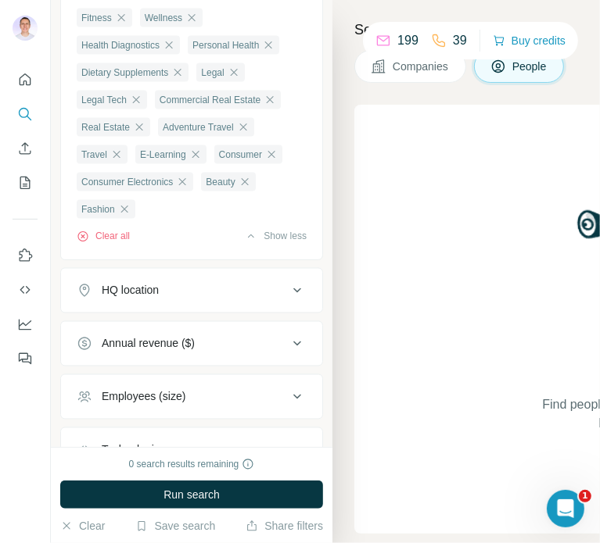
click at [236, 296] on div "HQ location" at bounding box center [182, 291] width 211 height 16
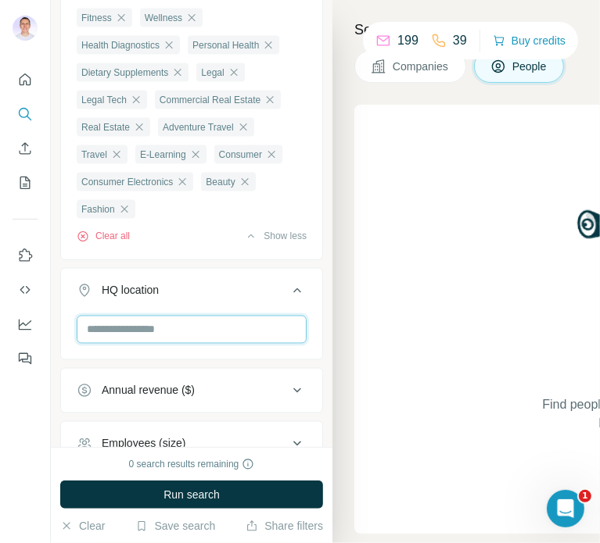
click at [172, 326] on input "text" at bounding box center [192, 330] width 230 height 28
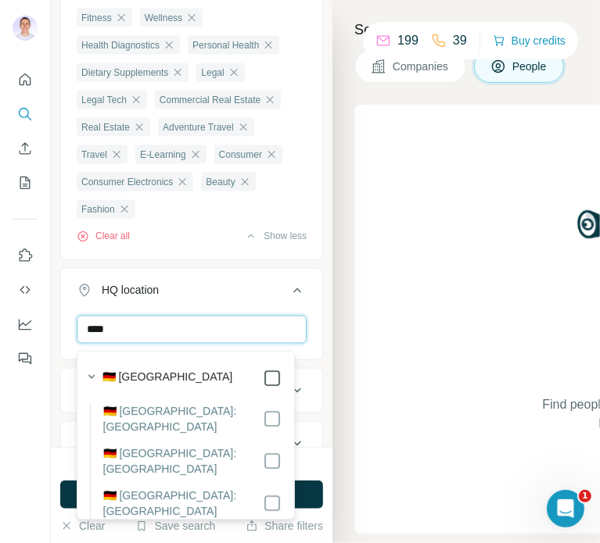
type input "****"
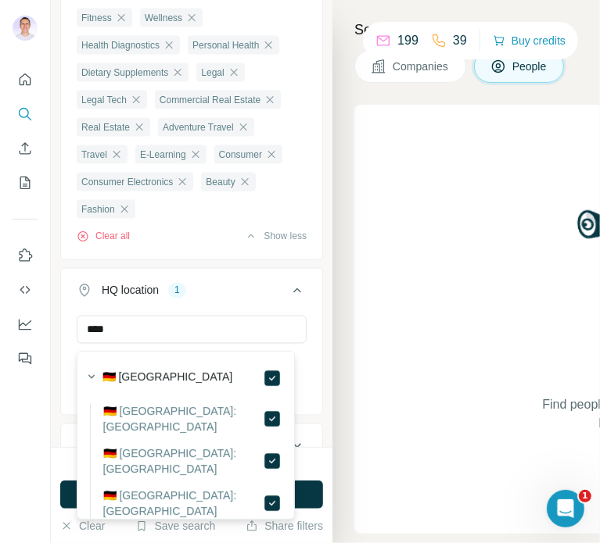
click at [193, 267] on ul "Company Select a company name or website Upload a CSV of company websites. Your…" at bounding box center [191, 126] width 263 height 1006
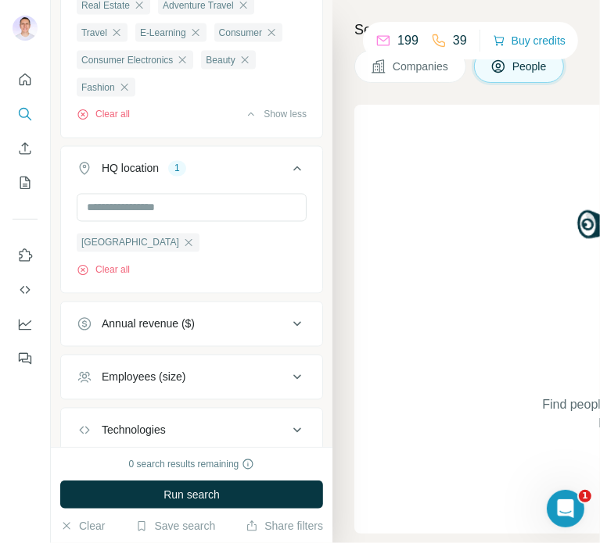
scroll to position [1439, 0]
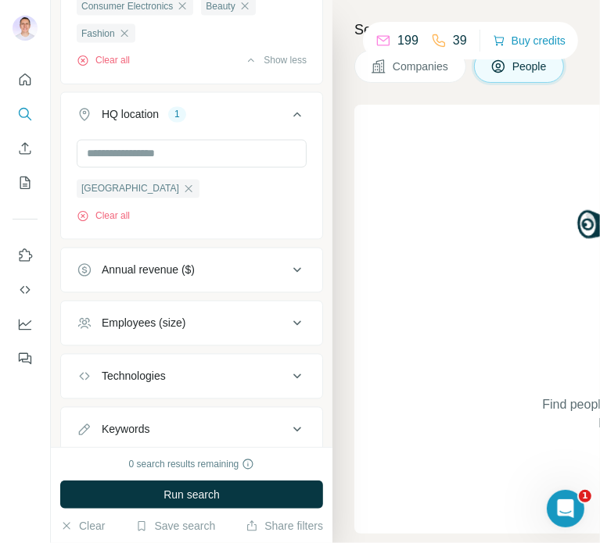
click at [269, 274] on div "Annual revenue ($)" at bounding box center [182, 271] width 211 height 16
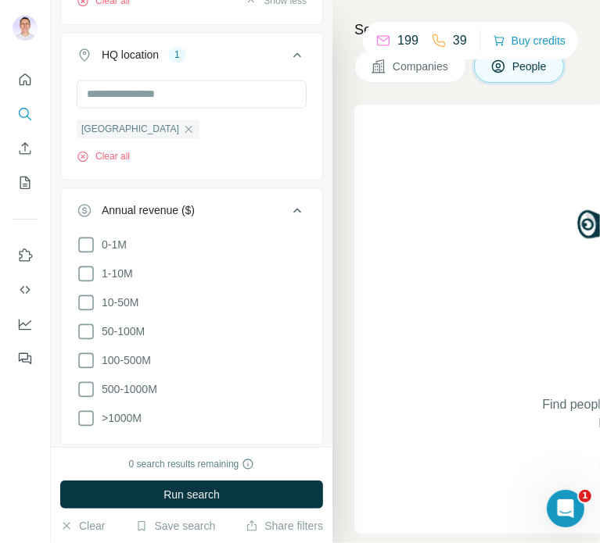
scroll to position [1501, 0]
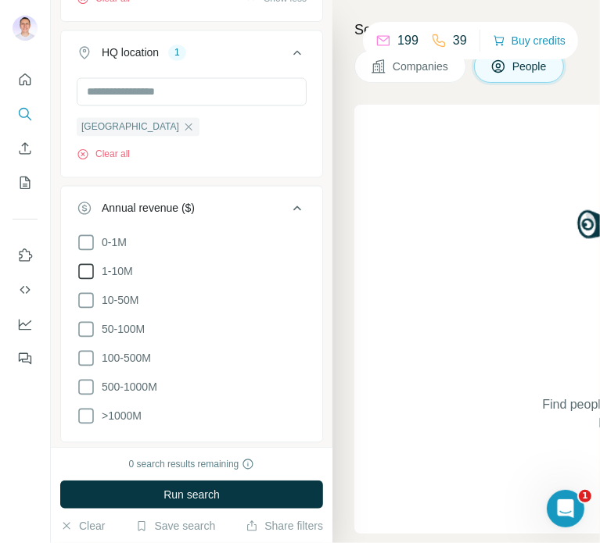
click at [93, 273] on icon at bounding box center [86, 272] width 16 height 16
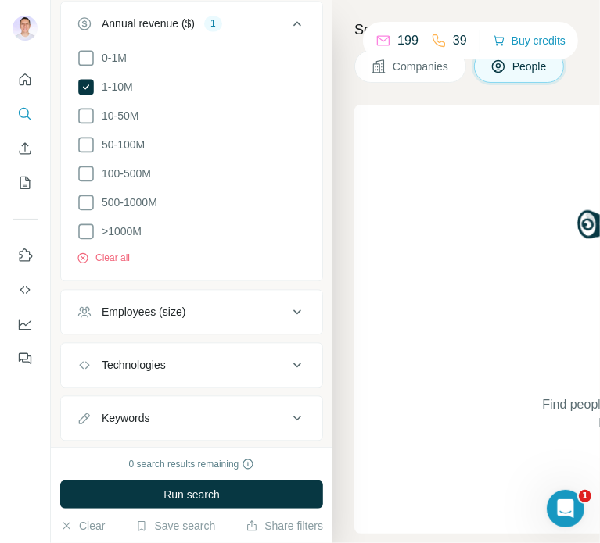
scroll to position [1691, 0]
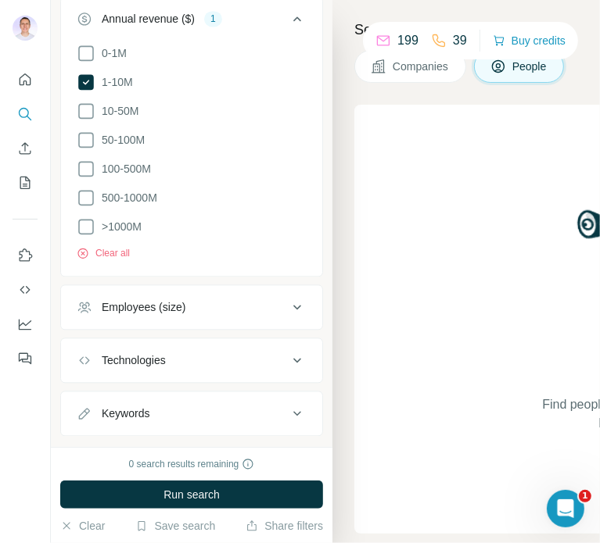
click at [174, 318] on button "Employees (size)" at bounding box center [191, 308] width 261 height 38
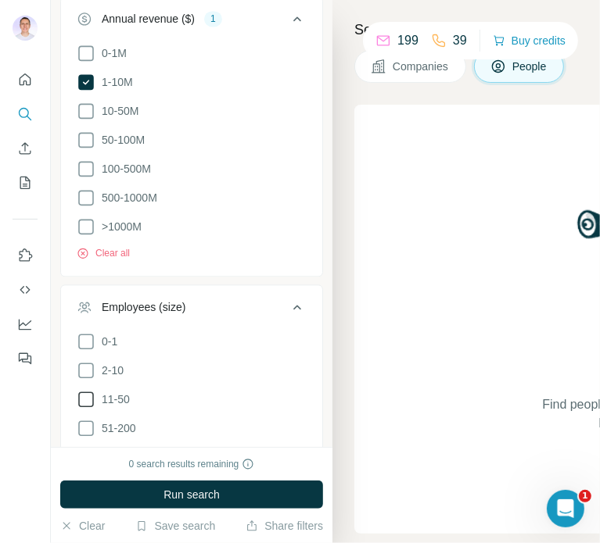
click at [85, 407] on icon at bounding box center [86, 399] width 19 height 19
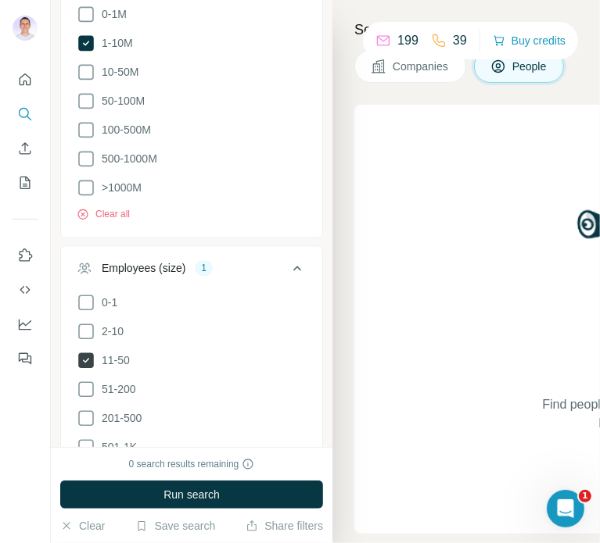
scroll to position [1731, 0]
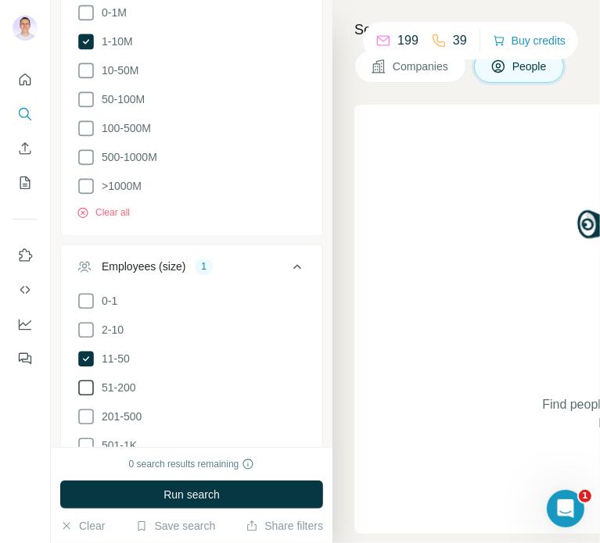
click at [91, 393] on icon at bounding box center [86, 387] width 19 height 19
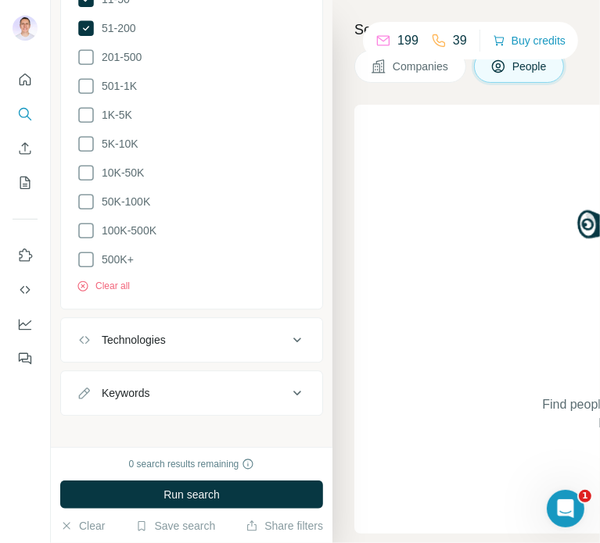
scroll to position [2104, 0]
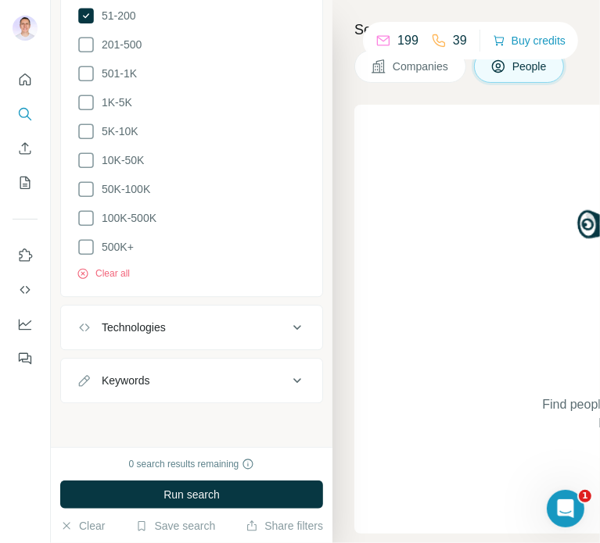
click at [194, 321] on div "Technologies" at bounding box center [182, 328] width 211 height 16
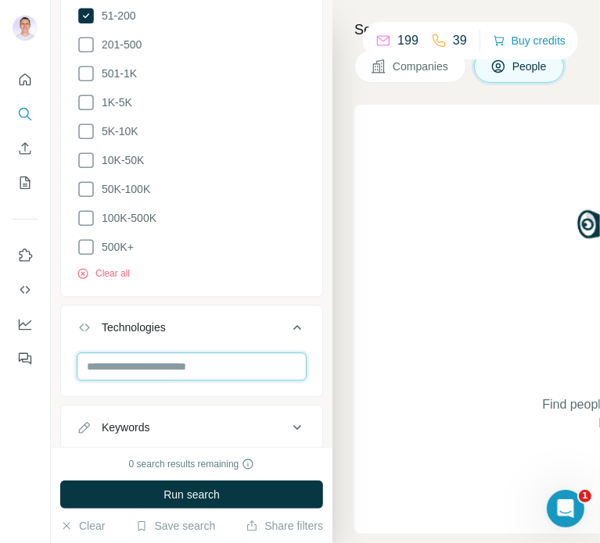
click at [136, 356] on input "text" at bounding box center [192, 367] width 230 height 28
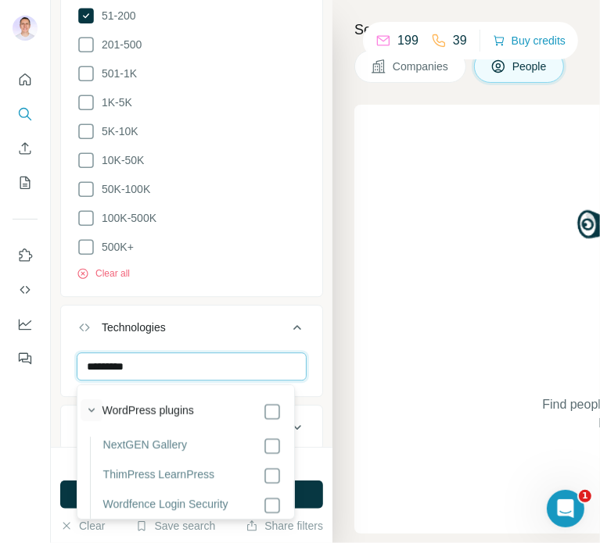
type input "*********"
click at [96, 407] on icon "button" at bounding box center [92, 411] width 16 height 16
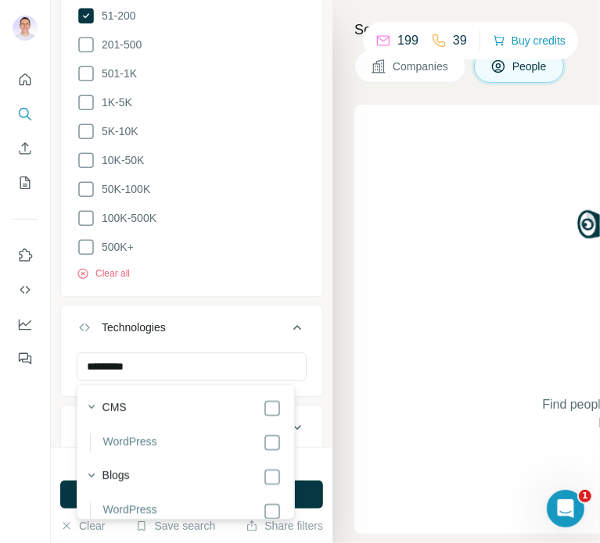
scroll to position [4410, 0]
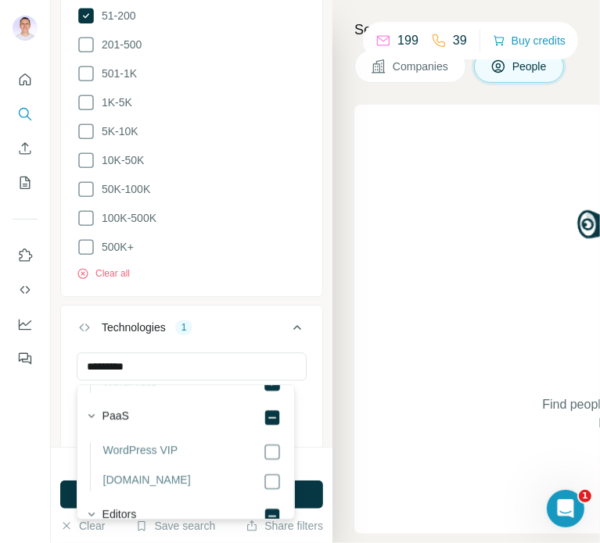
scroll to position [4551, 0]
click at [69, 380] on div "********* CMS Clear all" at bounding box center [191, 401] width 261 height 96
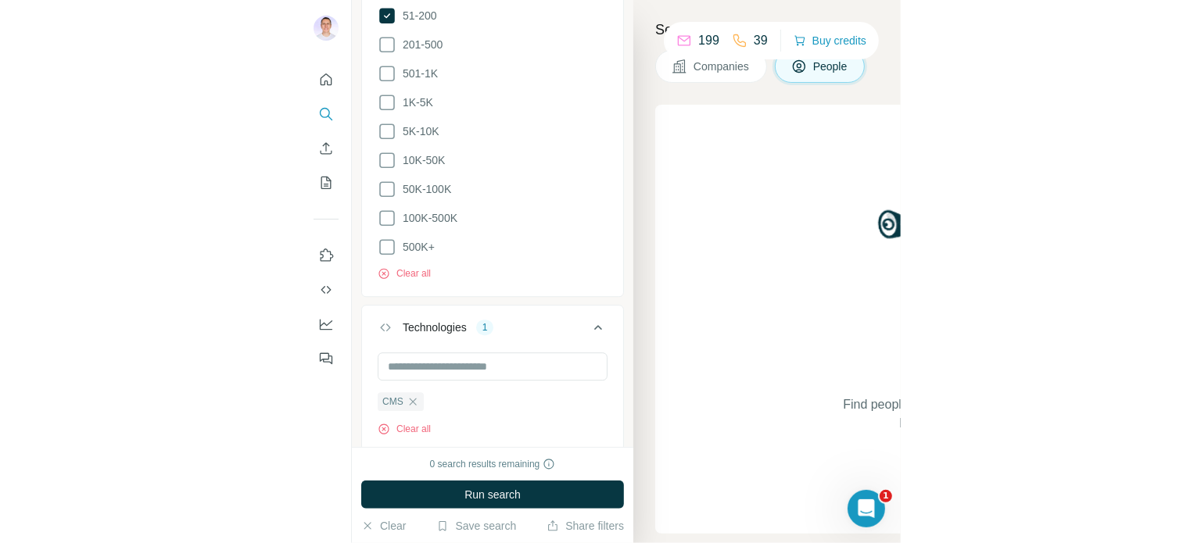
scroll to position [434, 0]
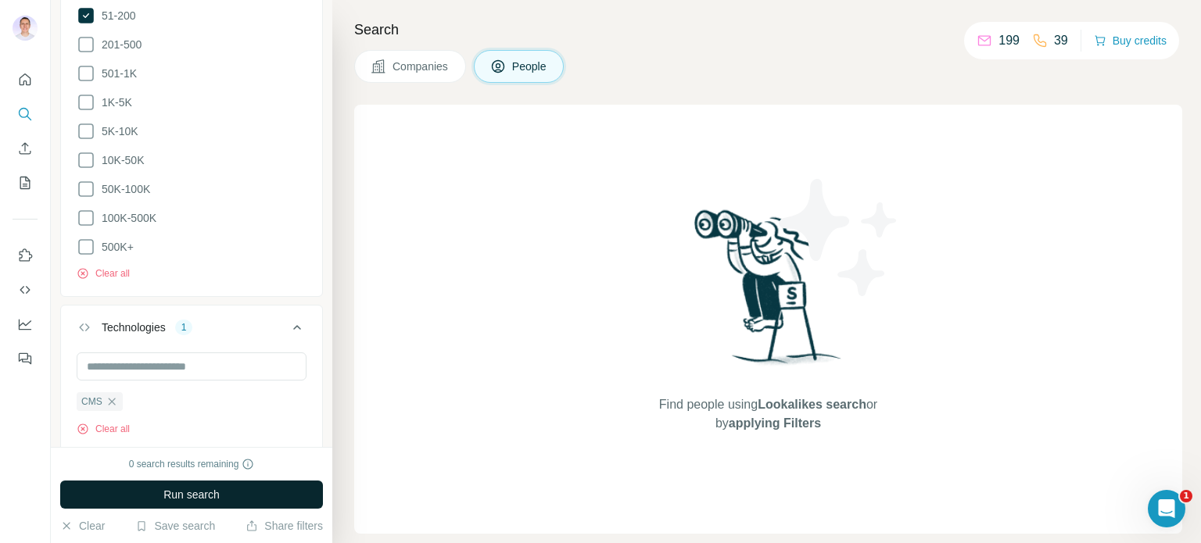
click at [212, 497] on span "Run search" at bounding box center [191, 495] width 56 height 16
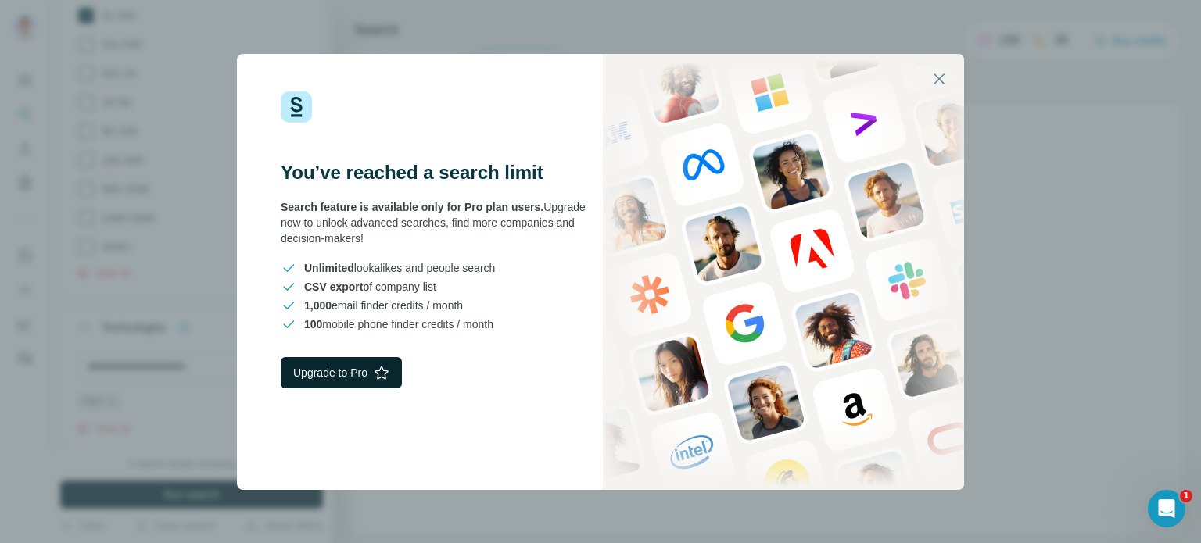
drag, startPoint x: 321, startPoint y: 377, endPoint x: 297, endPoint y: 379, distance: 23.6
click at [297, 379] on button "Upgrade to Pro" at bounding box center [341, 372] width 121 height 31
click at [945, 80] on icon "button" at bounding box center [939, 79] width 19 height 19
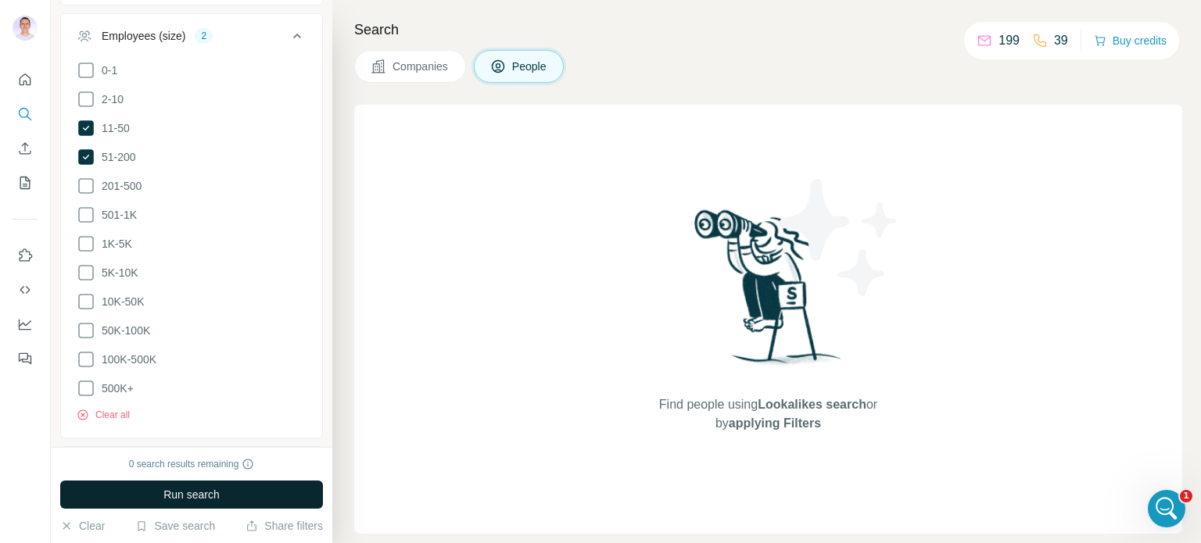
scroll to position [2206, 0]
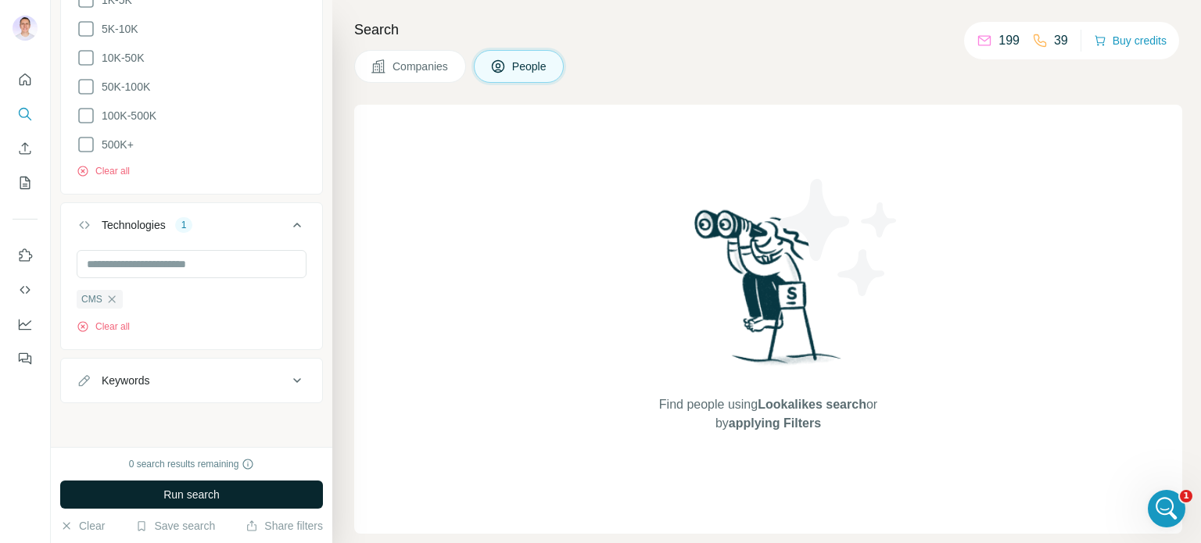
click at [208, 387] on div "Keywords" at bounding box center [182, 381] width 211 height 16
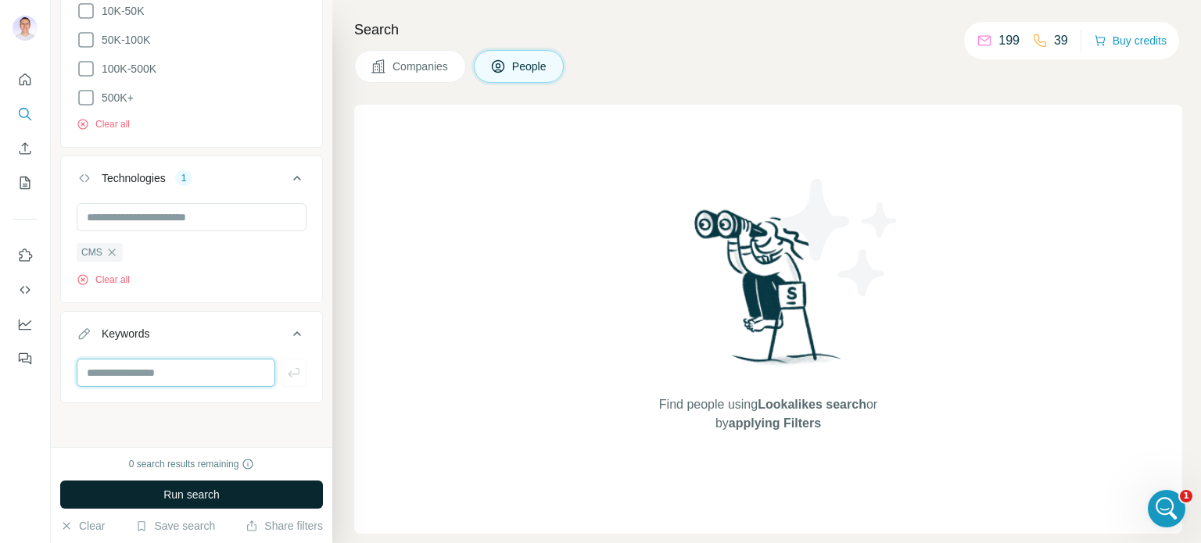
click at [187, 382] on input "text" at bounding box center [176, 373] width 199 height 28
click at [193, 495] on span "Run search" at bounding box center [191, 495] width 56 height 16
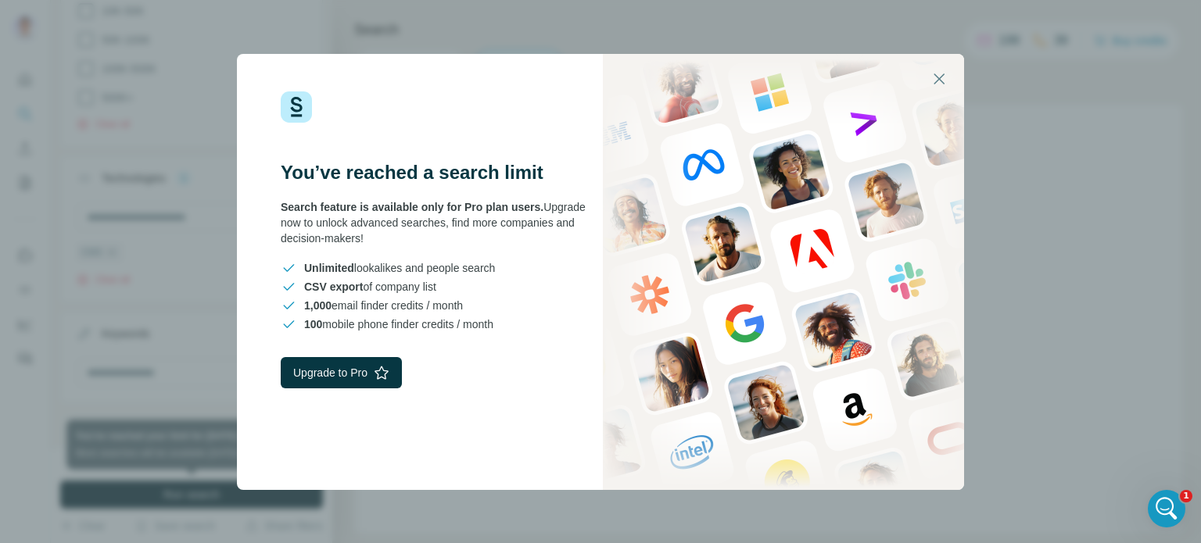
drag, startPoint x: 388, startPoint y: 373, endPoint x: 310, endPoint y: 219, distance: 172.8
click at [310, 219] on div "Search feature is available only for Pro plan users. Upgrade now to unlock adva…" at bounding box center [441, 222] width 320 height 47
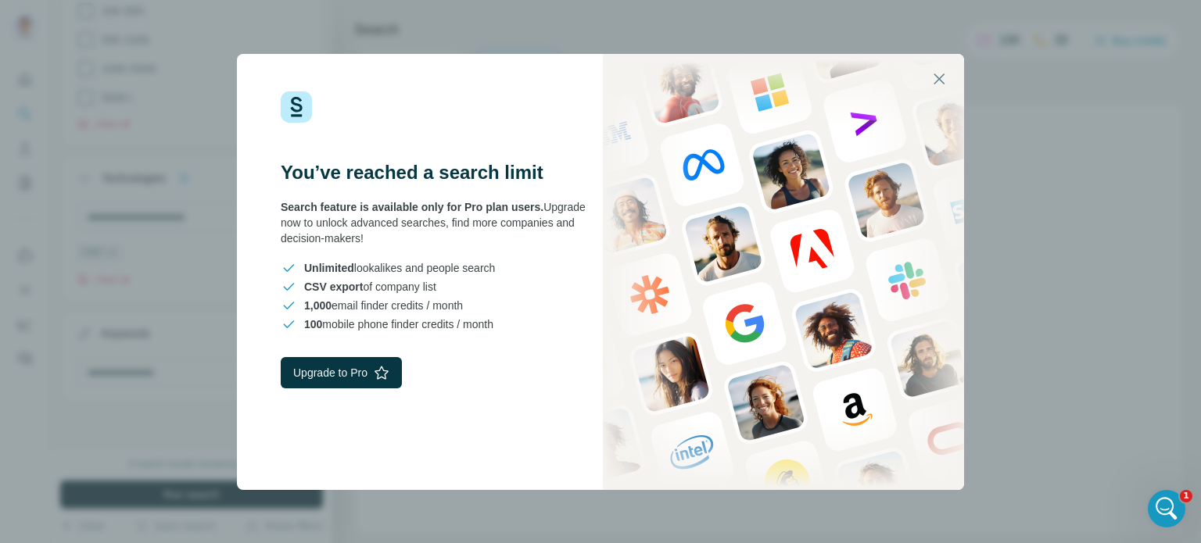
click at [1139, 253] on div "You’ve reached a search limit Search feature is available only for Pro plan use…" at bounding box center [600, 271] width 1201 height 543
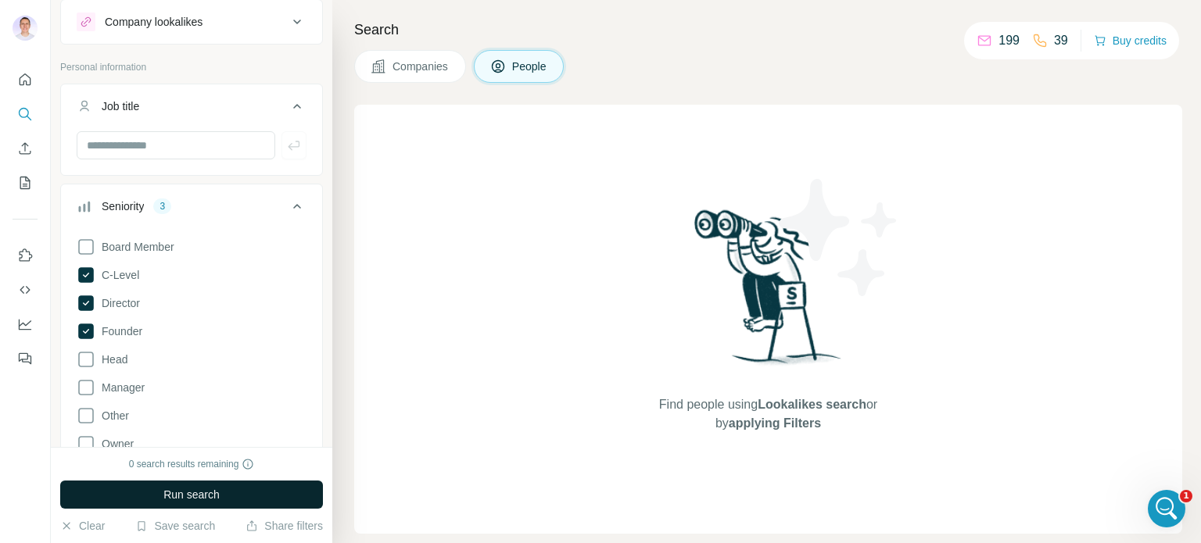
scroll to position [0, 0]
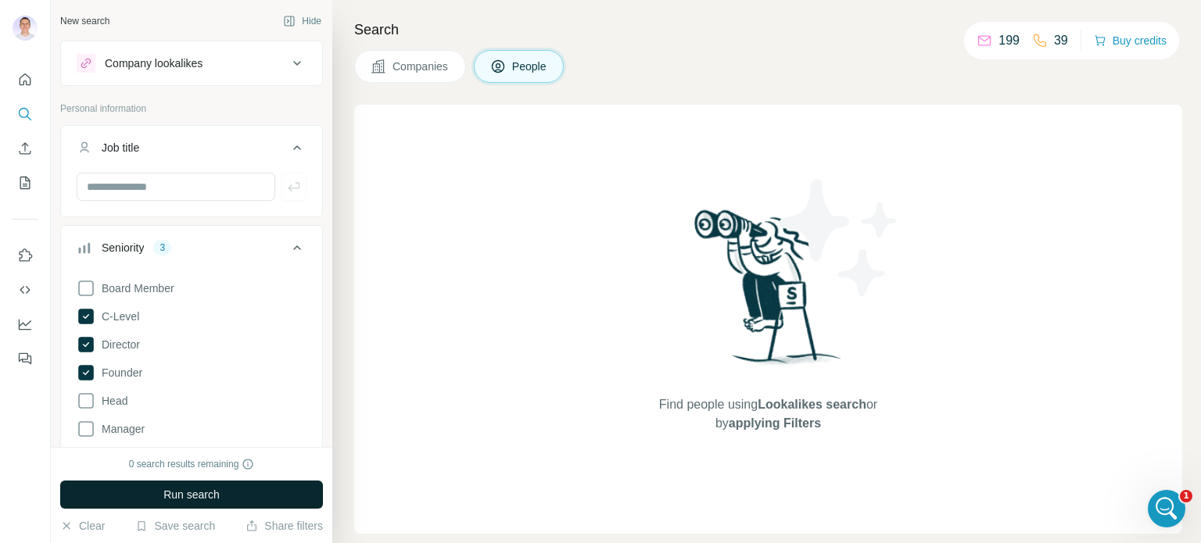
click at [288, 69] on icon at bounding box center [297, 63] width 19 height 19
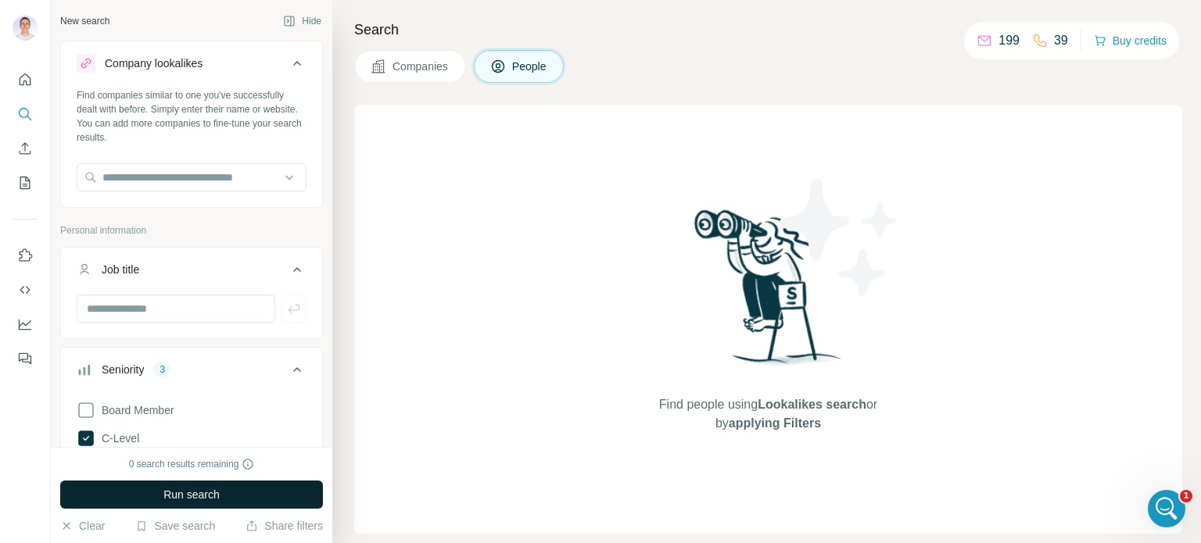
click at [288, 64] on icon at bounding box center [297, 63] width 19 height 19
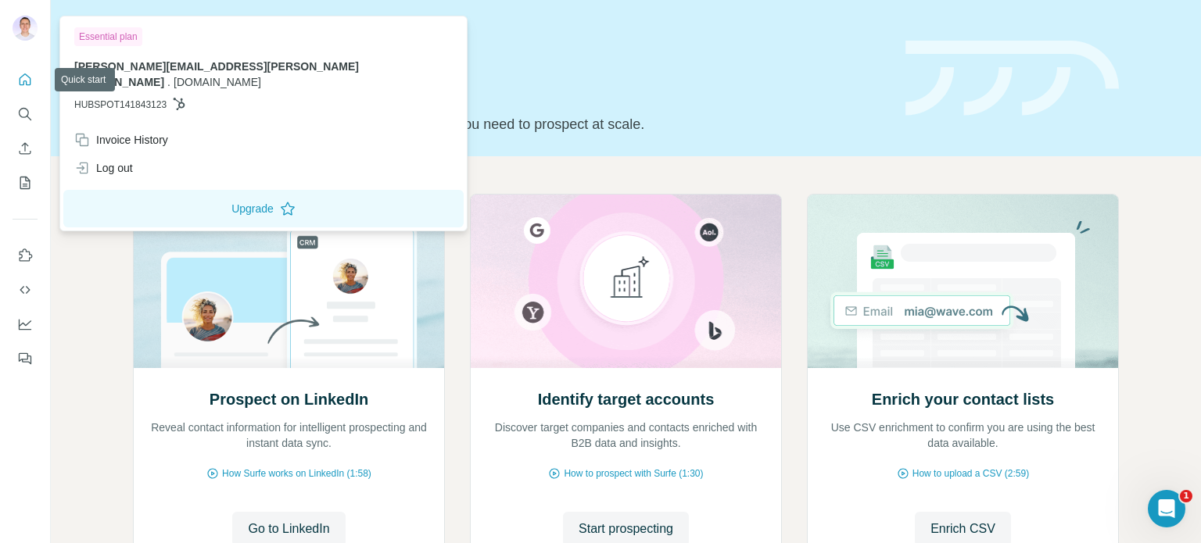
click at [23, 30] on img at bounding box center [25, 28] width 25 height 25
click at [1150, 503] on div "Open Intercom Messenger" at bounding box center [1165, 507] width 52 height 52
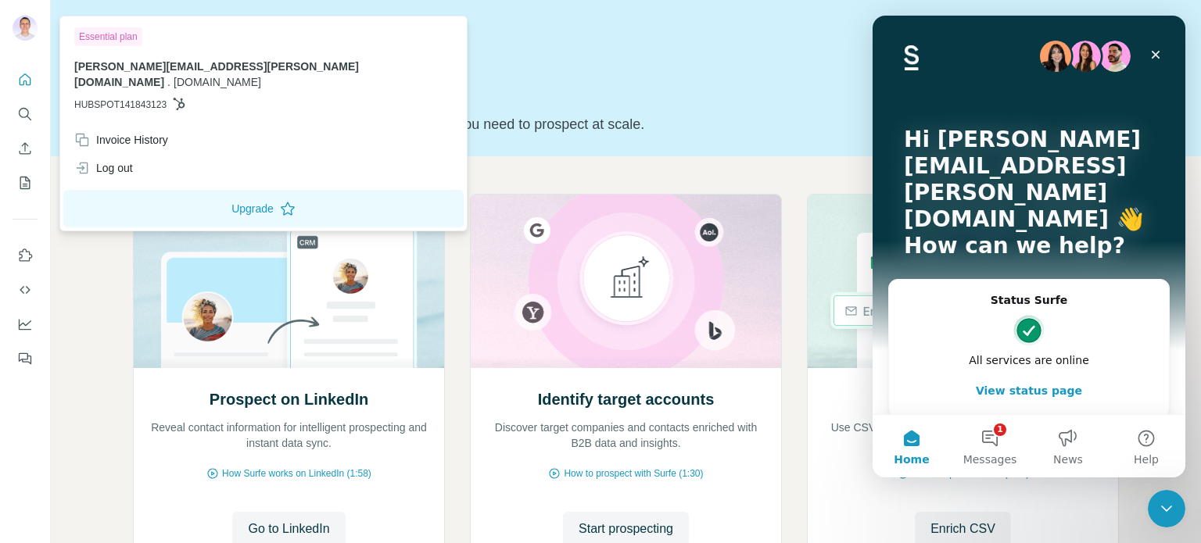
scroll to position [52, 0]
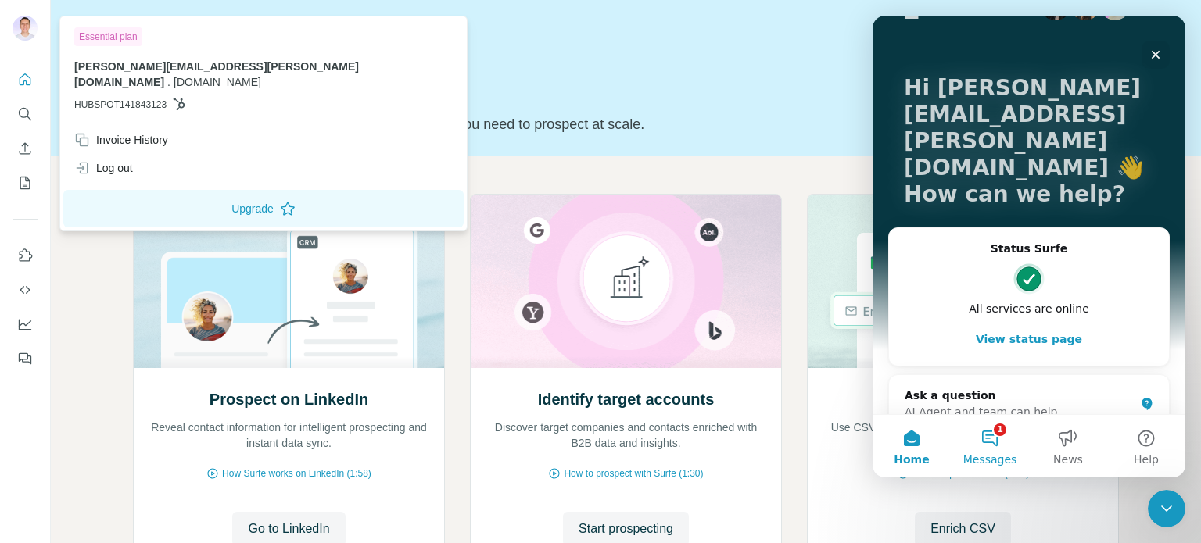
click at [1002, 462] on span "Messages" at bounding box center [990, 459] width 54 height 11
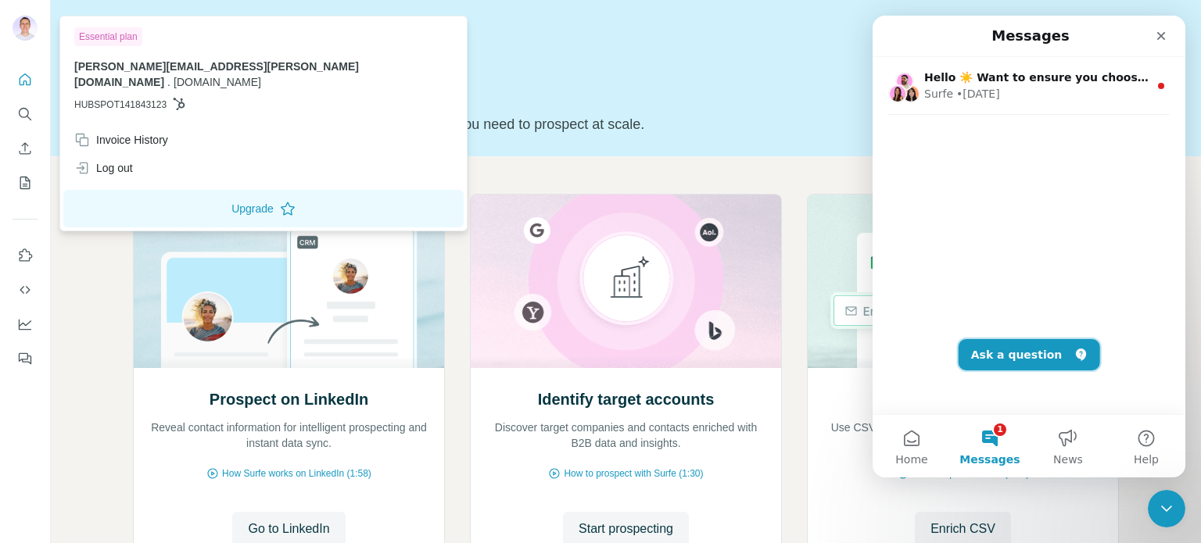
click at [1028, 348] on button "Ask a question" at bounding box center [1030, 354] width 142 height 31
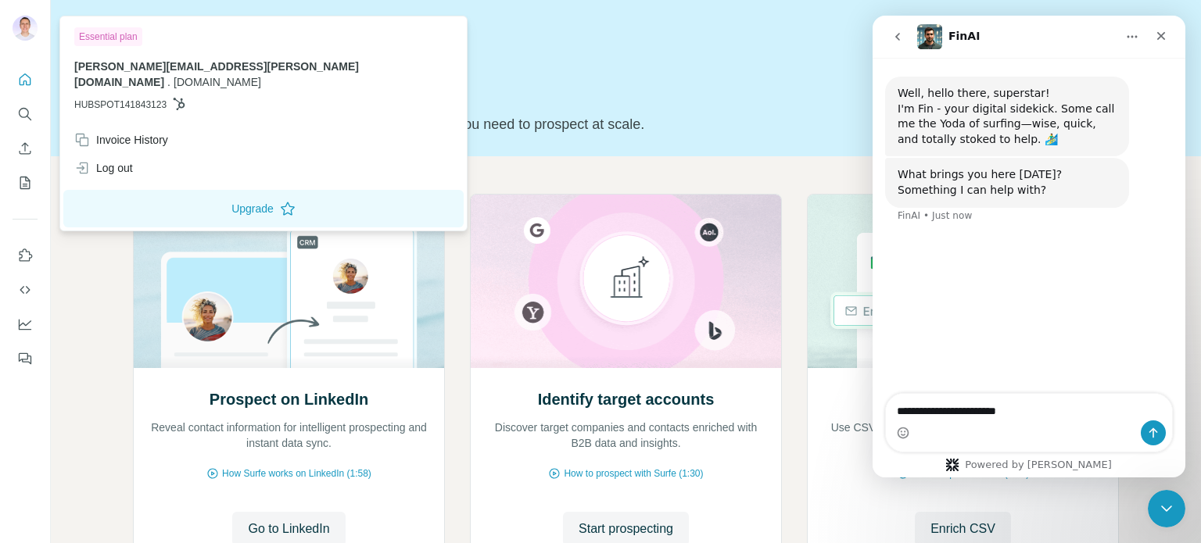
type textarea "**********"
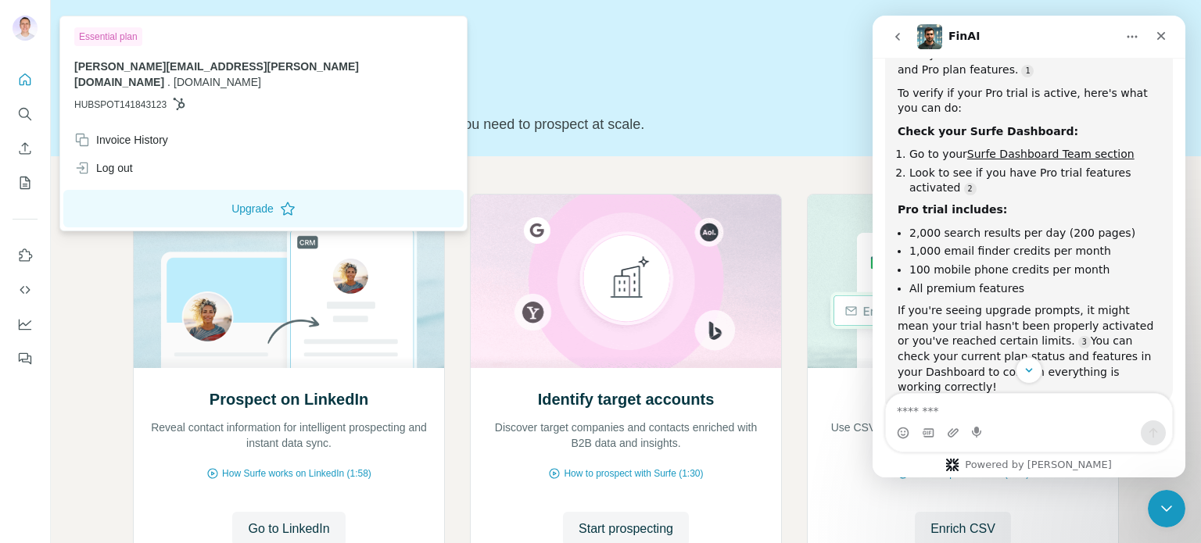
scroll to position [261, 0]
click at [1035, 151] on link "Surfe Dashboard Team section" at bounding box center [1050, 151] width 167 height 13
